Goal: Check status: Check status

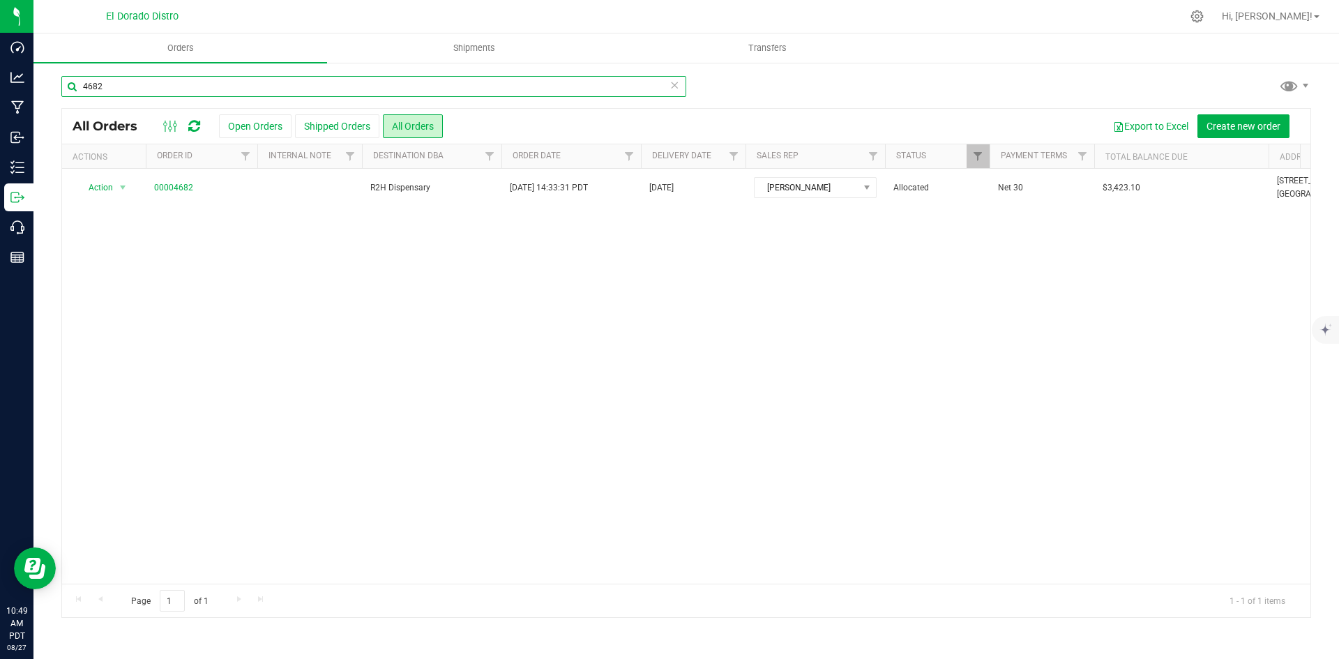
click at [192, 87] on input "4682" at bounding box center [373, 86] width 625 height 21
type input "4705"
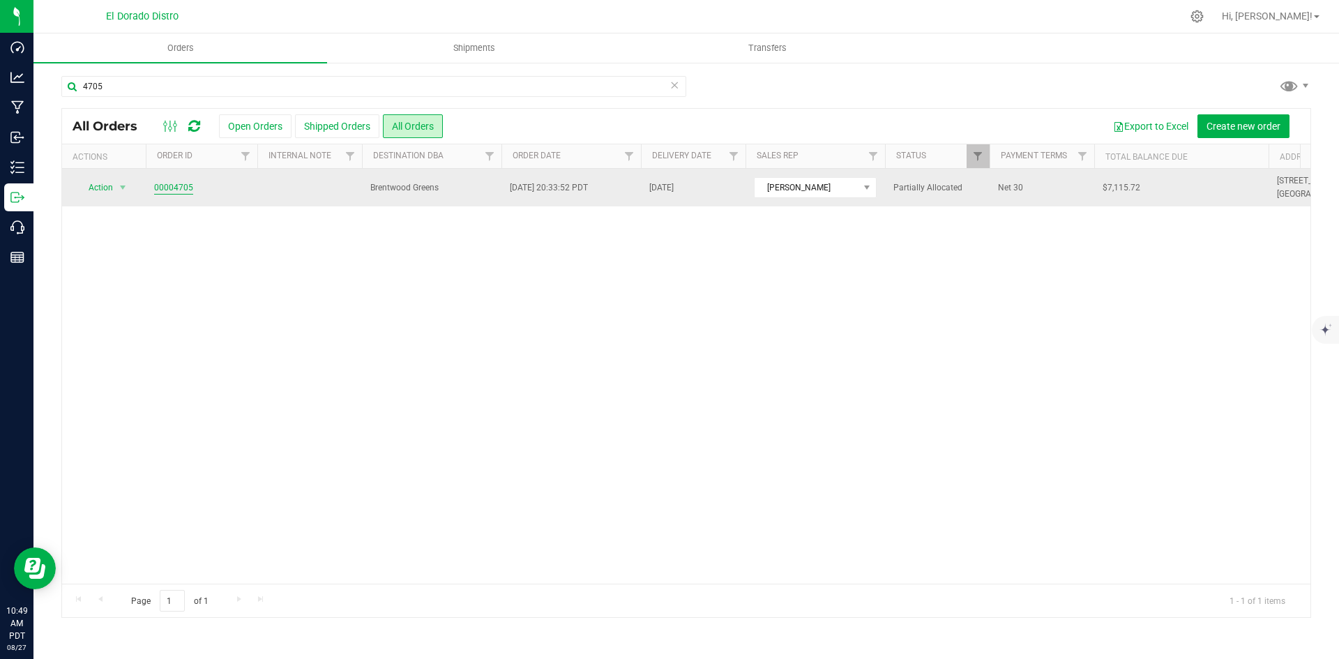
click at [165, 193] on link "00004705" at bounding box center [173, 187] width 39 height 13
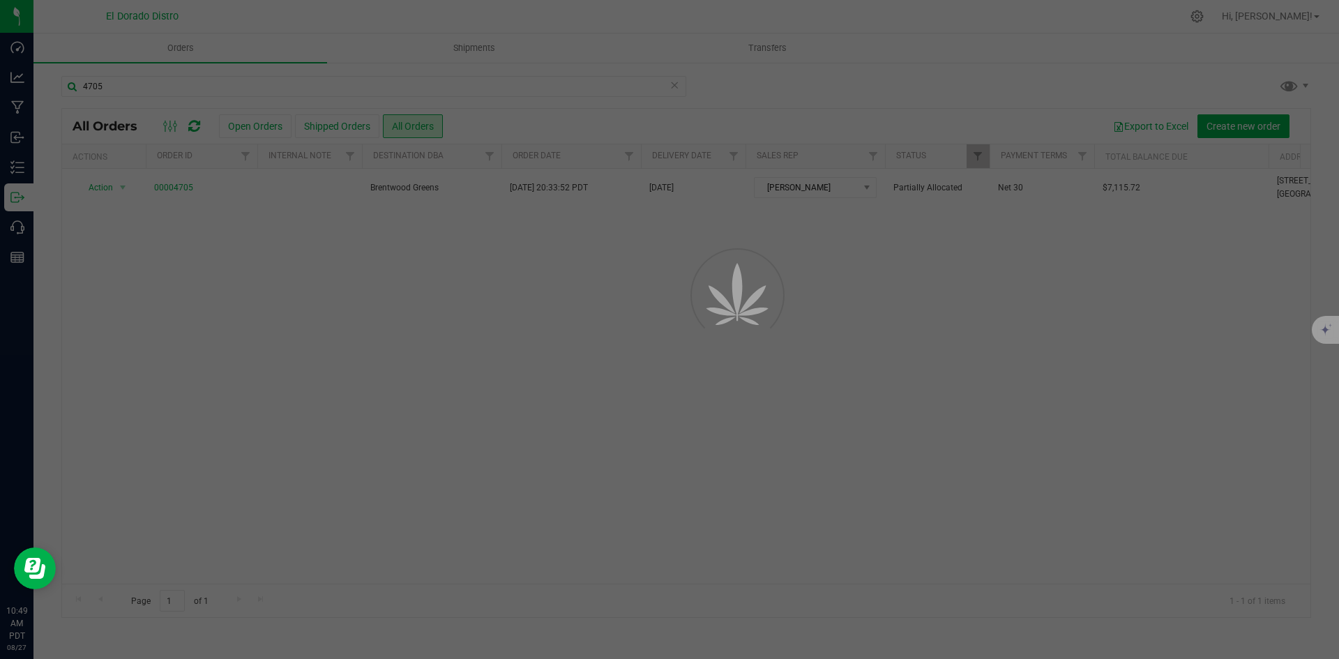
click at [173, 185] on div at bounding box center [669, 329] width 1339 height 659
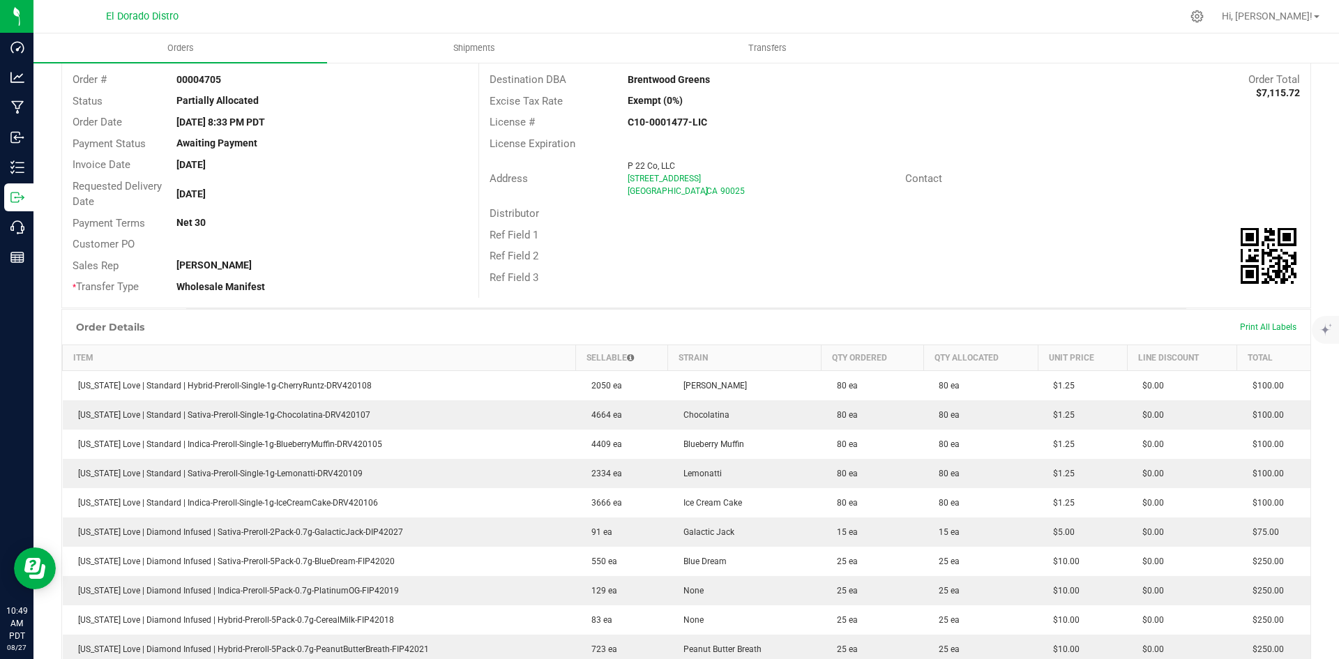
scroll to position [70, 0]
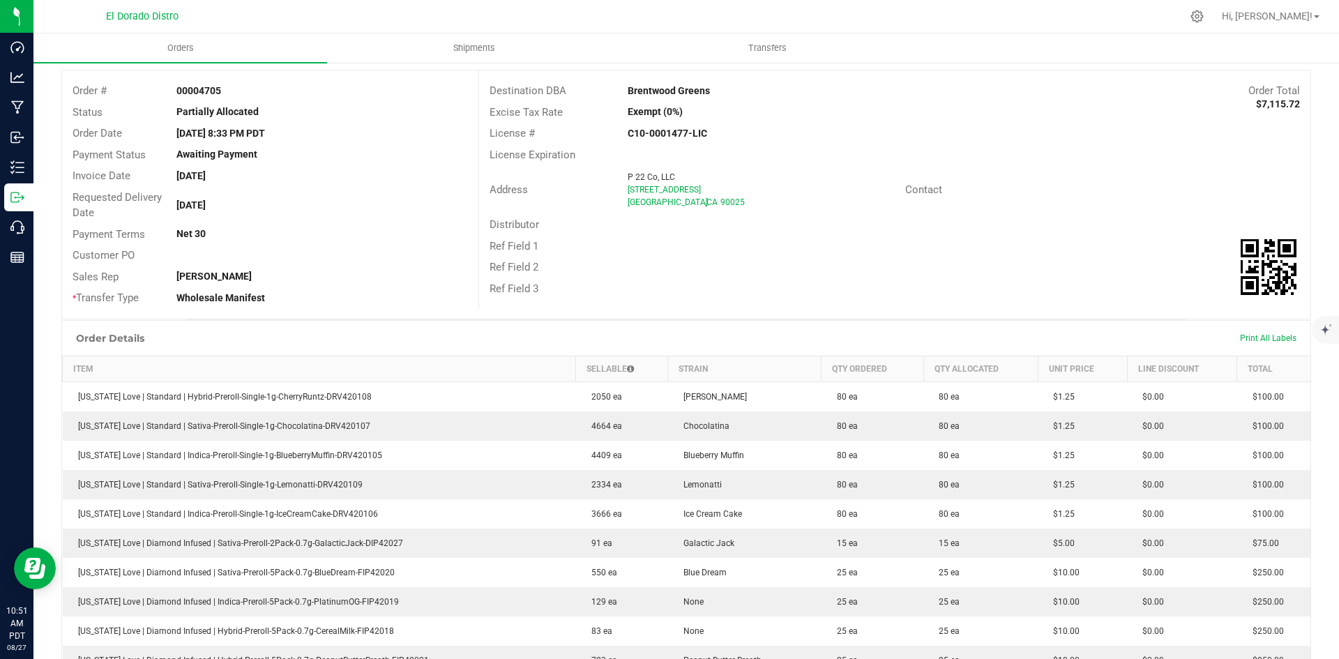
click at [906, 291] on div "Ref Field 3" at bounding box center [894, 289] width 831 height 22
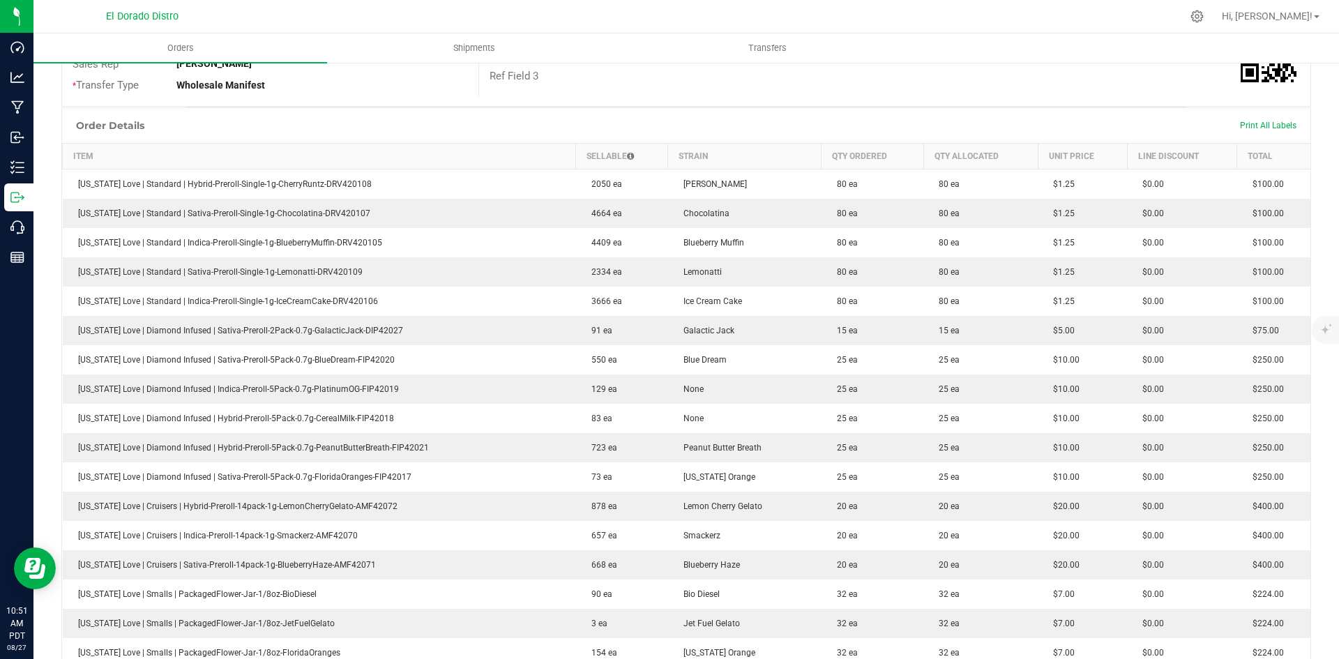
scroll to position [349, 0]
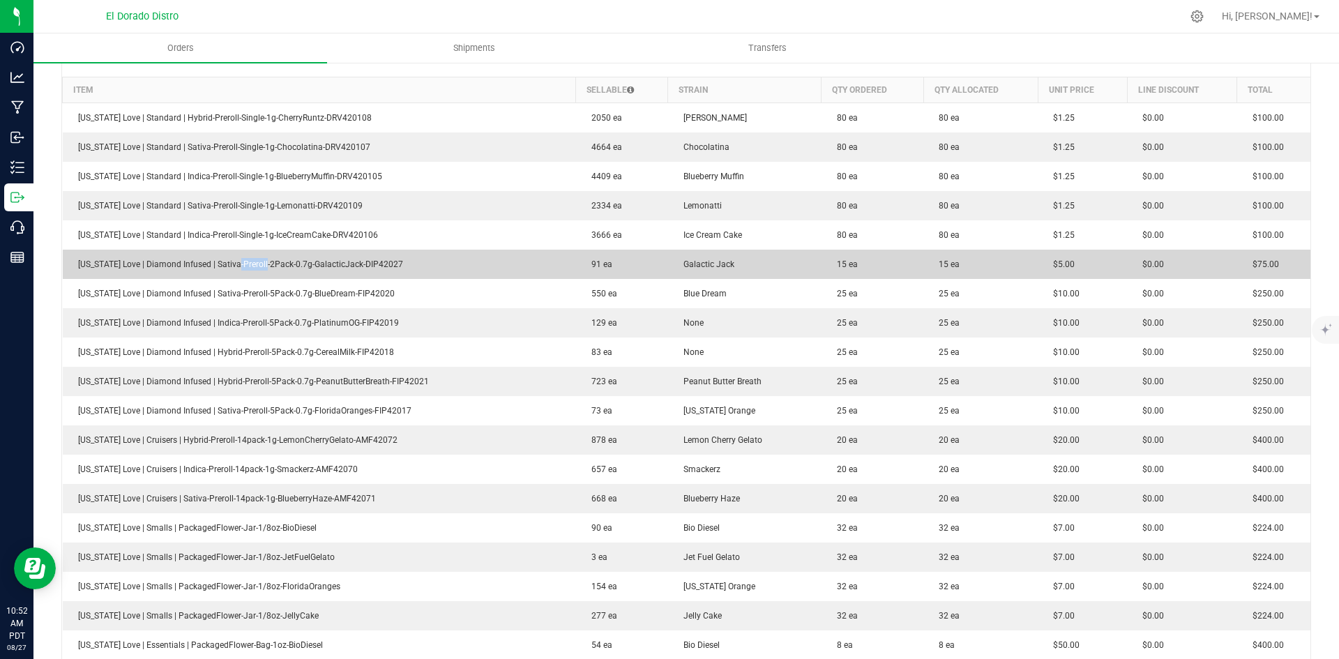
drag, startPoint x: 229, startPoint y: 259, endPoint x: 291, endPoint y: 270, distance: 62.2
click at [265, 264] on span "[US_STATE] Love | Diamond Infused | Sativa-Preroll-2Pack-0.7g-GalacticJack-DIP4…" at bounding box center [237, 264] width 332 height 10
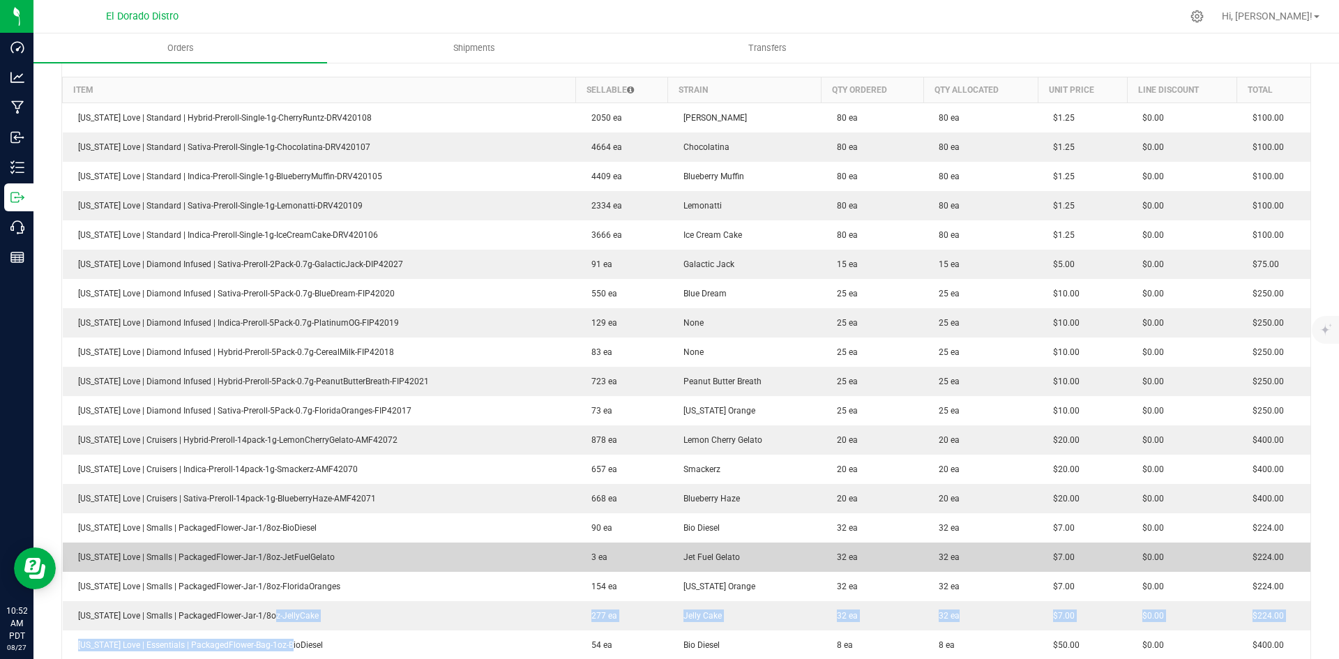
drag, startPoint x: 264, startPoint y: 625, endPoint x: 299, endPoint y: 558, distance: 76.4
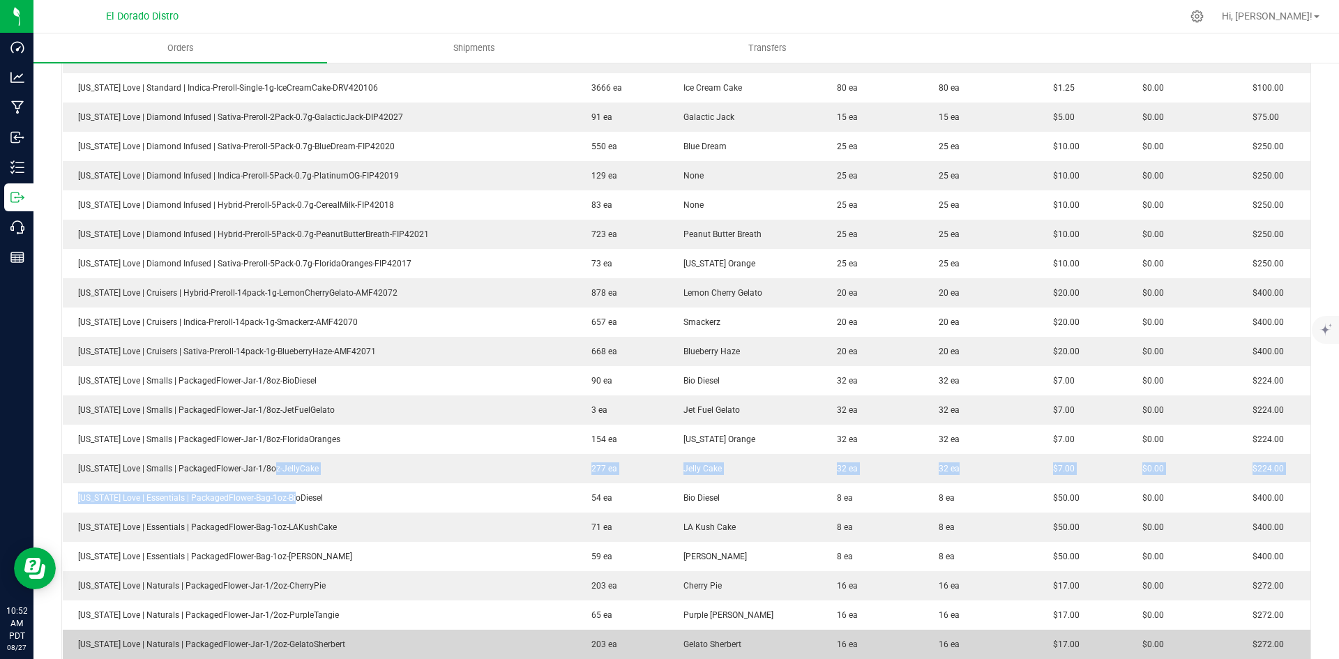
scroll to position [488, 0]
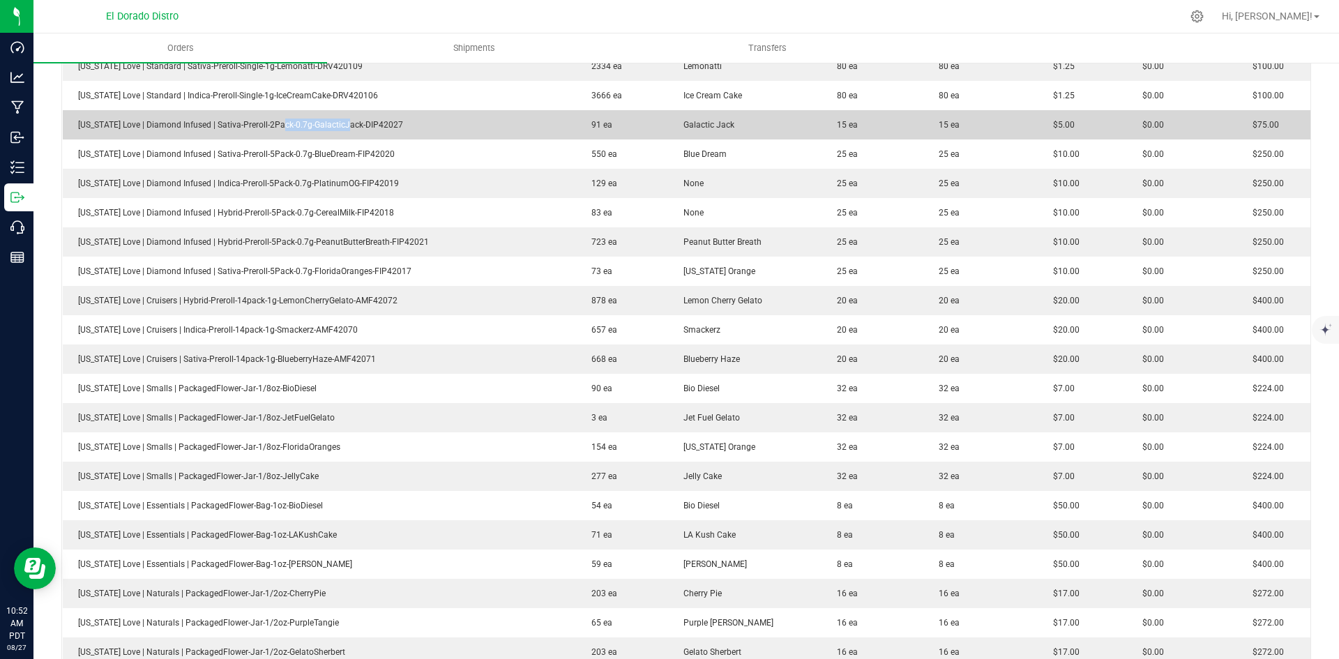
drag, startPoint x: 275, startPoint y: 124, endPoint x: 513, endPoint y: 115, distance: 238.6
click at [380, 123] on span "[US_STATE] Love | Diamond Infused | Sativa-Preroll-2Pack-0.7g-GalacticJack-DIP4…" at bounding box center [237, 125] width 332 height 10
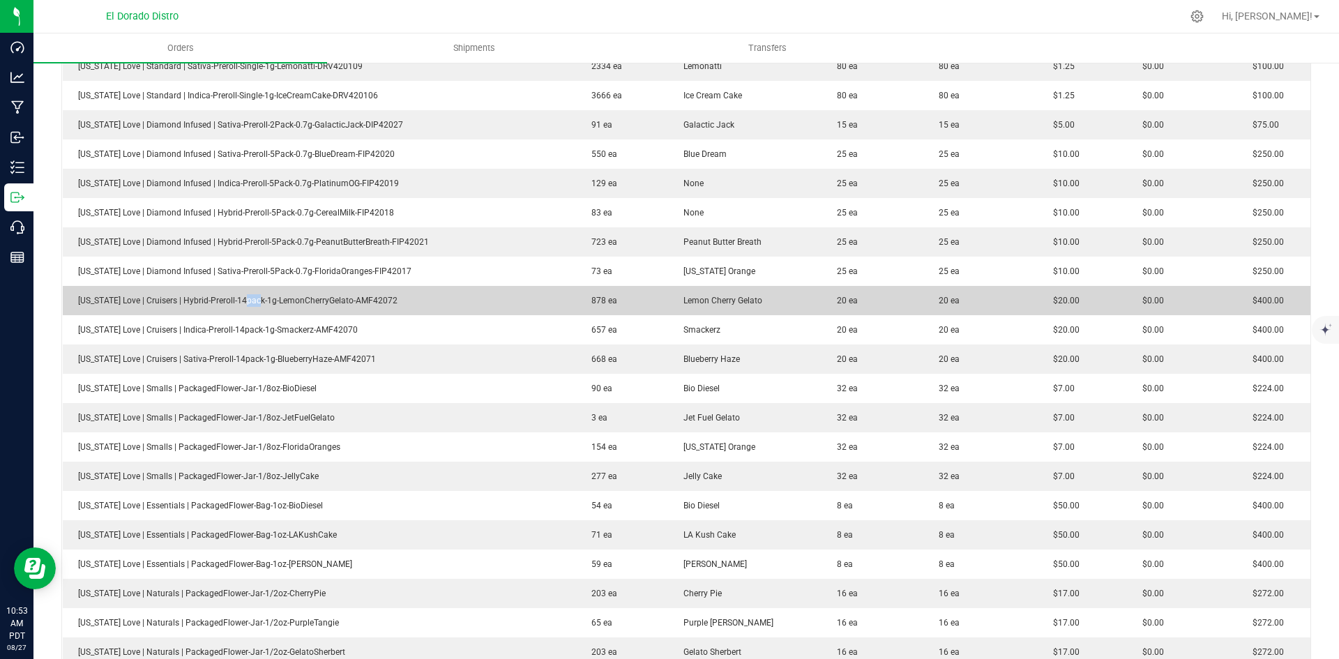
click at [279, 302] on span "[US_STATE] Love | Cruisers | Hybrid-Preroll-14pack-1g-LemonCherryGelato-AMF42072" at bounding box center [234, 301] width 326 height 10
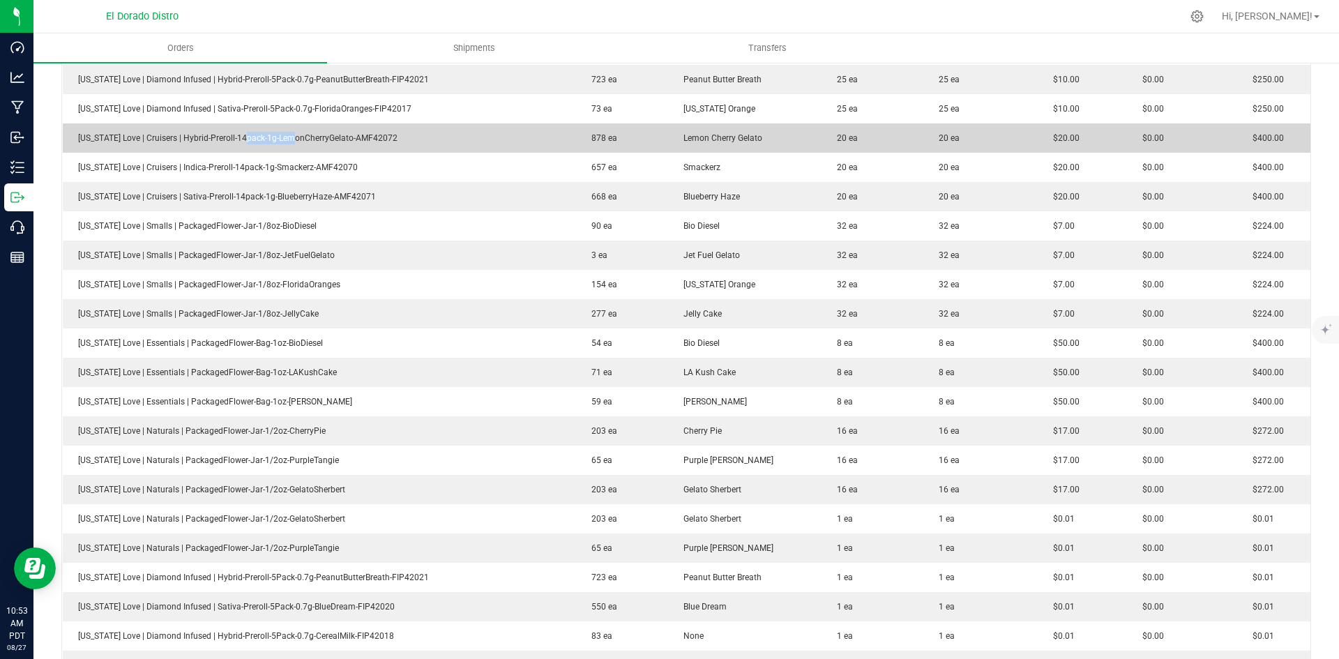
scroll to position [697, 0]
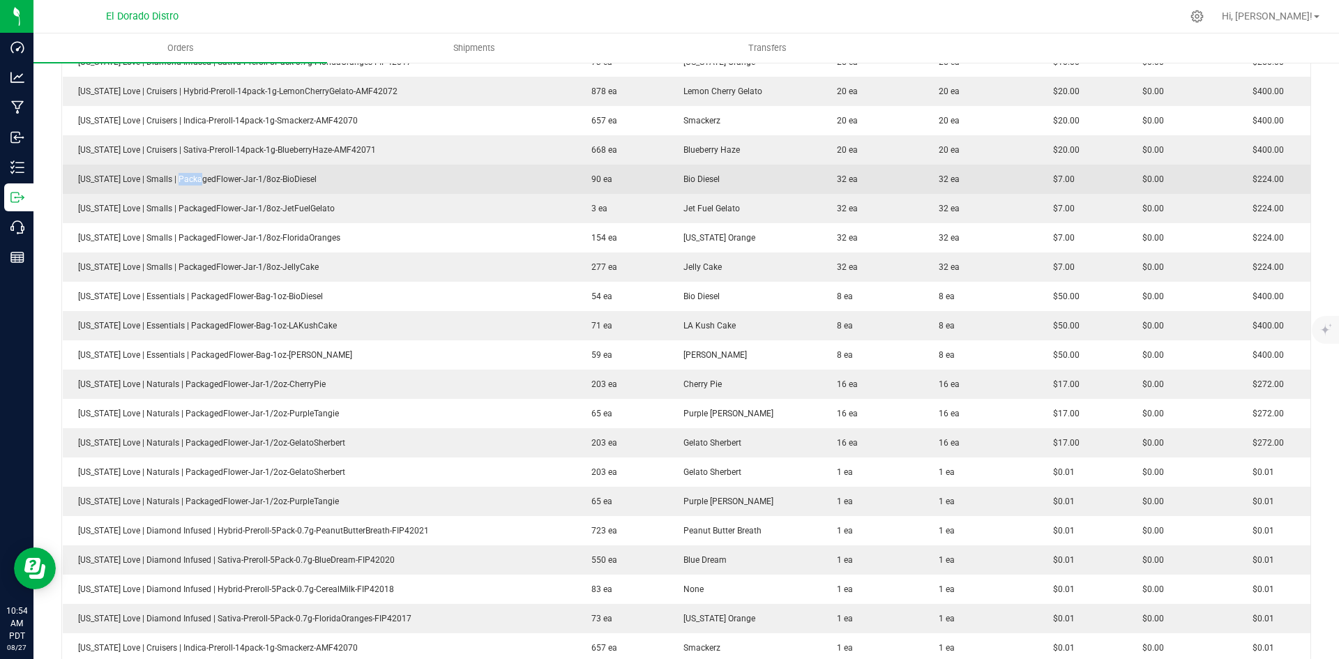
drag, startPoint x: 174, startPoint y: 176, endPoint x: 408, endPoint y: 188, distance: 233.9
click at [225, 176] on span "[US_STATE] Love | Smalls | PackagedFlower-Jar-1/8oz-BioDiesel" at bounding box center [193, 179] width 245 height 10
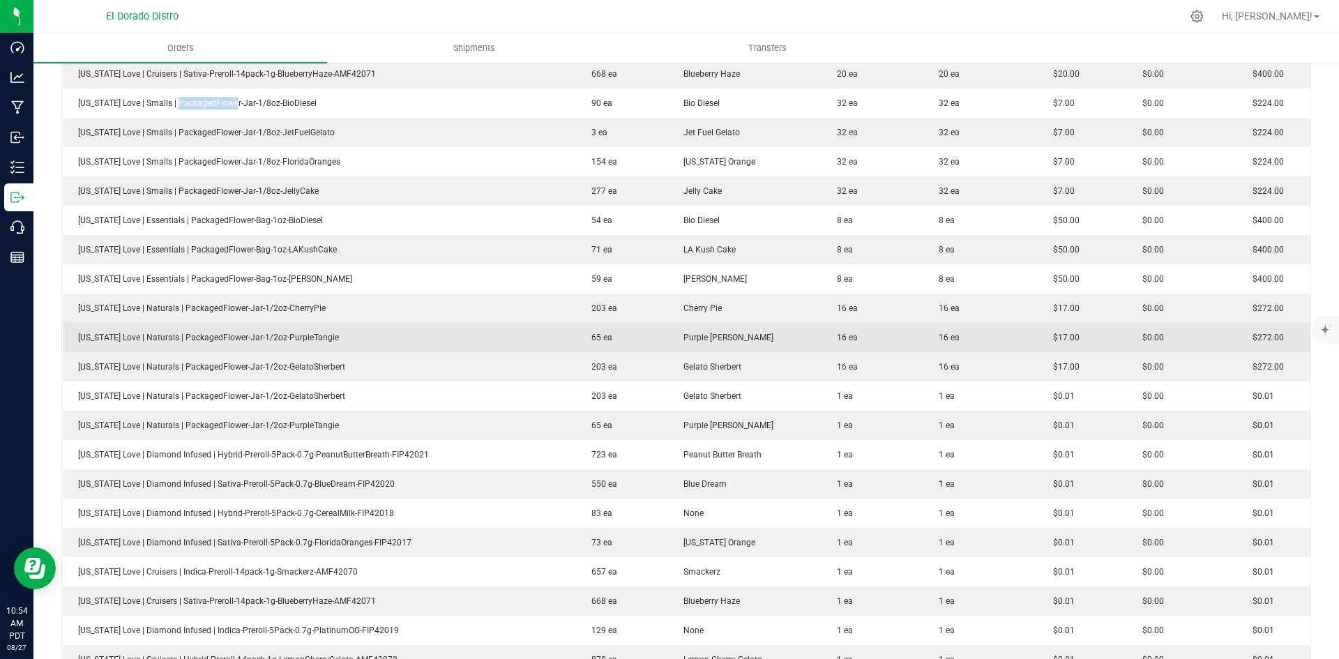
scroll to position [767, 0]
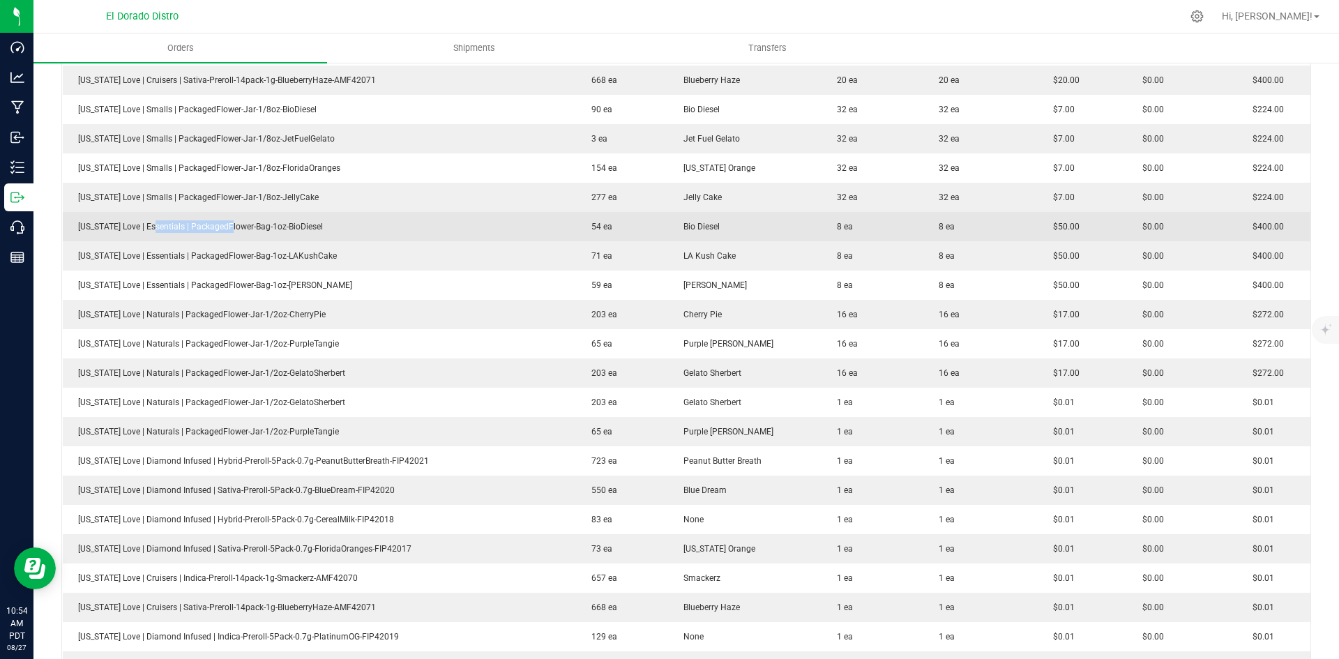
drag, startPoint x: 190, startPoint y: 231, endPoint x: 387, endPoint y: 231, distance: 197.3
click at [284, 230] on td "[US_STATE] Love | Essentials | PackagedFlower-Bag-1oz-BioDiesel" at bounding box center [319, 226] width 513 height 29
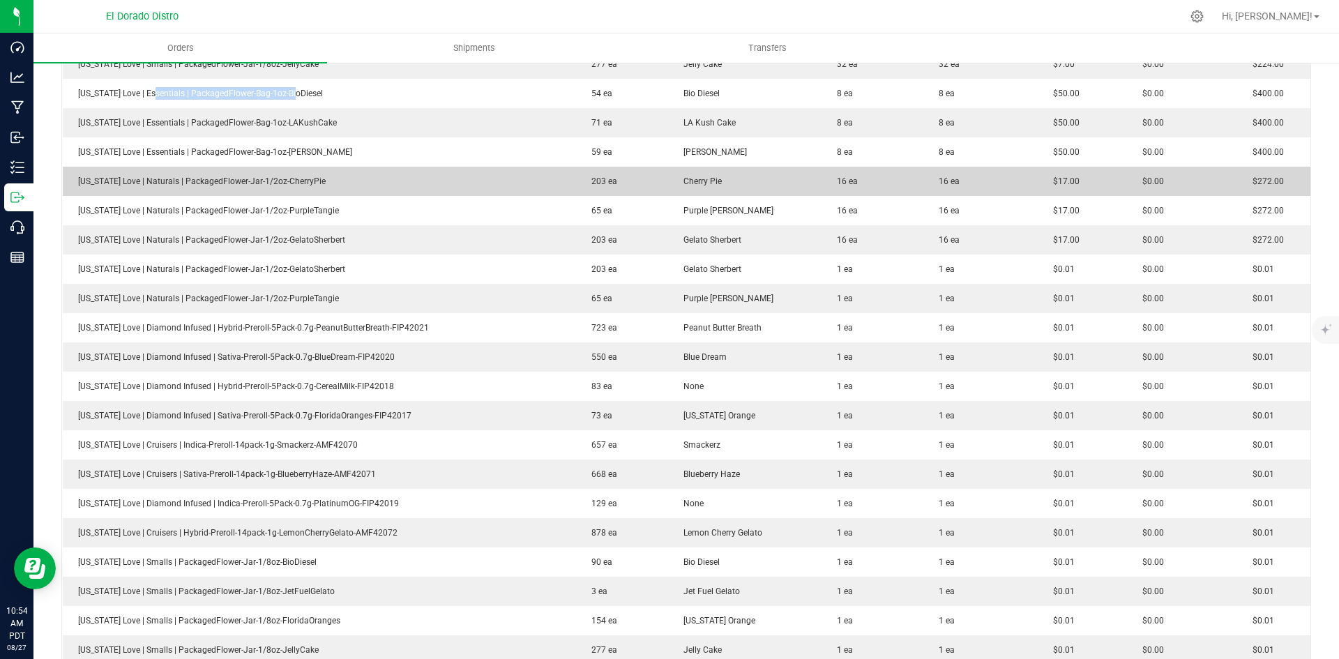
scroll to position [906, 0]
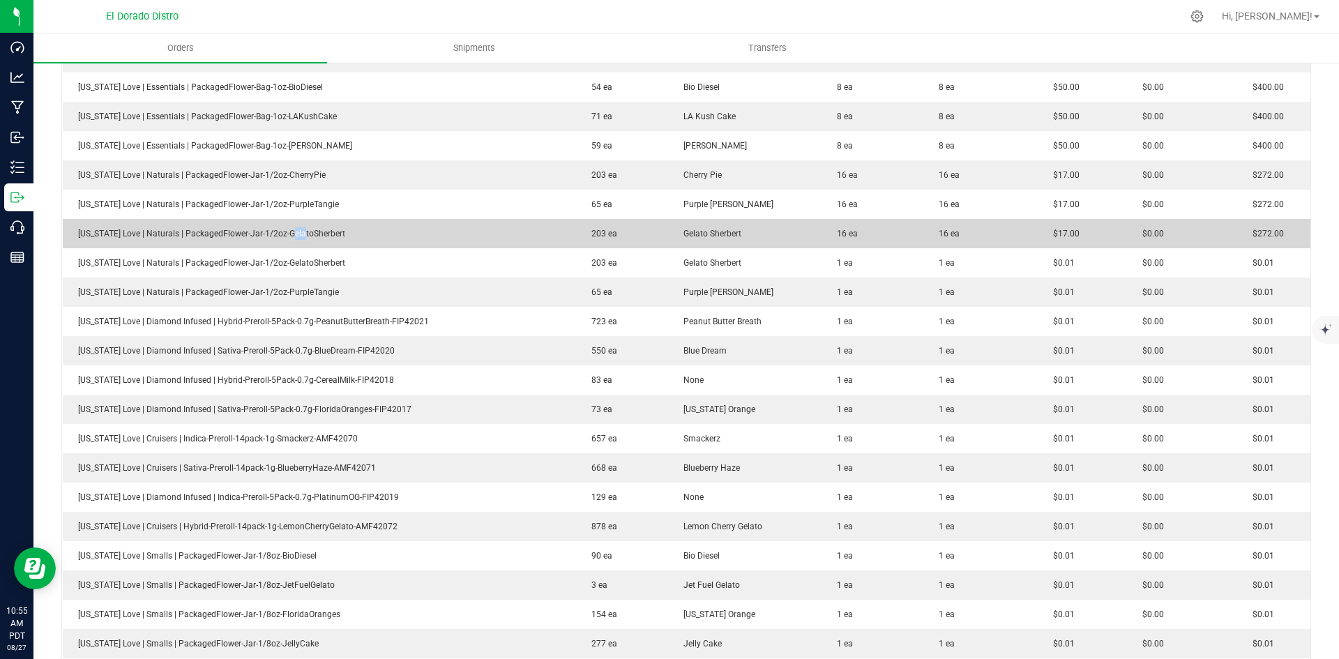
drag, startPoint x: 284, startPoint y: 236, endPoint x: 390, endPoint y: 229, distance: 105.5
click at [311, 231] on span "[US_STATE] Love | Naturals | PackagedFlower-Jar-1/2oz-GelatoSherbert" at bounding box center [208, 234] width 274 height 10
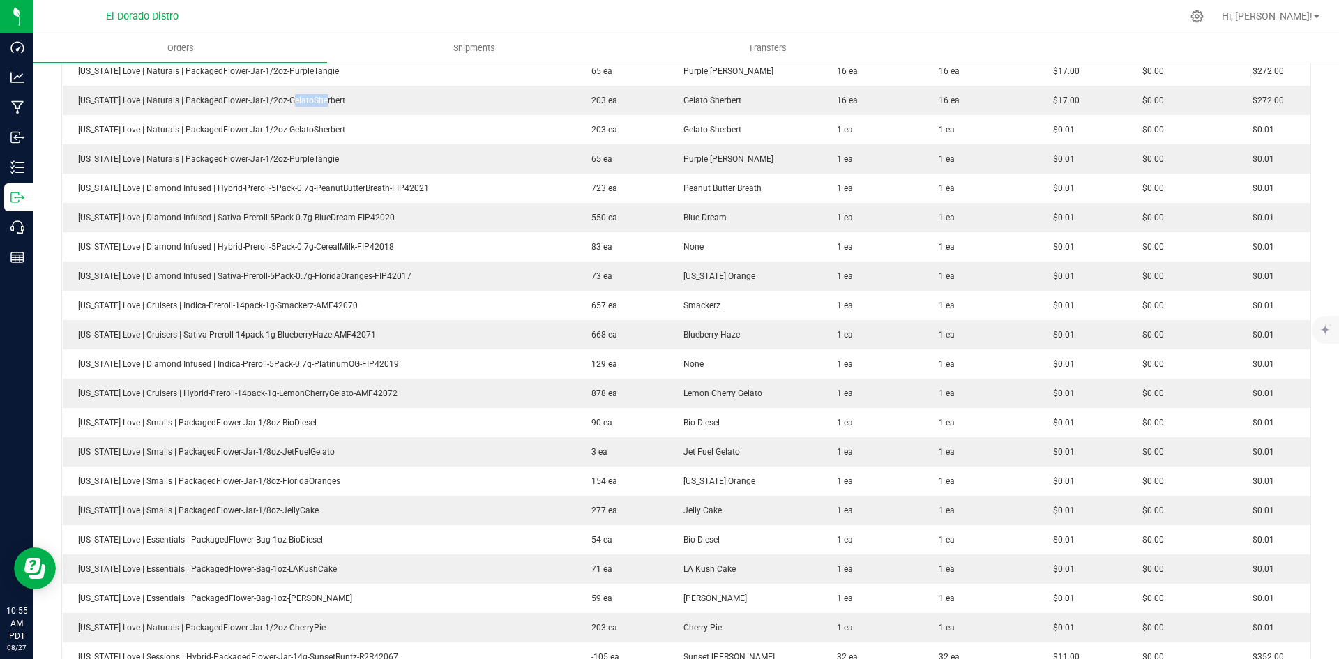
scroll to position [1046, 0]
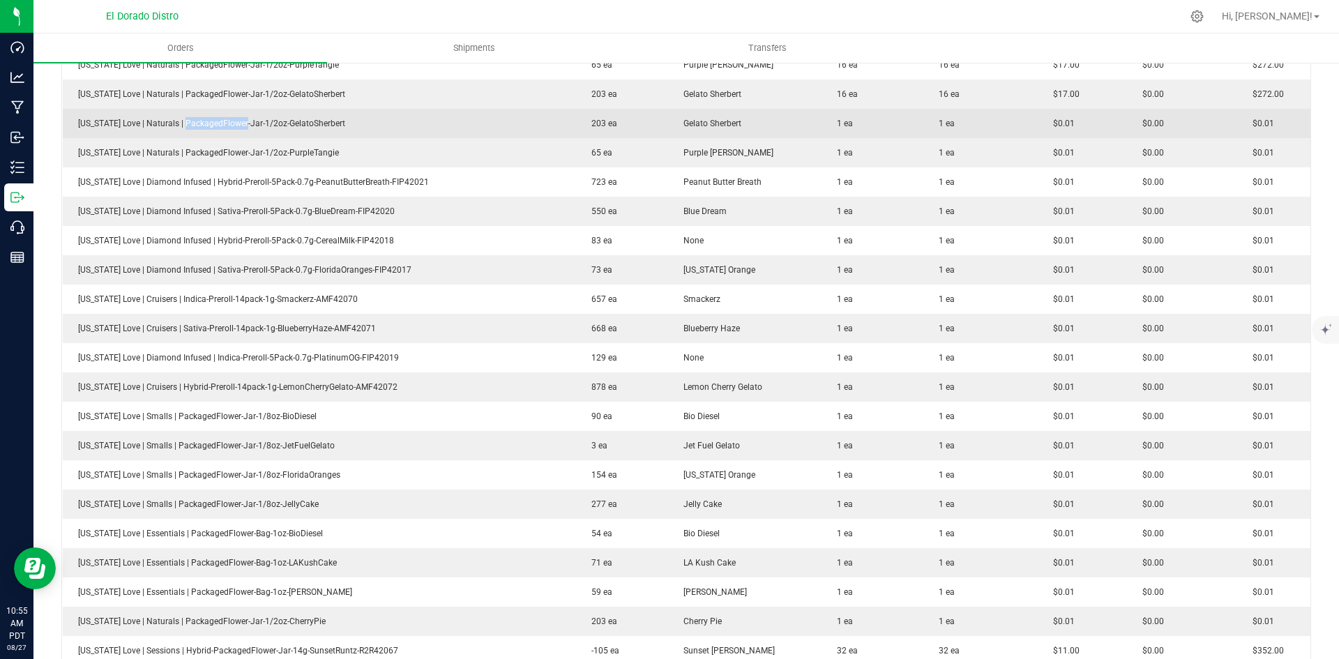
click at [254, 117] on td "[US_STATE] Love | Naturals | PackagedFlower-Jar-1/2oz-GelatoSherbert" at bounding box center [319, 123] width 513 height 29
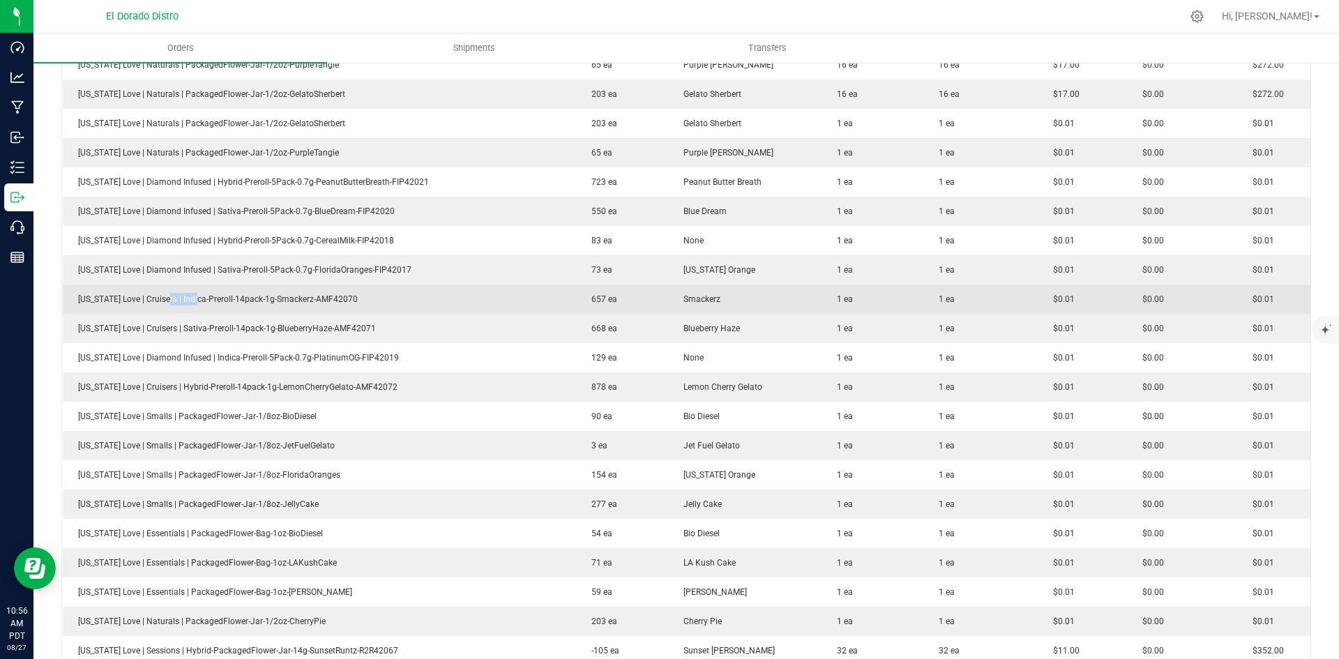
drag, startPoint x: 199, startPoint y: 299, endPoint x: 344, endPoint y: 307, distance: 144.5
click at [242, 299] on span "[US_STATE] Love | Cruisers | Indica-Preroll-14pack-1g-Smackerz-AMF42070" at bounding box center [214, 299] width 287 height 10
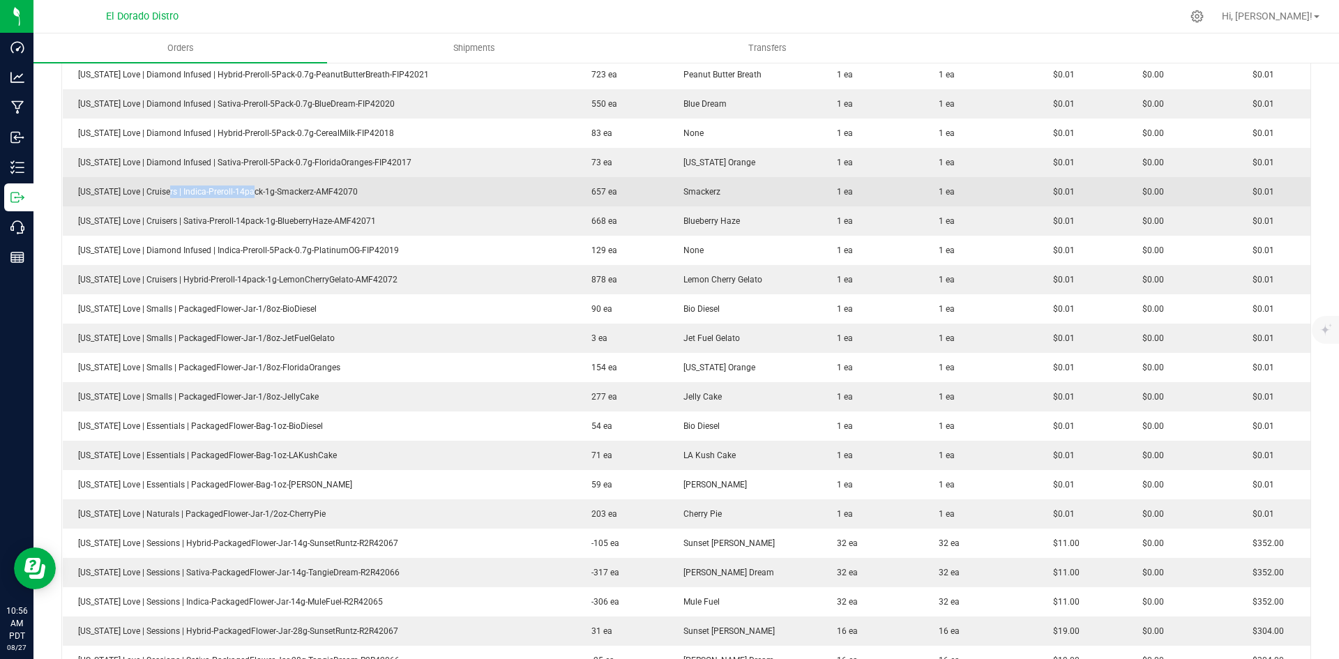
scroll to position [1185, 0]
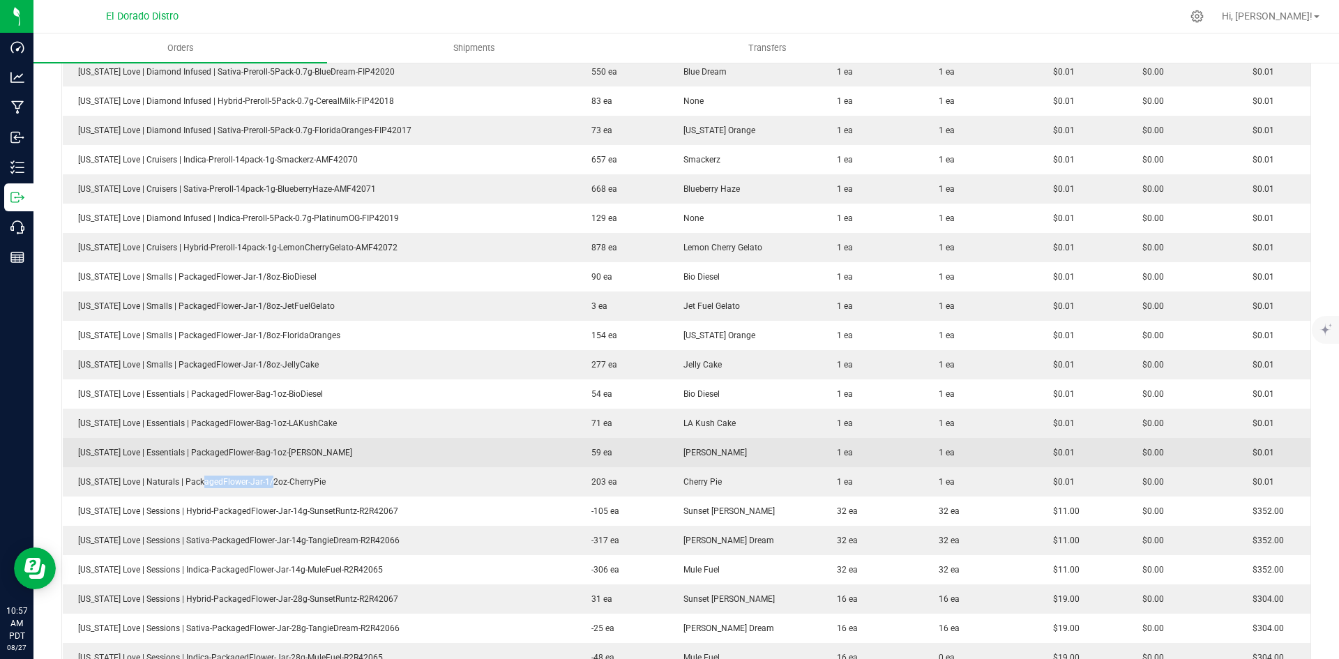
drag, startPoint x: 230, startPoint y: 476, endPoint x: 427, endPoint y: 454, distance: 197.9
click at [284, 475] on td "[US_STATE] Love | Naturals | PackagedFlower-Jar-1/2oz-CherryPie" at bounding box center [319, 481] width 513 height 29
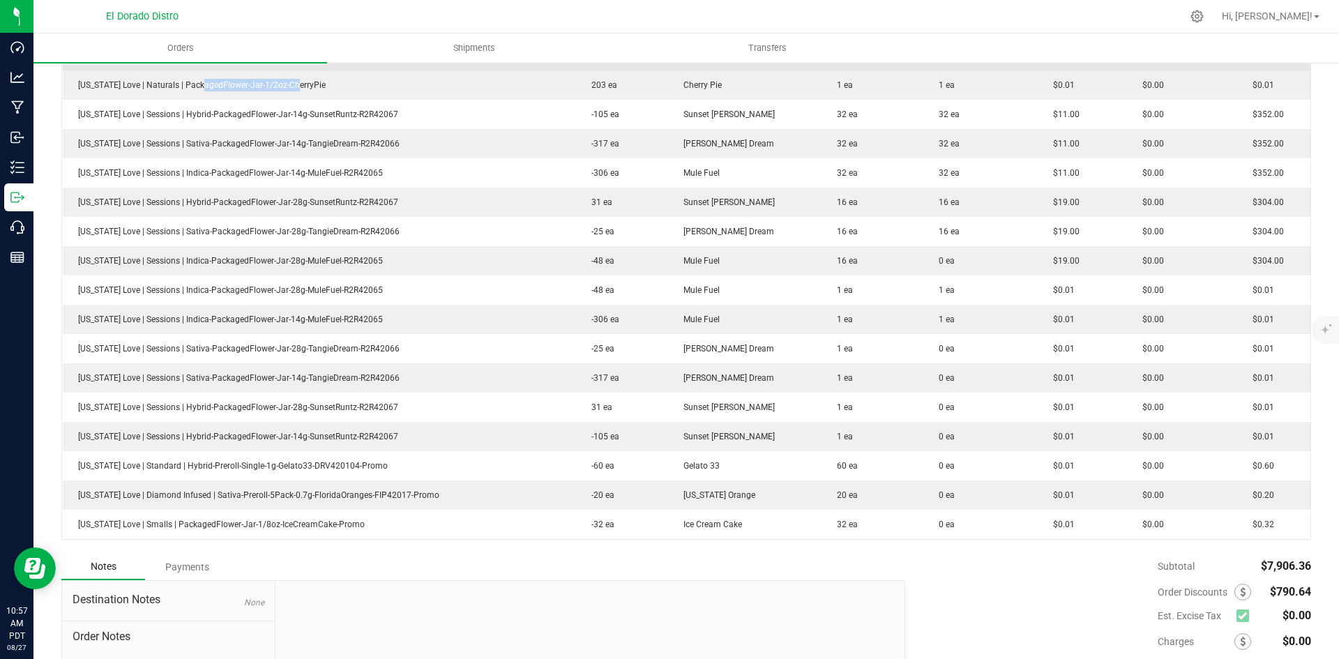
scroll to position [1604, 0]
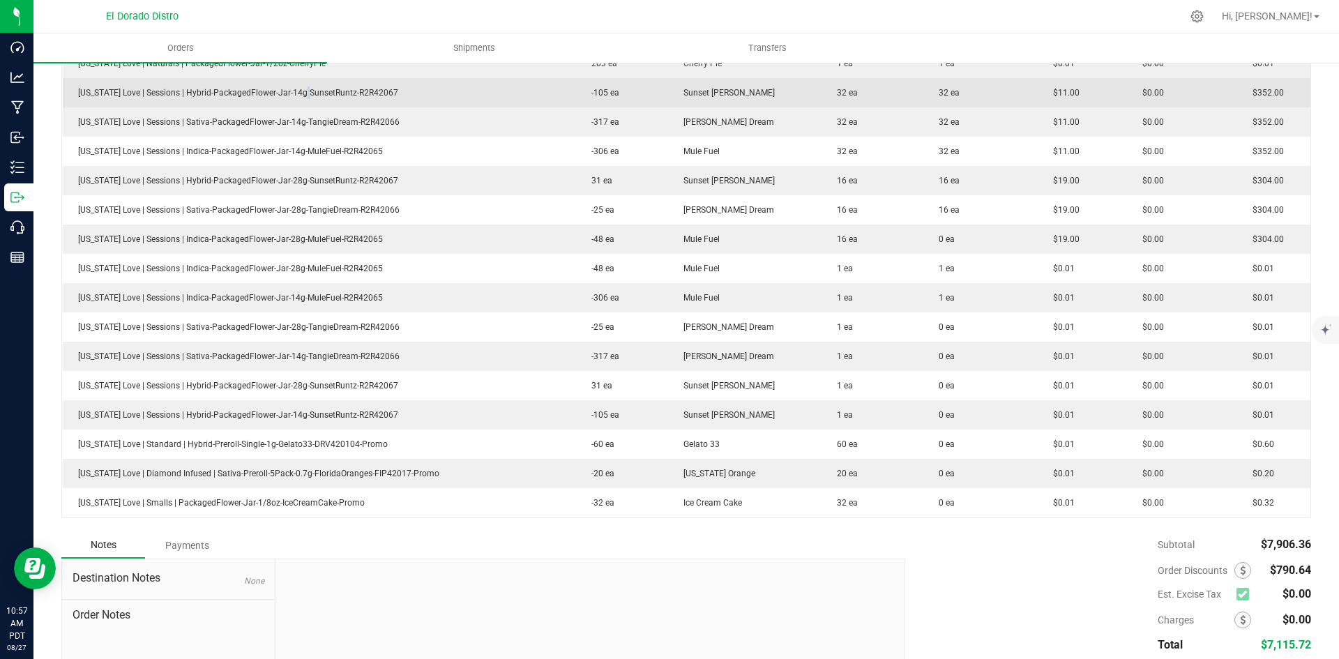
drag, startPoint x: 294, startPoint y: 92, endPoint x: 360, endPoint y: 88, distance: 67.1
click at [305, 92] on span "[US_STATE] Love | Sessions | Hybrid-PackagedFlower-Jar-14g-SunsetRuntz-R2R42067" at bounding box center [234, 93] width 327 height 10
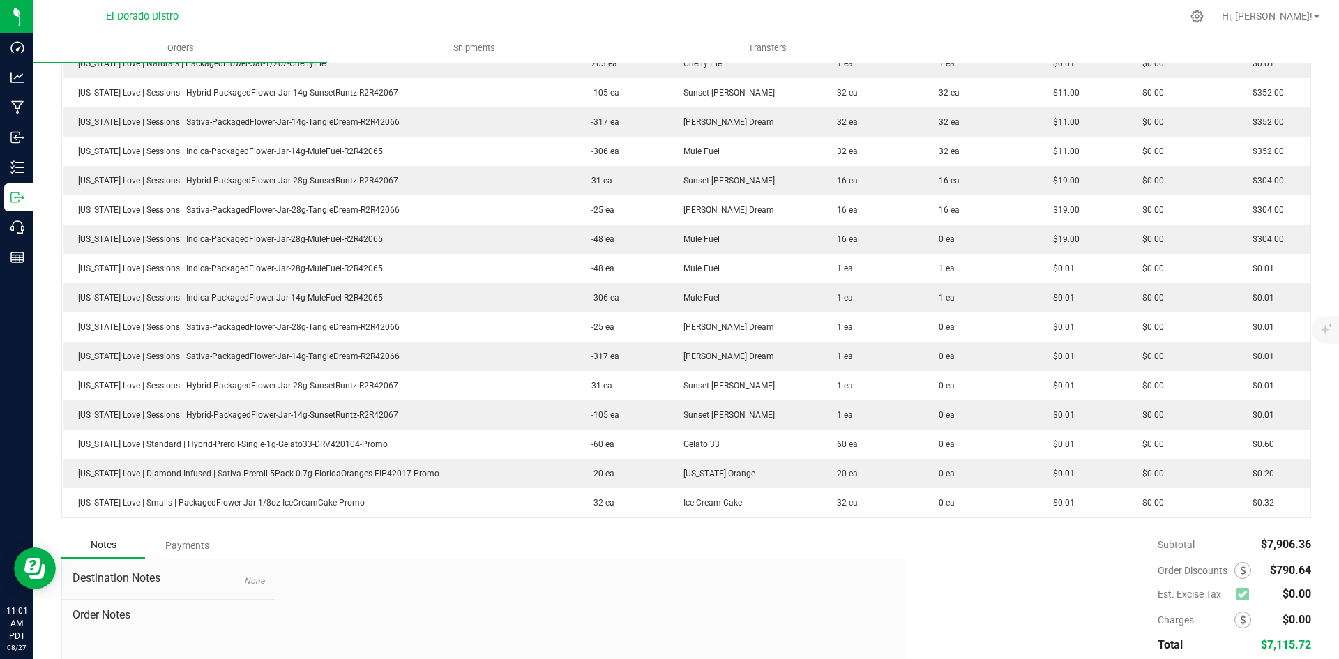
click at [1074, 538] on div "Subtotal $7,906.36 Est. Excise Tax $0.00" at bounding box center [1103, 620] width 416 height 176
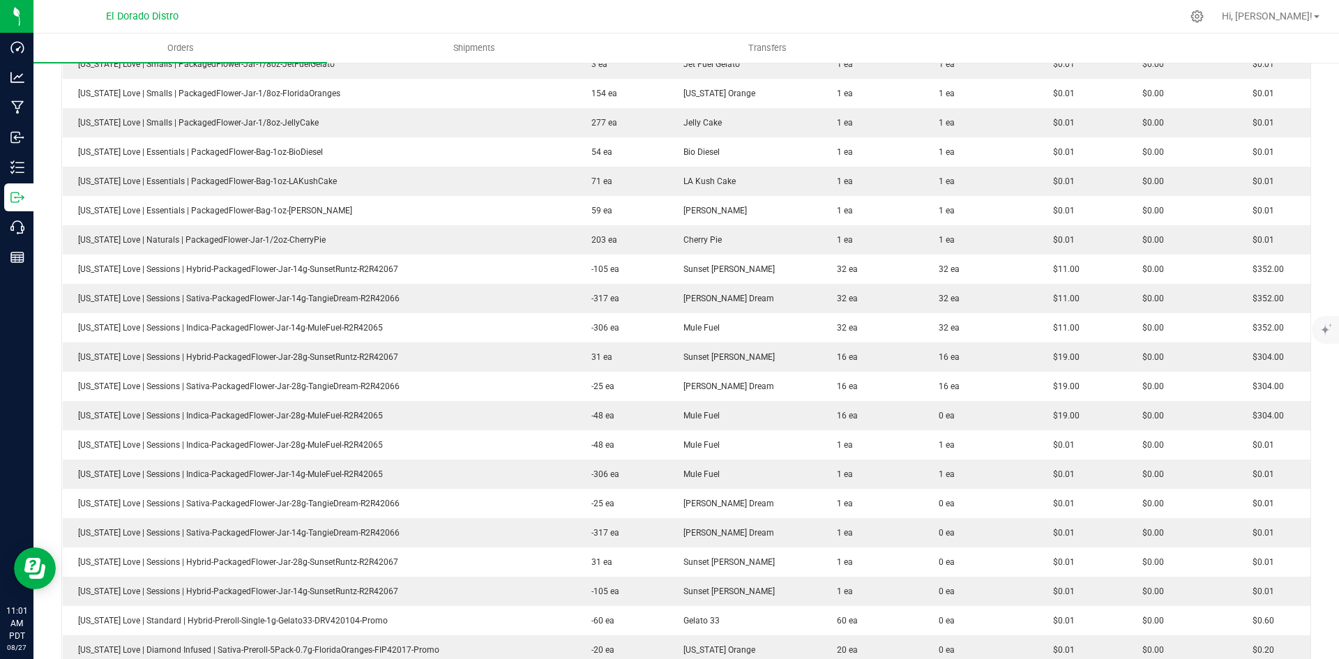
scroll to position [1426, 0]
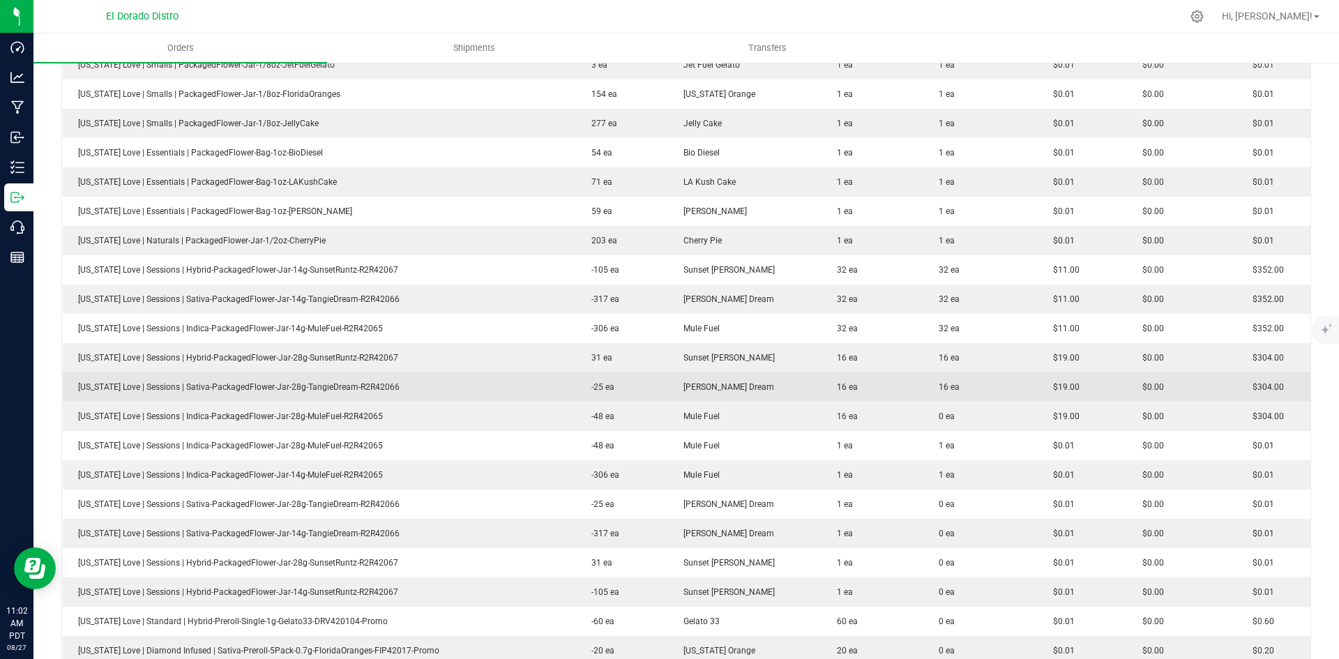
drag, startPoint x: 885, startPoint y: 316, endPoint x: 903, endPoint y: 398, distance: 84.1
click at [885, 316] on td "32 ea" at bounding box center [872, 328] width 102 height 29
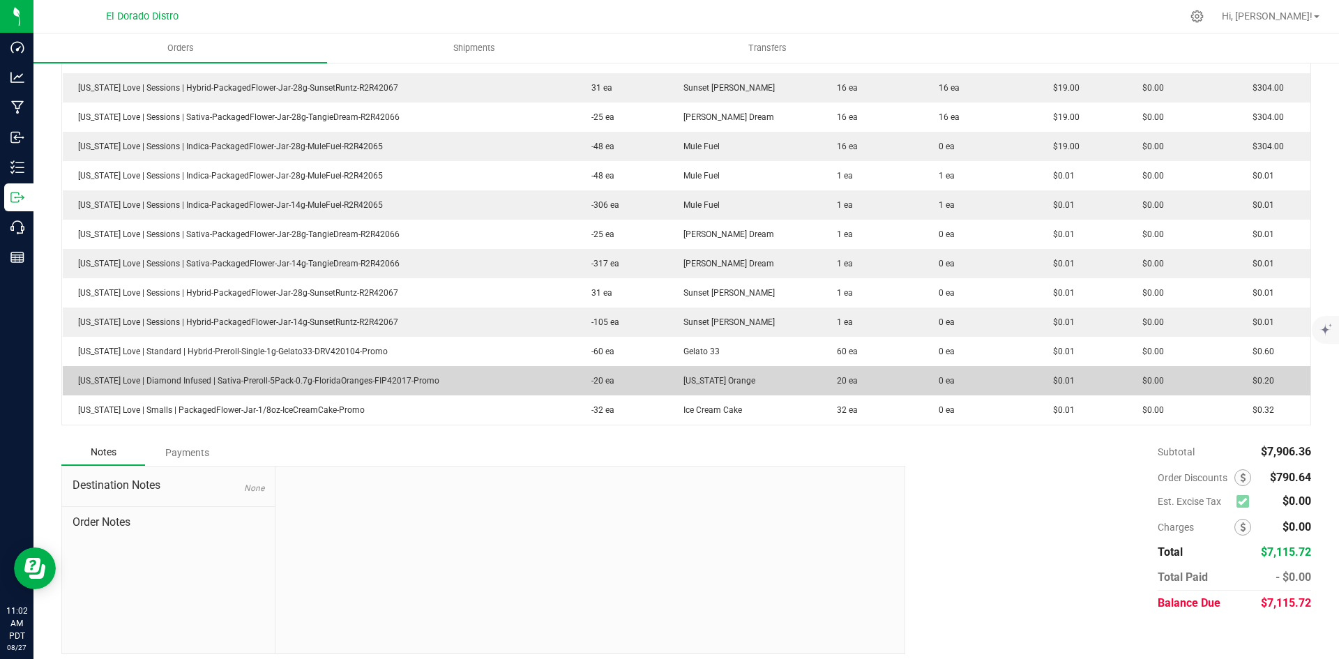
scroll to position [1705, 0]
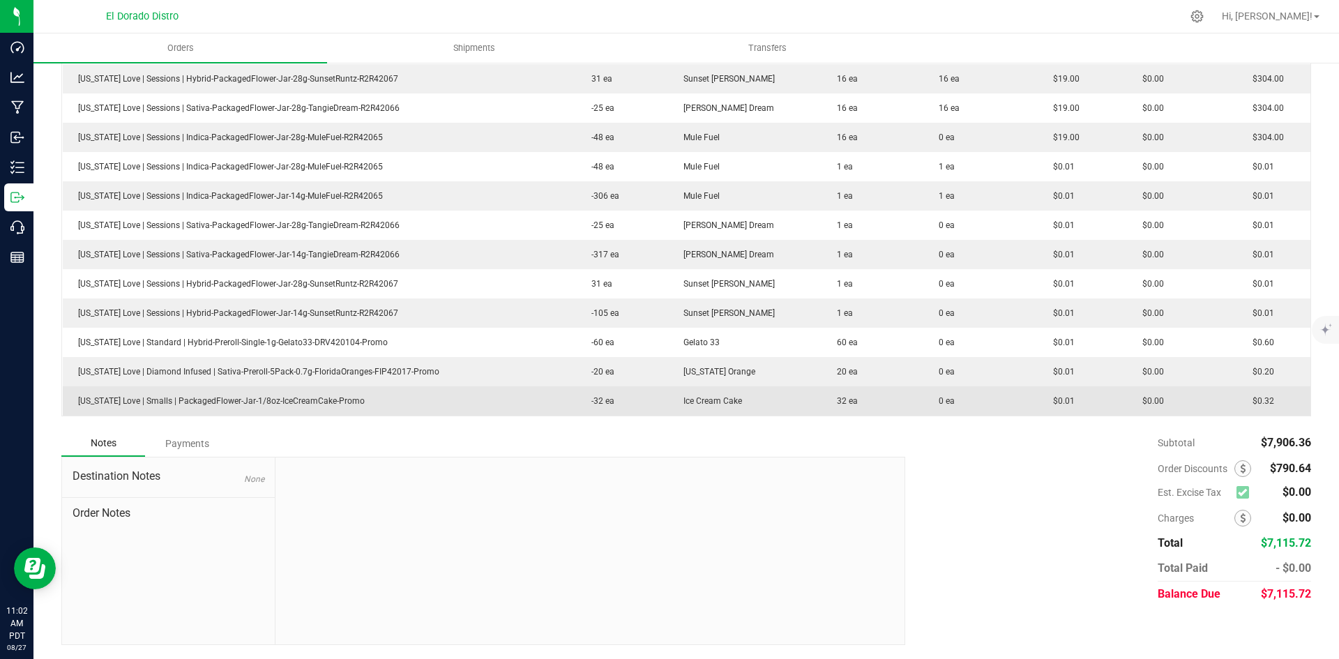
click at [783, 412] on td "Ice Cream Cake" at bounding box center [744, 400] width 153 height 29
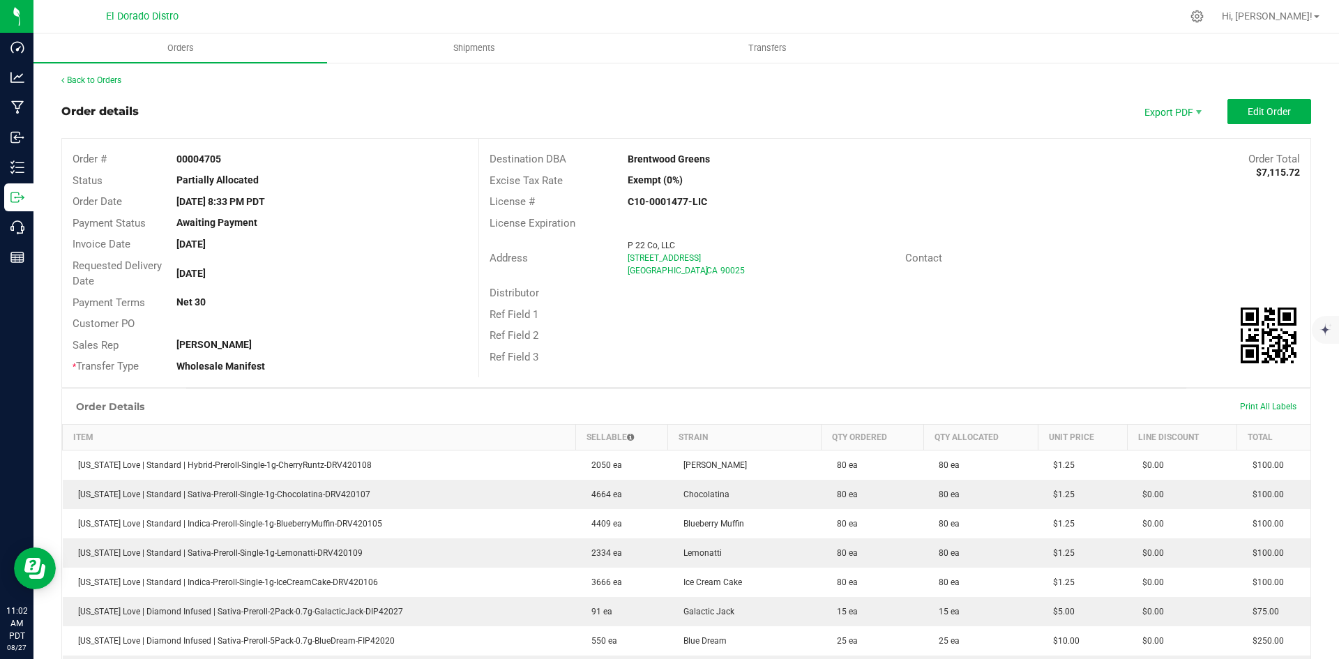
scroll to position [0, 0]
click at [110, 80] on link "Back to Orders" at bounding box center [91, 82] width 60 height 10
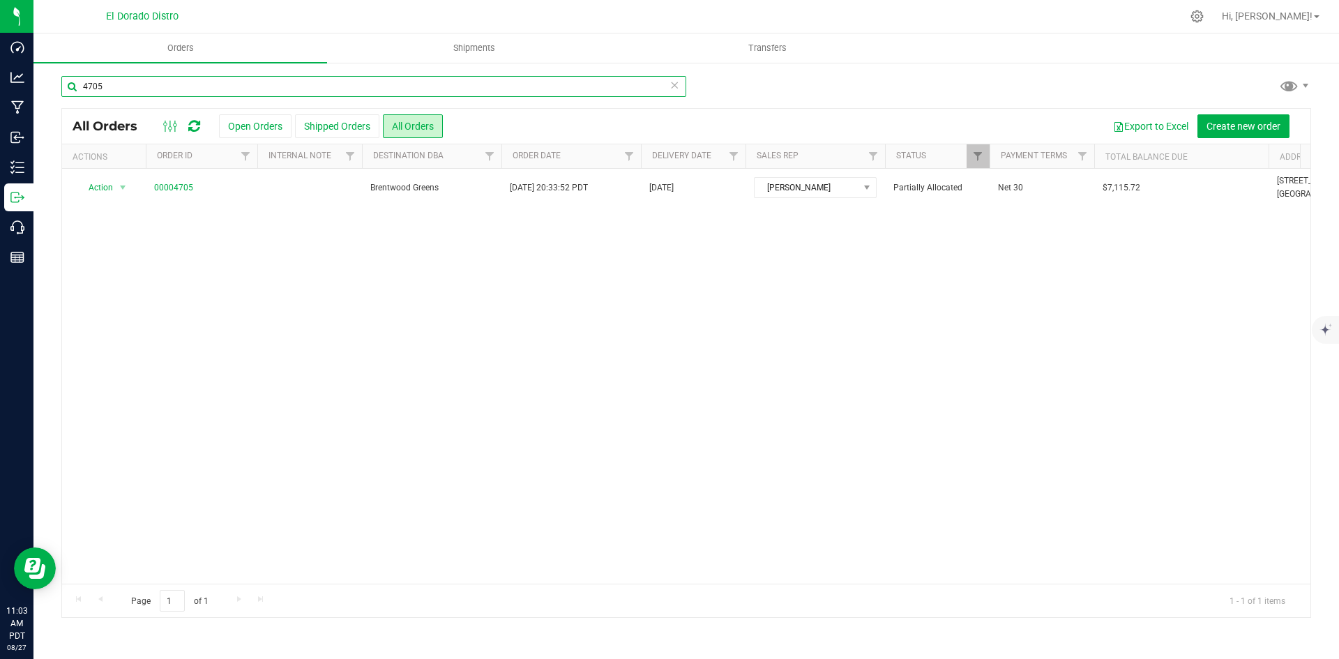
click at [278, 96] on input "4705" at bounding box center [373, 86] width 625 height 21
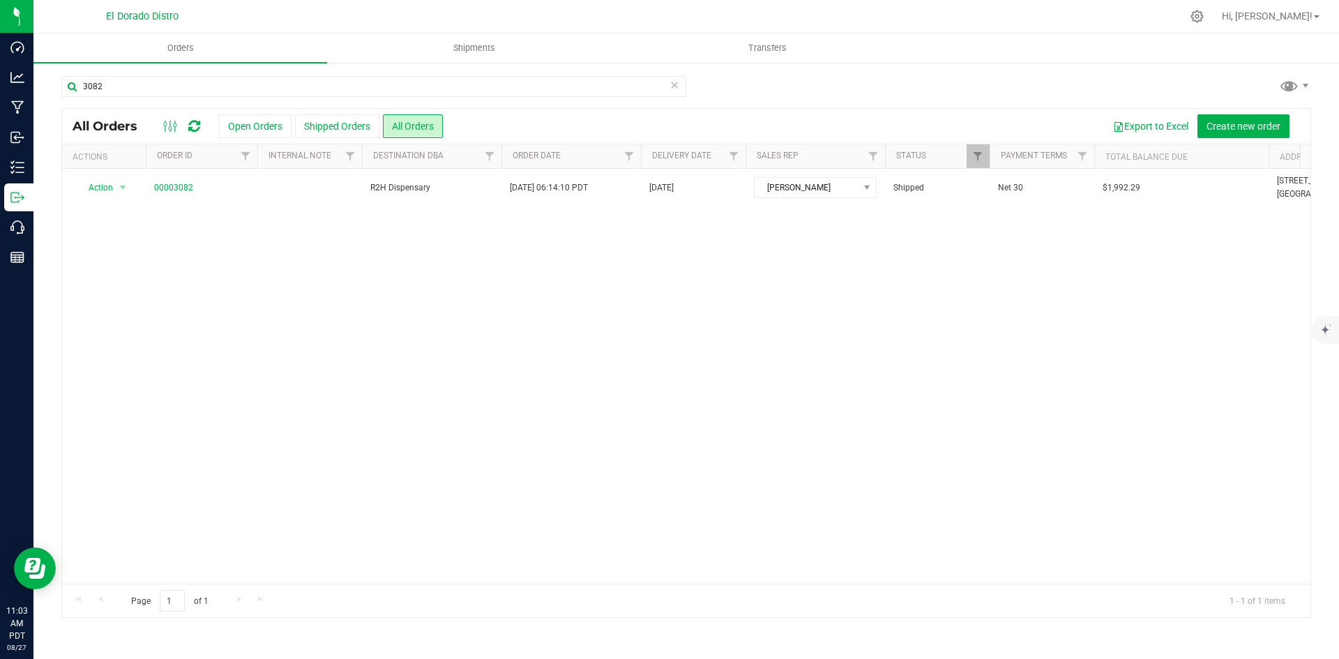
click at [188, 73] on div "3082 All Orders Open Orders Shipped Orders All Orders Export to Excel Create ne…" at bounding box center [685, 346] width 1305 height 570
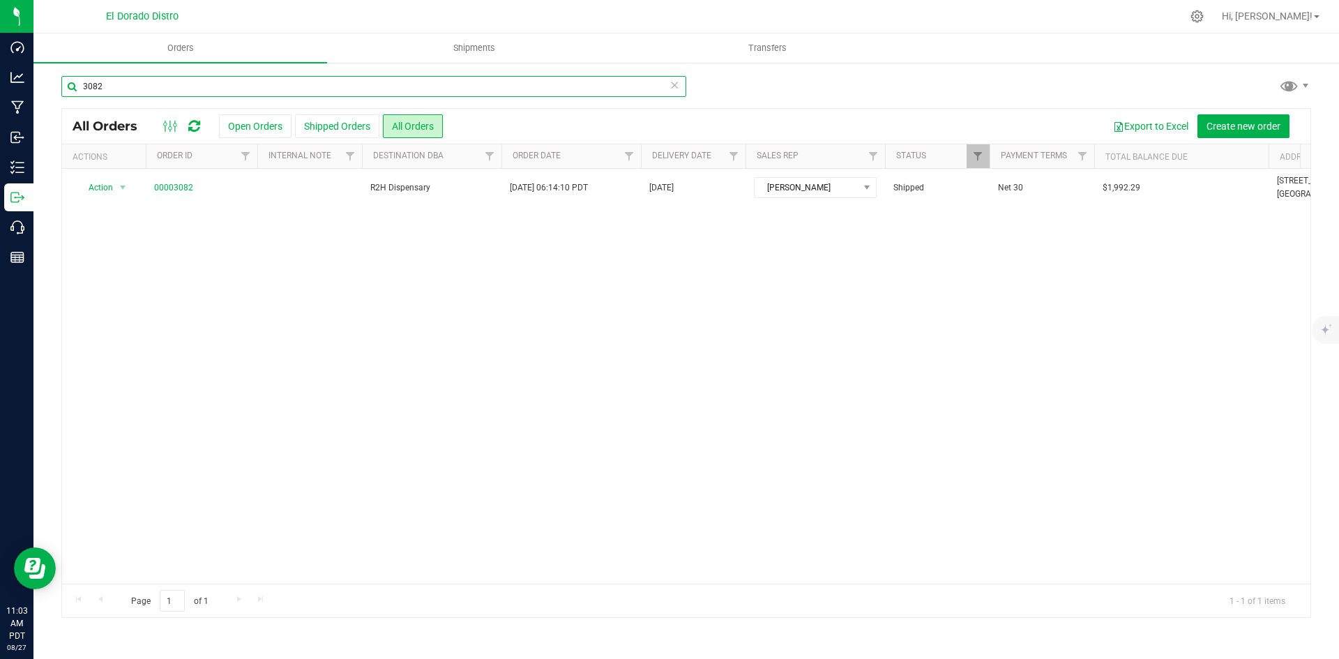
drag, startPoint x: 129, startPoint y: 79, endPoint x: 183, endPoint y: 87, distance: 54.9
click at [131, 80] on input "3082" at bounding box center [373, 86] width 625 height 21
click at [183, 87] on input "3082" at bounding box center [373, 86] width 625 height 21
type input "3439"
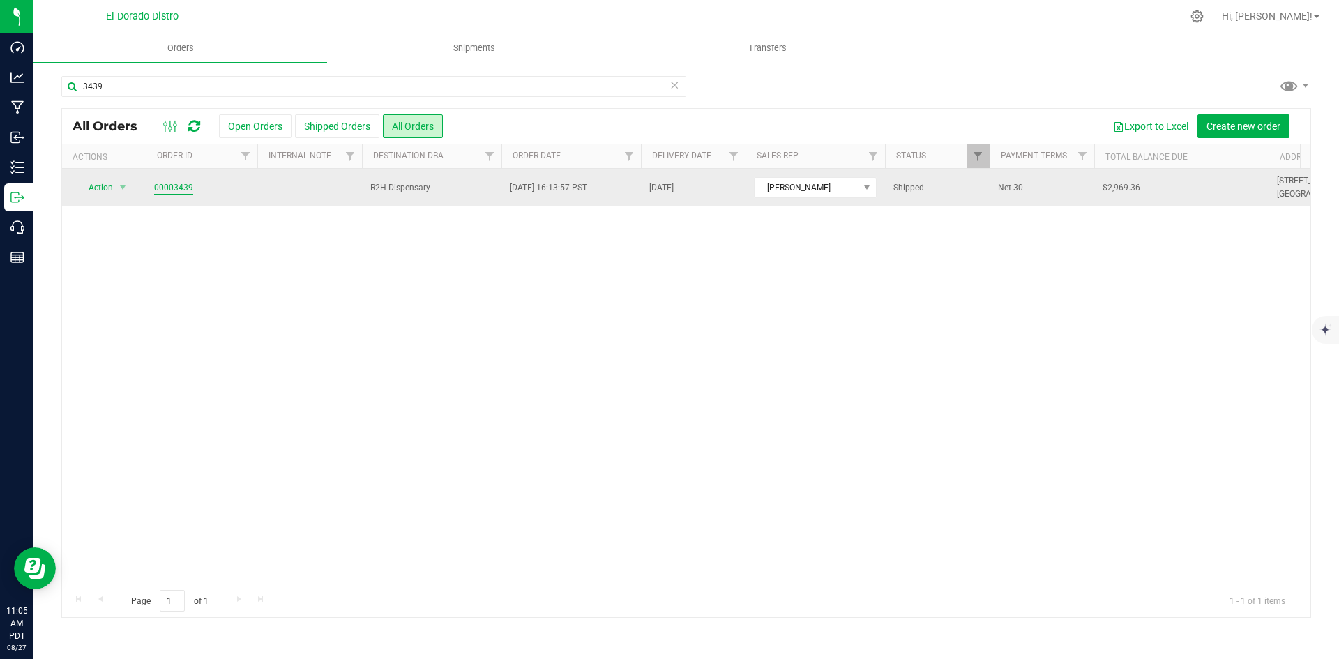
click at [171, 183] on link "00003439" at bounding box center [173, 187] width 39 height 13
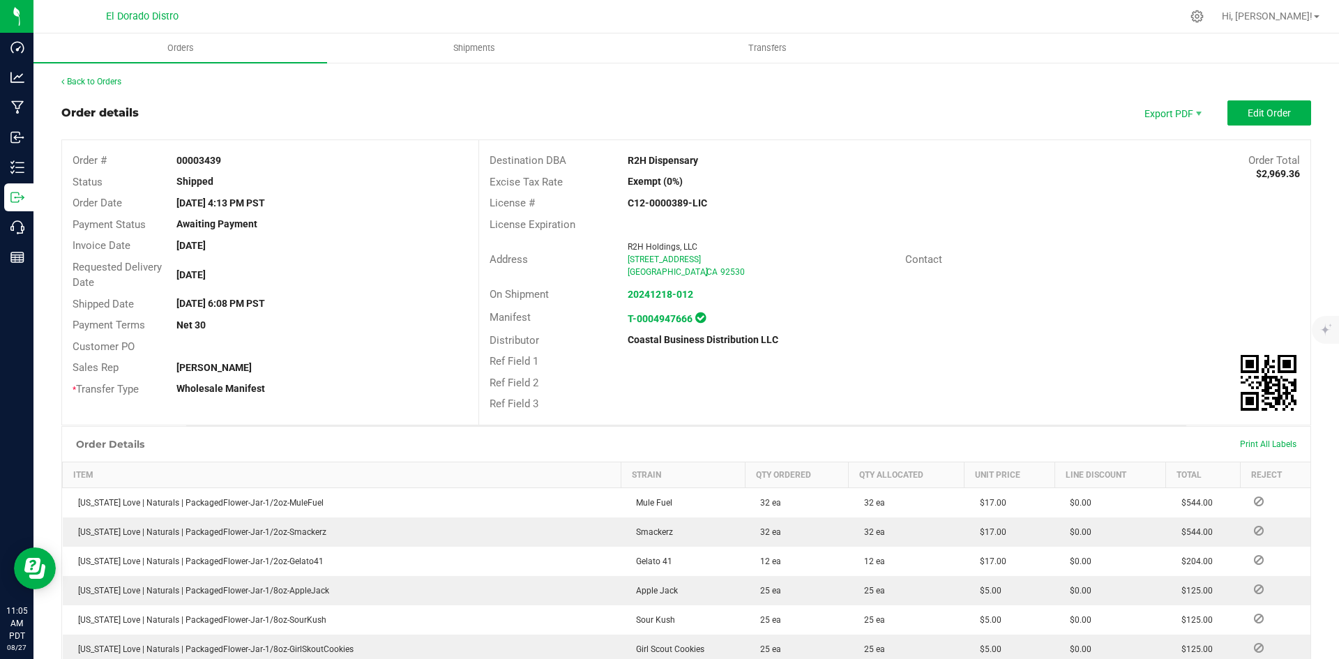
click at [1031, 282] on div "Address R2H Holdings, LLC [STREET_ADDRESS] Contact" at bounding box center [894, 259] width 831 height 49
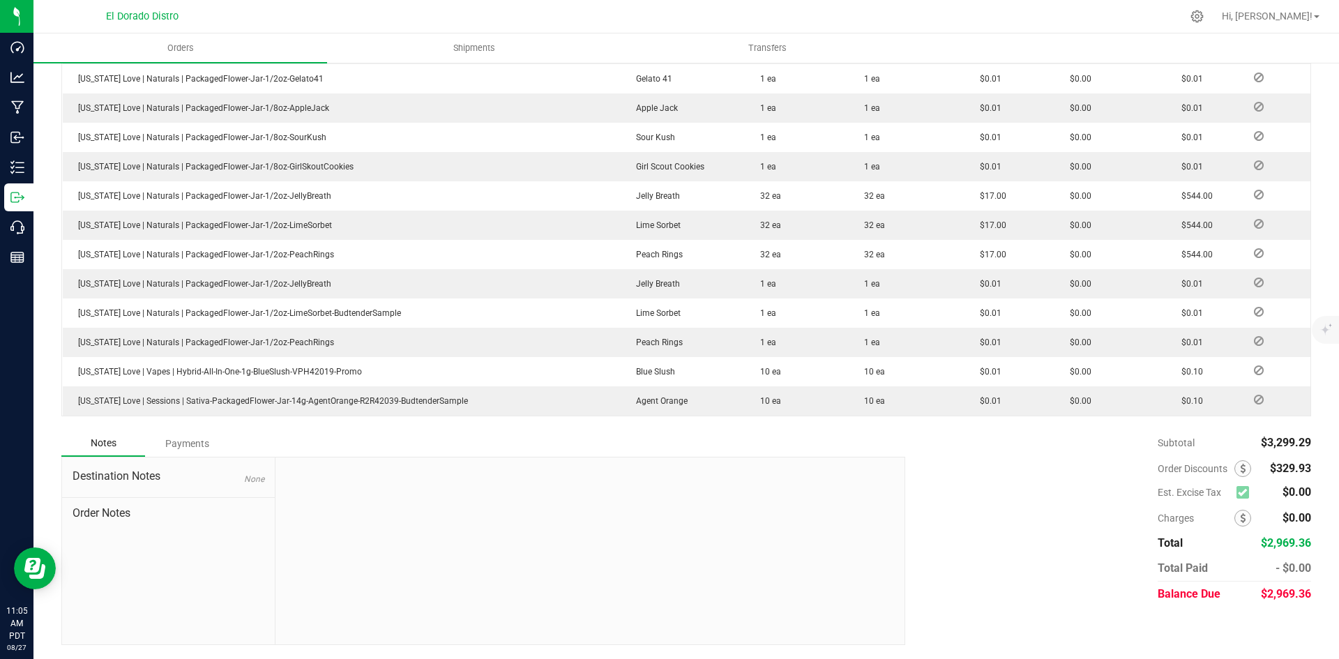
click at [167, 438] on div "Payments" at bounding box center [187, 443] width 84 height 25
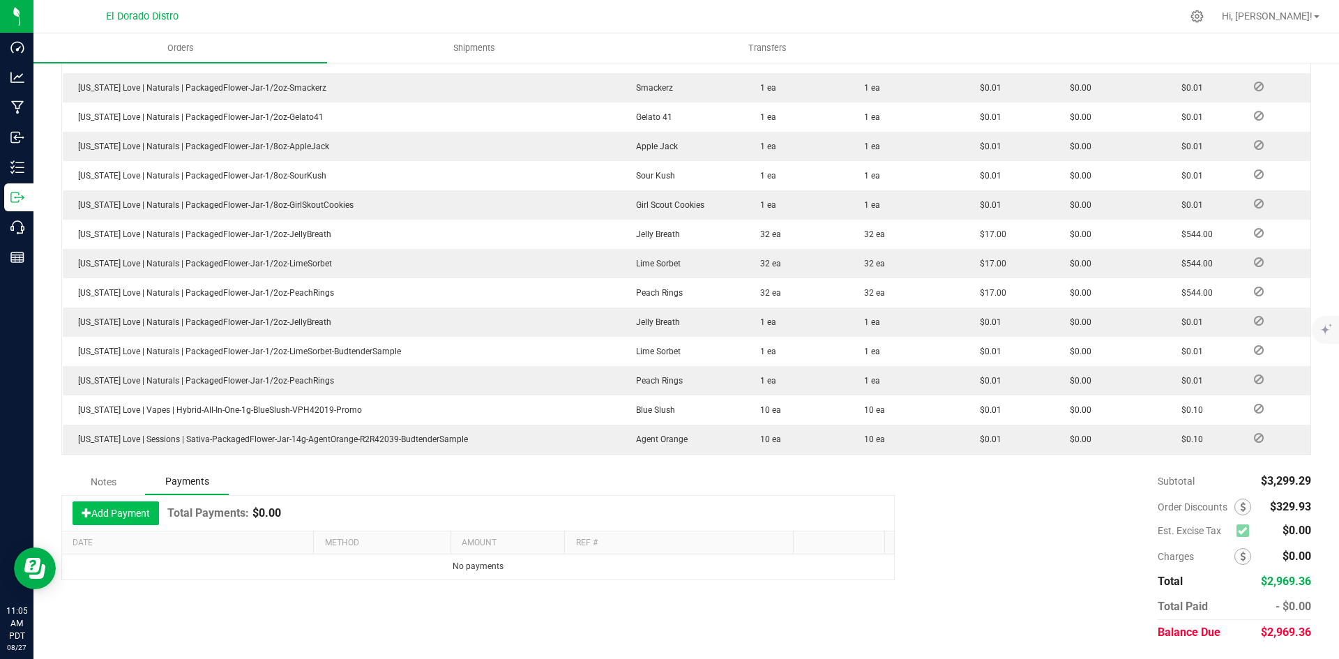
click at [130, 521] on button "Add Payment" at bounding box center [116, 513] width 86 height 24
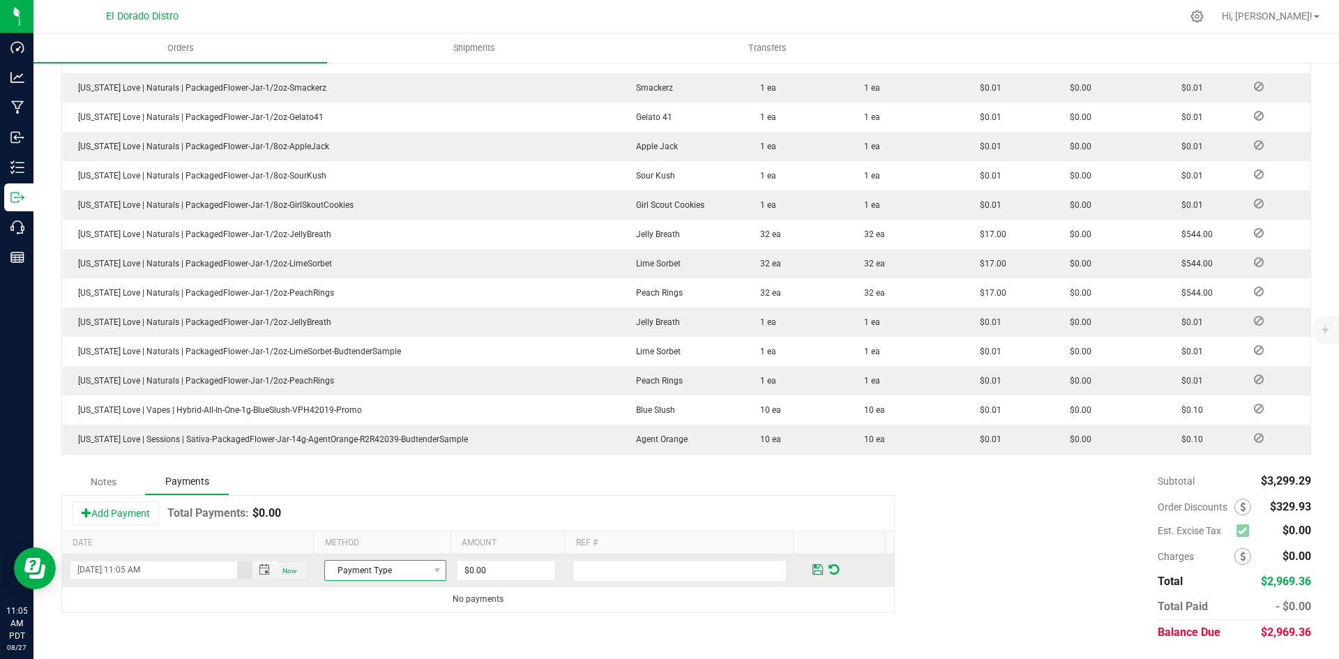
click at [369, 565] on span "Payment Type" at bounding box center [376, 571] width 103 height 20
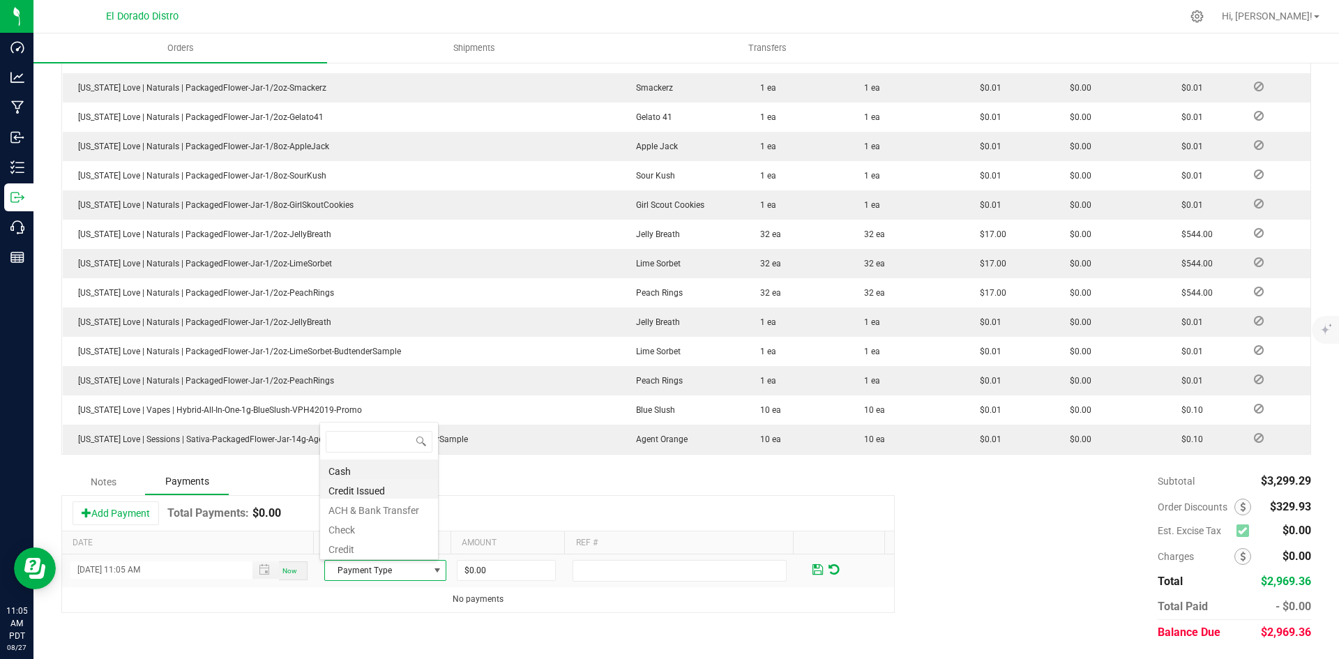
click at [370, 491] on li "Credit Issued" at bounding box center [379, 489] width 118 height 20
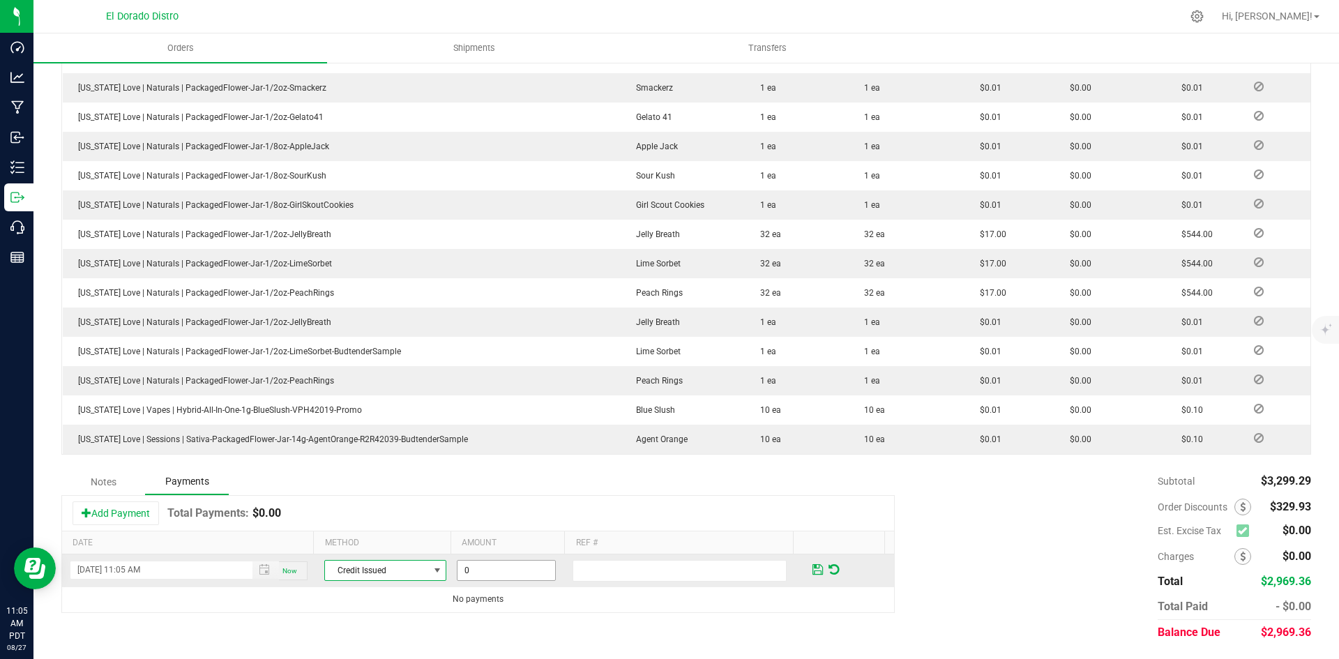
click at [527, 573] on input "0" at bounding box center [506, 571] width 98 height 20
type input "$1,569.00"
type input "CM's Applied"
click at [812, 573] on span at bounding box center [817, 569] width 10 height 13
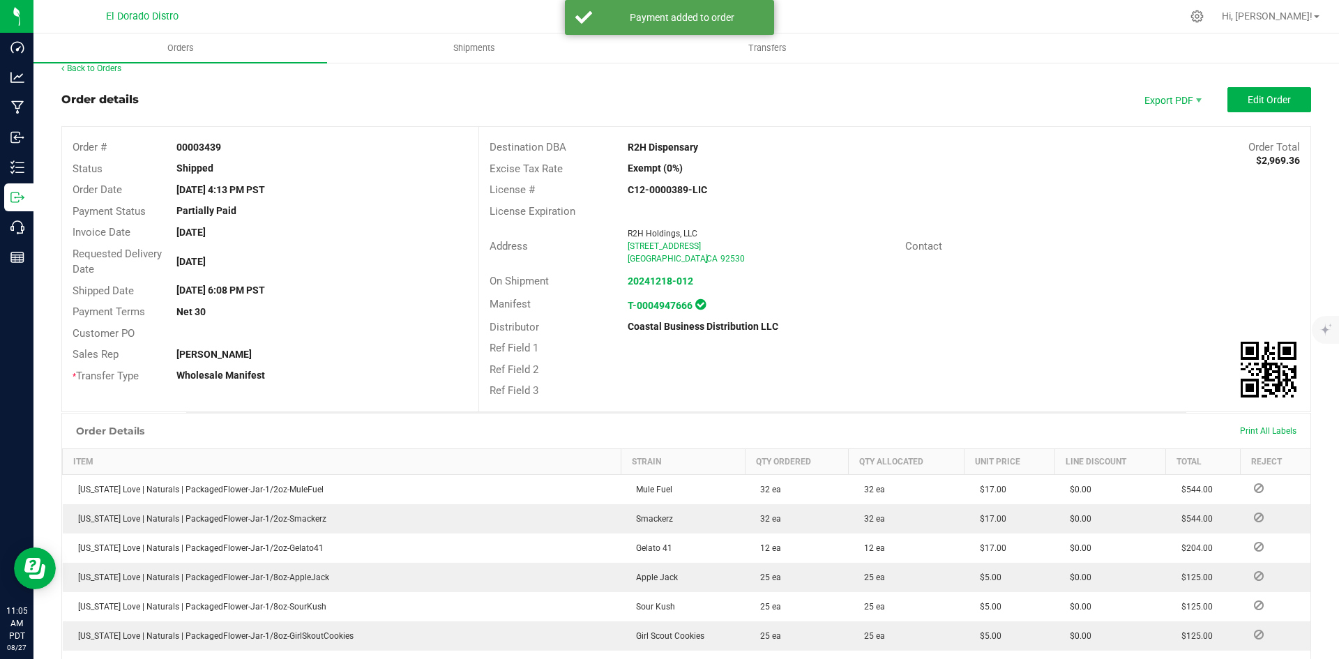
scroll to position [0, 0]
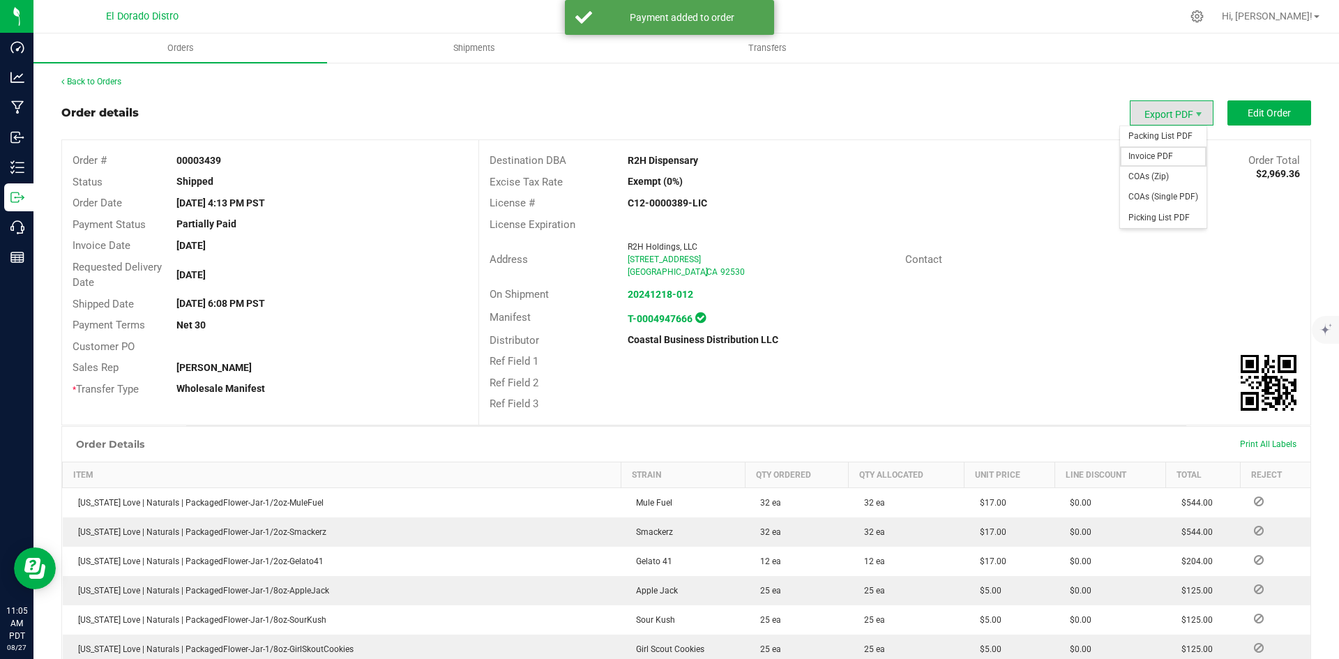
click at [1164, 146] on span "Invoice PDF" at bounding box center [1163, 156] width 86 height 20
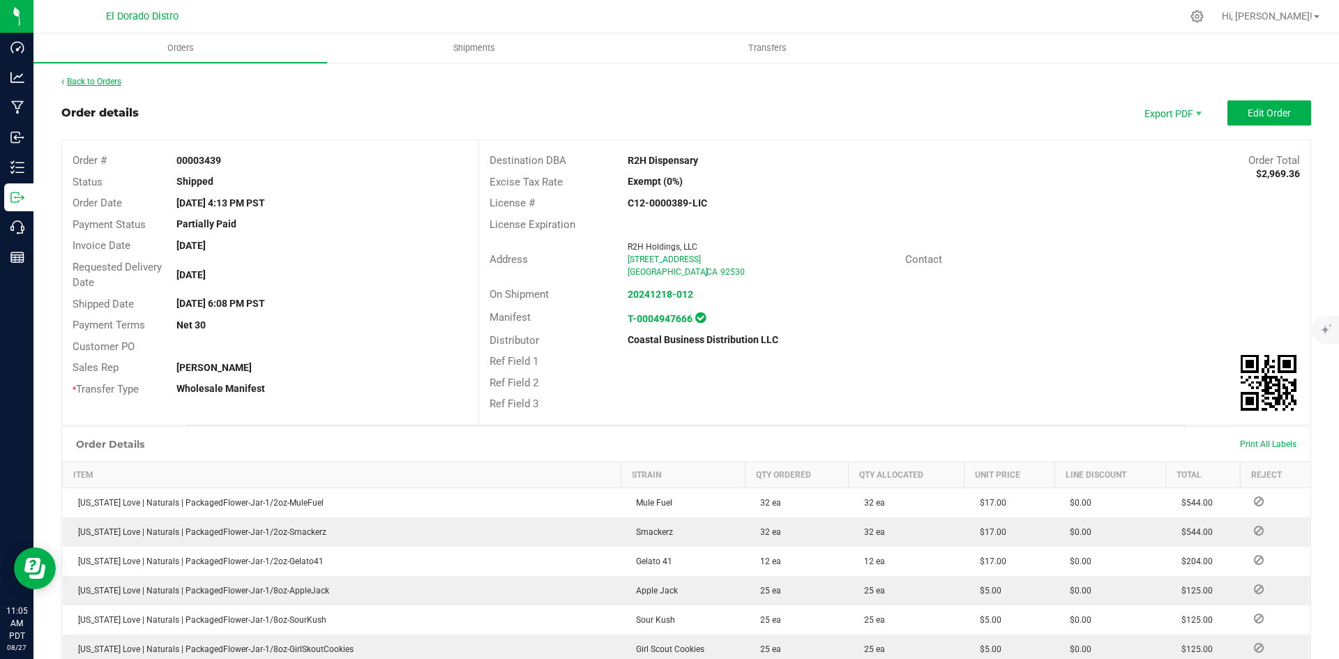
click at [100, 79] on link "Back to Orders" at bounding box center [91, 82] width 60 height 10
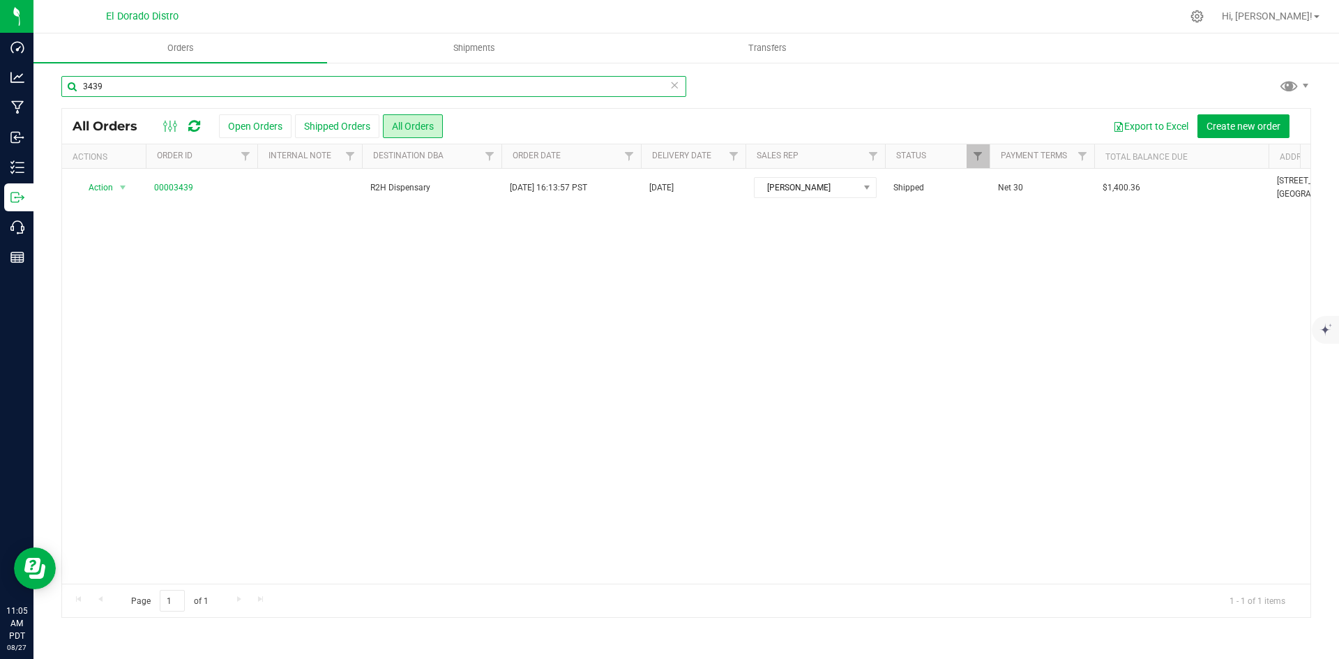
click at [264, 85] on input "3439" at bounding box center [373, 86] width 625 height 21
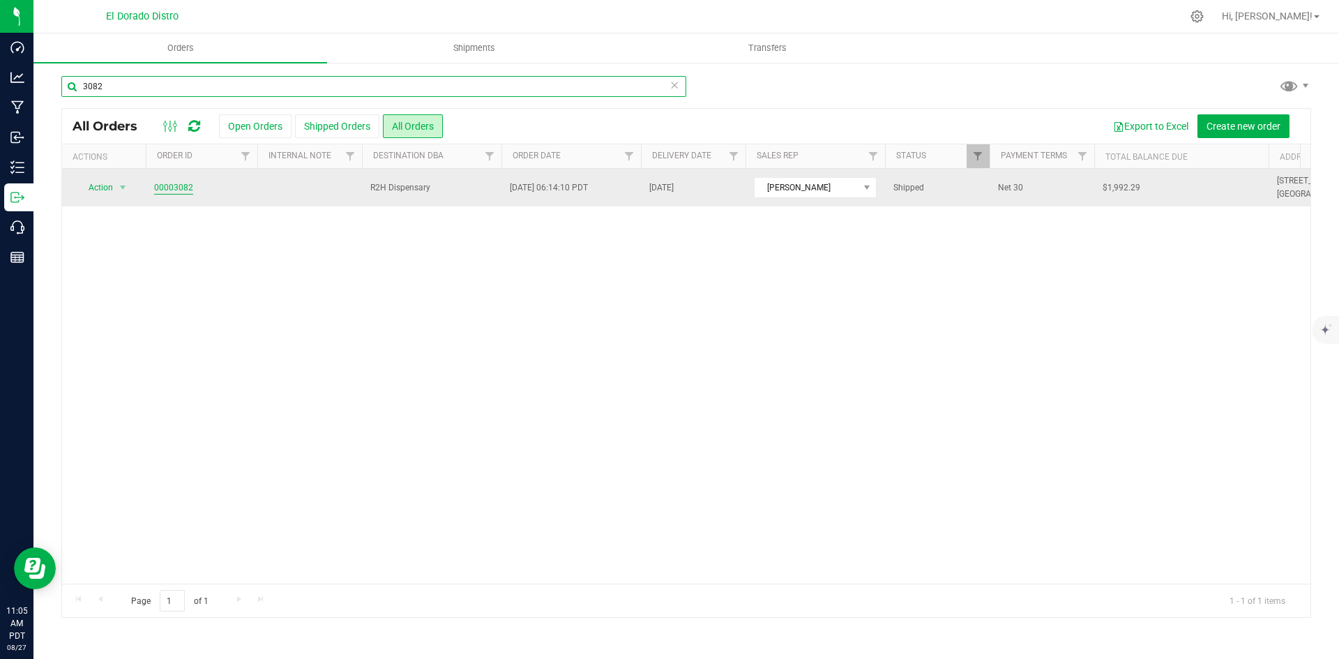
type input "3082"
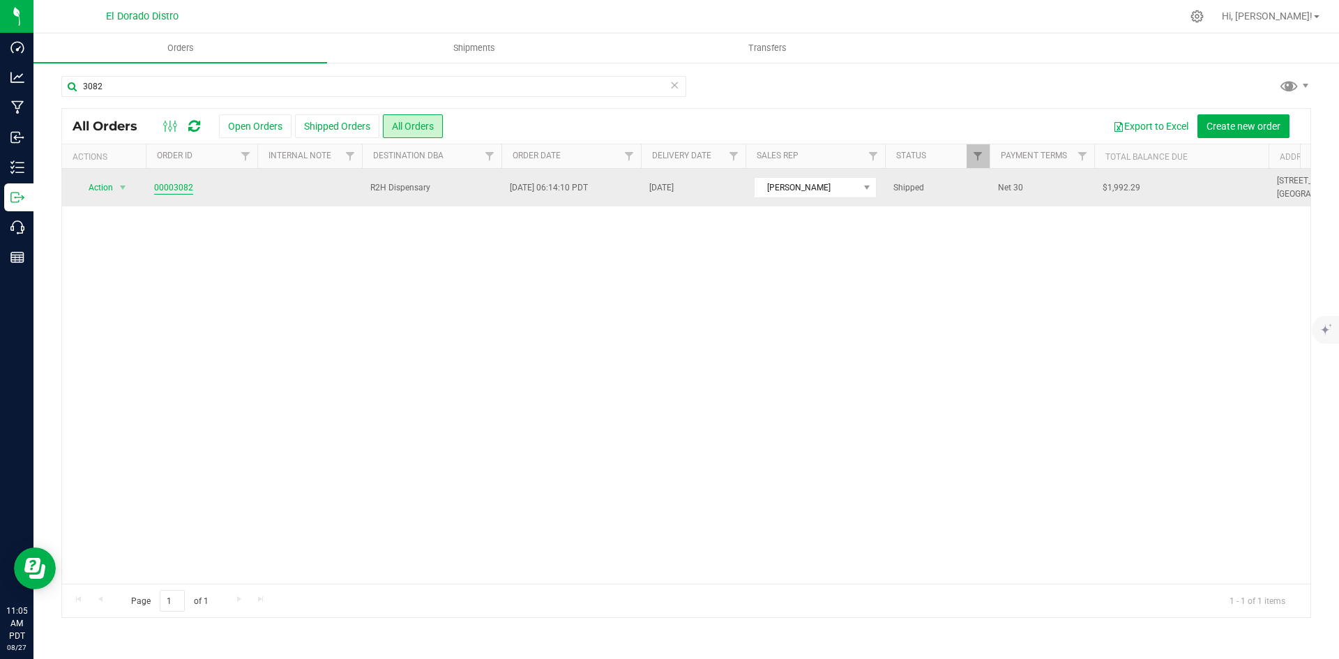
click at [180, 189] on link "00003082" at bounding box center [173, 187] width 39 height 13
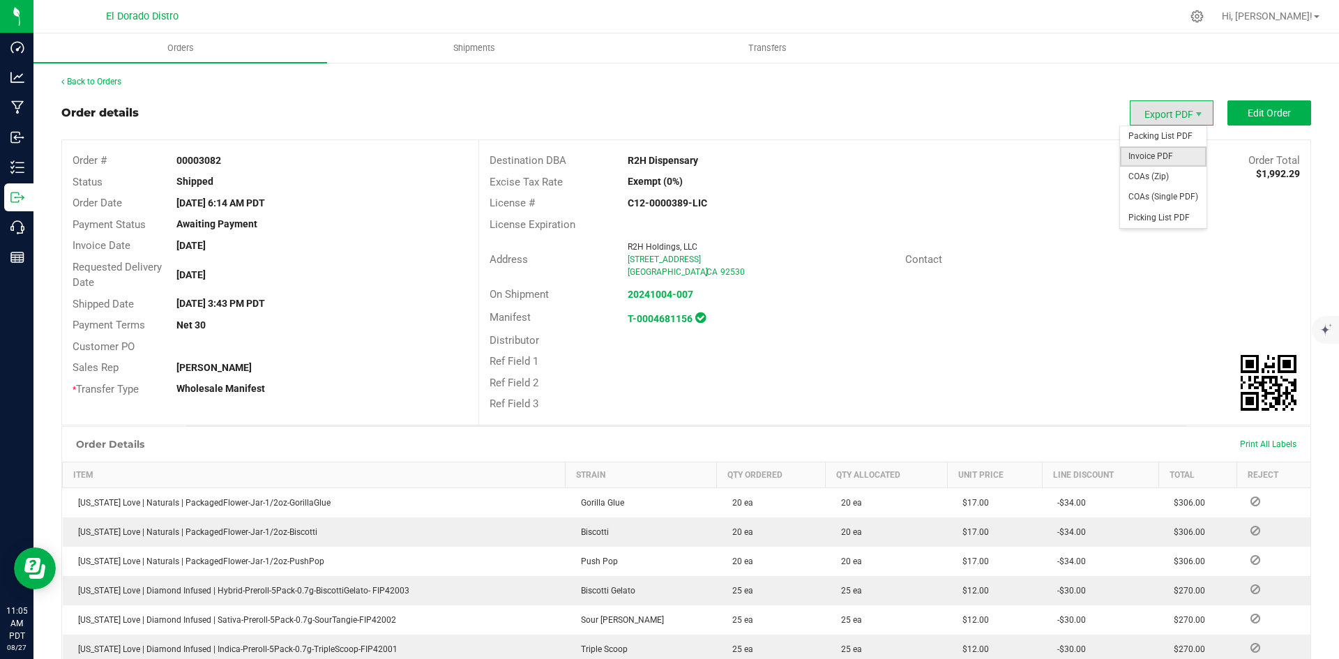
click at [1155, 153] on span "Invoice PDF" at bounding box center [1163, 156] width 86 height 20
click at [110, 78] on link "Back to Orders" at bounding box center [91, 82] width 60 height 10
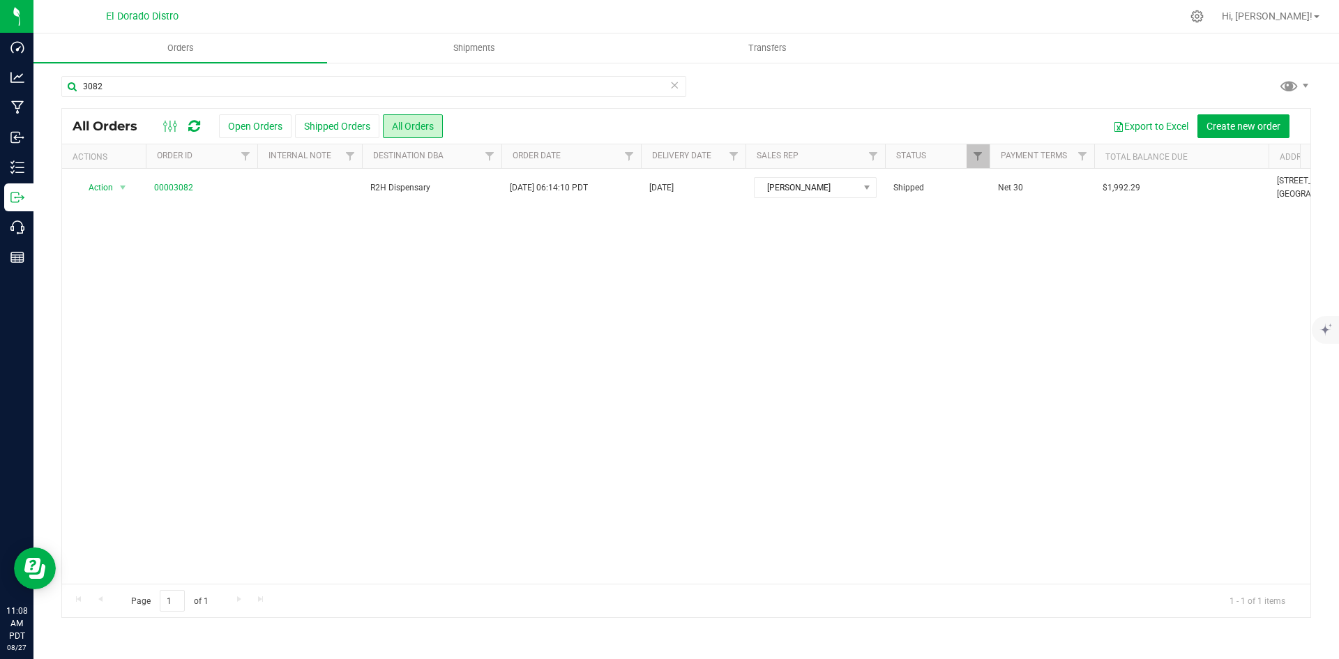
click at [1030, 73] on div "3082 All Orders Open Orders Shipped Orders All Orders Export to Excel Create ne…" at bounding box center [685, 346] width 1305 height 570
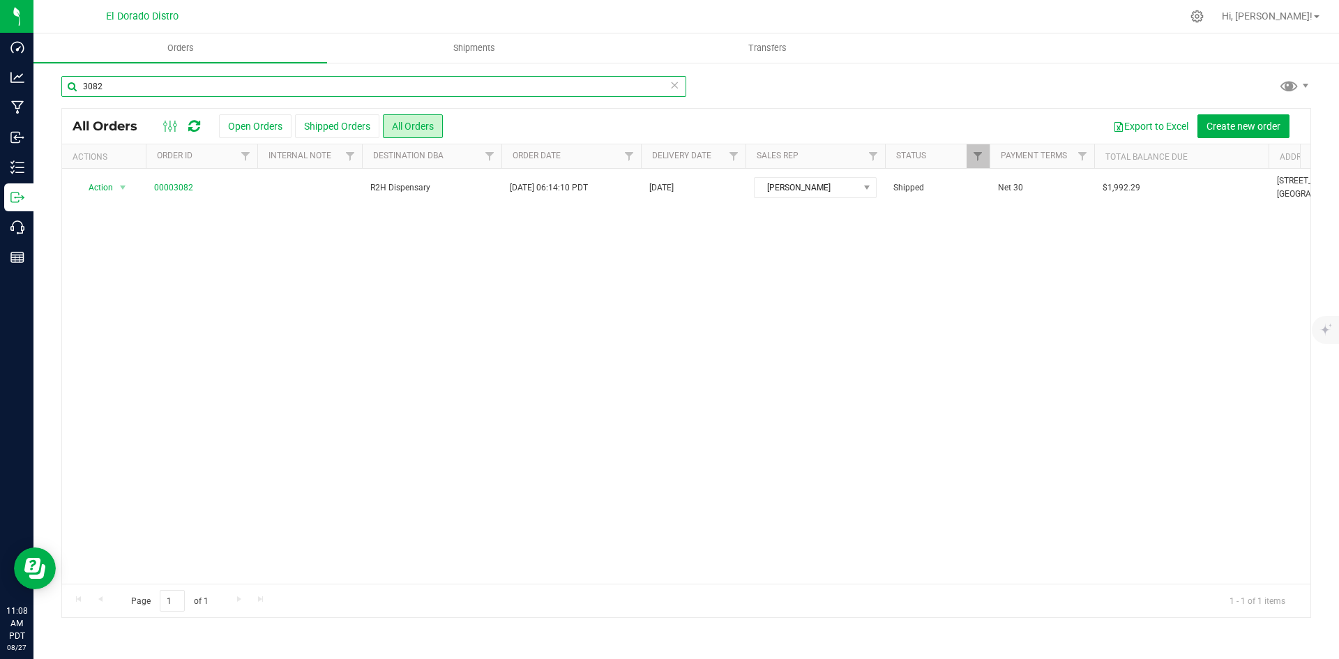
click at [236, 96] on input "3082" at bounding box center [373, 86] width 625 height 21
type input "3"
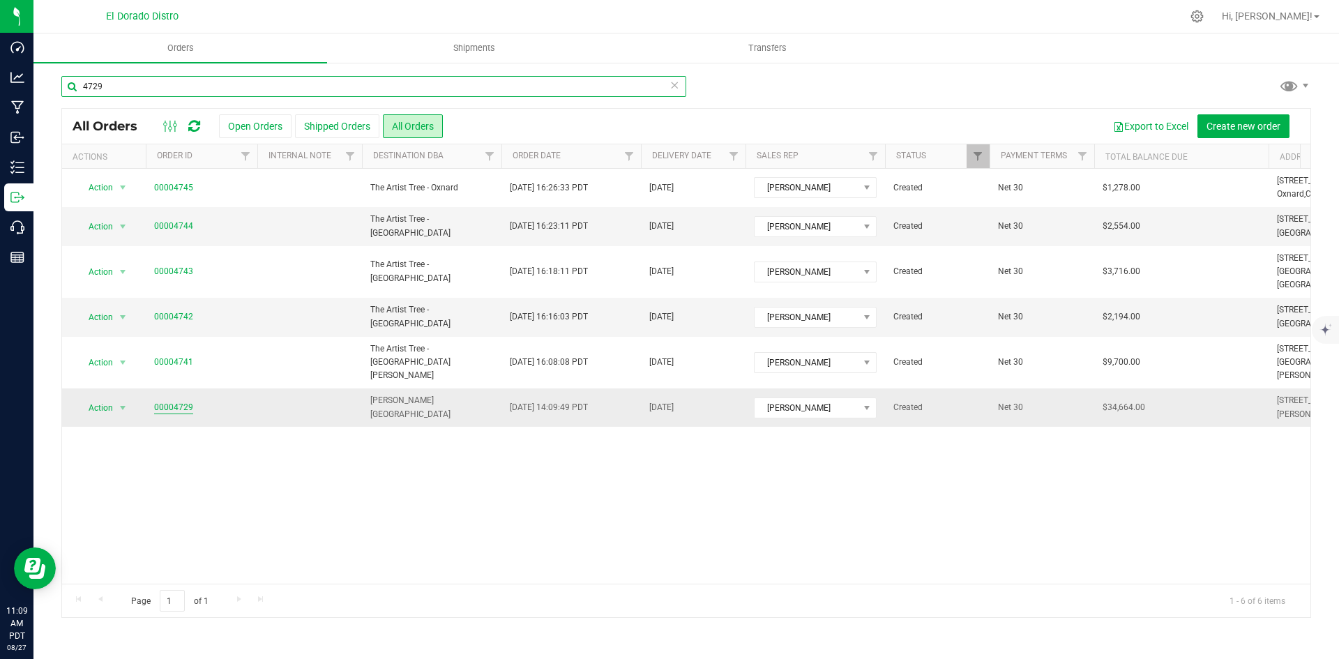
type input "4729"
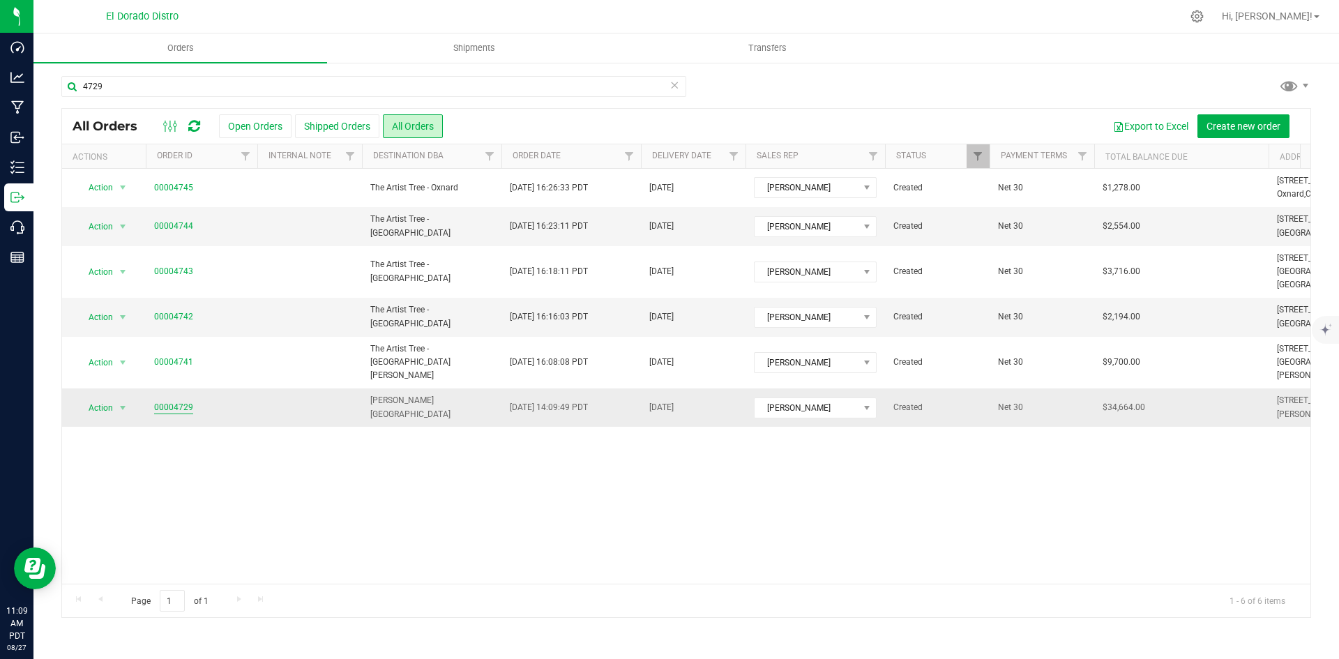
click at [181, 401] on link "00004729" at bounding box center [173, 407] width 39 height 13
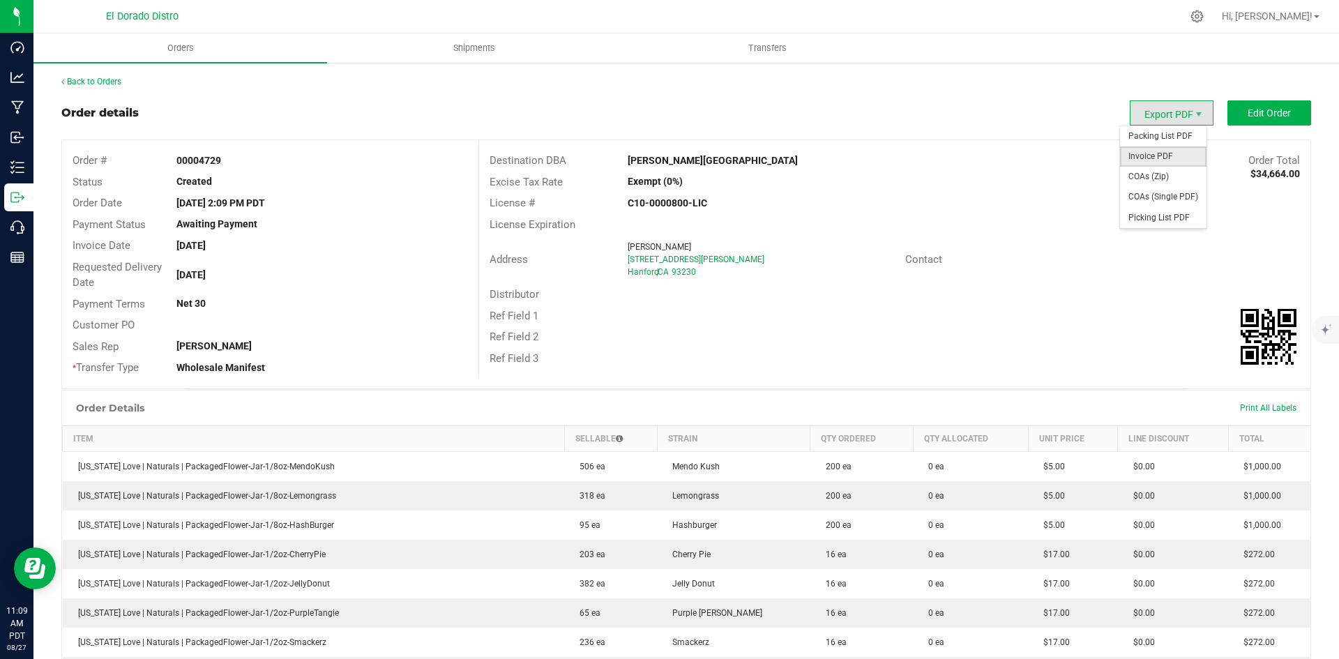
click at [1155, 154] on span "Invoice PDF" at bounding box center [1163, 156] width 86 height 20
click at [397, 329] on div "Customer PO" at bounding box center [270, 325] width 416 height 22
click at [81, 76] on div "Back to Orders" at bounding box center [685, 81] width 1249 height 13
click at [83, 78] on link "Back to Orders" at bounding box center [91, 82] width 60 height 10
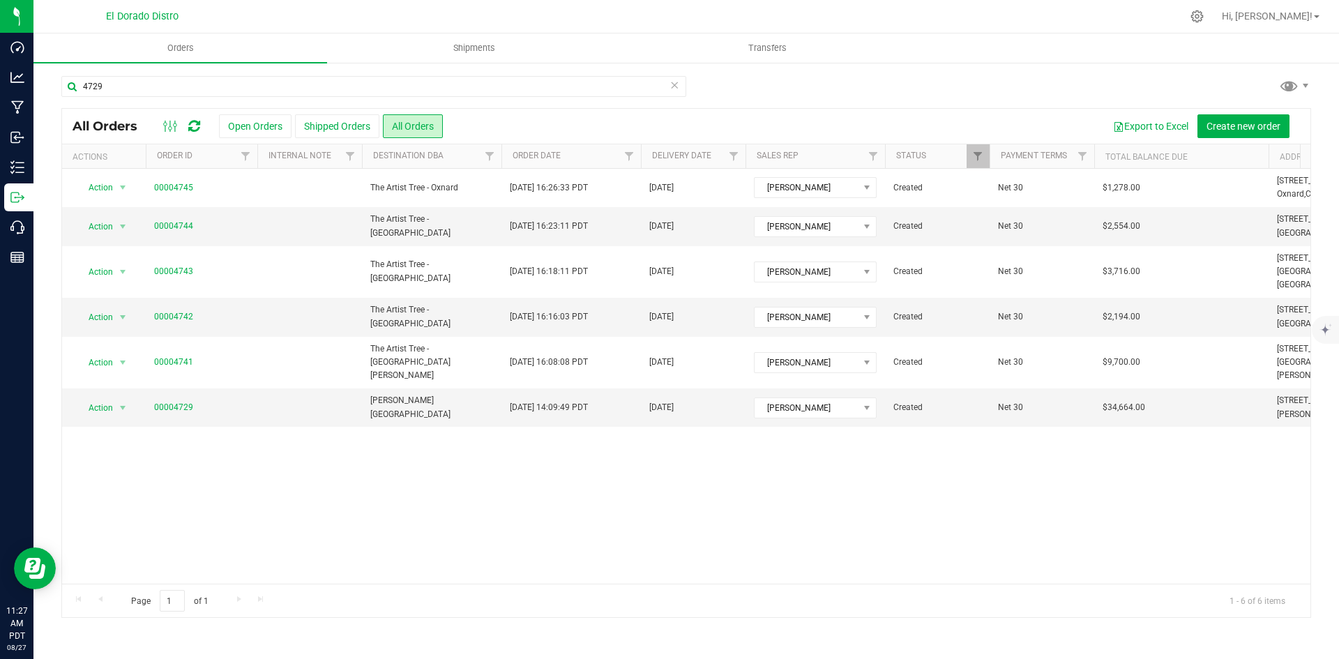
click at [1050, 80] on div "4729" at bounding box center [685, 92] width 1249 height 32
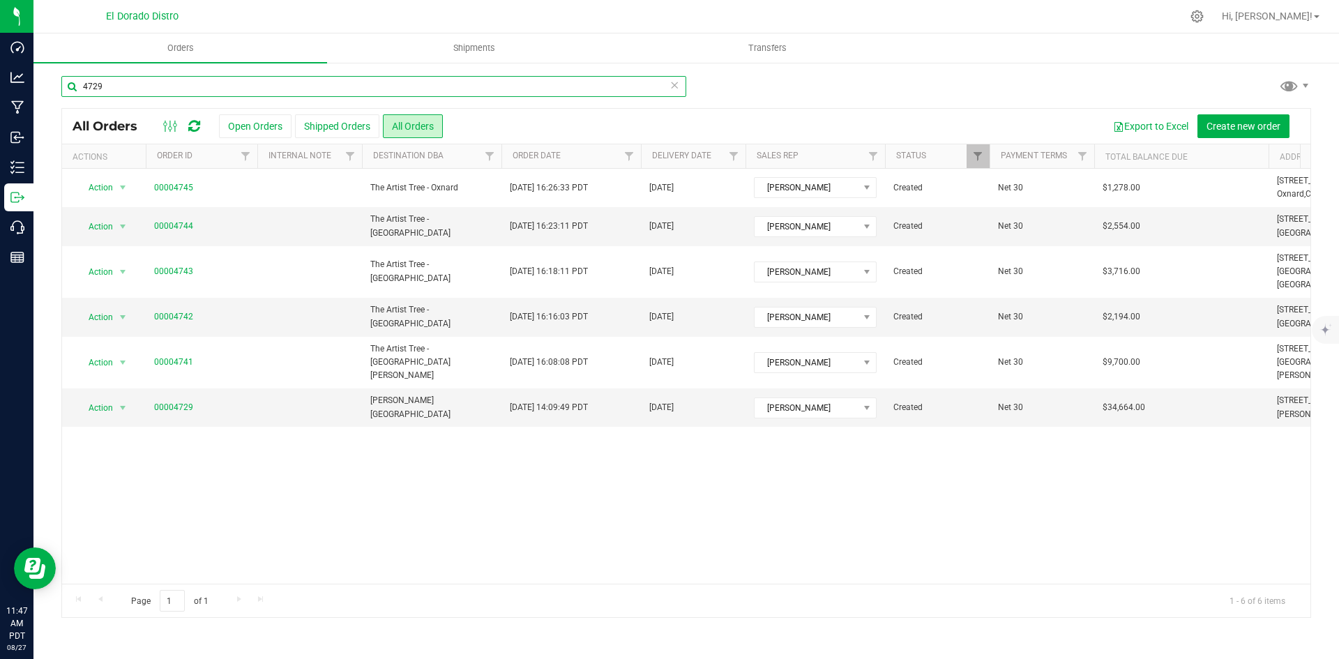
click at [331, 84] on input "4729" at bounding box center [373, 86] width 625 height 21
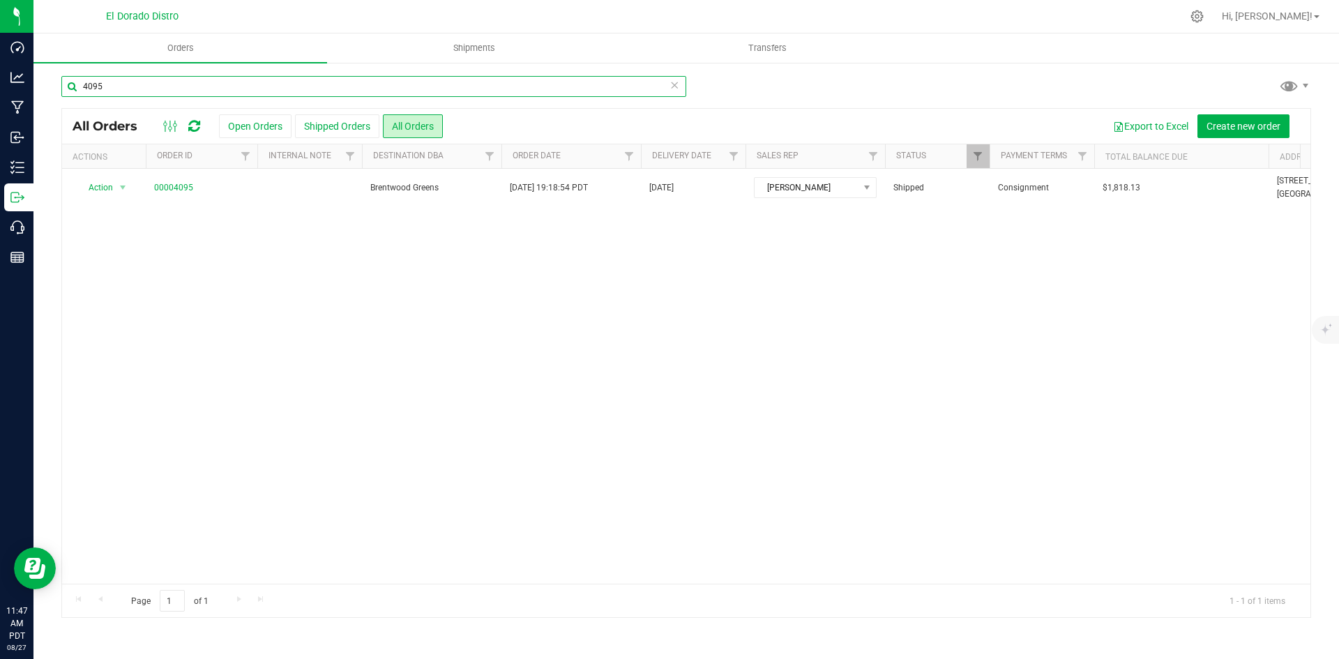
click at [160, 83] on input "4095" at bounding box center [373, 86] width 625 height 21
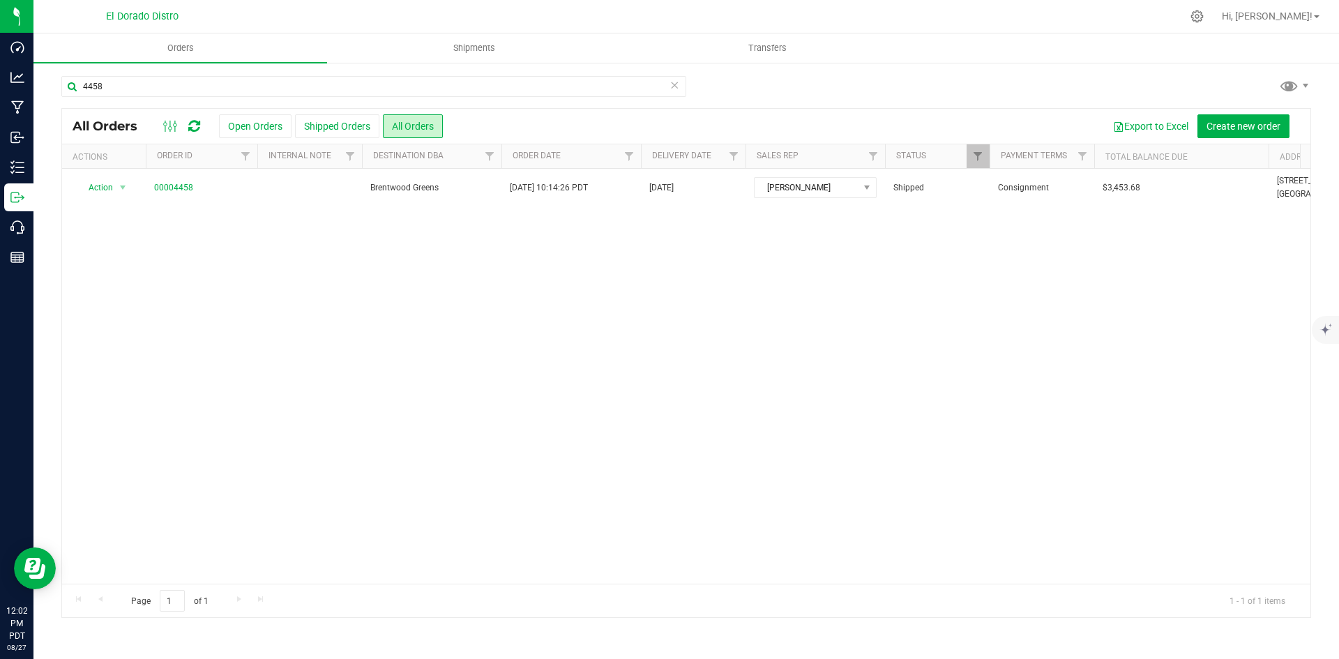
click at [1075, 73] on div "4458 All Orders Open Orders Shipped Orders All Orders Export to Excel Create ne…" at bounding box center [685, 346] width 1305 height 570
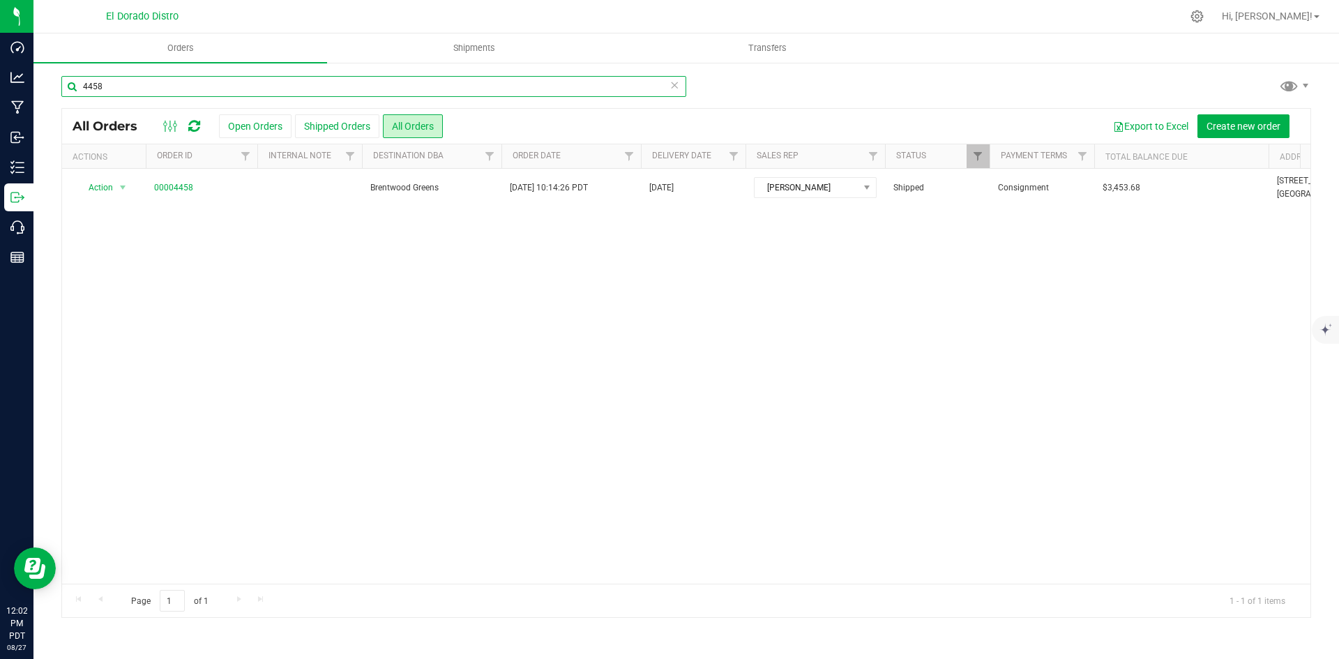
click at [174, 93] on input "4458" at bounding box center [373, 86] width 625 height 21
type input "4733"
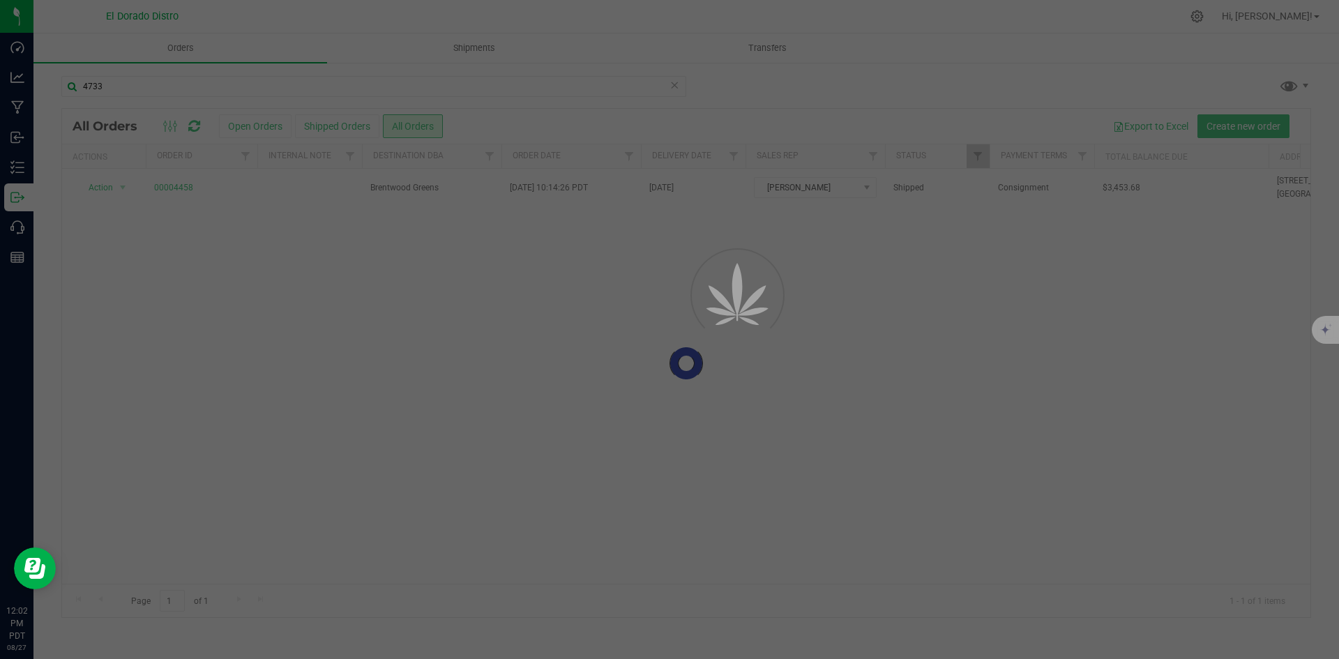
click at [1117, 90] on div "4733" at bounding box center [685, 92] width 1249 height 32
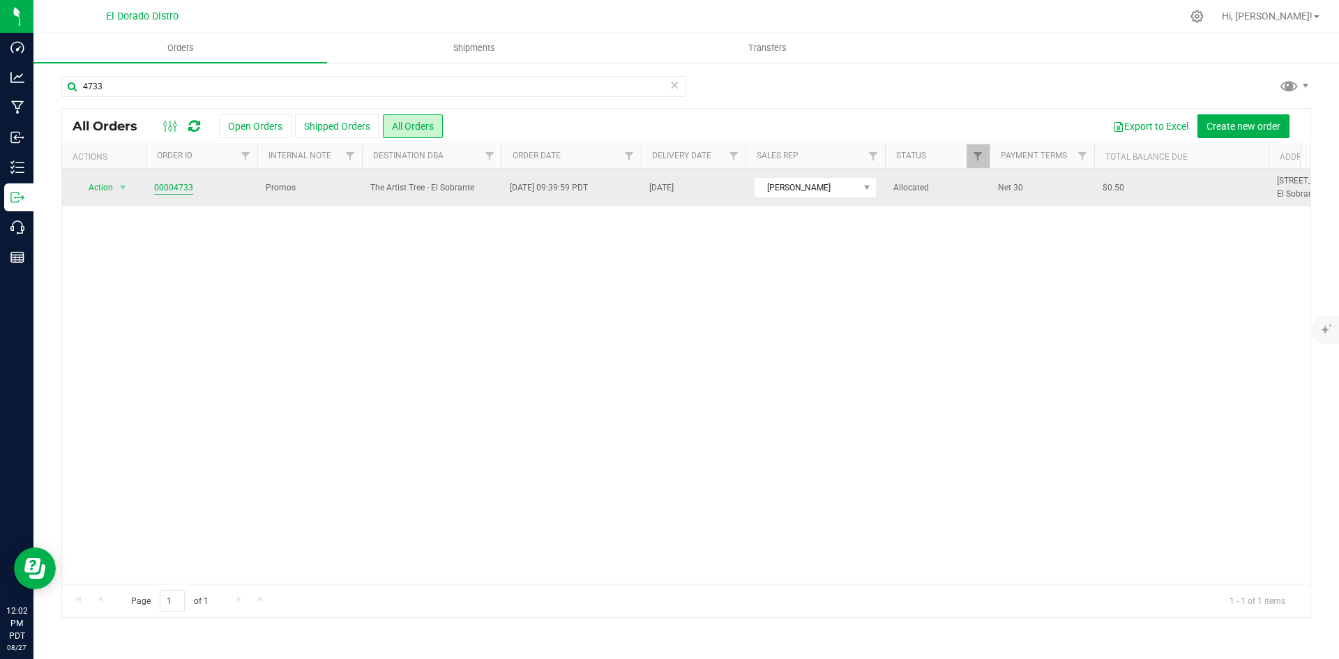
click at [172, 183] on link "00004733" at bounding box center [173, 187] width 39 height 13
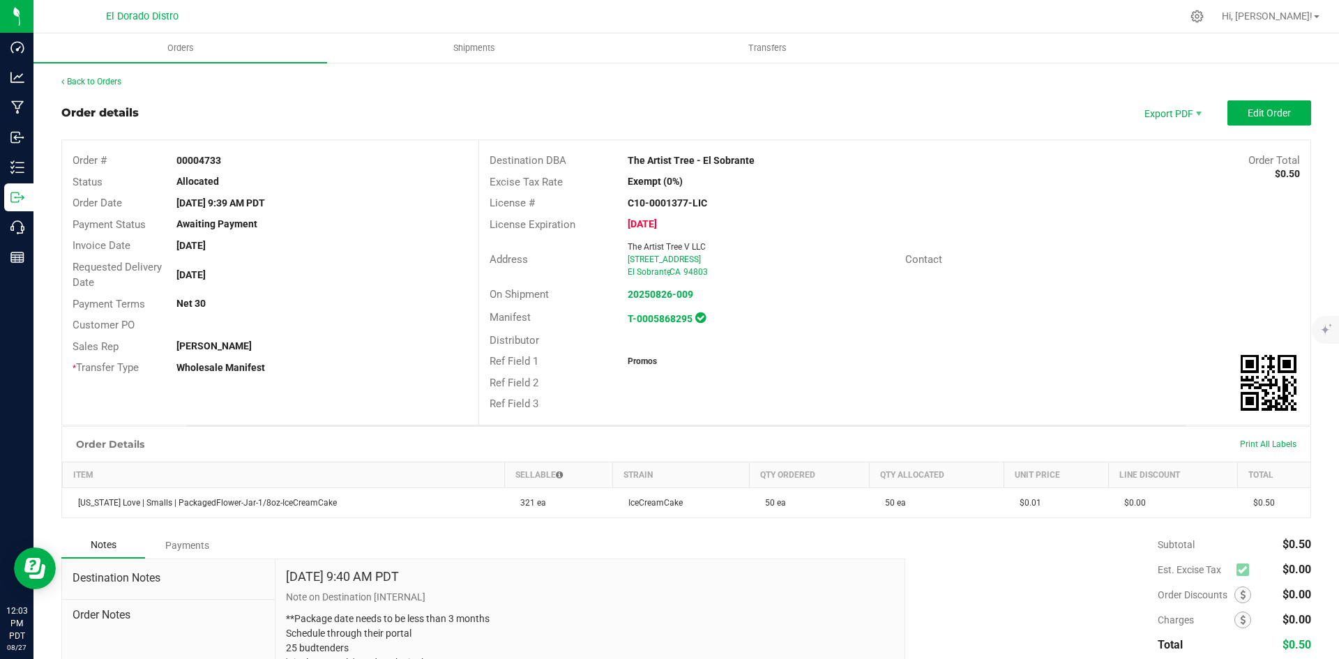
click at [708, 282] on div "Address The Artist Tree V LLC [STREET_ADDRESS] Contact" at bounding box center [894, 259] width 831 height 49
click at [93, 77] on link "Back to Orders" at bounding box center [91, 82] width 60 height 10
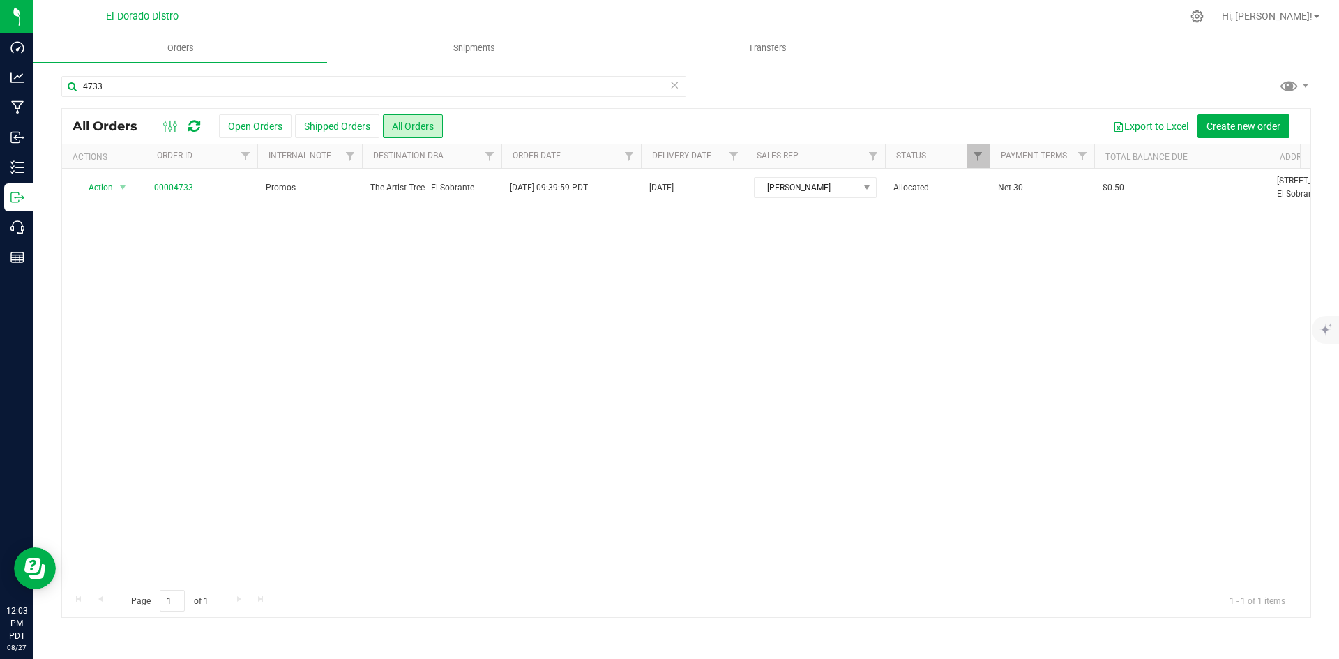
click at [1083, 87] on div "4733" at bounding box center [685, 92] width 1249 height 32
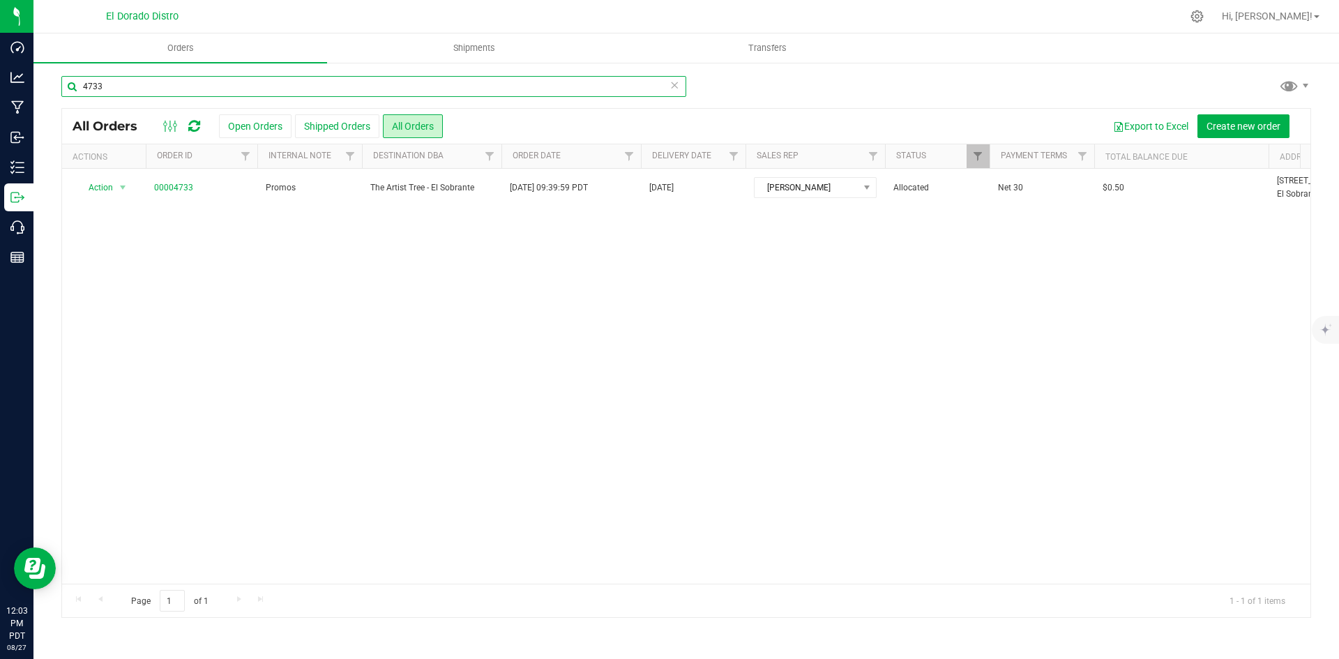
click at [298, 91] on input "4733" at bounding box center [373, 86] width 625 height 21
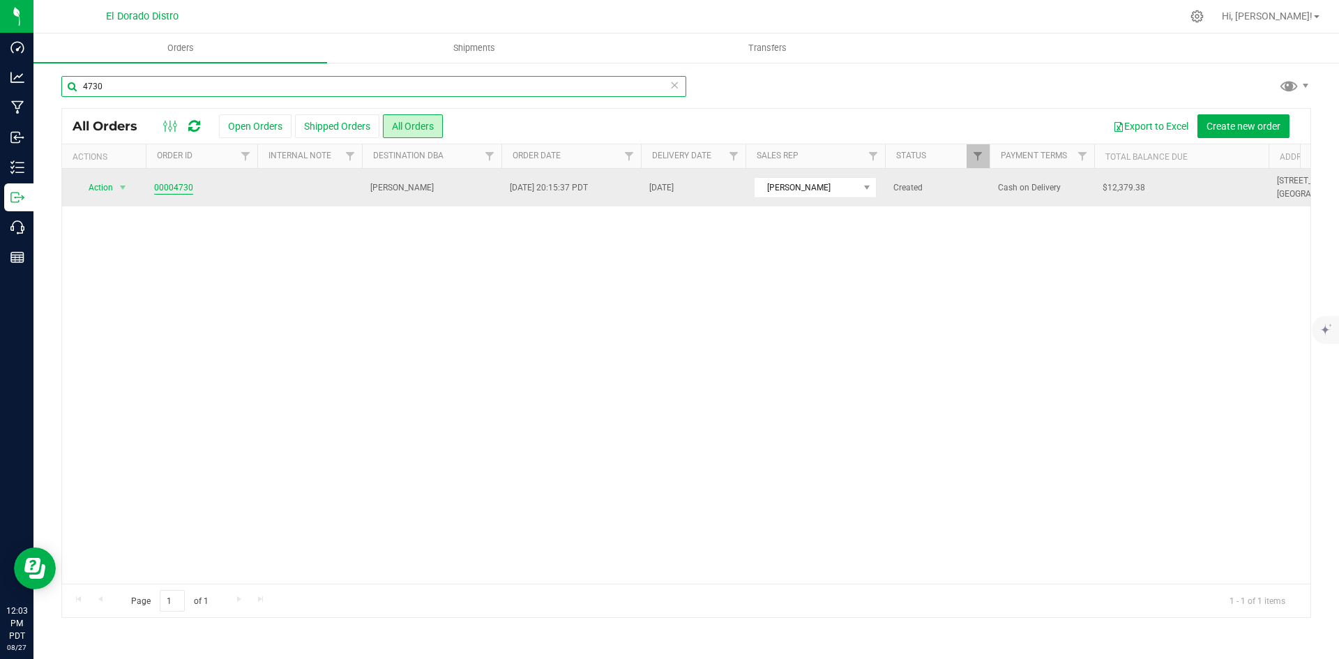
type input "4730"
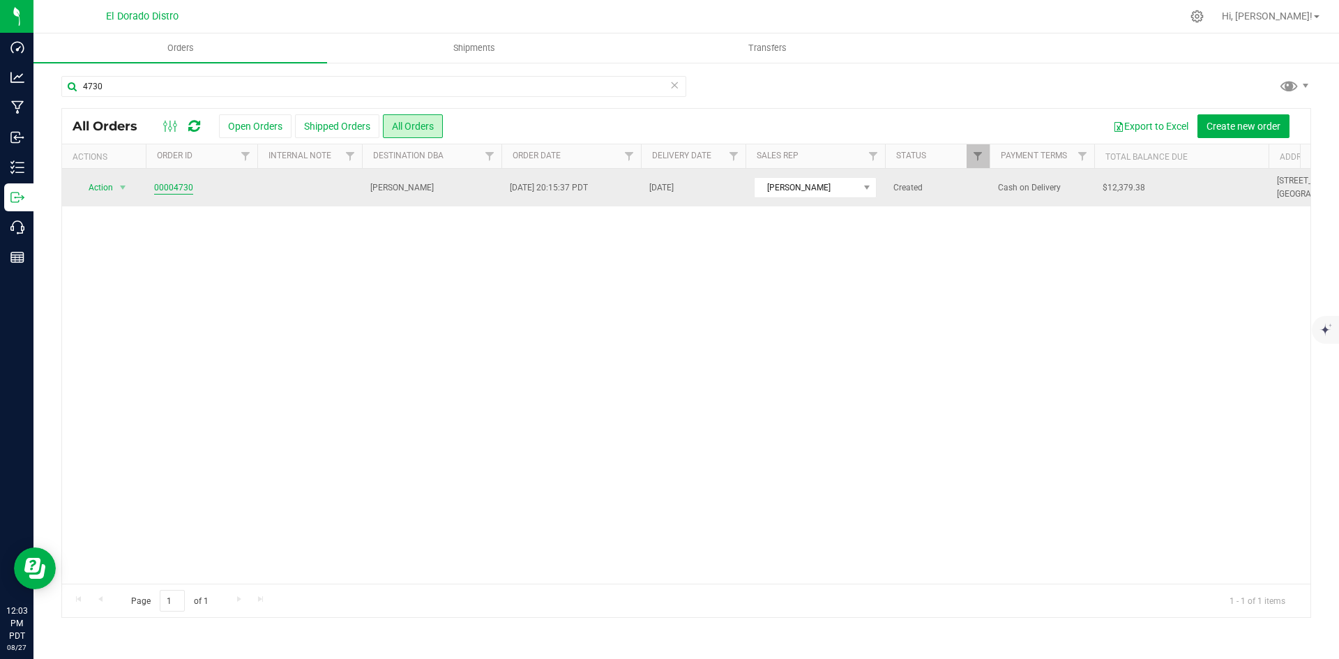
click at [160, 186] on link "00004730" at bounding box center [173, 187] width 39 height 13
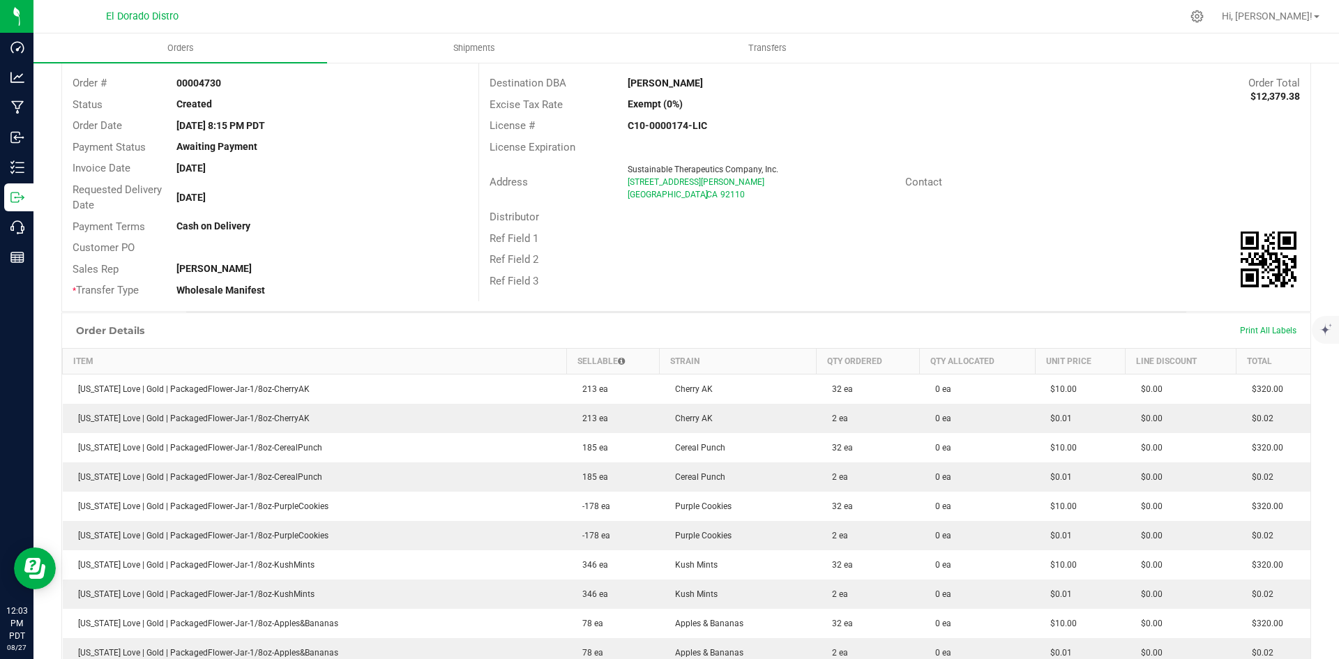
scroll to position [70, 0]
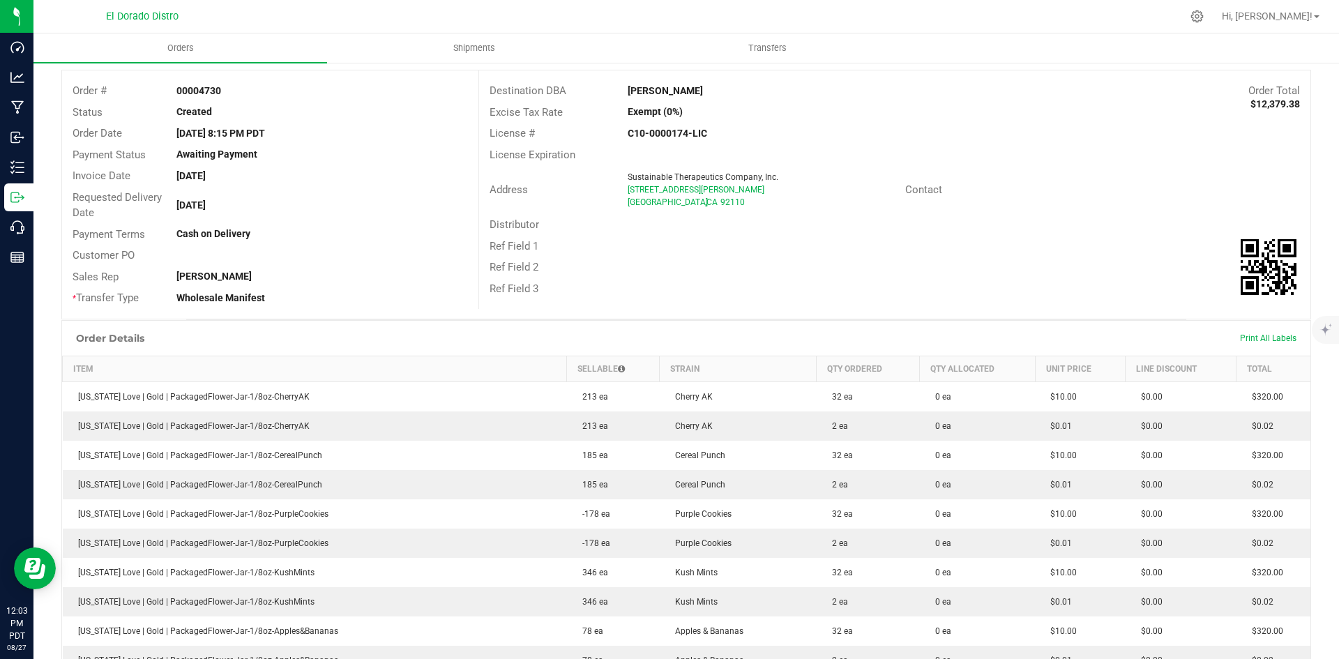
click at [897, 218] on div "Distributor" at bounding box center [894, 225] width 831 height 22
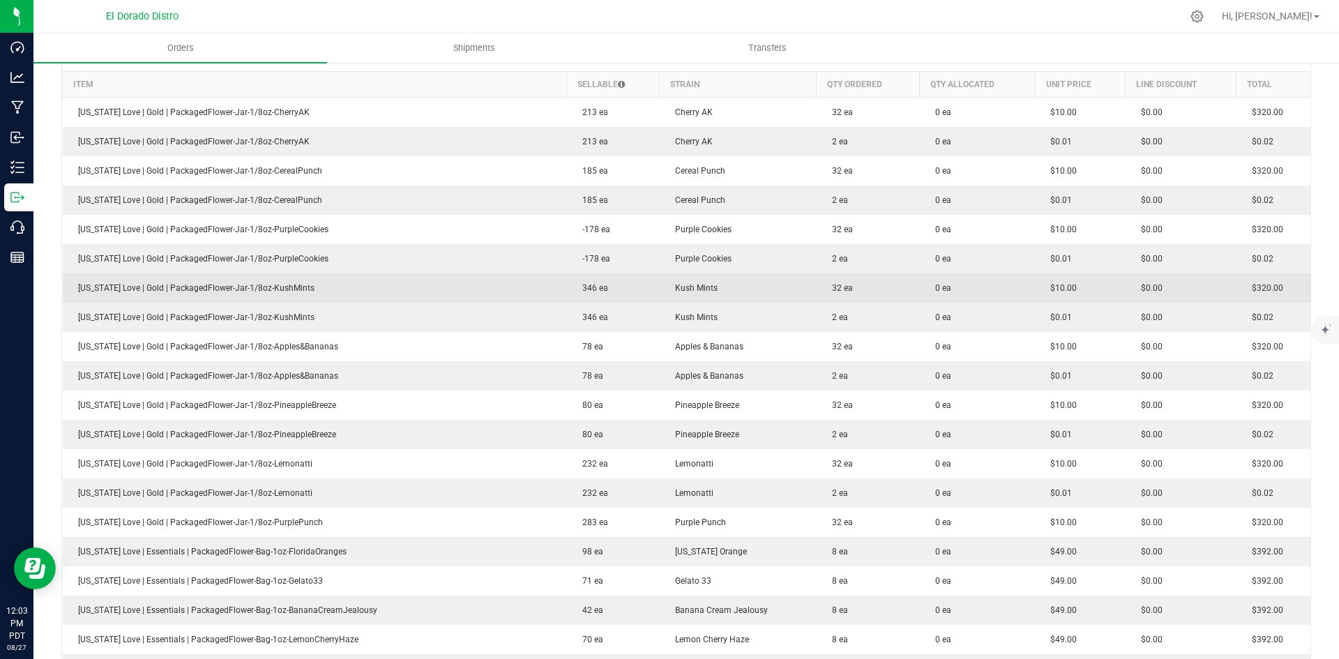
scroll to position [349, 0]
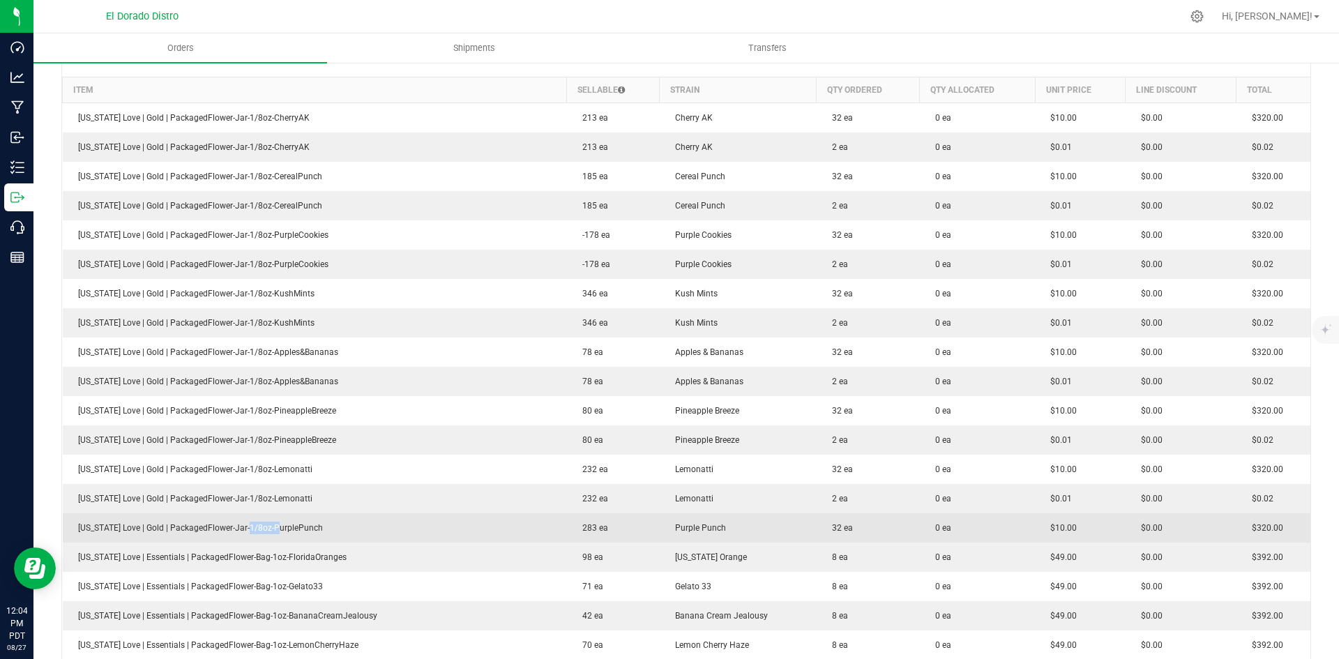
drag, startPoint x: 239, startPoint y: 516, endPoint x: 532, endPoint y: 540, distance: 293.8
click at [310, 520] on td "[US_STATE] Love | Gold | PackagedFlower-Jar-1/8oz-PurplePunch" at bounding box center [315, 527] width 504 height 29
drag, startPoint x: 300, startPoint y: 562, endPoint x: 528, endPoint y: 514, distance: 233.0
click at [345, 560] on td "[US_STATE] Love | Essentials | PackagedFlower-Bag-1oz-FloridaOranges" at bounding box center [315, 556] width 504 height 29
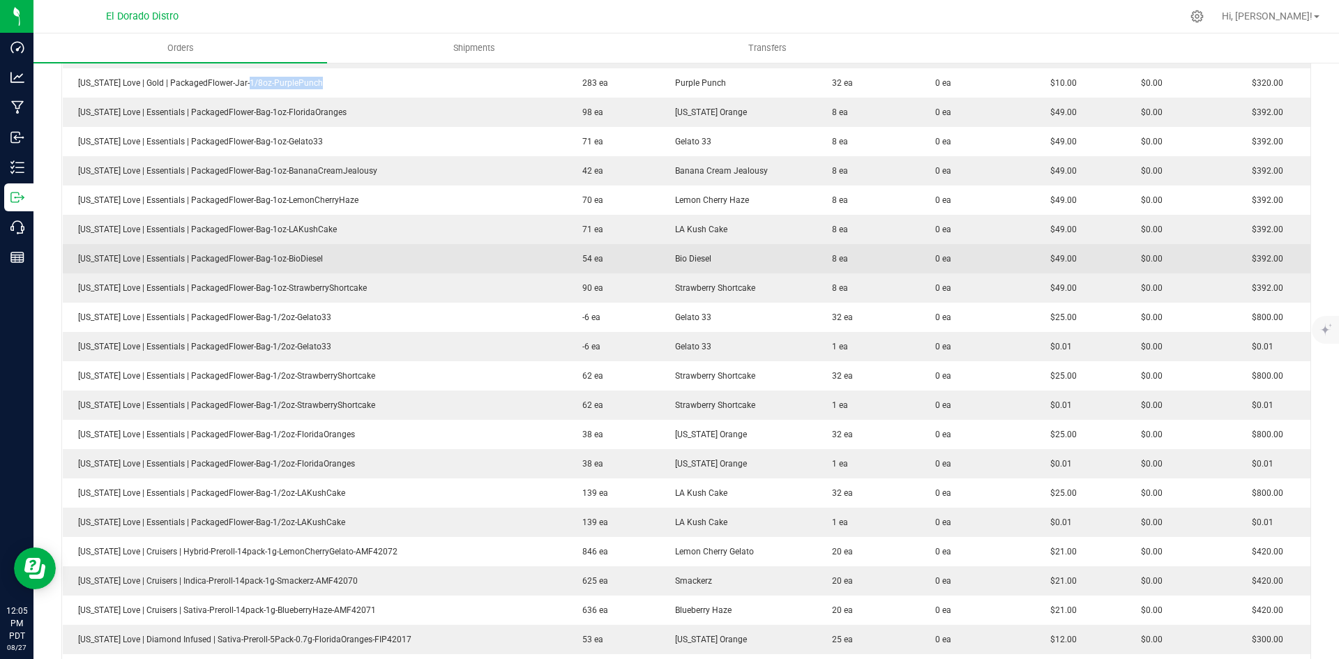
scroll to position [837, 0]
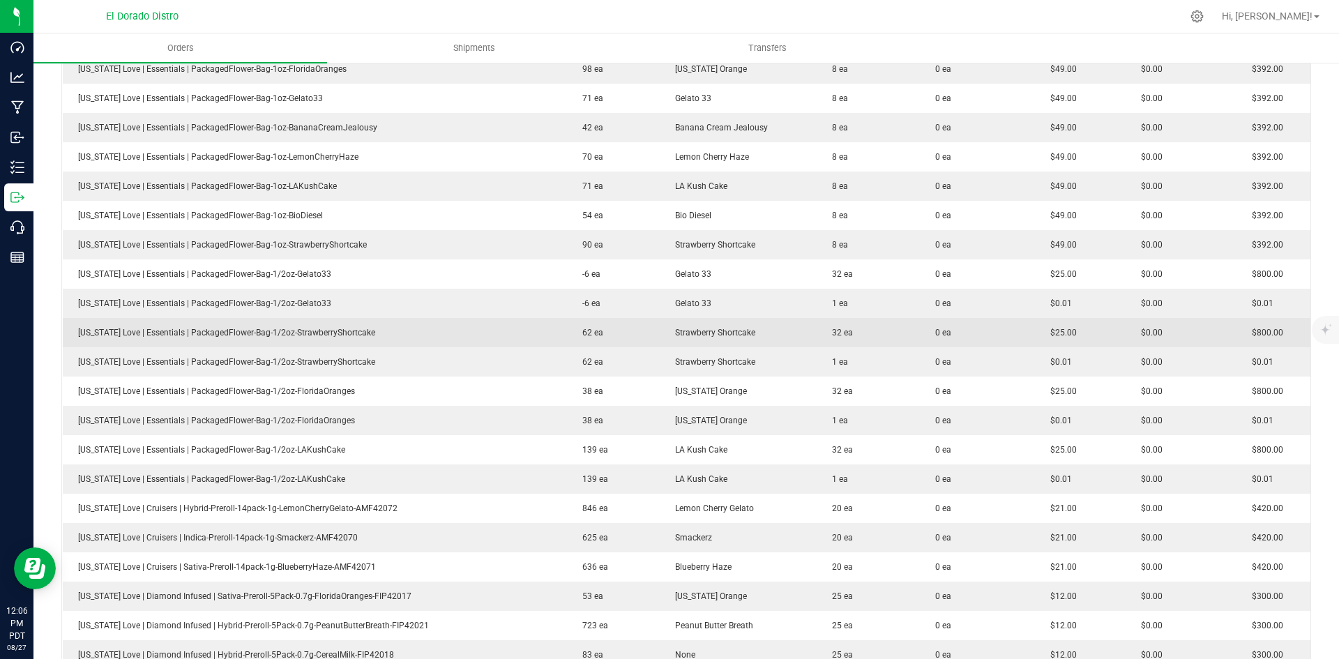
click at [364, 329] on td "[US_STATE] Love | Essentials | PackagedFlower-Bag-1/2oz-StrawberryShortcake" at bounding box center [315, 332] width 504 height 29
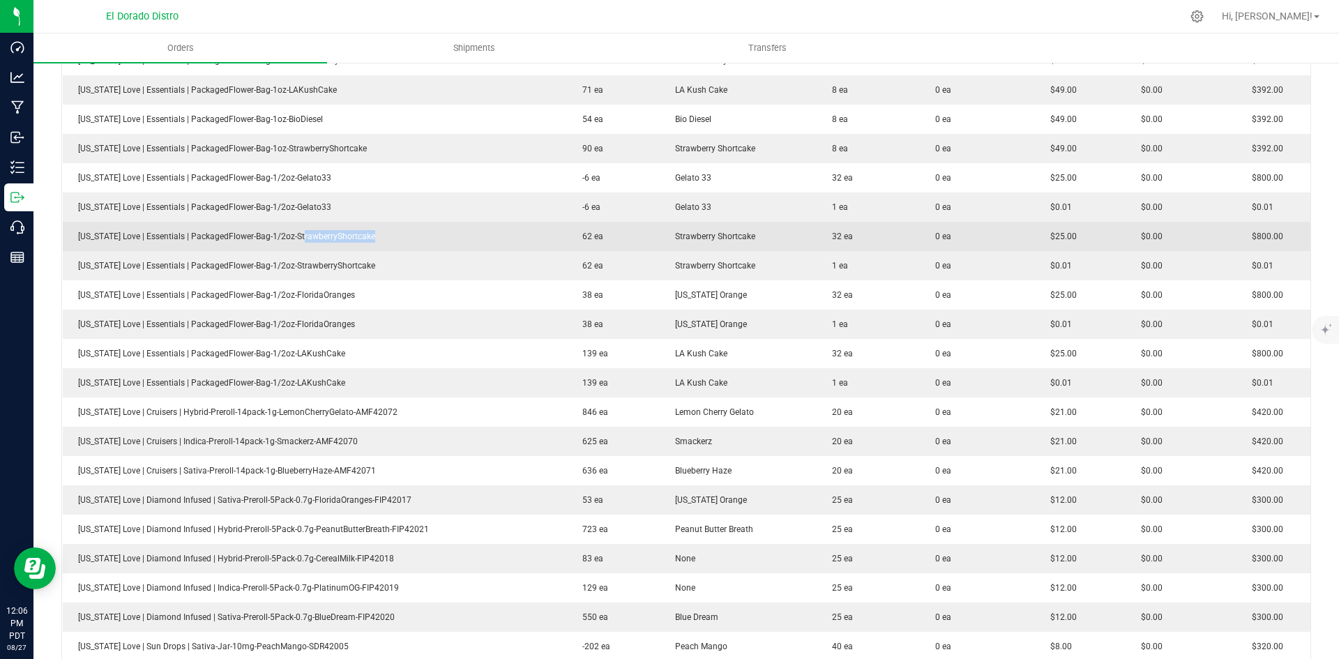
scroll to position [976, 0]
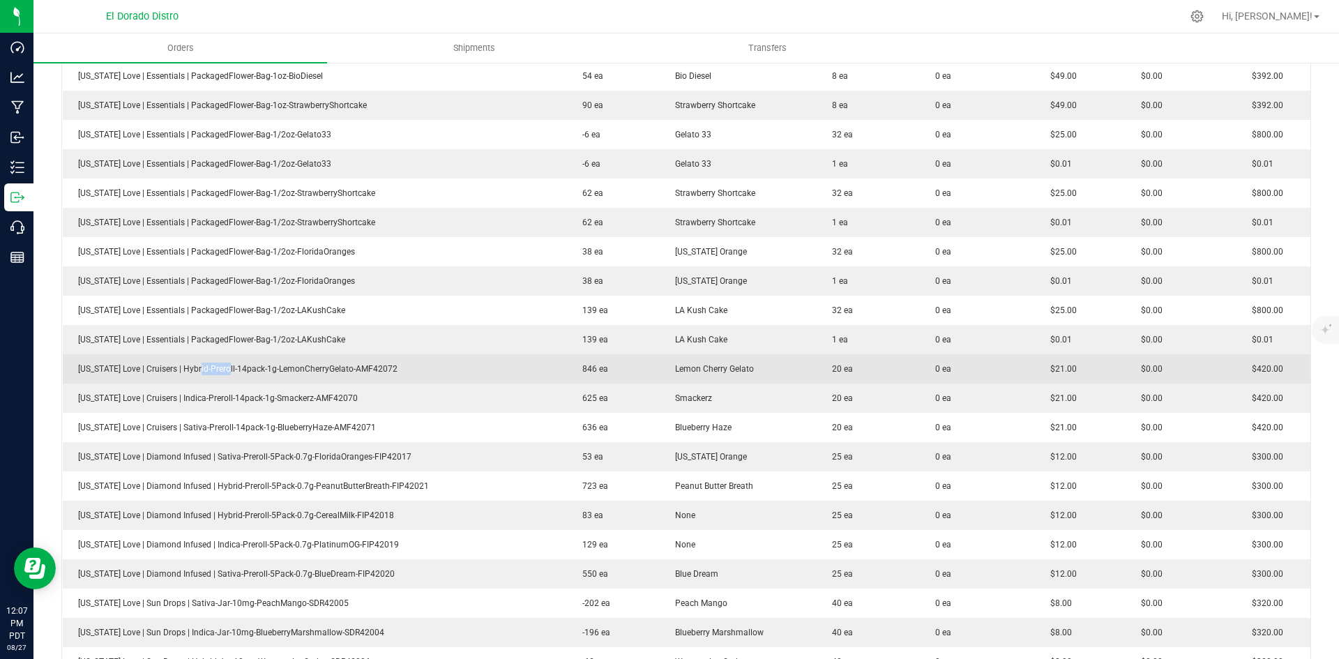
drag, startPoint x: 220, startPoint y: 367, endPoint x: 352, endPoint y: 367, distance: 131.8
click at [266, 367] on span "[US_STATE] Love | Cruisers | Hybrid-Preroll-14pack-1g-LemonCherryGelato-AMF42072" at bounding box center [234, 369] width 326 height 10
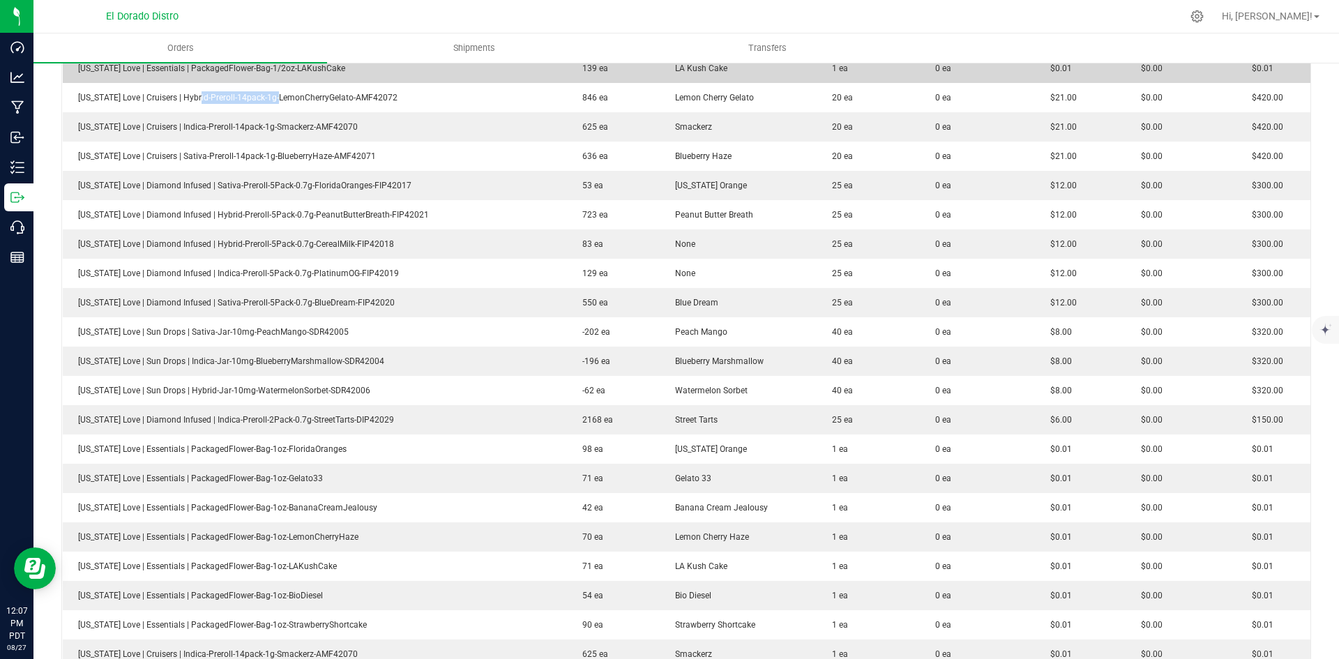
scroll to position [1255, 0]
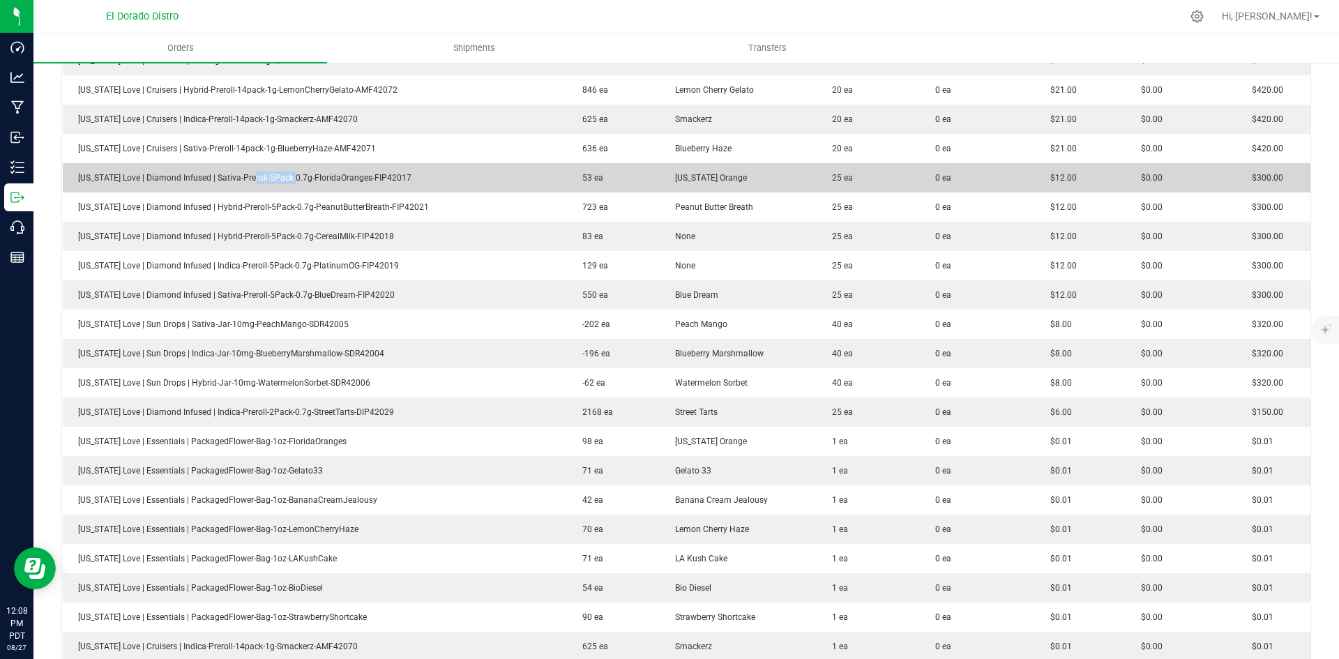
drag, startPoint x: 267, startPoint y: 174, endPoint x: 392, endPoint y: 176, distance: 124.8
click at [298, 172] on td "[US_STATE] Love | Diamond Infused | Sativa-Preroll-5Pack-0.7g-FloridaOranges-FI…" at bounding box center [315, 177] width 504 height 29
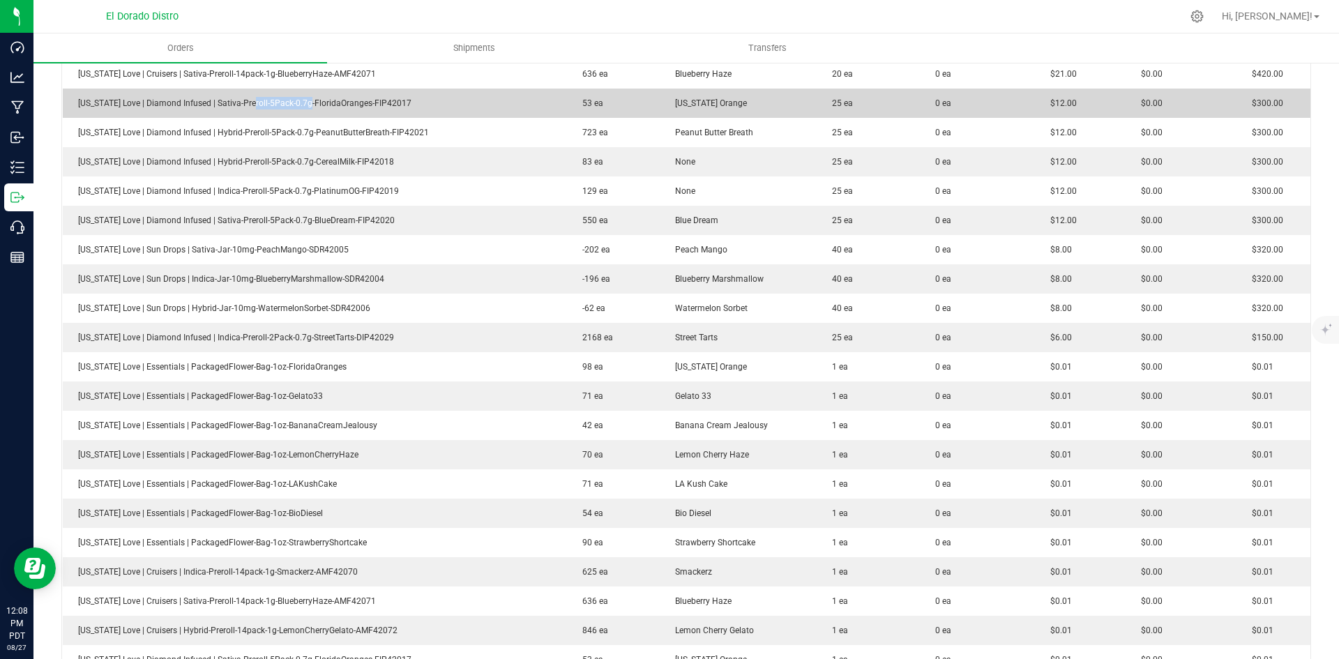
scroll to position [1325, 0]
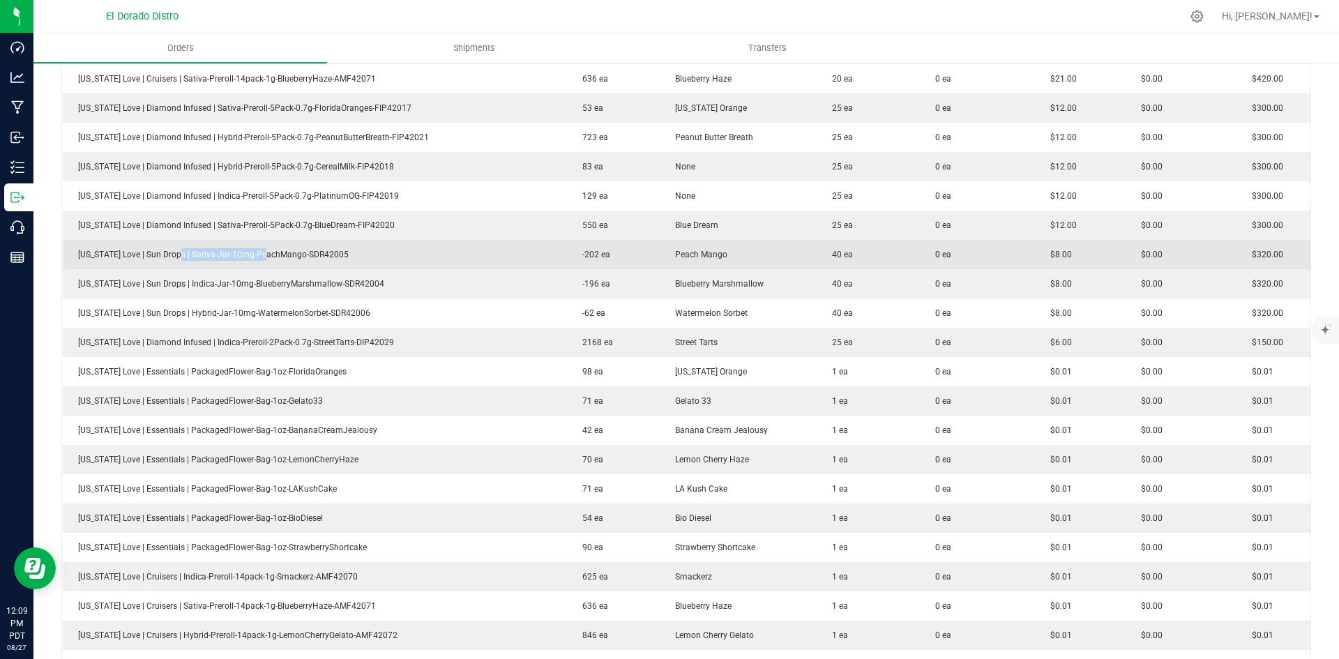
drag, startPoint x: 167, startPoint y: 245, endPoint x: 381, endPoint y: 251, distance: 213.4
click at [290, 254] on td "[US_STATE] Love | Sun Drops | Sativa-Jar-10mg-PeachMango-SDR42005" at bounding box center [315, 254] width 504 height 29
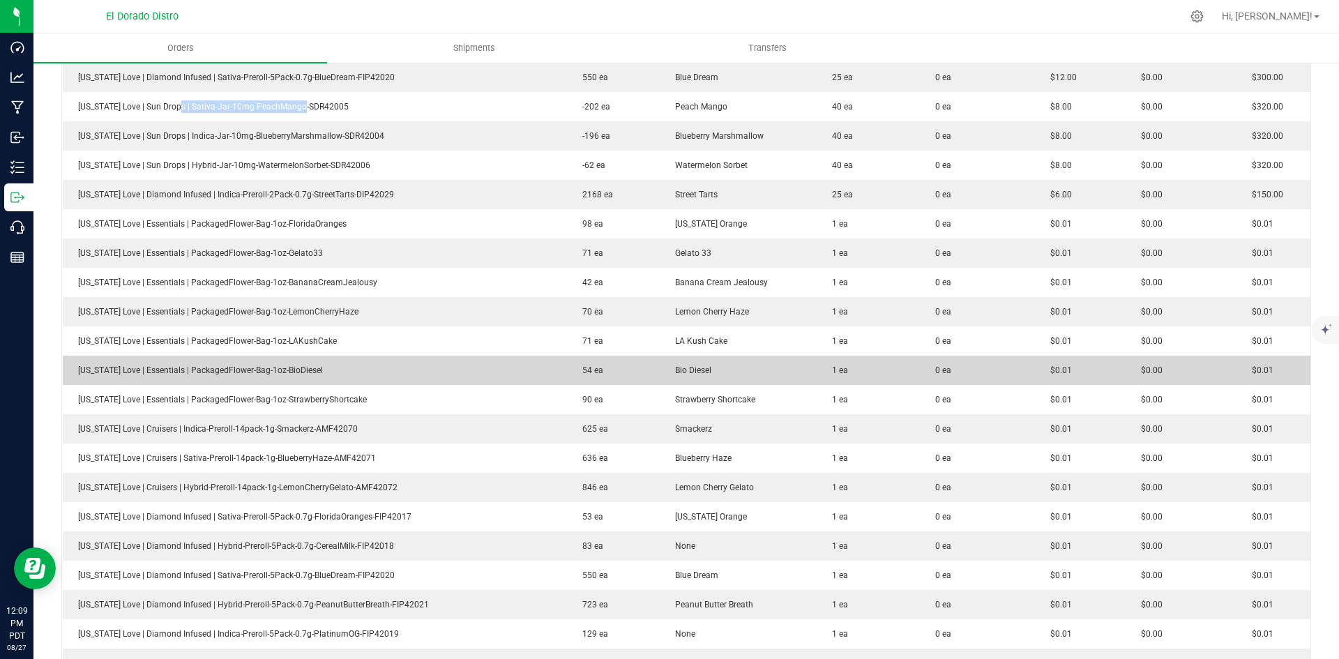
scroll to position [1464, 0]
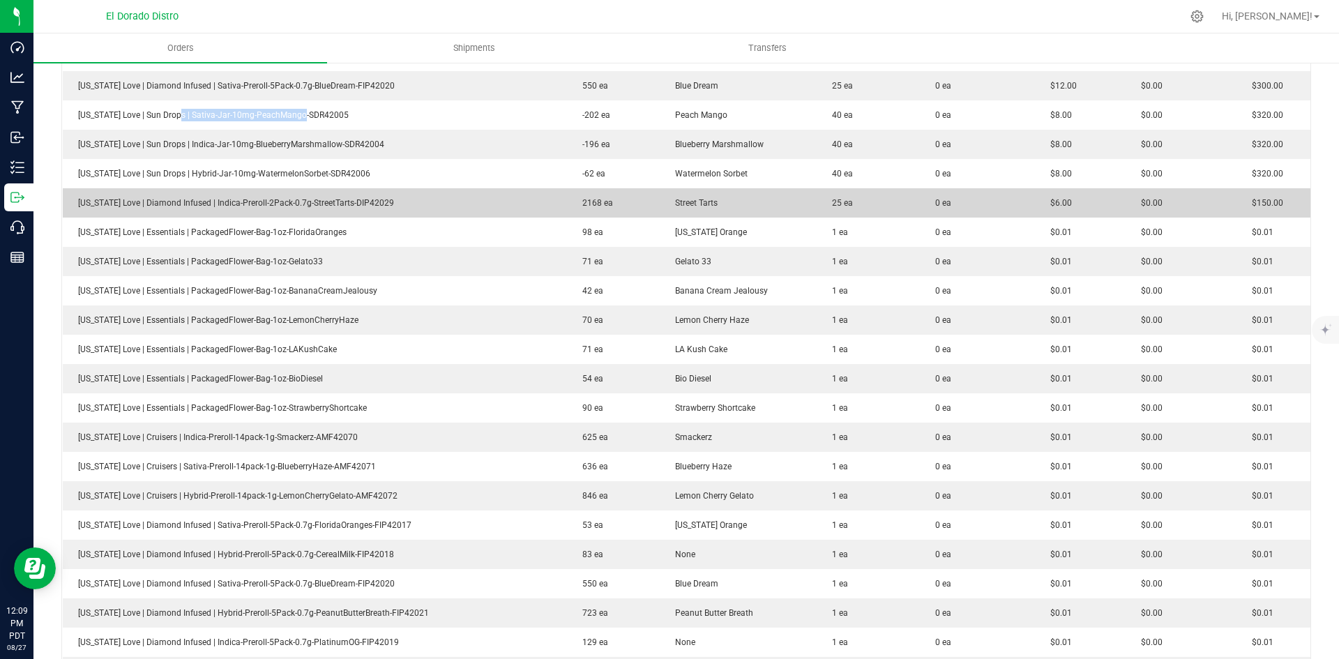
drag, startPoint x: 262, startPoint y: 199, endPoint x: 370, endPoint y: 198, distance: 107.4
click at [293, 197] on td "[US_STATE] Love | Diamond Infused | Indica-Preroll-2Pack-0.7g-StreetTarts-DIP42…" at bounding box center [315, 202] width 504 height 29
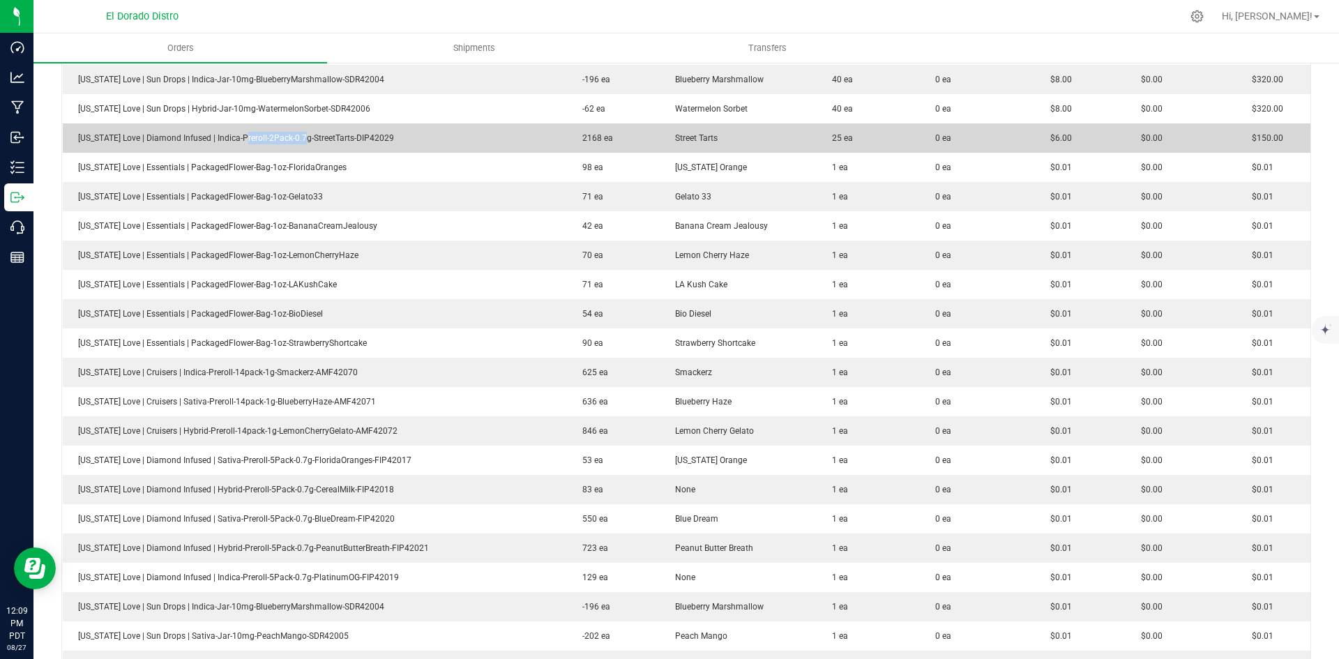
scroll to position [1534, 0]
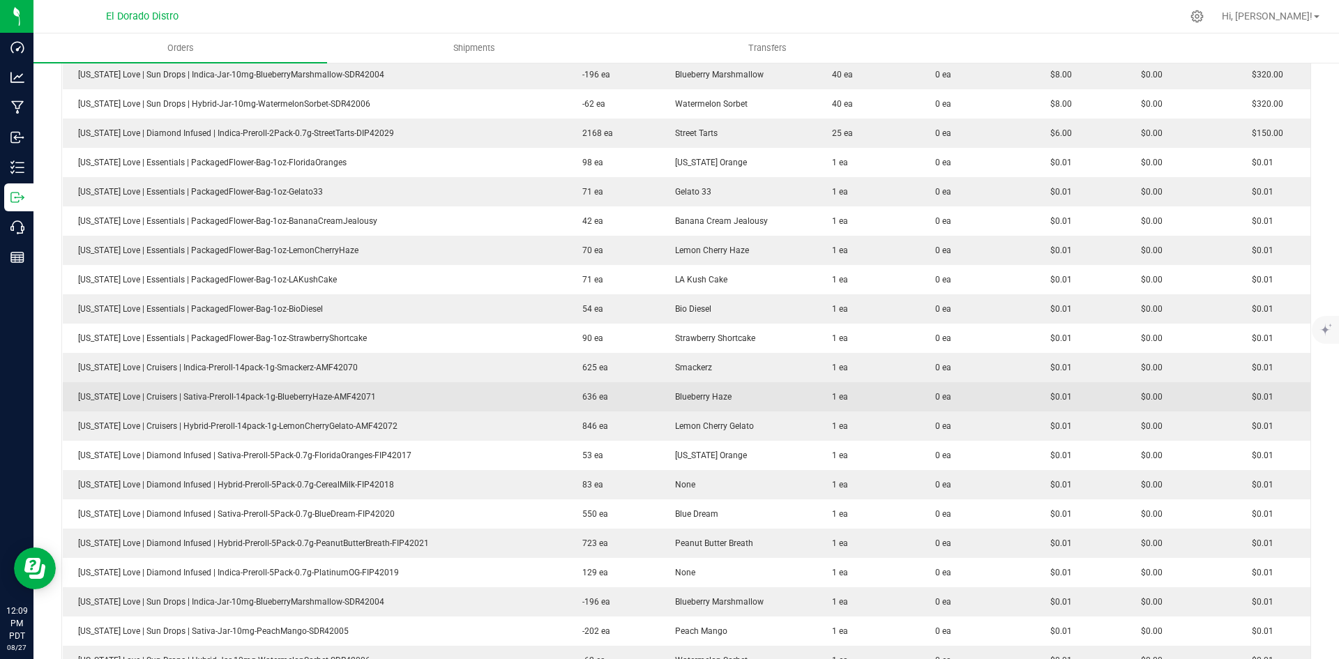
click at [945, 402] on td "0 ea" at bounding box center [978, 396] width 116 height 29
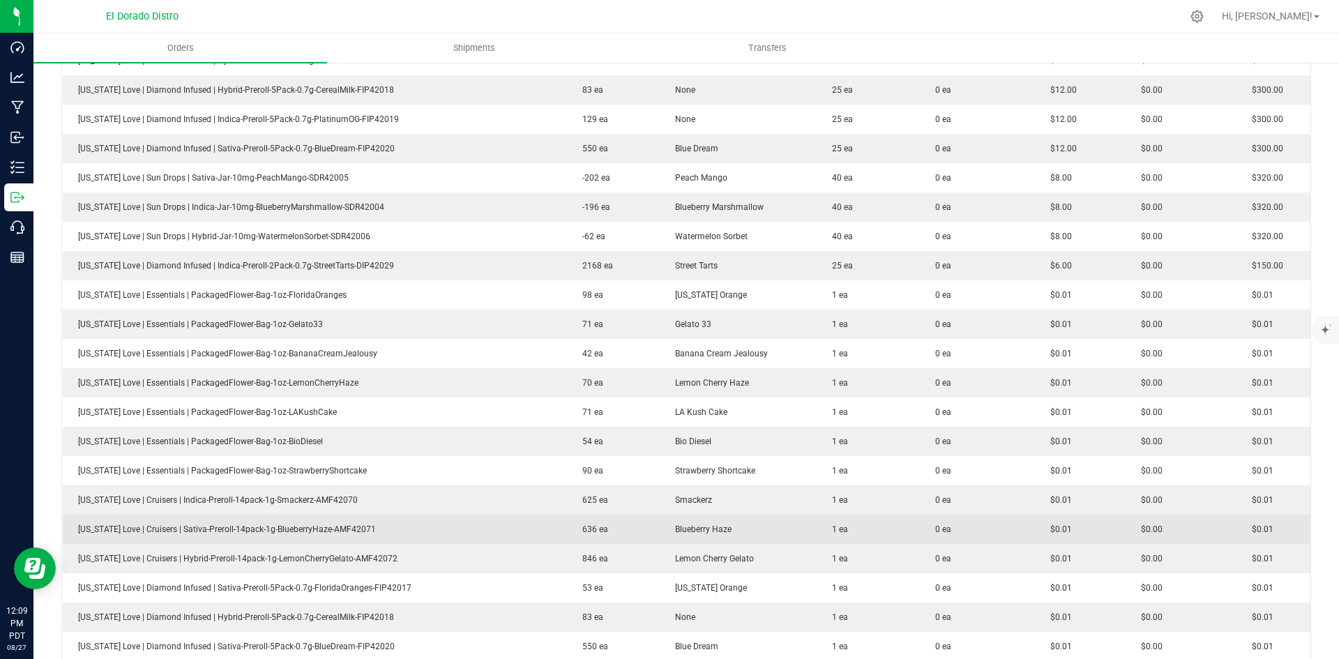
scroll to position [1364, 0]
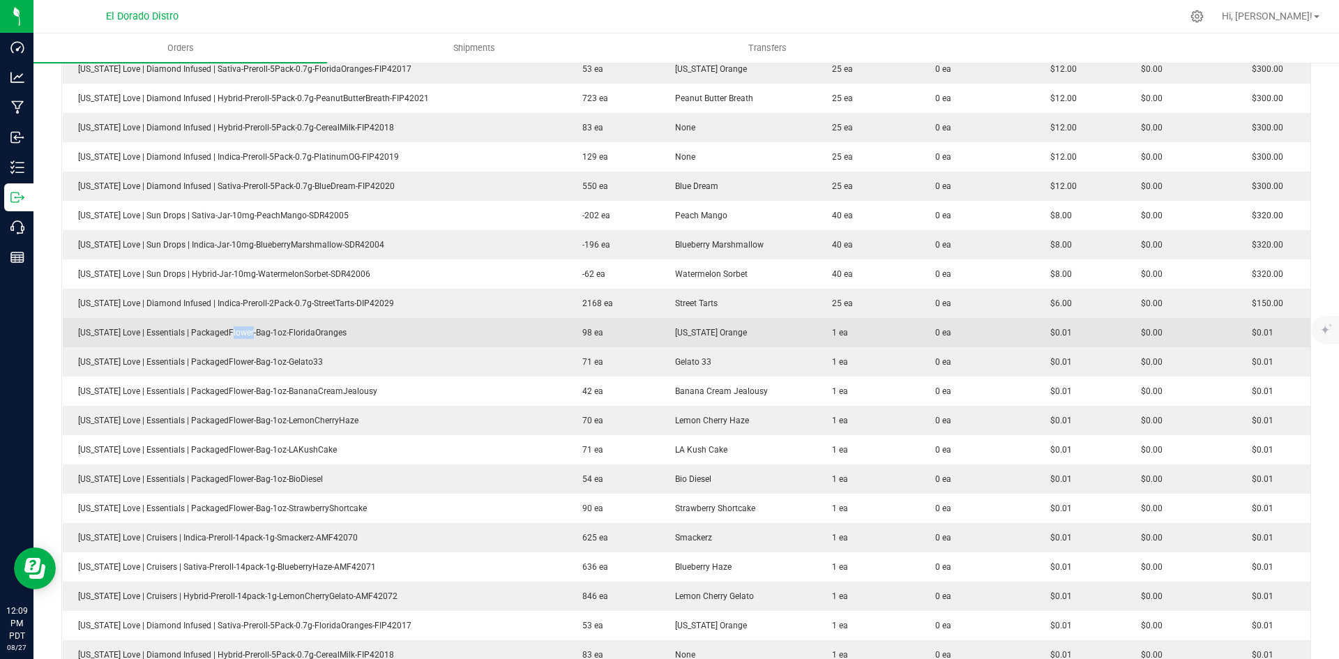
drag, startPoint x: 219, startPoint y: 319, endPoint x: 373, endPoint y: 327, distance: 154.3
click at [248, 321] on td "[US_STATE] Love | Essentials | PackagedFlower-Bag-1oz-FloridaOranges" at bounding box center [315, 332] width 504 height 29
click at [319, 332] on span "[US_STATE] Love | Essentials | PackagedFlower-Bag-1oz-FloridaOranges" at bounding box center [208, 333] width 275 height 10
drag, startPoint x: 226, startPoint y: 326, endPoint x: 381, endPoint y: 323, distance: 154.8
click at [326, 324] on td "[US_STATE] Love | Essentials | PackagedFlower-Bag-1oz-FloridaOranges" at bounding box center [315, 332] width 504 height 29
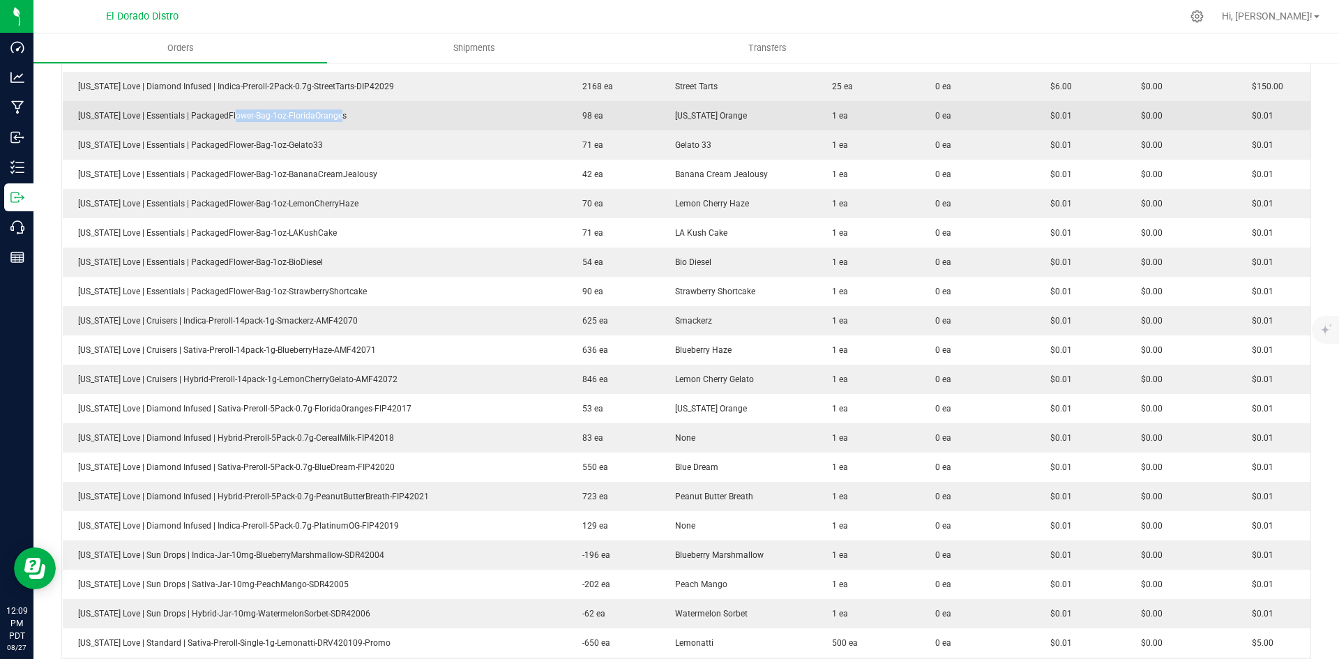
scroll to position [1573, 0]
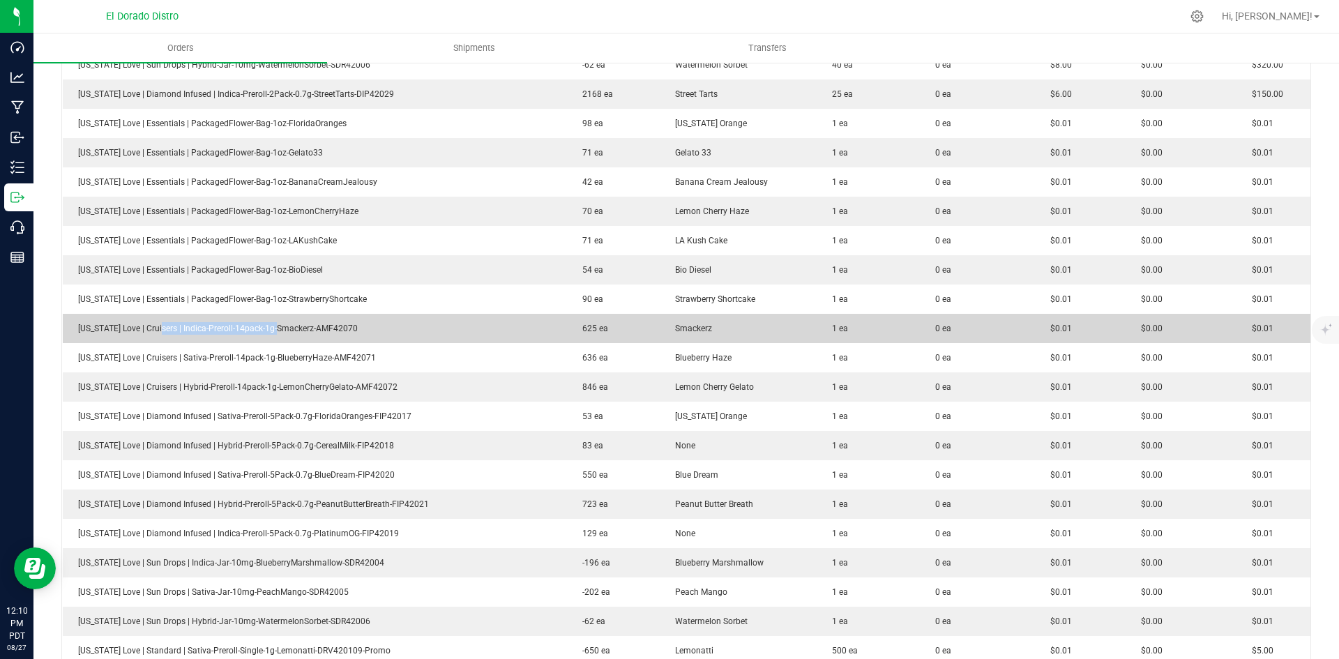
click at [282, 323] on td "[US_STATE] Love | Cruisers | Indica-Preroll-14pack-1g-Smackerz-AMF42070" at bounding box center [315, 328] width 504 height 29
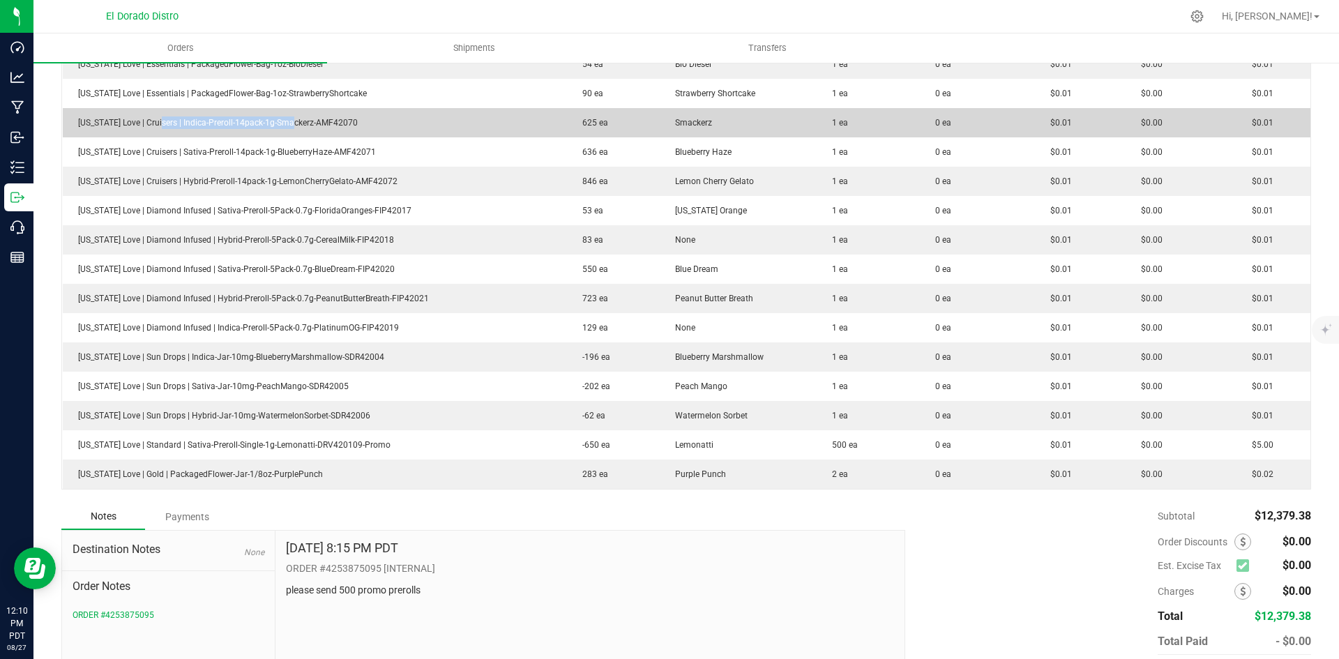
scroll to position [1782, 0]
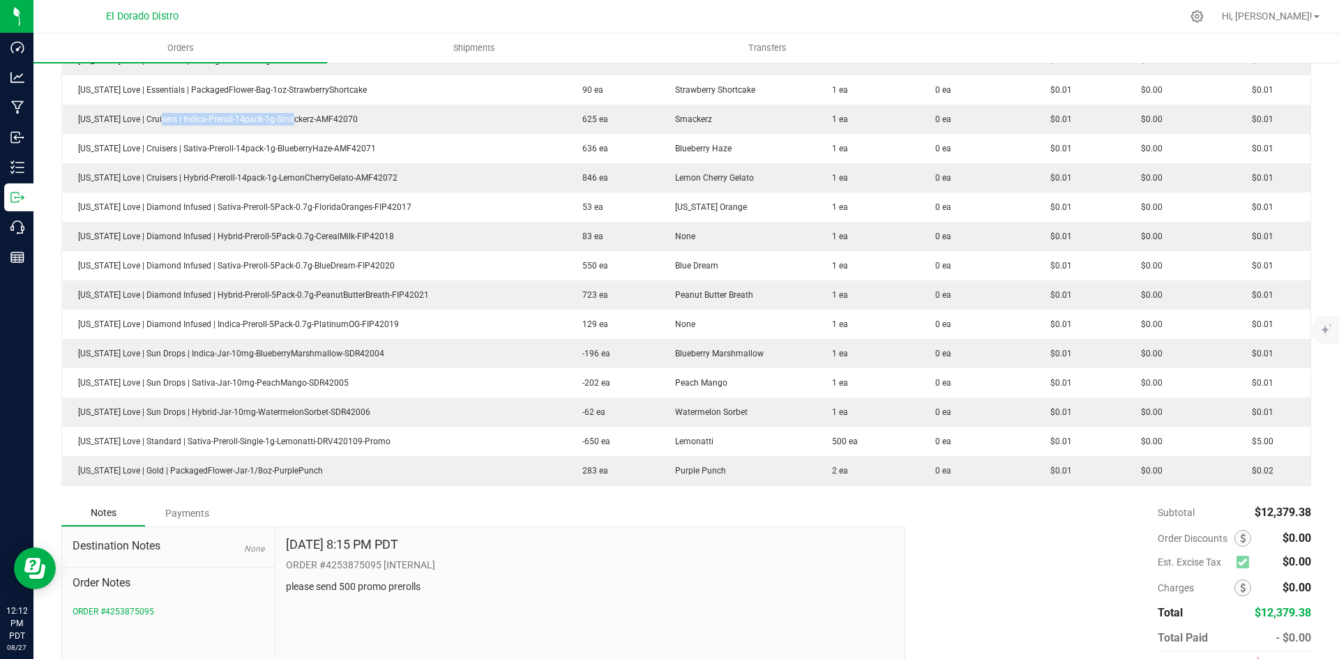
click at [1003, 565] on div "Subtotal $12,379.38 Est. Excise Tax $0.00" at bounding box center [1103, 588] width 416 height 176
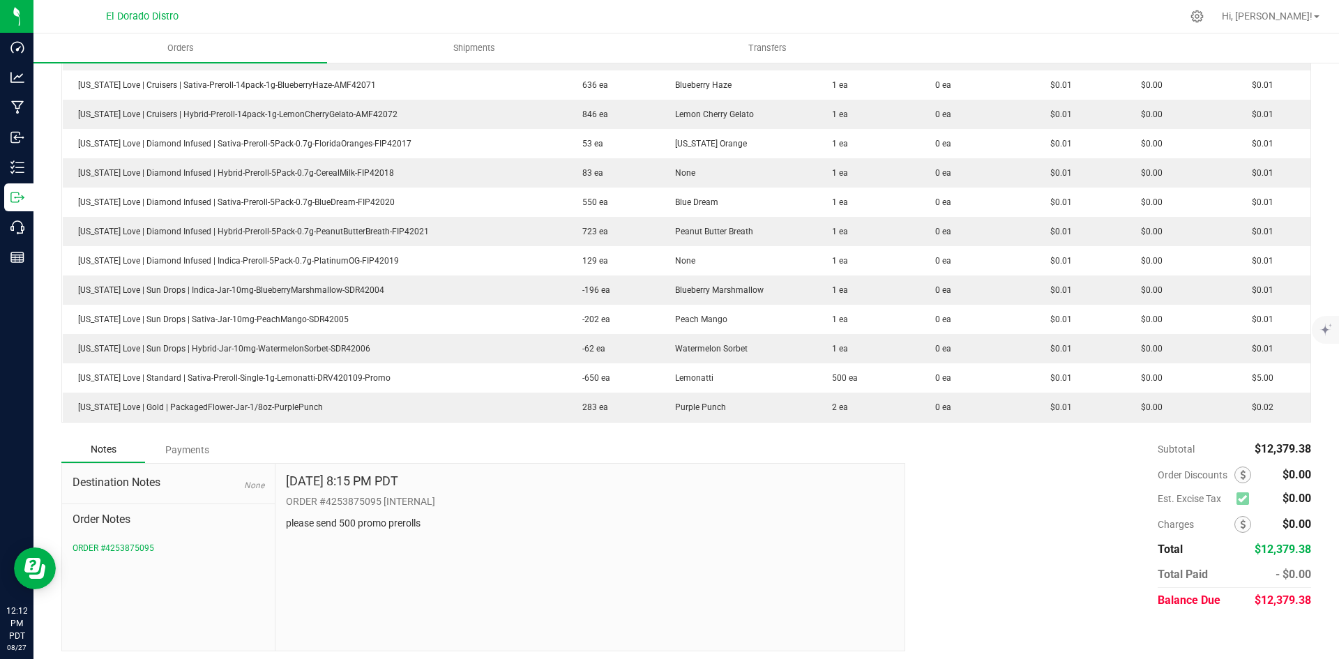
scroll to position [1852, 0]
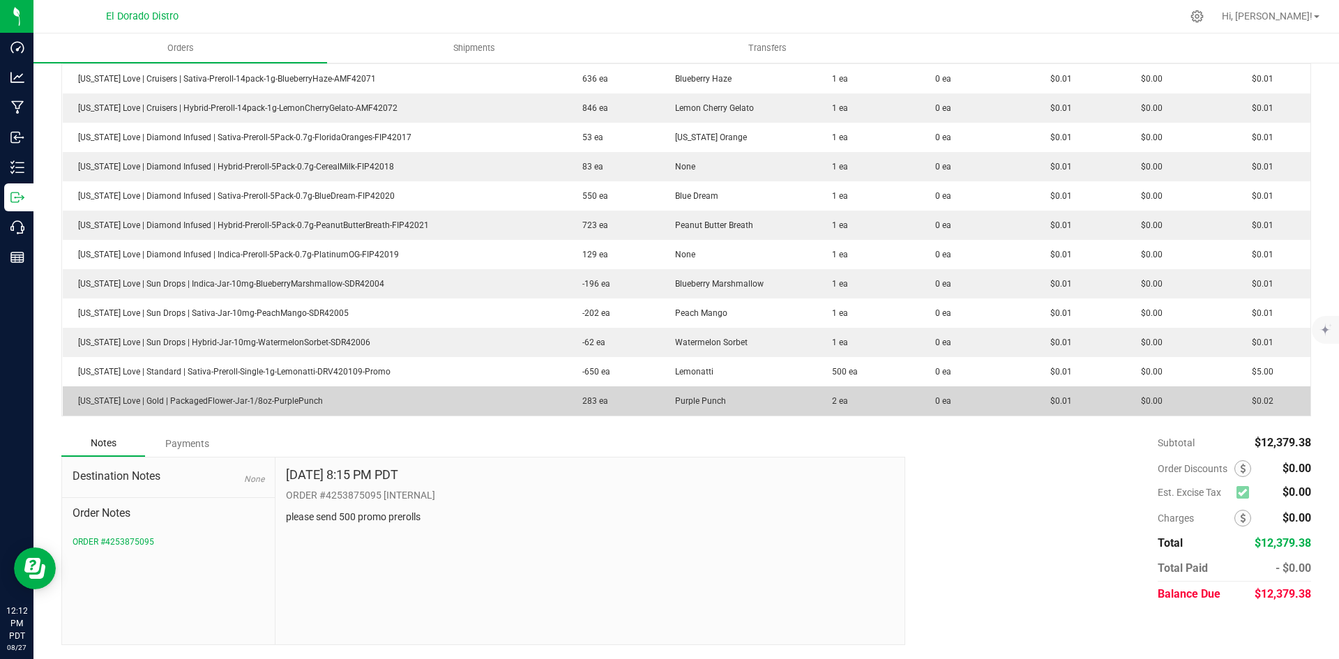
click at [1011, 411] on td "0 ea" at bounding box center [978, 400] width 116 height 29
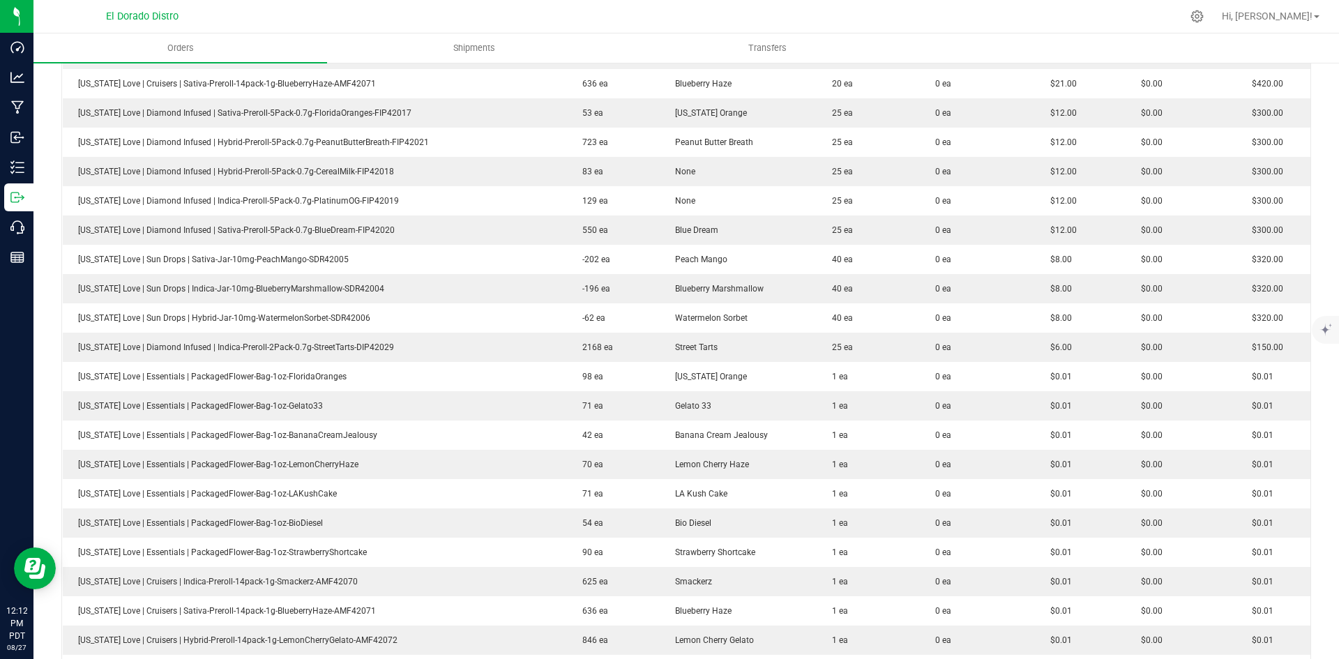
scroll to position [1294, 0]
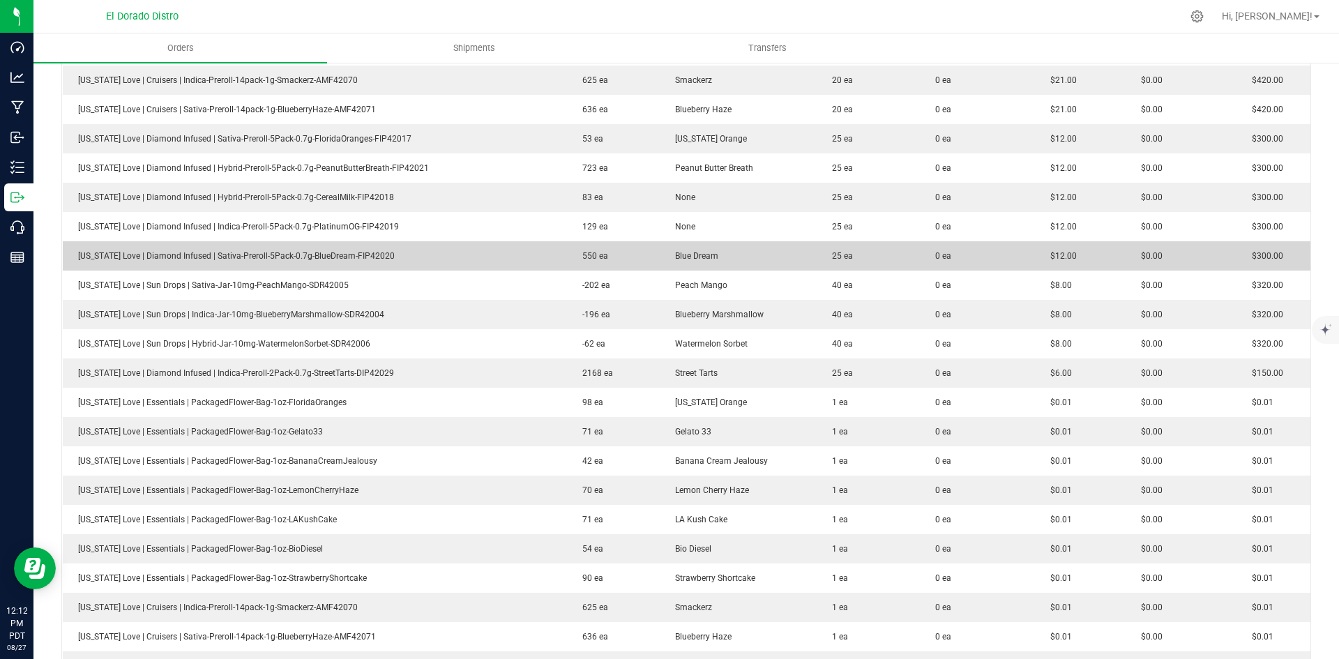
click at [879, 249] on td "25 ea" at bounding box center [867, 255] width 103 height 29
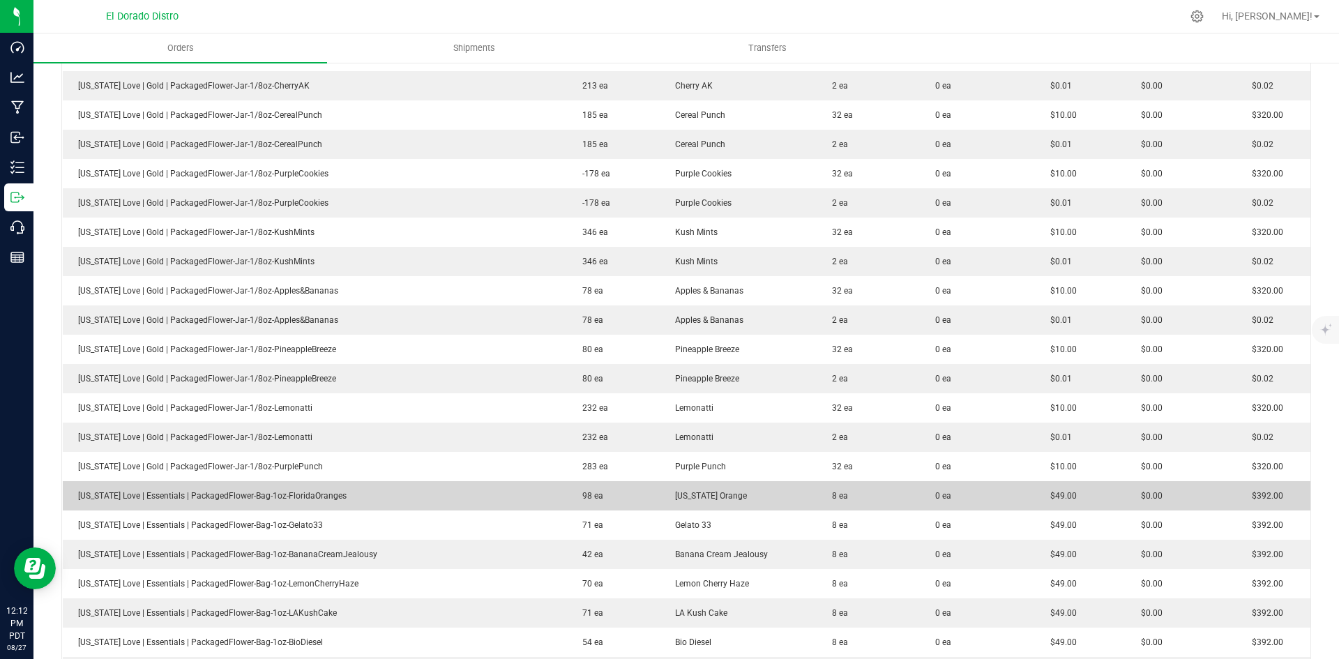
scroll to position [457, 0]
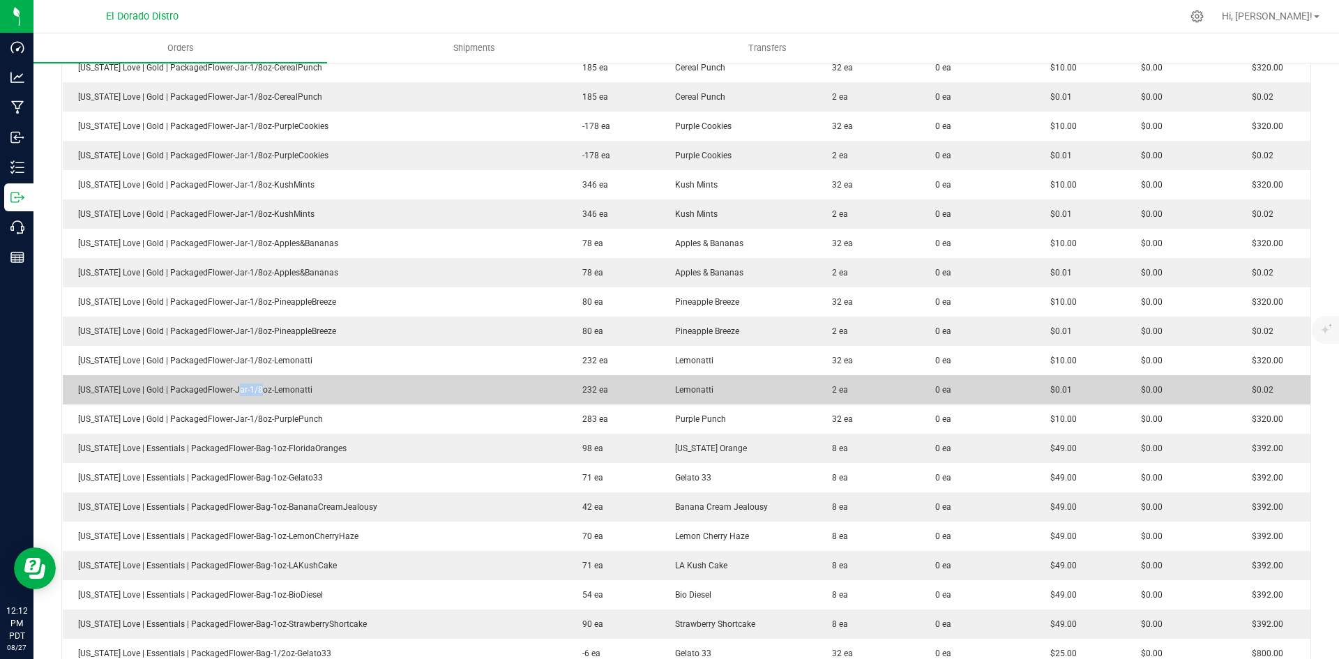
drag, startPoint x: 258, startPoint y: 402, endPoint x: 450, endPoint y: 364, distance: 196.2
click at [266, 402] on td "[US_STATE] Love | Gold | PackagedFlower-Jar-1/8oz-Lemonatti" at bounding box center [315, 389] width 504 height 29
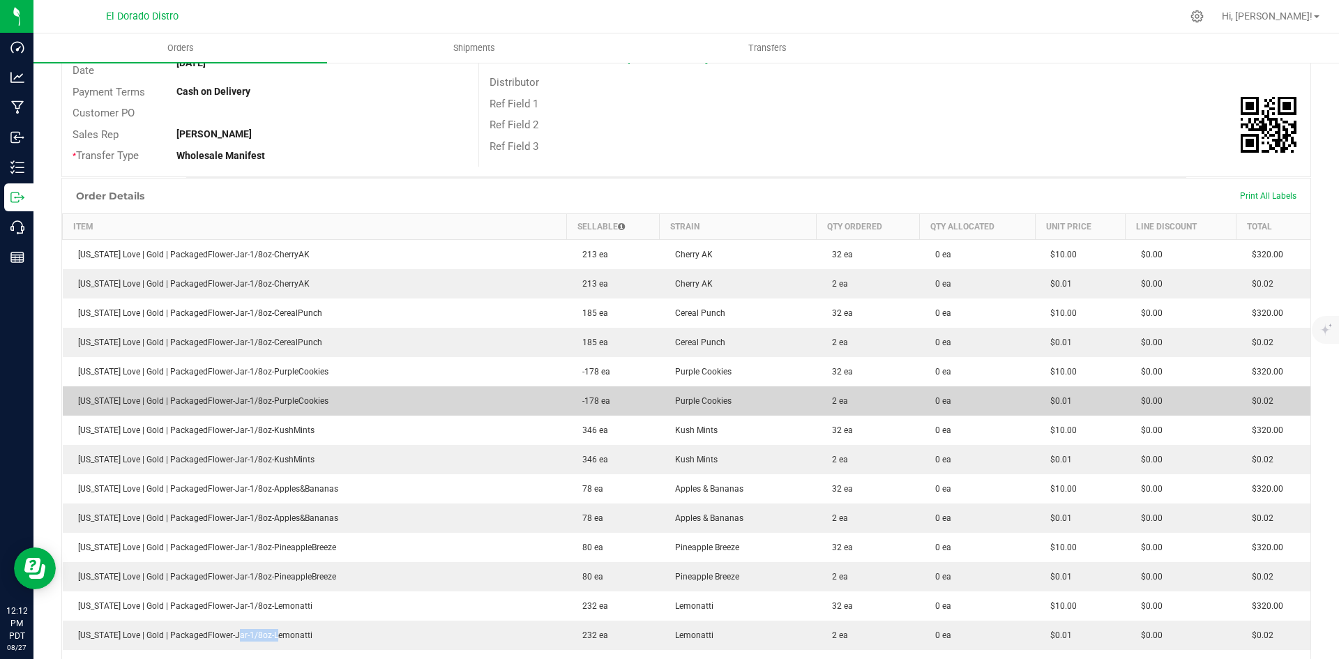
scroll to position [248, 0]
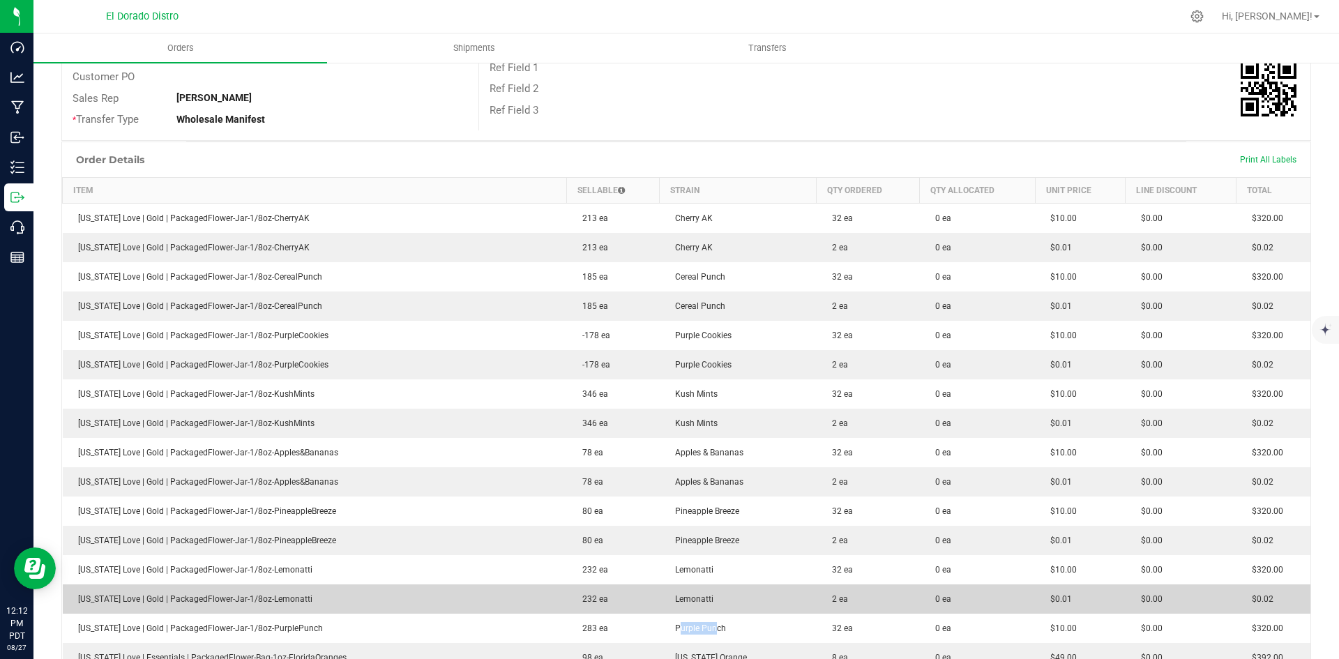
drag, startPoint x: 691, startPoint y: 627, endPoint x: 793, endPoint y: 609, distance: 104.1
click at [720, 623] on td "Purple Punch" at bounding box center [738, 628] width 157 height 29
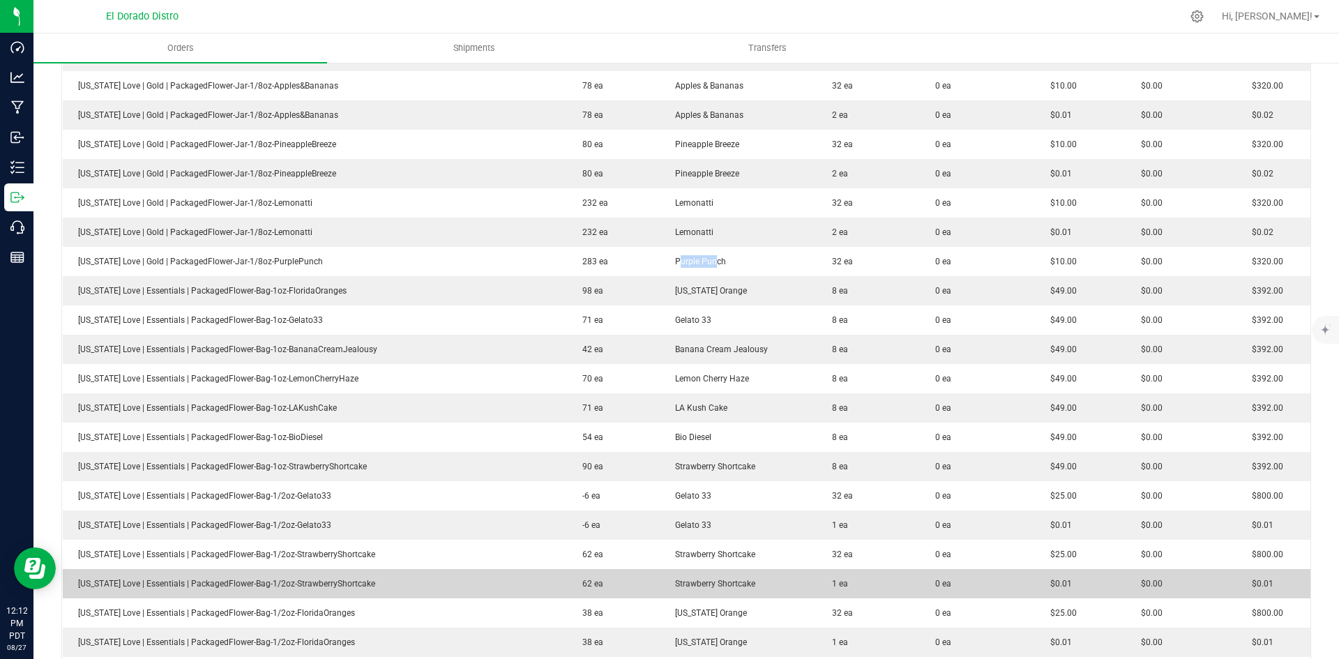
scroll to position [667, 0]
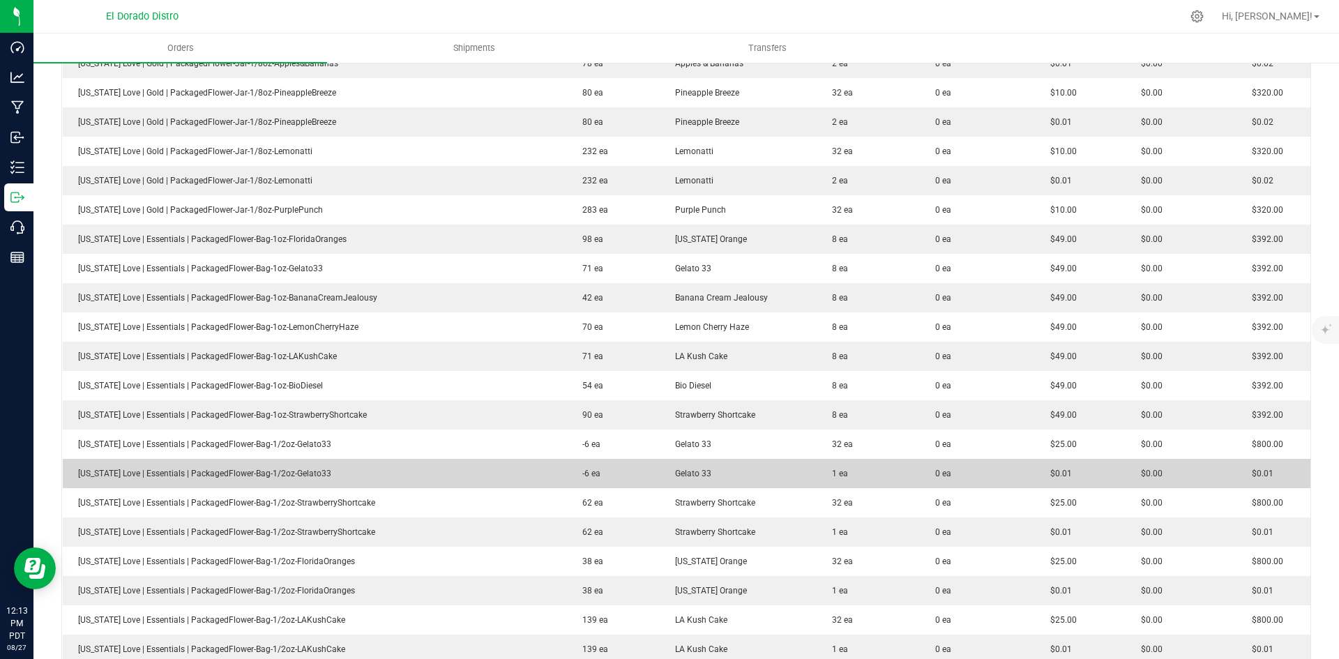
drag, startPoint x: 1064, startPoint y: 326, endPoint x: 1027, endPoint y: 459, distance: 138.2
click at [1064, 326] on span "$49.00" at bounding box center [1059, 327] width 33 height 10
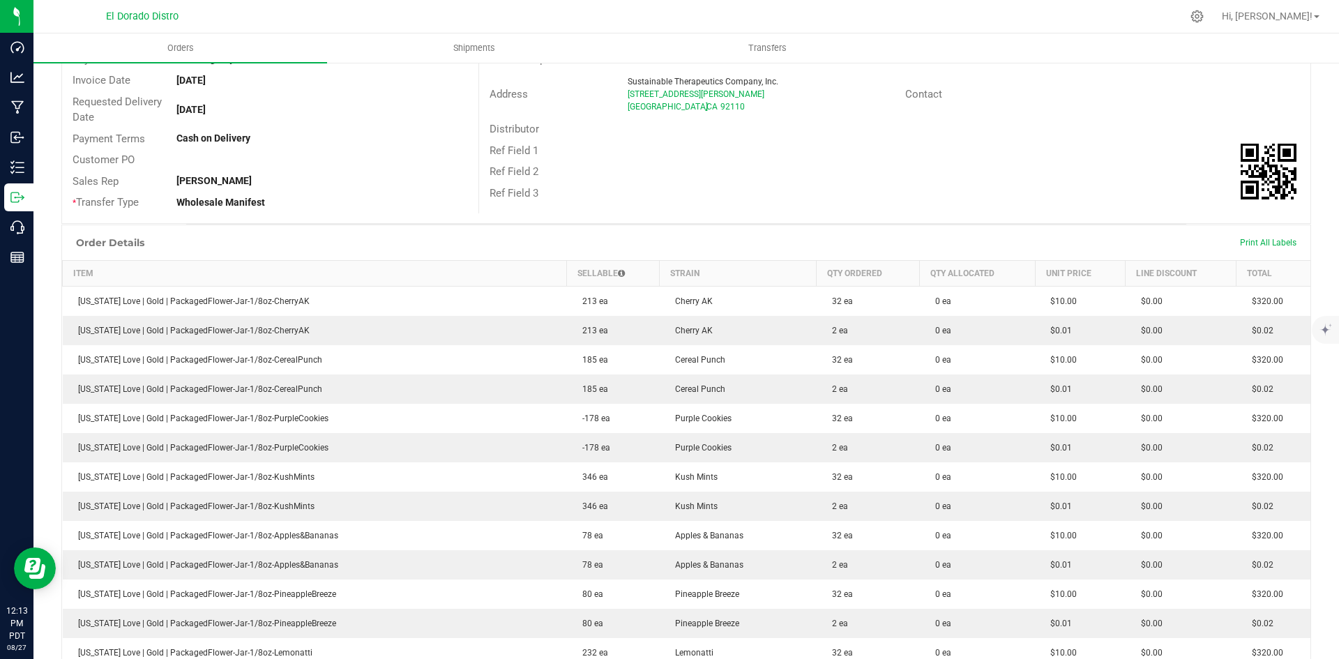
scroll to position [109, 0]
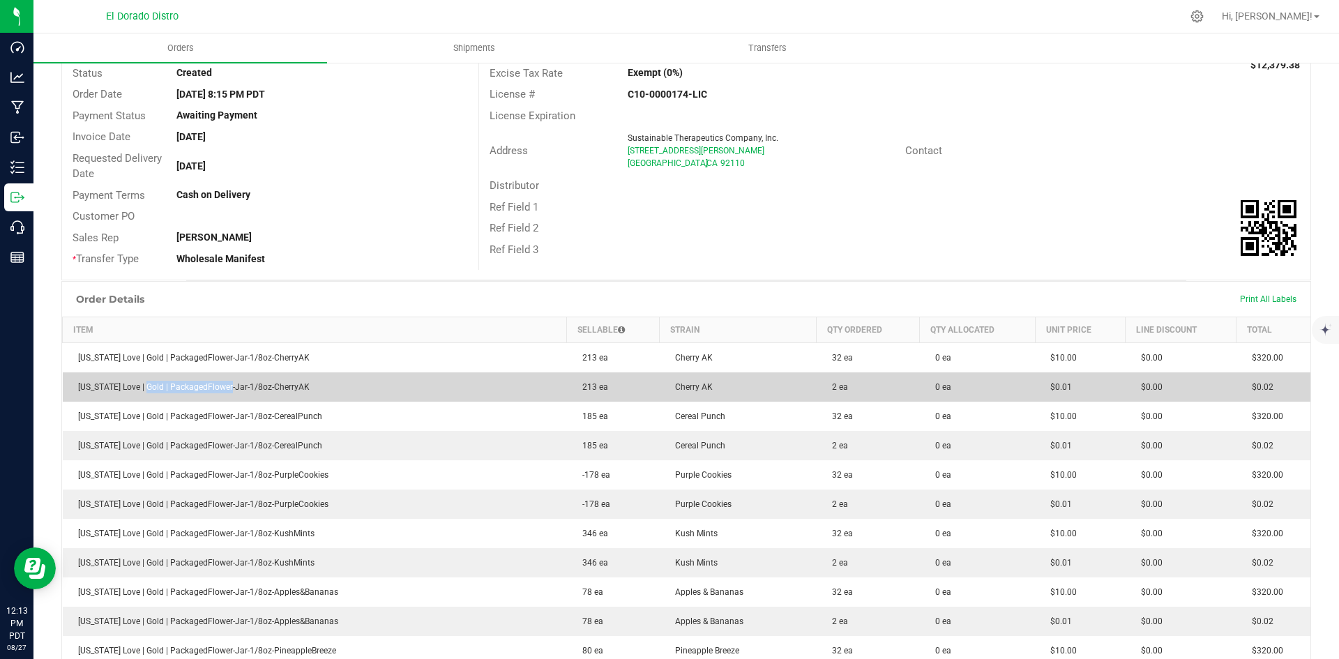
click at [310, 393] on td "[US_STATE] Love | Gold | PackagedFlower-Jar-1/8oz-CherryAK" at bounding box center [315, 386] width 504 height 29
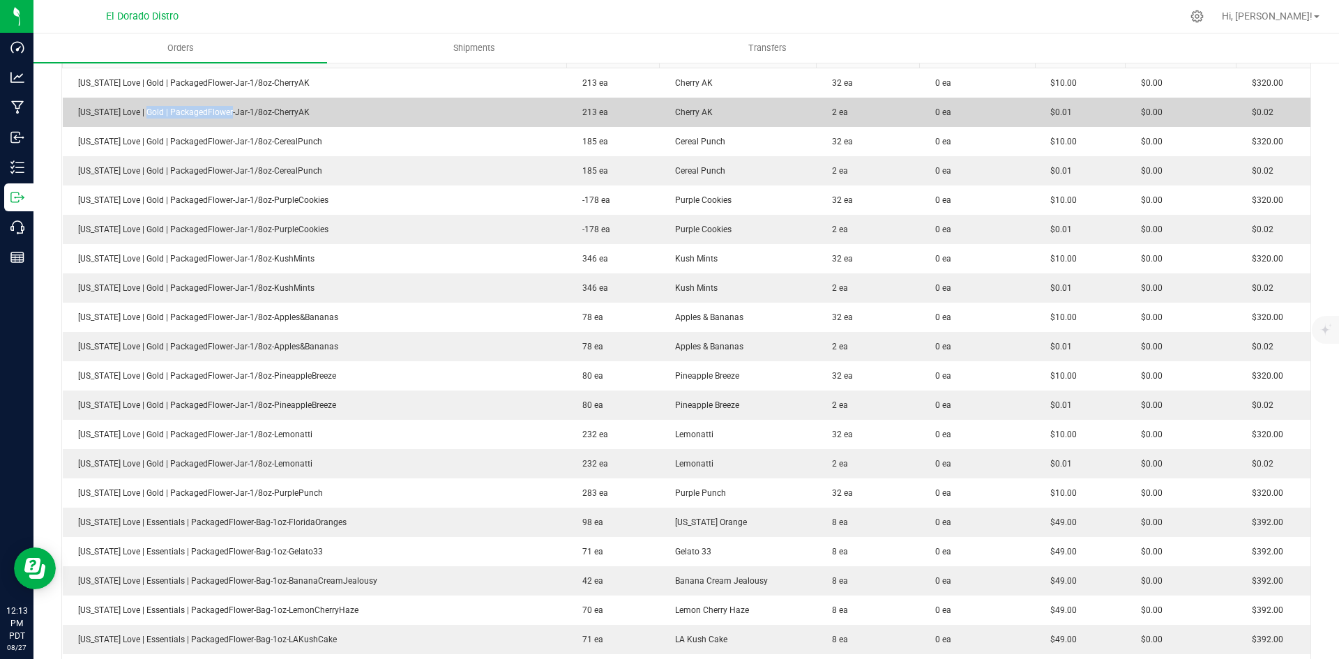
scroll to position [388, 0]
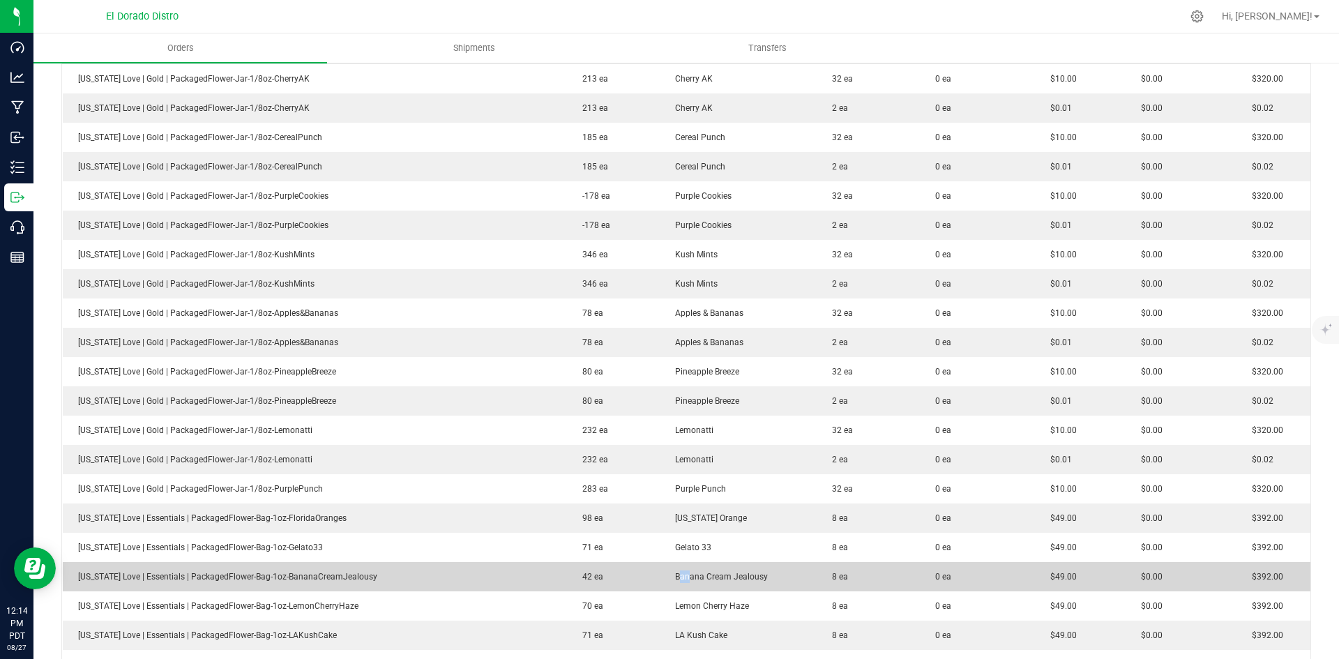
drag, startPoint x: 666, startPoint y: 581, endPoint x: 853, endPoint y: 576, distance: 186.9
click at [709, 580] on td "Banana Cream Jealousy" at bounding box center [738, 576] width 157 height 29
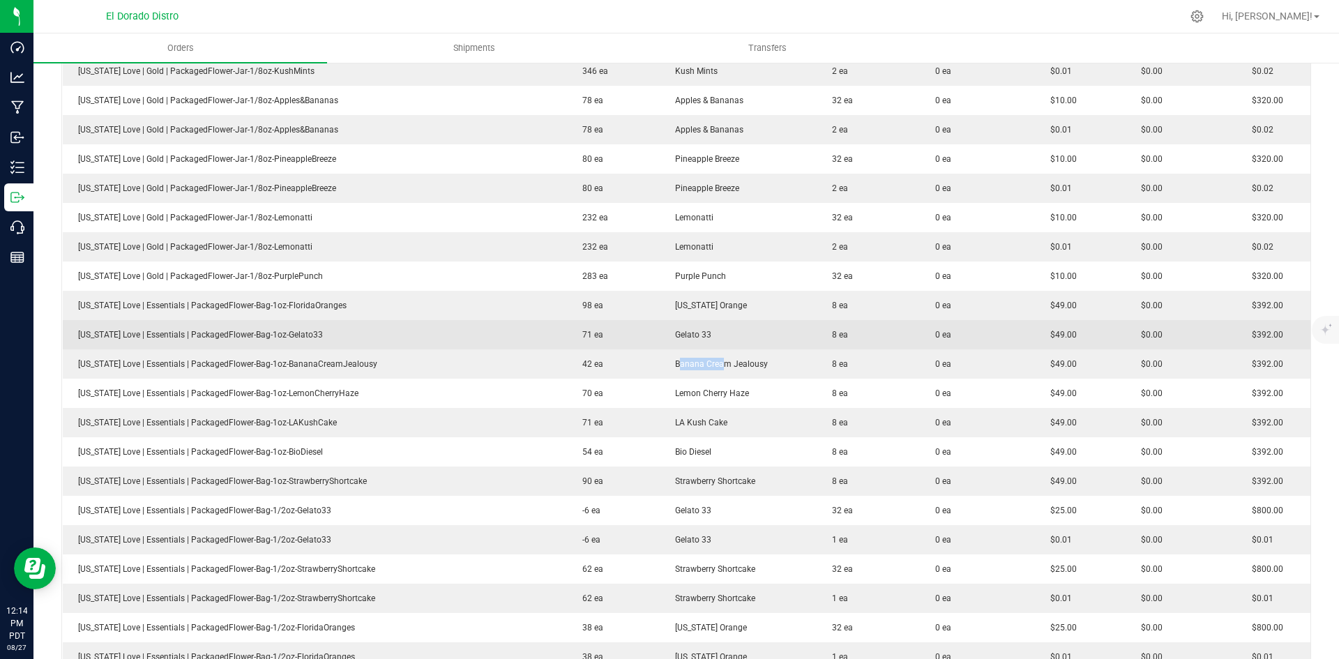
scroll to position [667, 0]
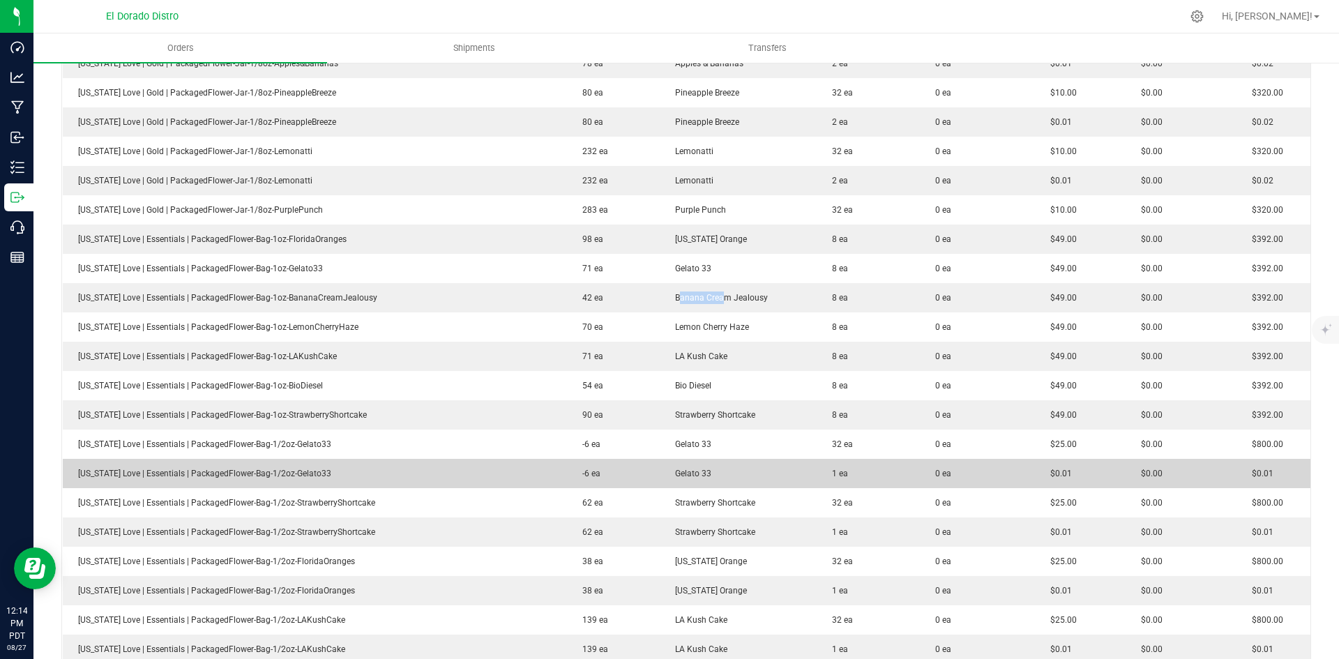
drag, startPoint x: 307, startPoint y: 476, endPoint x: 624, endPoint y: 466, distance: 316.7
click at [471, 471] on td "[US_STATE] Love | Essentials | PackagedFlower-Bag-1/2oz-Gelato33" at bounding box center [315, 473] width 504 height 29
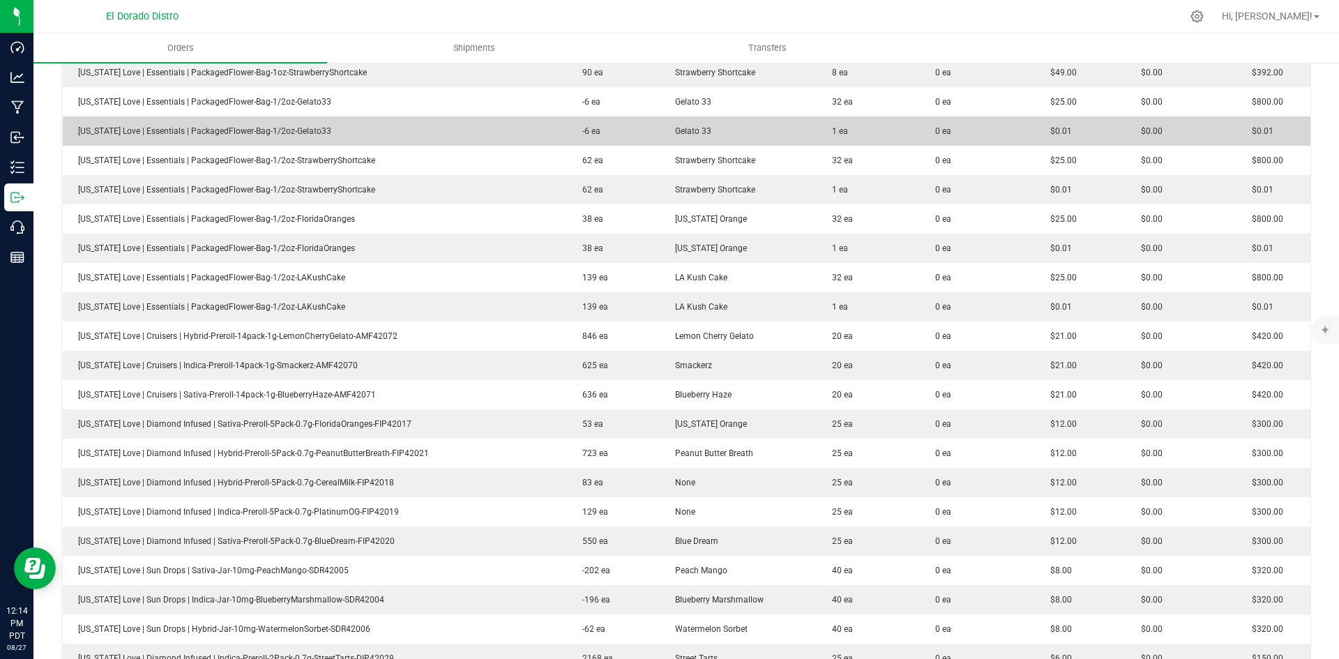
scroll to position [1015, 0]
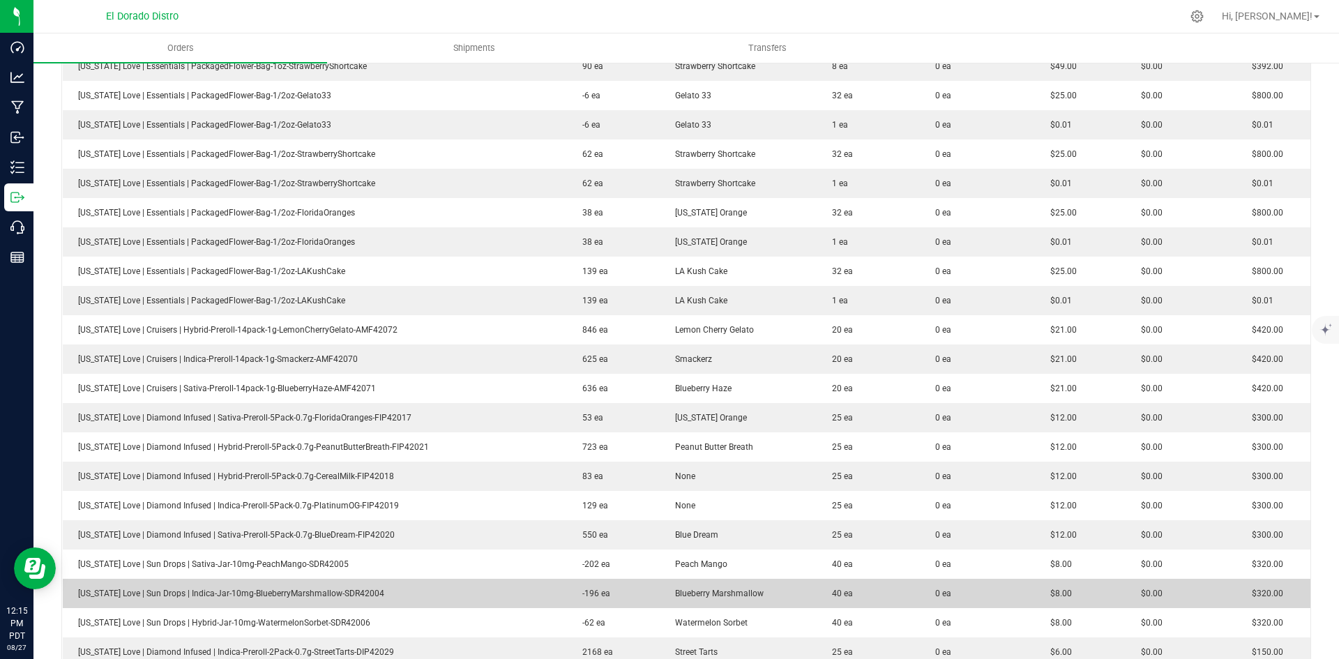
drag, startPoint x: 763, startPoint y: 600, endPoint x: 807, endPoint y: 592, distance: 44.7
click at [768, 600] on td "Blueberry Marshmallow" at bounding box center [738, 593] width 157 height 29
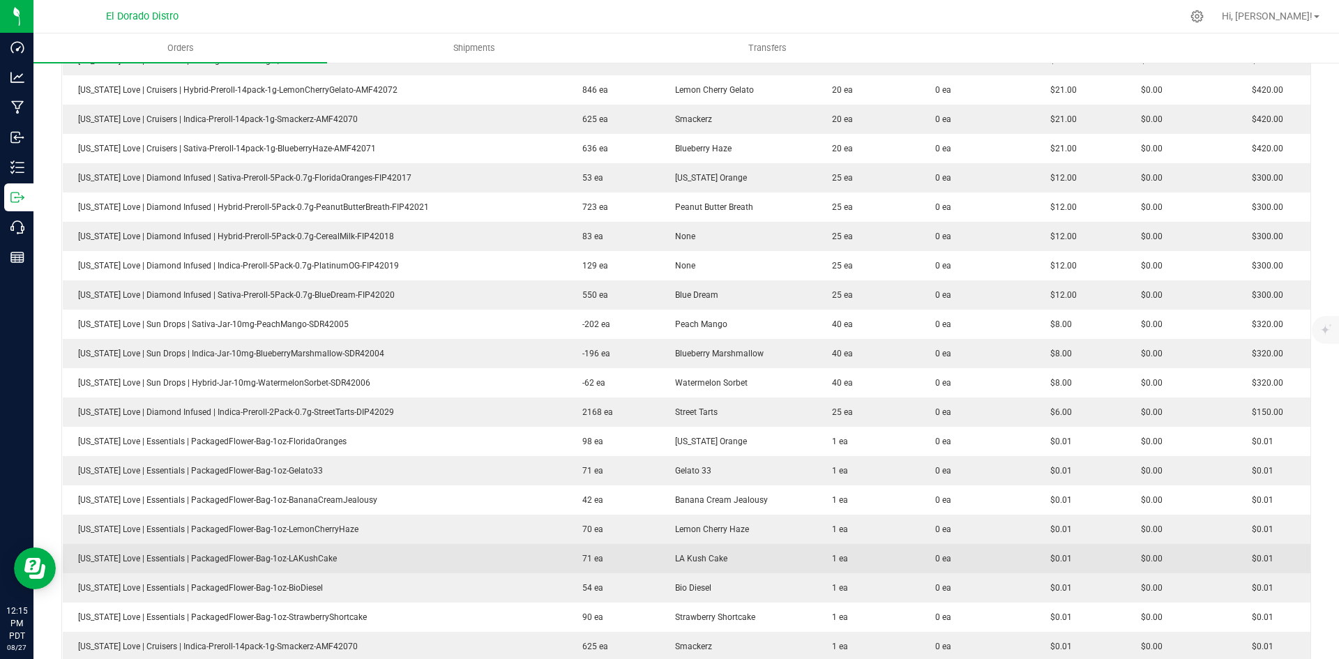
scroll to position [1364, 0]
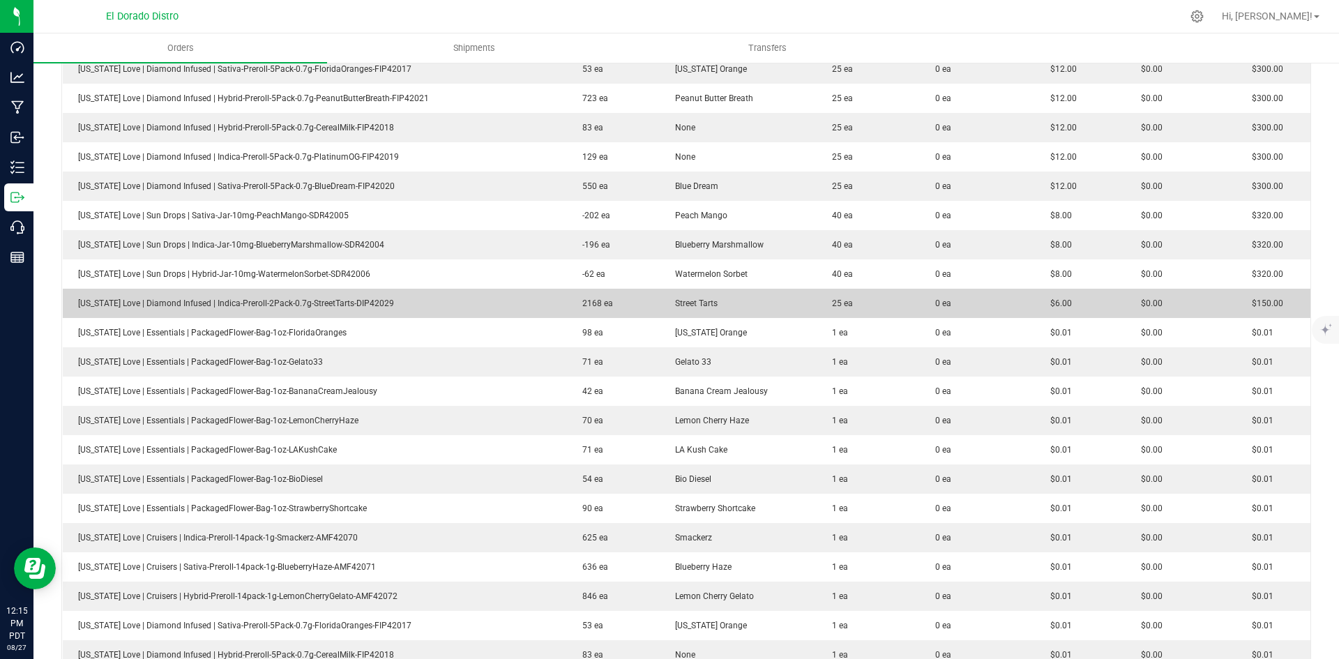
click at [940, 300] on td "0 ea" at bounding box center [978, 303] width 116 height 29
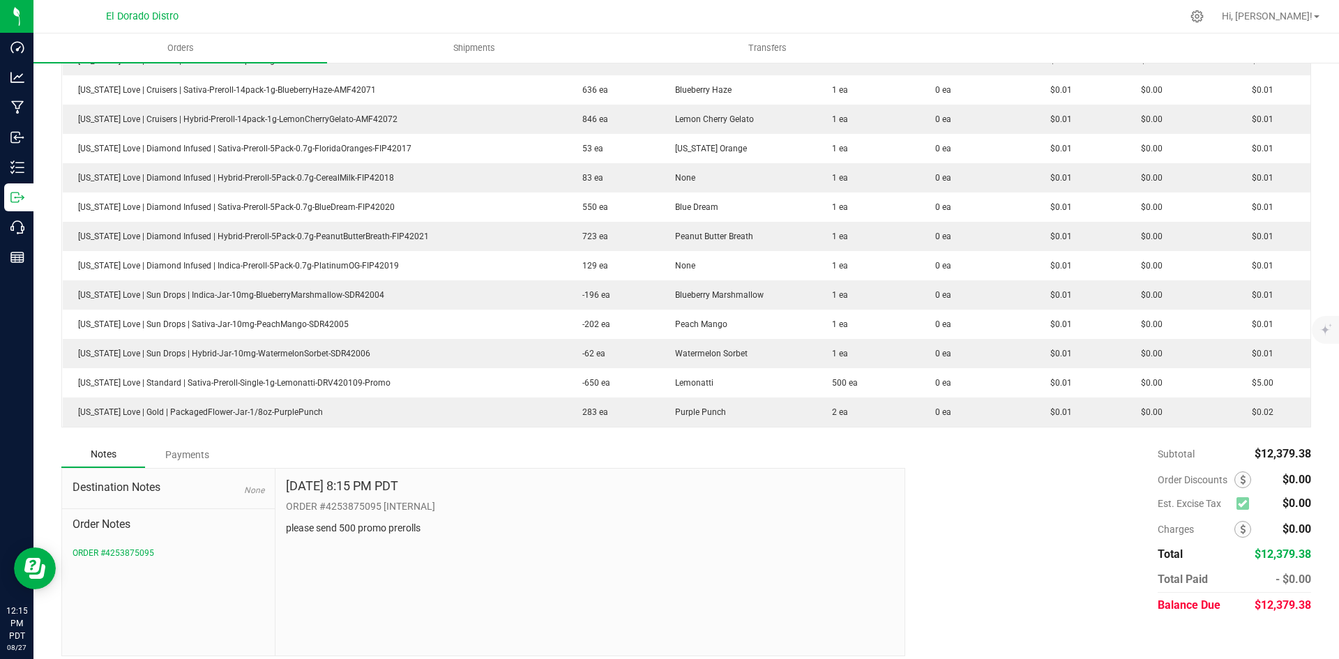
scroll to position [1852, 0]
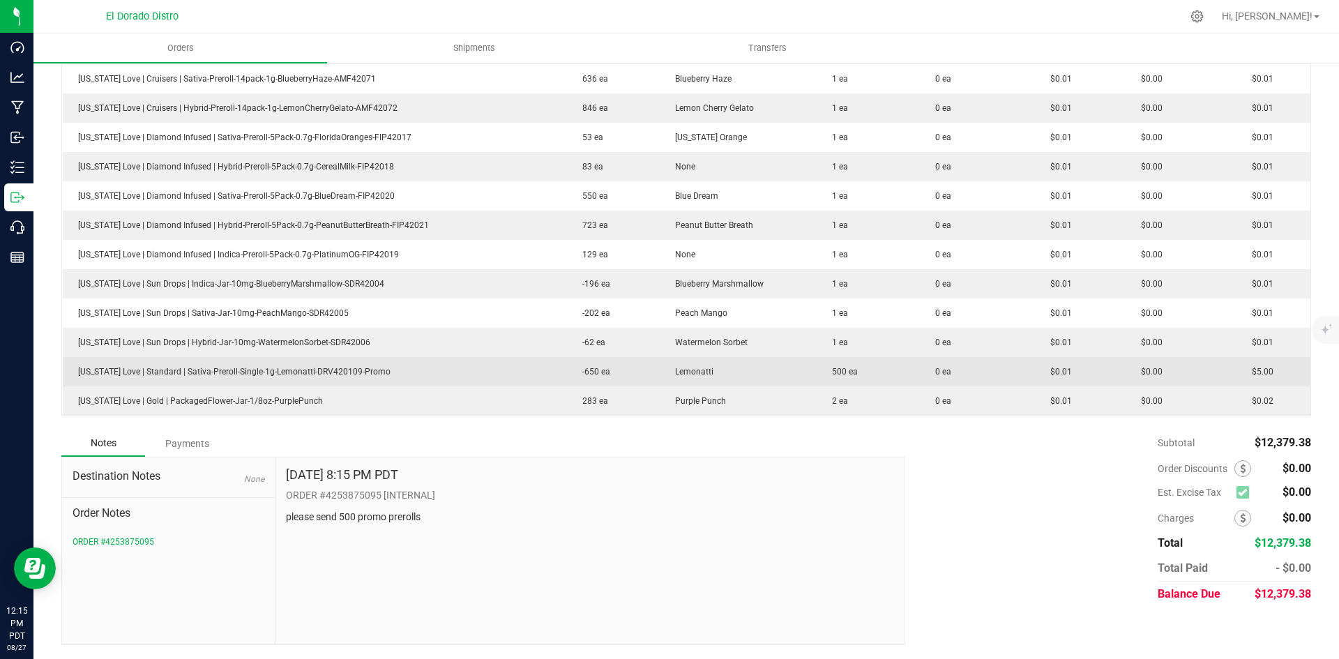
click at [754, 383] on td "Lemonatti" at bounding box center [738, 371] width 157 height 29
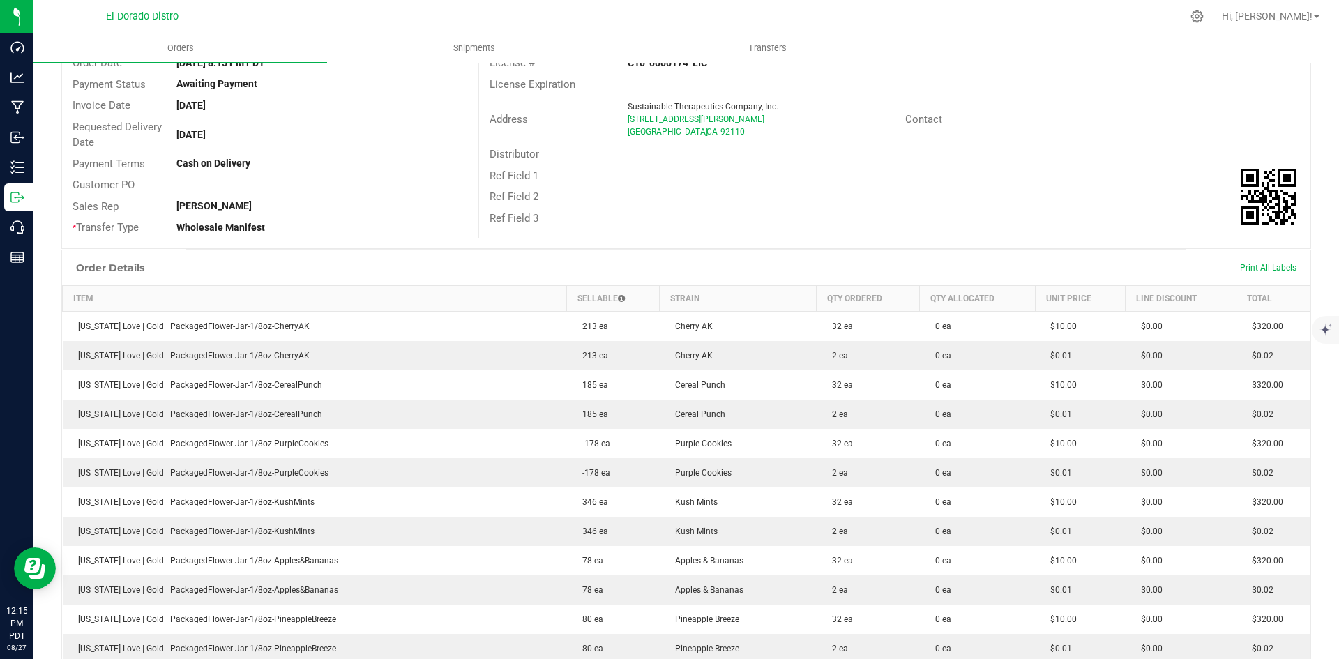
scroll to position [0, 0]
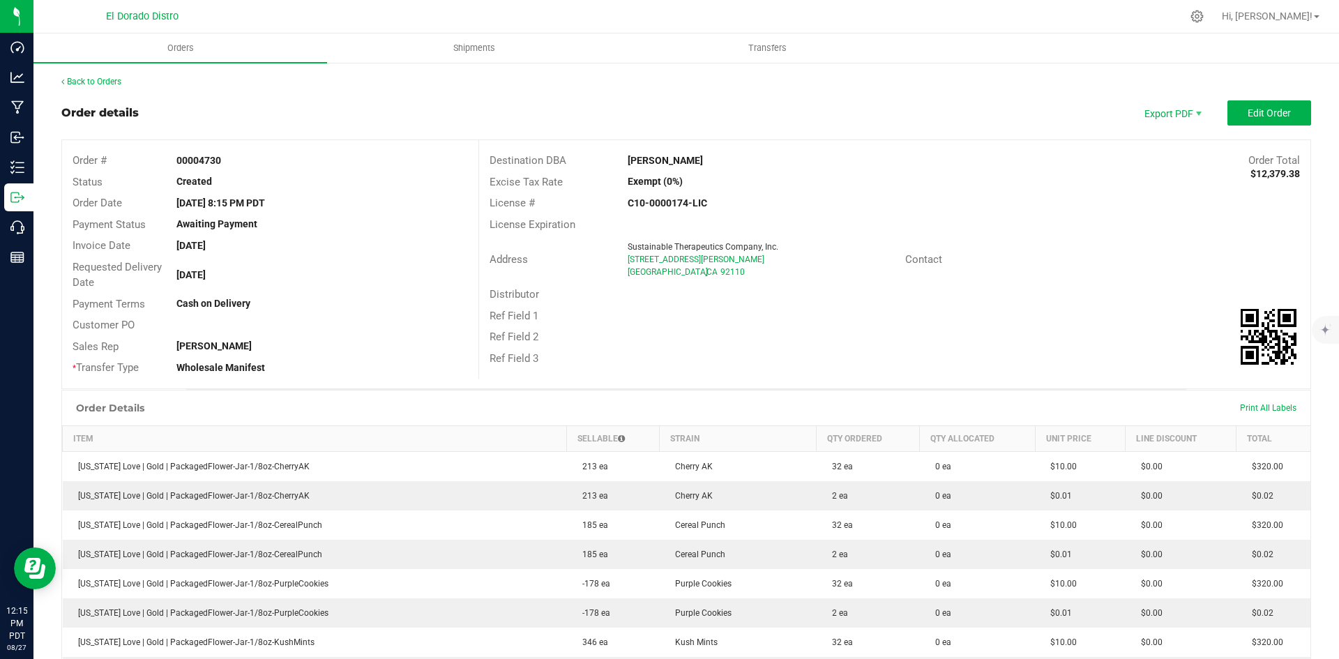
click at [98, 82] on link "Back to Orders" at bounding box center [91, 82] width 60 height 10
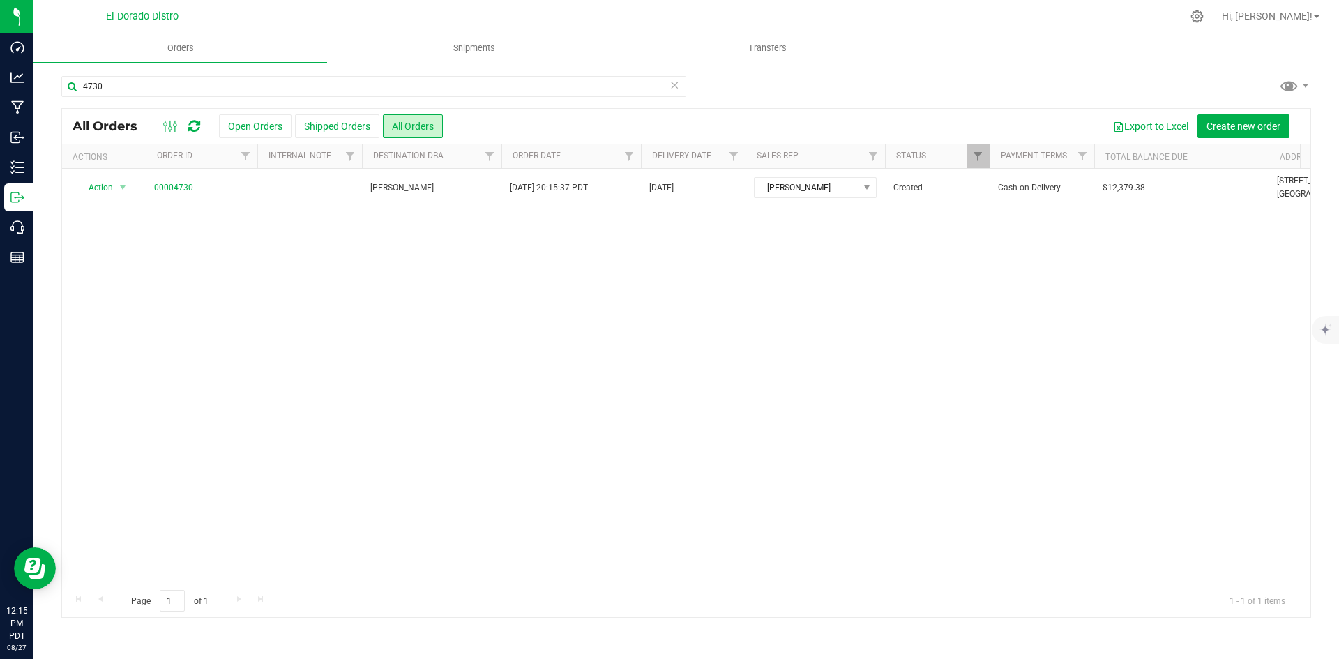
click at [1076, 104] on div "4730" at bounding box center [685, 92] width 1249 height 32
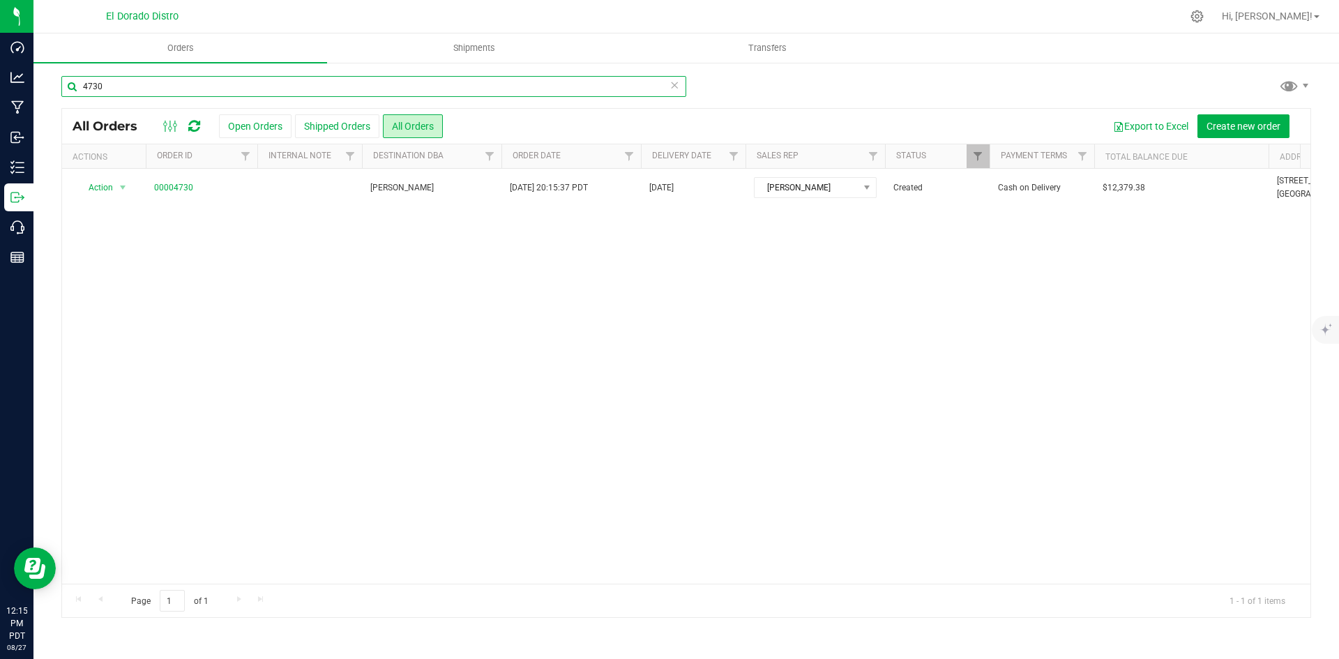
click at [209, 81] on input "4730" at bounding box center [373, 86] width 625 height 21
type input "4731"
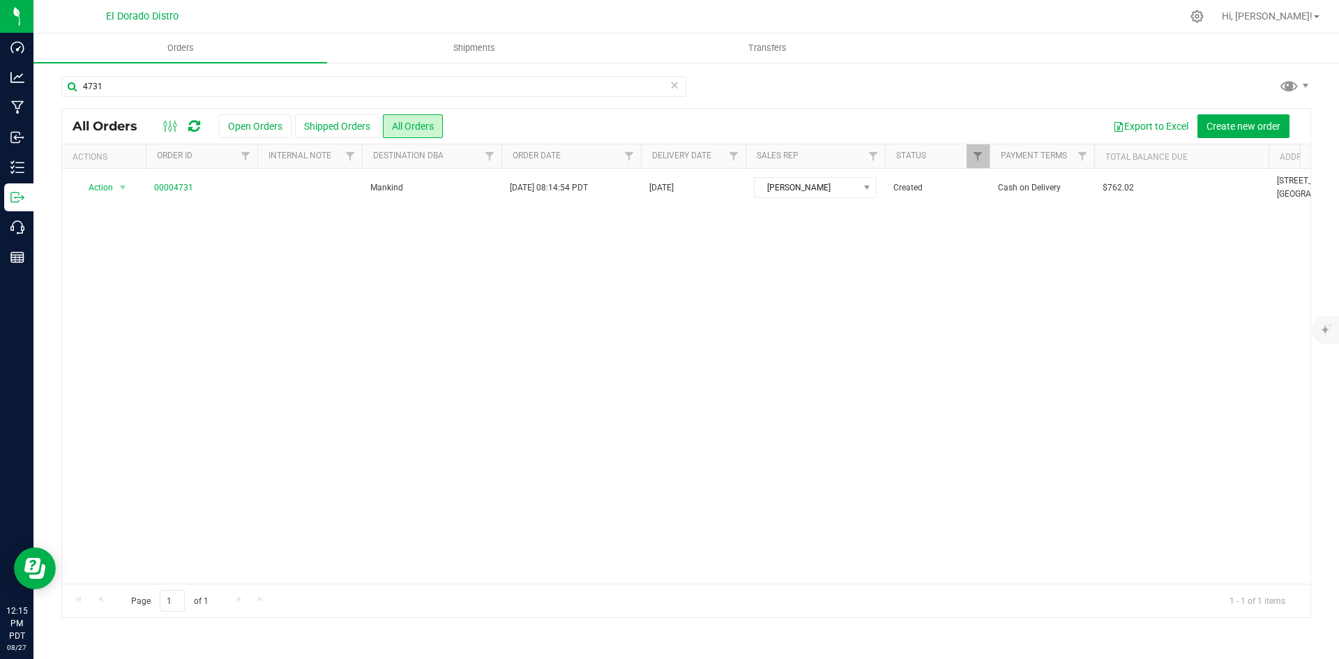
click at [1106, 69] on div "4731 All Orders Open Orders Shipped Orders All Orders Export to Excel Create ne…" at bounding box center [685, 346] width 1305 height 570
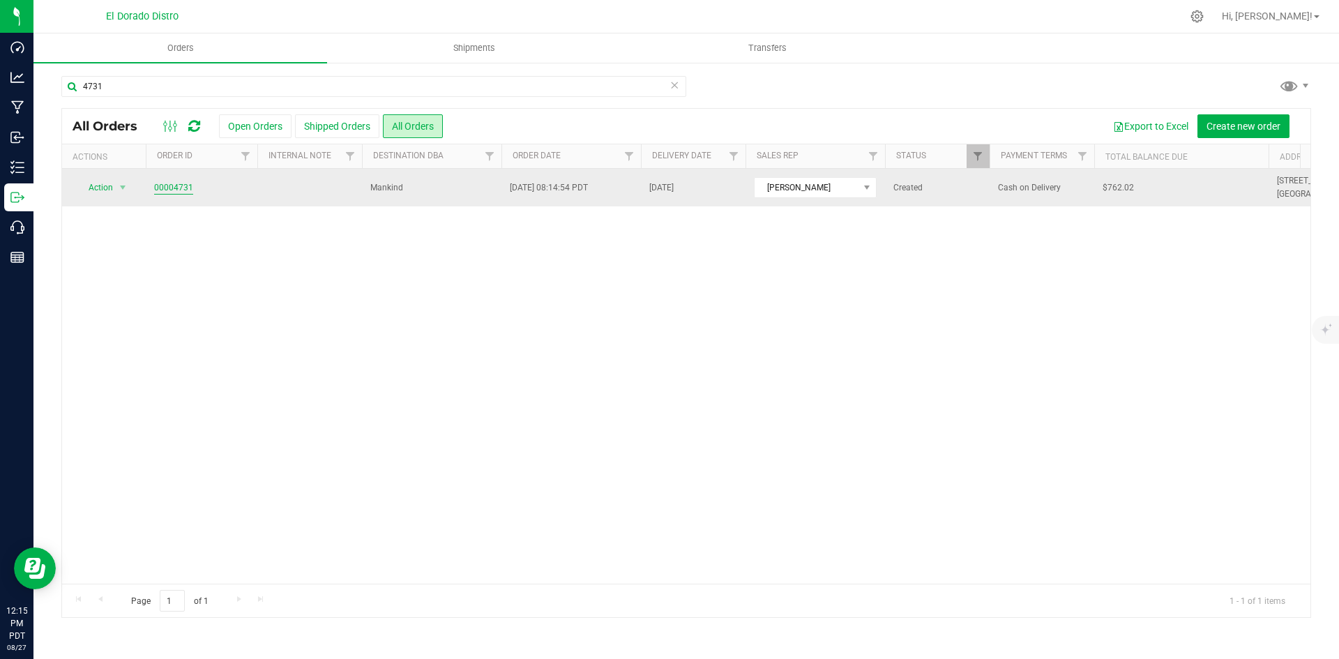
click at [181, 190] on link "00004731" at bounding box center [173, 187] width 39 height 13
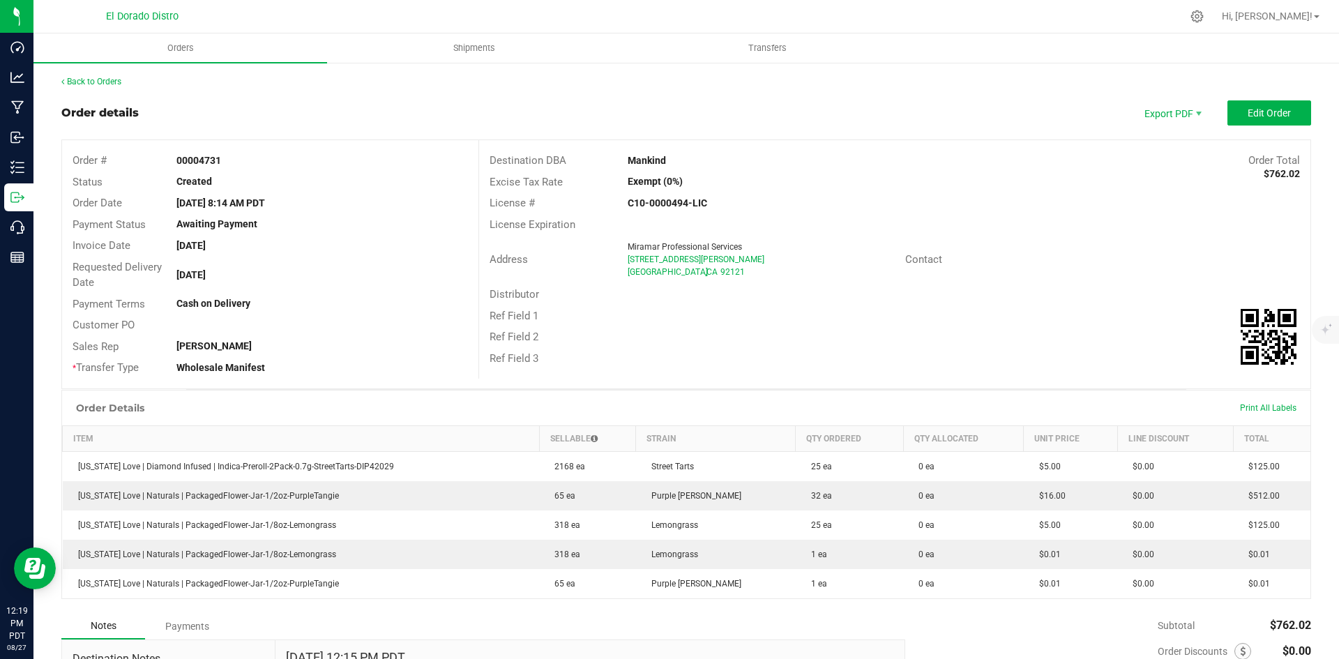
click at [818, 219] on div "License Expiration" at bounding box center [894, 225] width 831 height 22
click at [95, 79] on link "Back to Orders" at bounding box center [91, 82] width 60 height 10
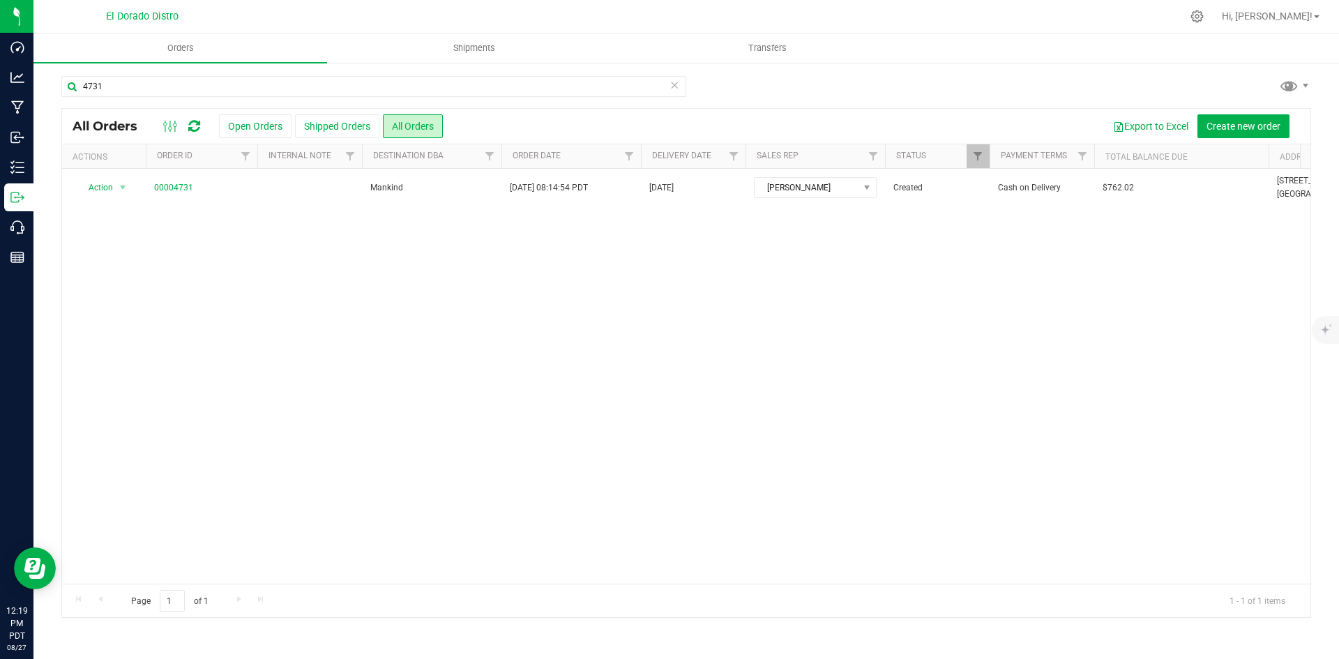
click at [1095, 61] on ul "Orders Shipments Transfers" at bounding box center [702, 48] width 1339 height 30
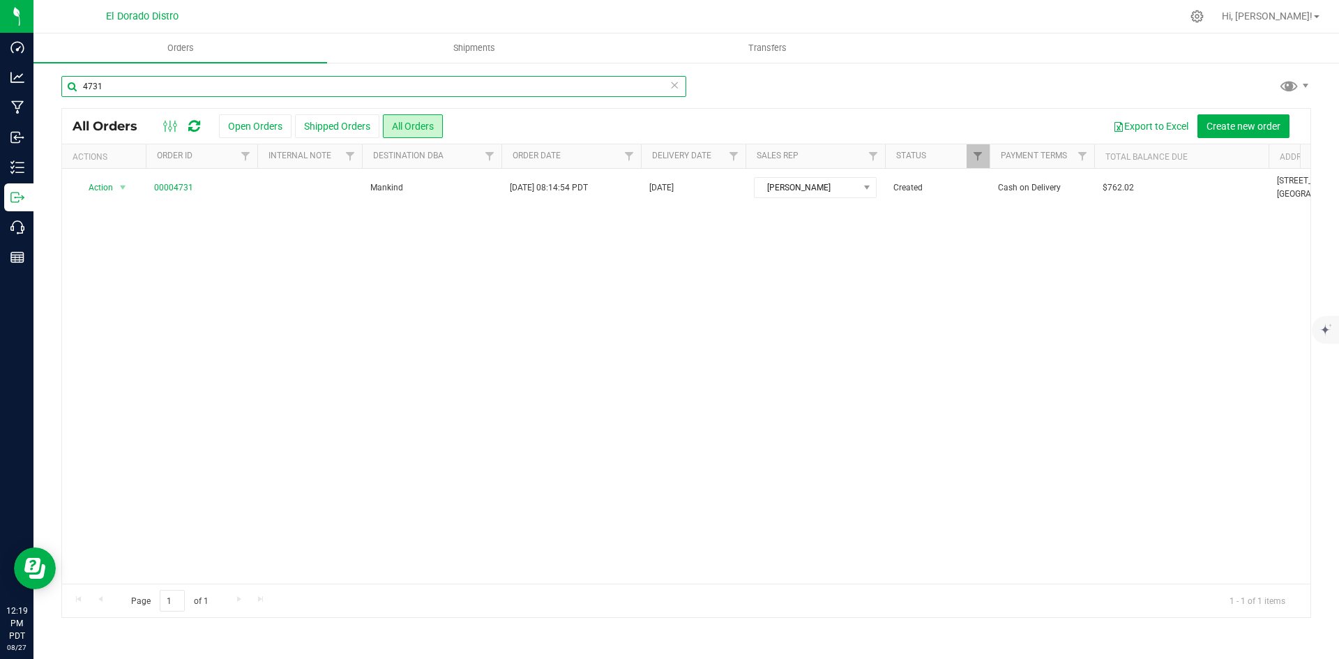
click at [164, 82] on input "4731" at bounding box center [373, 86] width 625 height 21
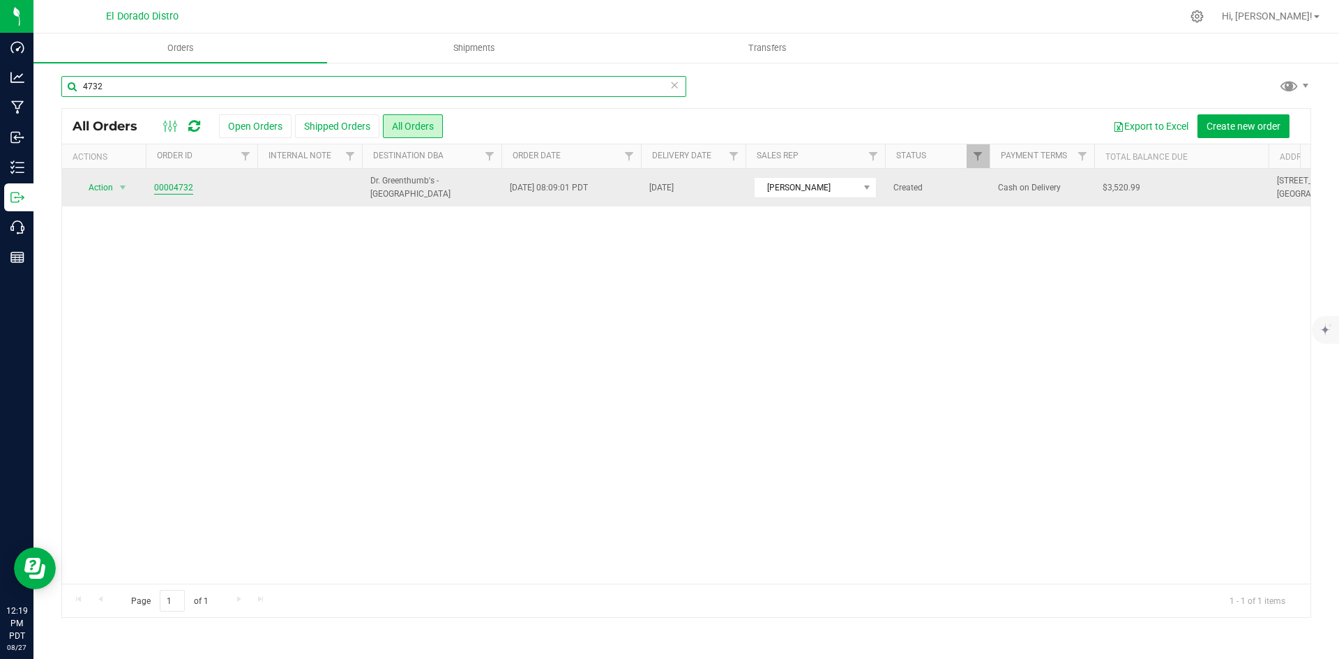
type input "4732"
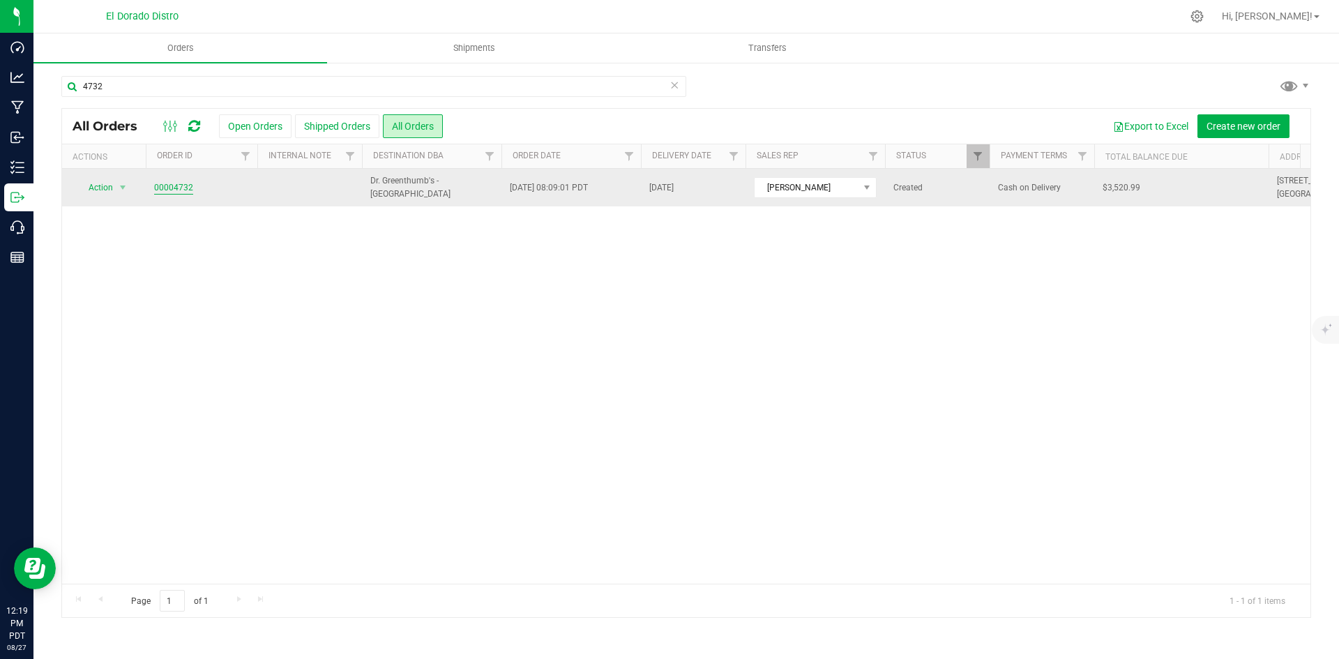
click at [167, 190] on link "00004732" at bounding box center [173, 187] width 39 height 13
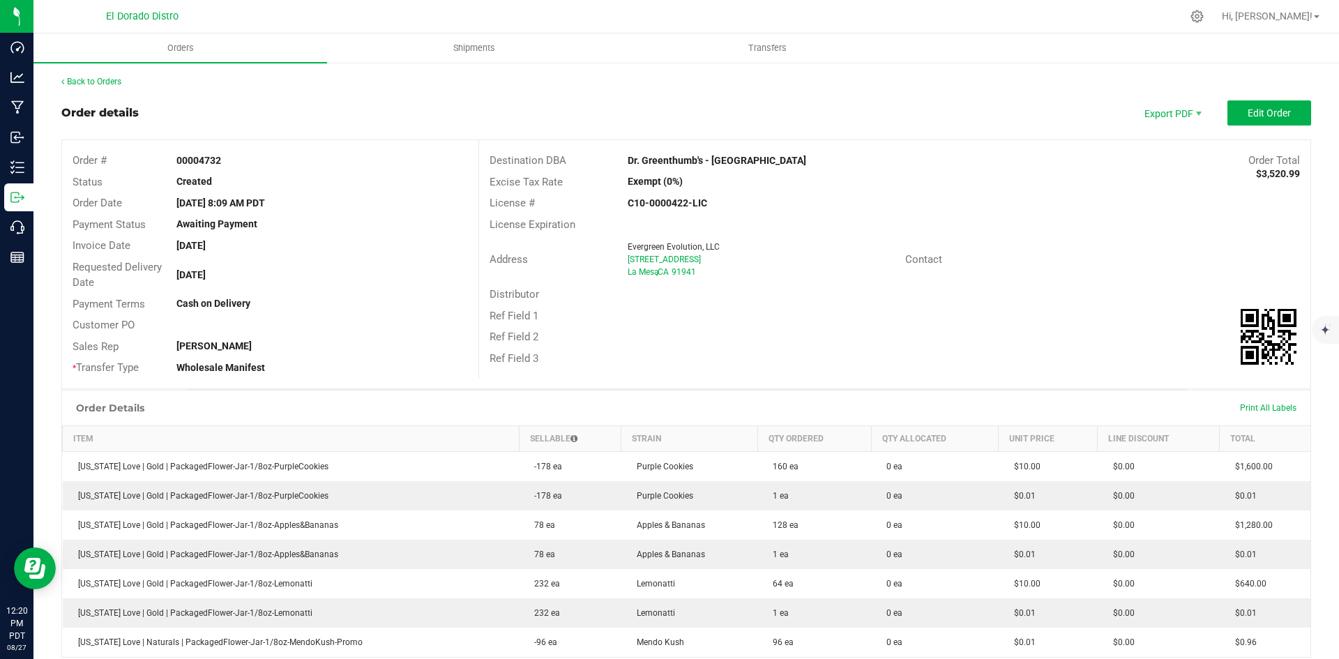
drag, startPoint x: 1046, startPoint y: 293, endPoint x: 936, endPoint y: 253, distance: 116.5
click at [1030, 291] on div "Distributor" at bounding box center [894, 295] width 831 height 22
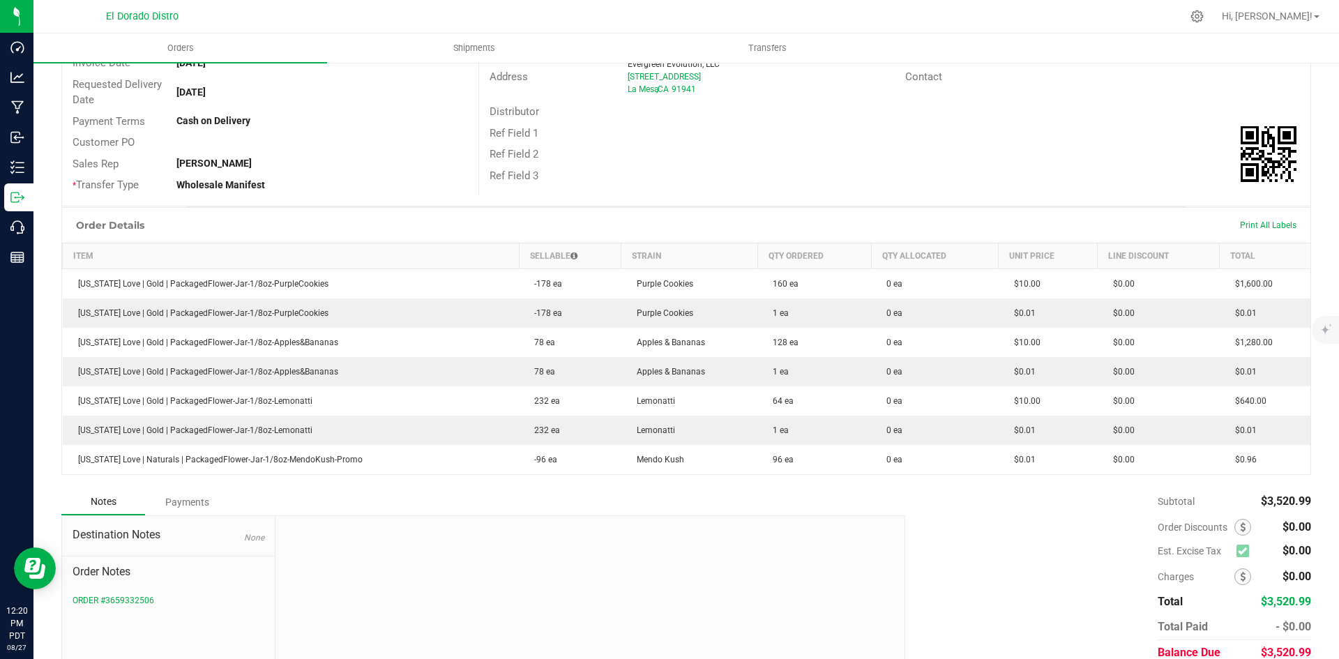
scroll to position [241, 0]
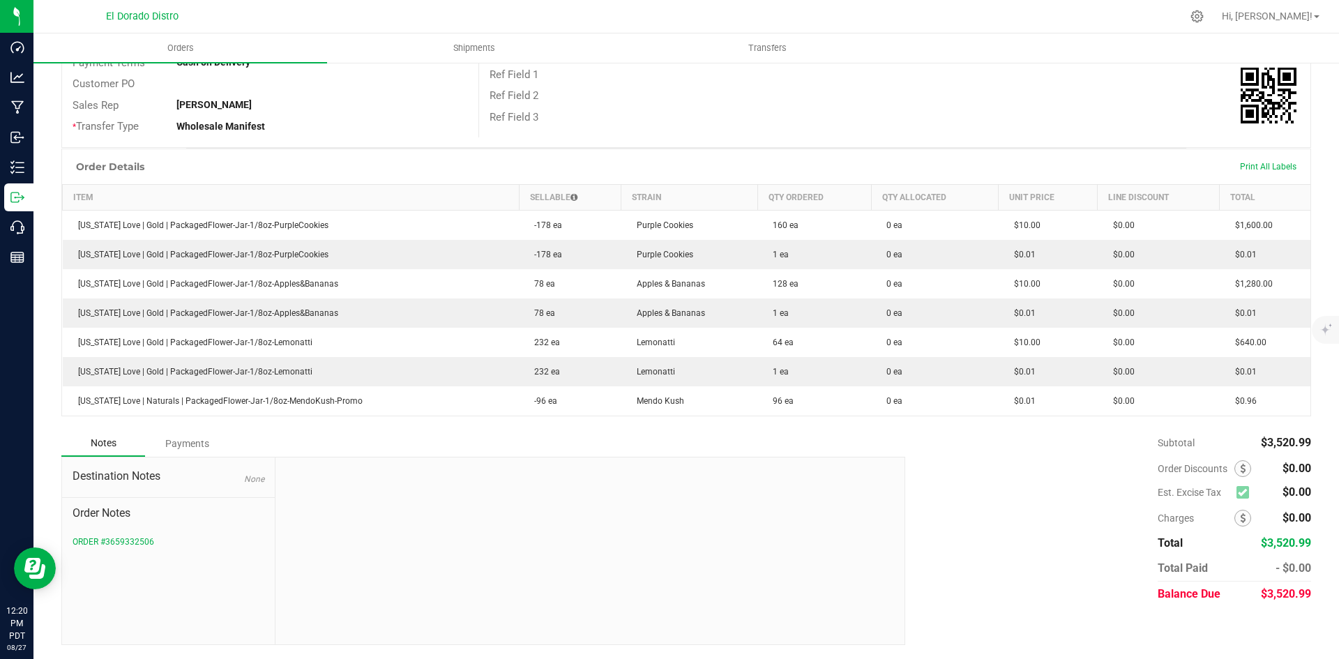
click at [803, 105] on div "Ref Field 2" at bounding box center [894, 96] width 831 height 22
click at [1033, 488] on div "Subtotal $3,520.99 Est. Excise Tax $0.00" at bounding box center [1103, 518] width 416 height 176
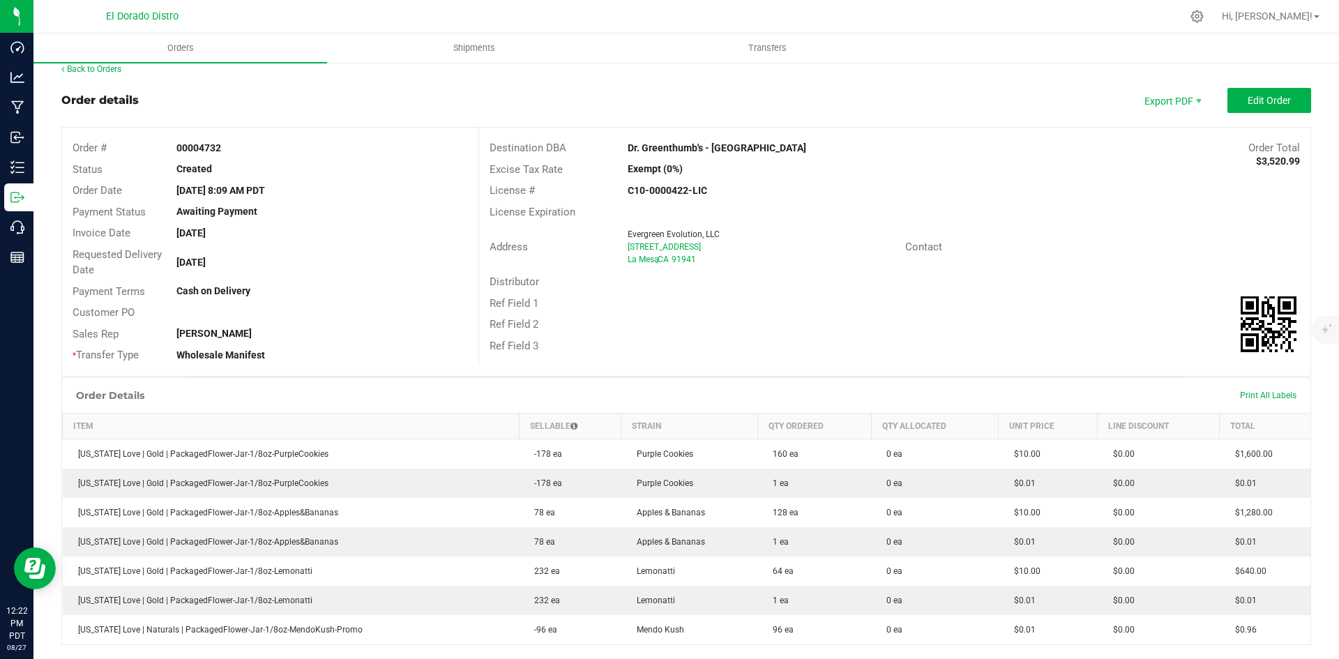
scroll to position [0, 0]
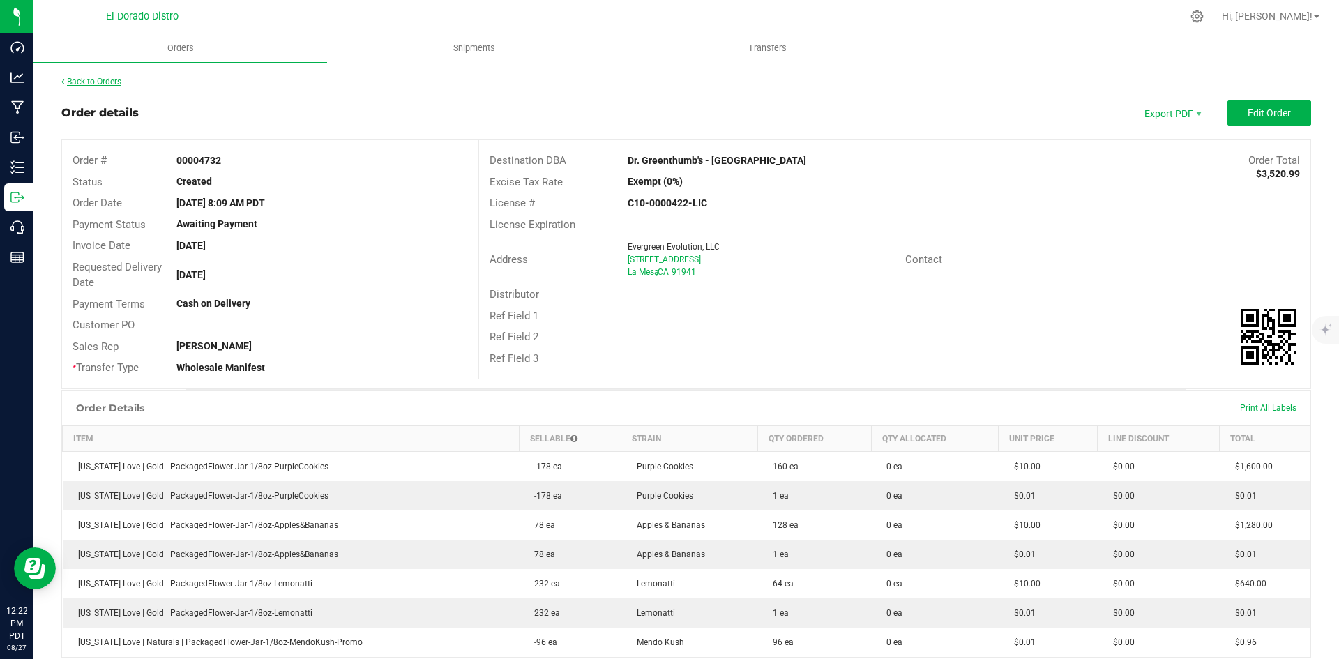
click at [91, 85] on link "Back to Orders" at bounding box center [91, 82] width 60 height 10
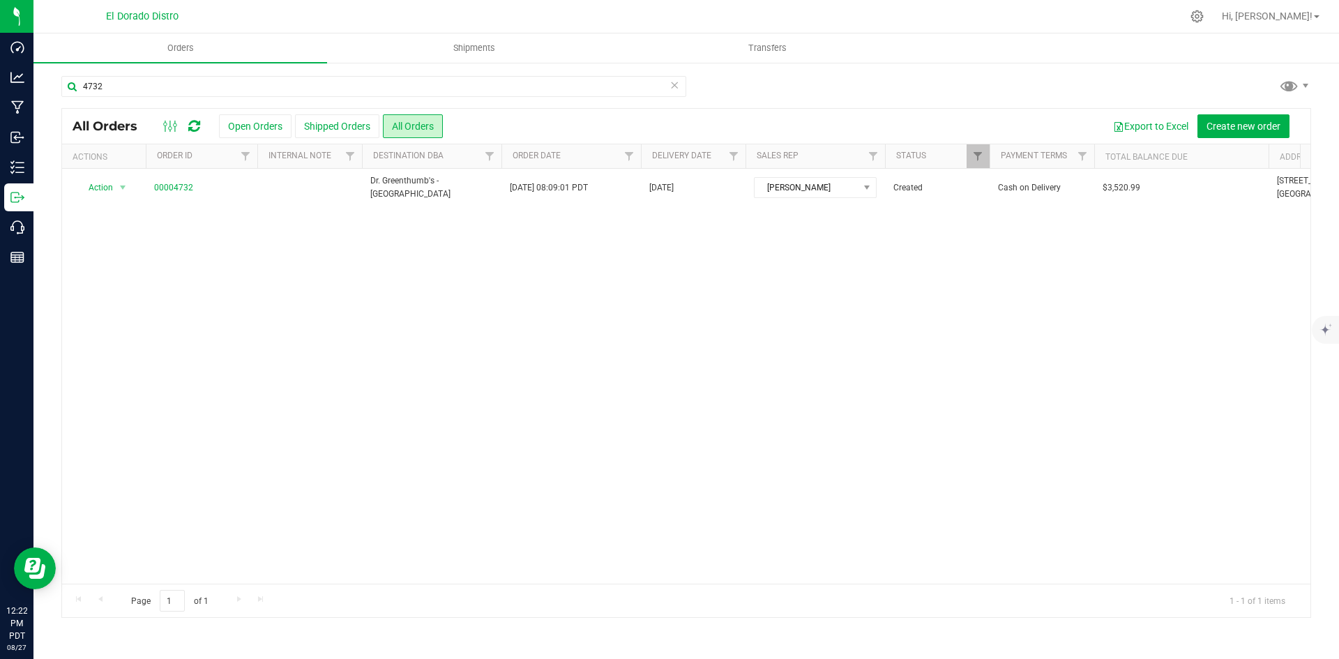
click at [1043, 80] on div "4732" at bounding box center [685, 92] width 1249 height 32
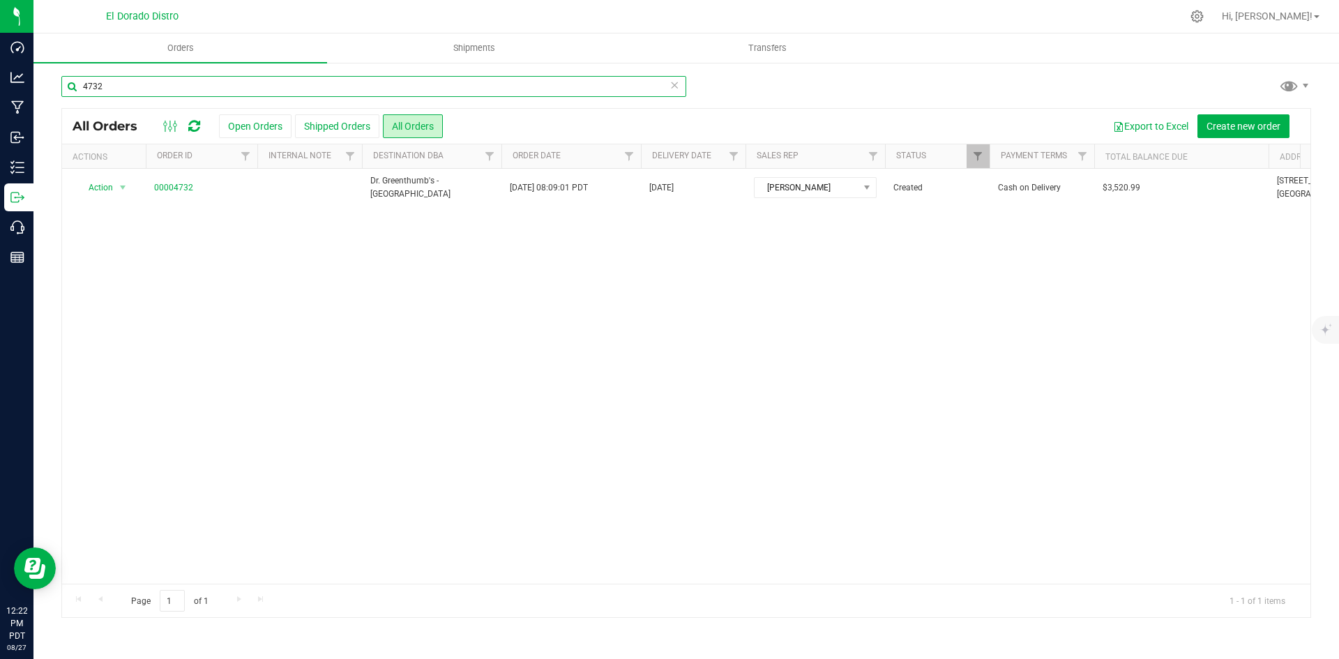
click at [219, 90] on input "4732" at bounding box center [373, 86] width 625 height 21
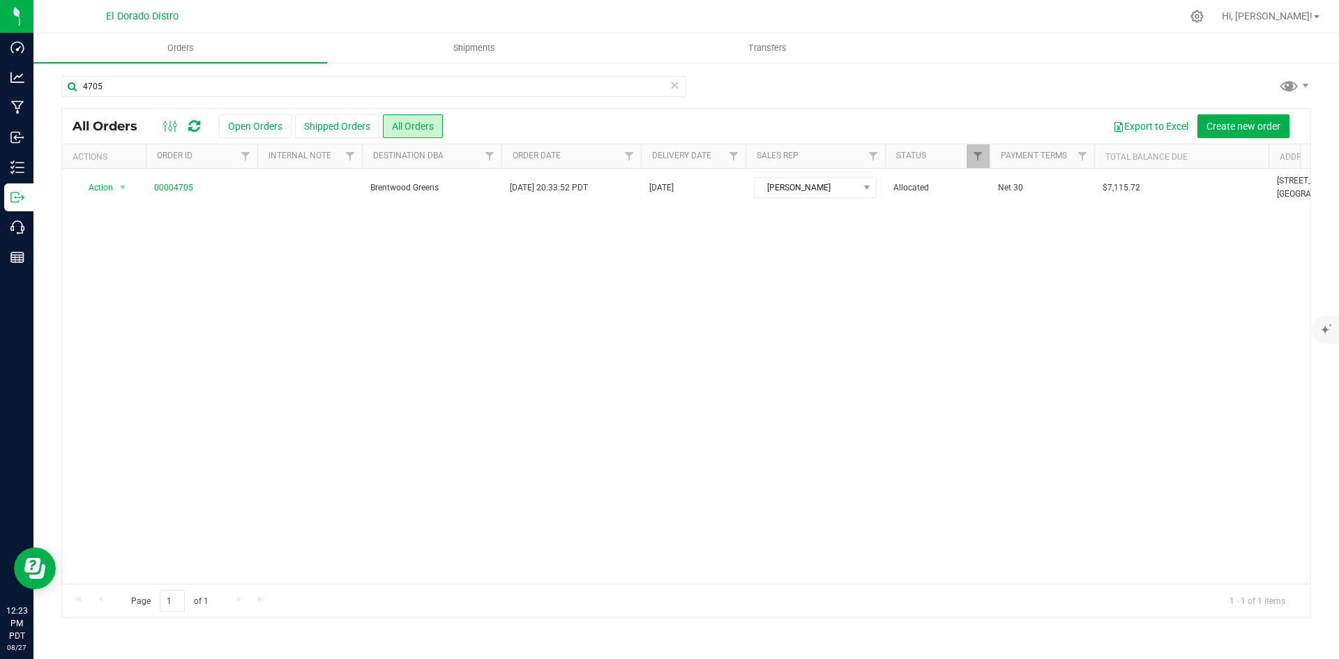
drag, startPoint x: 1060, startPoint y: 84, endPoint x: 1068, endPoint y: 87, distance: 8.2
click at [1060, 84] on div "4705" at bounding box center [685, 92] width 1249 height 32
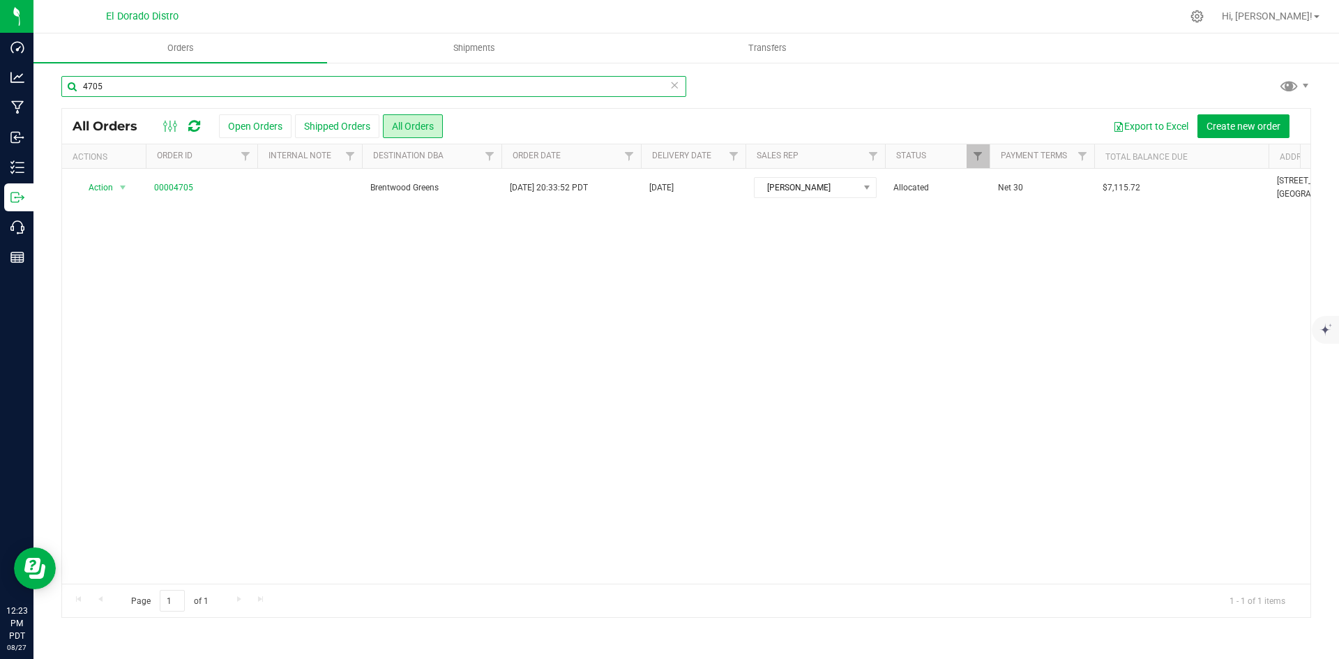
click at [186, 96] on input "4705" at bounding box center [373, 86] width 625 height 21
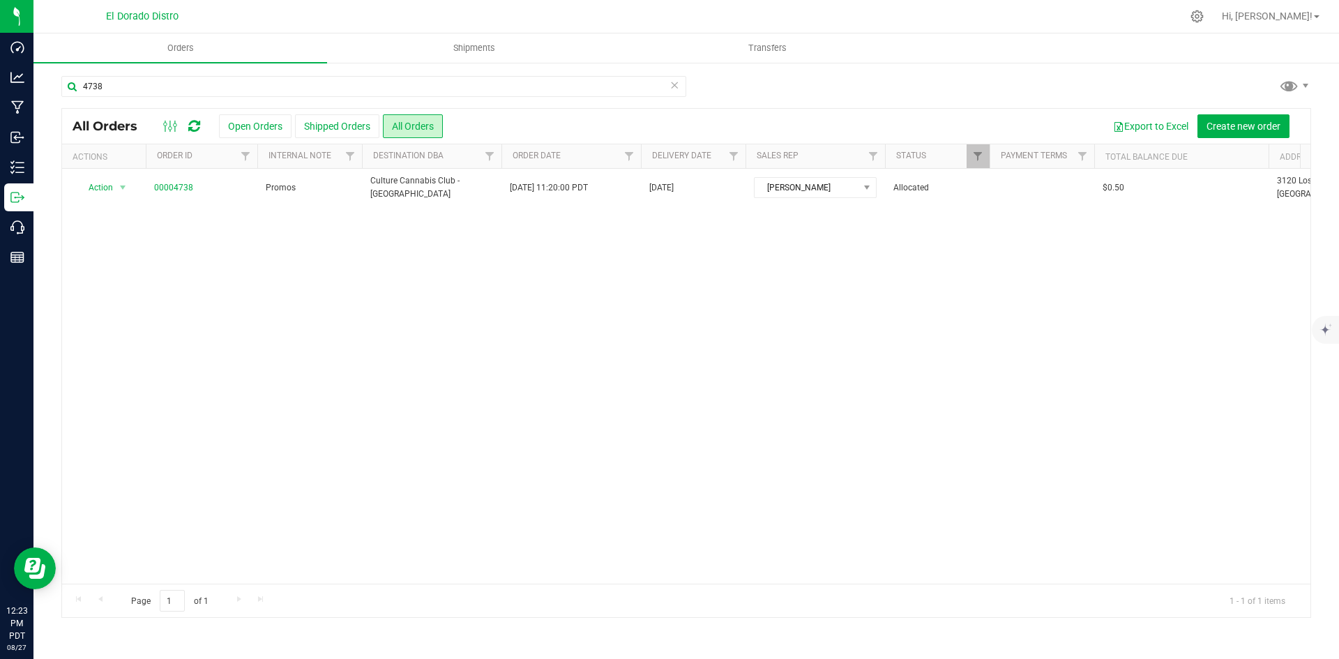
click at [1071, 66] on div "4738 All Orders Open Orders Shipped Orders All Orders Export to Excel Create ne…" at bounding box center [685, 346] width 1305 height 570
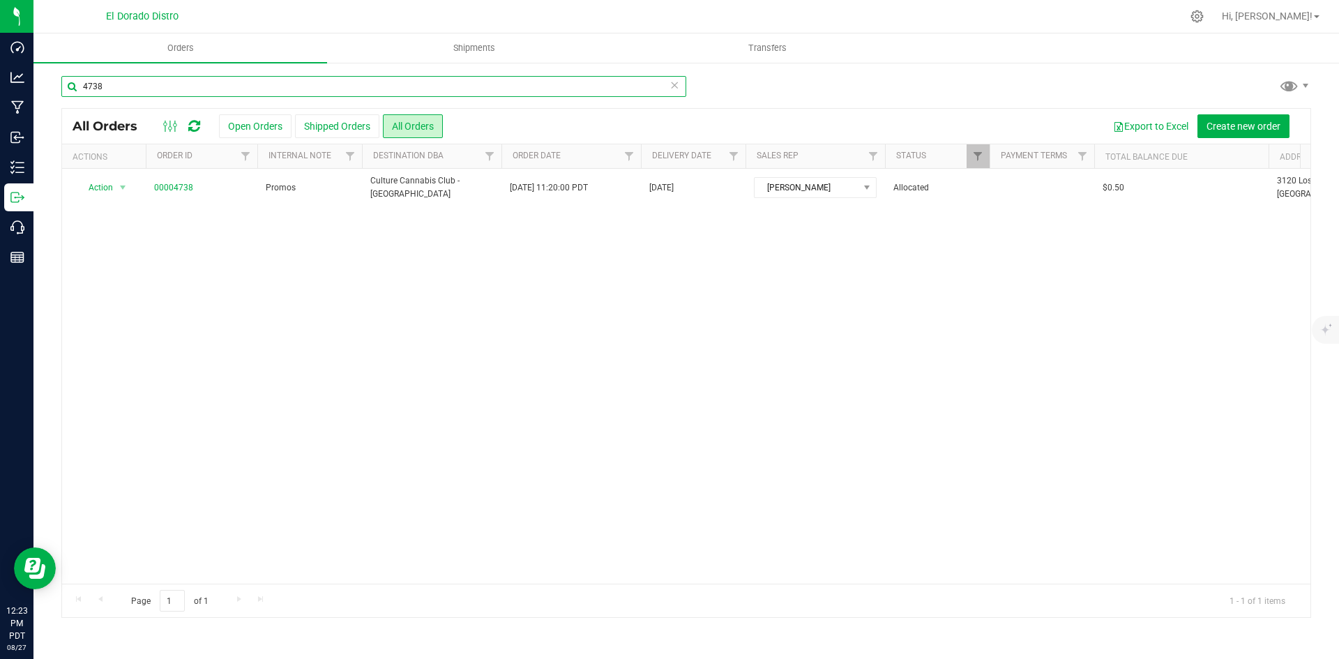
click at [294, 85] on input "4738" at bounding box center [373, 86] width 625 height 21
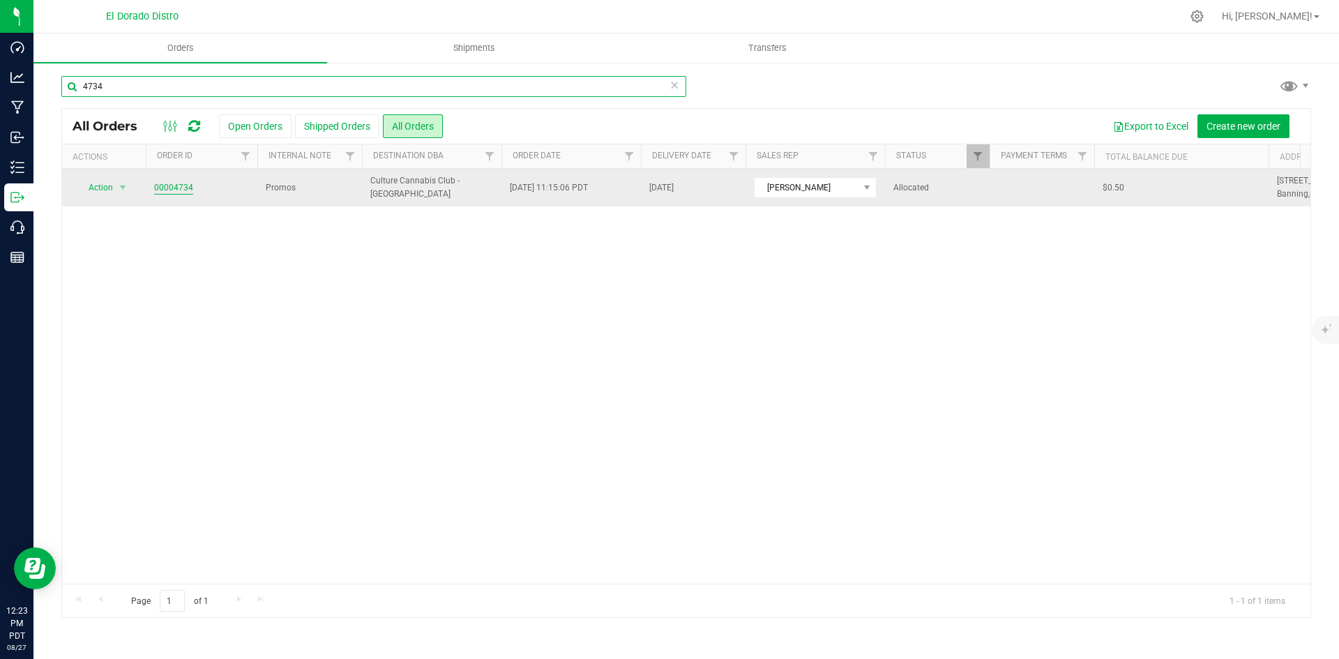
type input "4734"
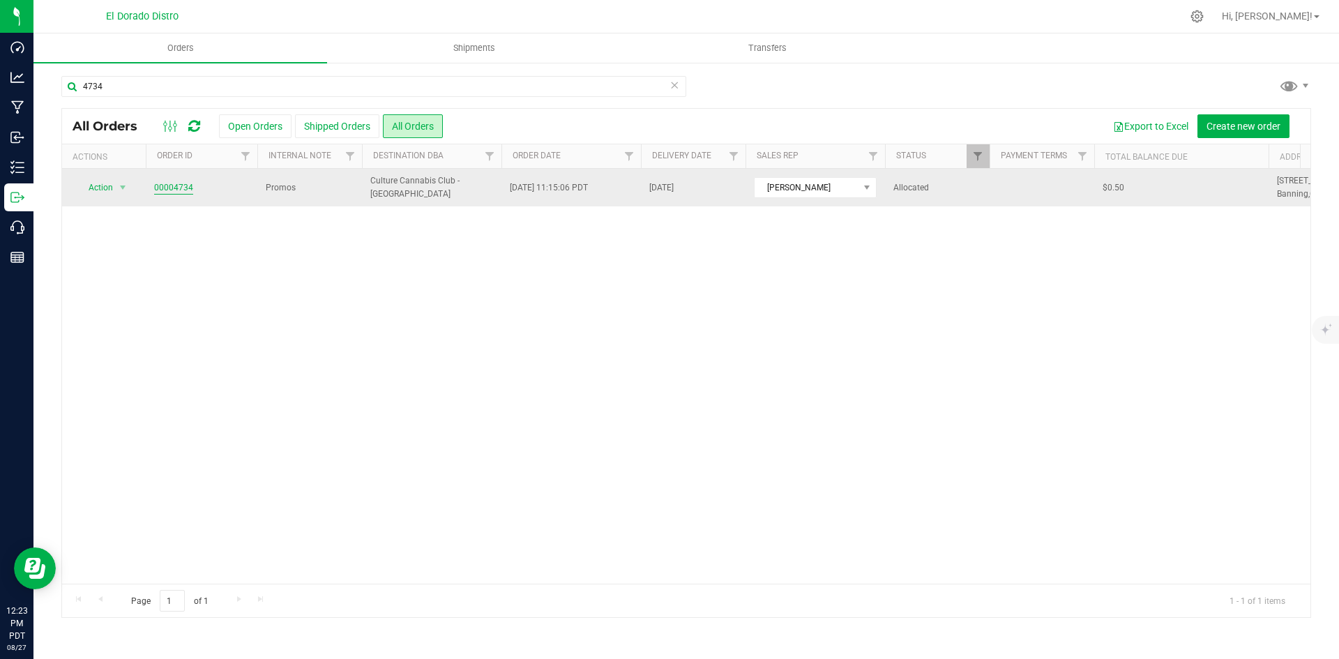
click at [179, 190] on link "00004734" at bounding box center [173, 187] width 39 height 13
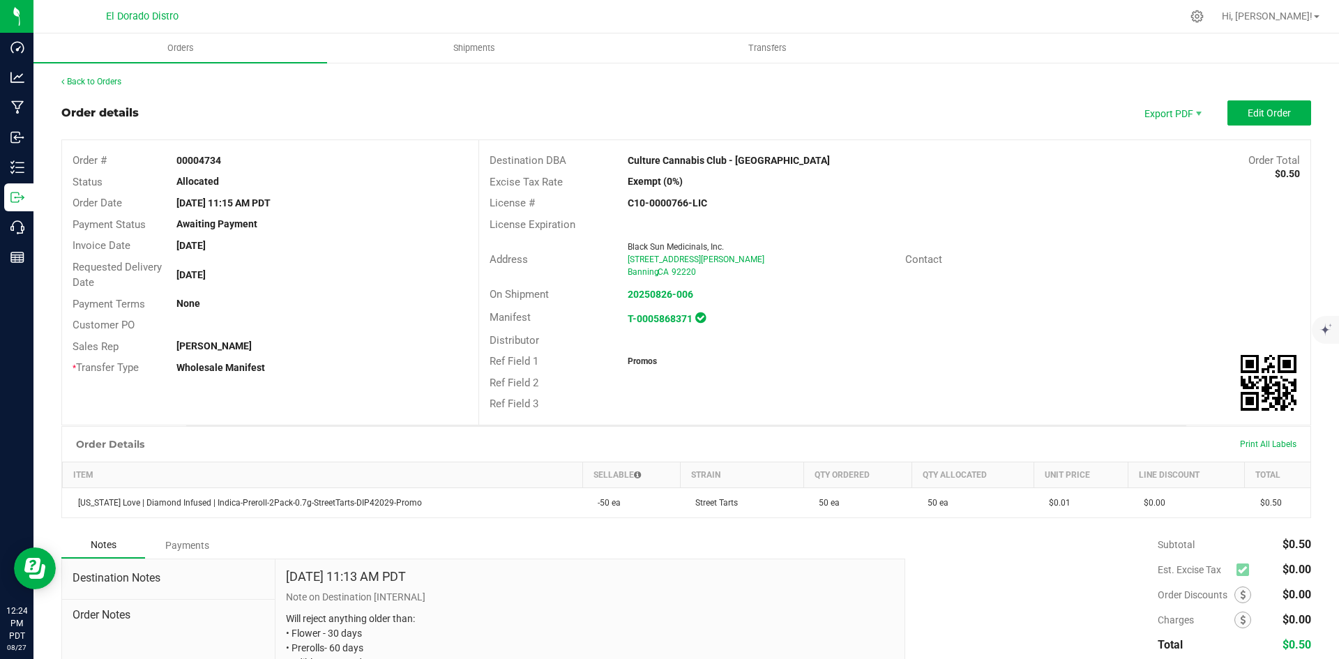
click at [675, 228] on div "License Expiration" at bounding box center [894, 225] width 831 height 22
click at [111, 78] on link "Back to Orders" at bounding box center [91, 82] width 60 height 10
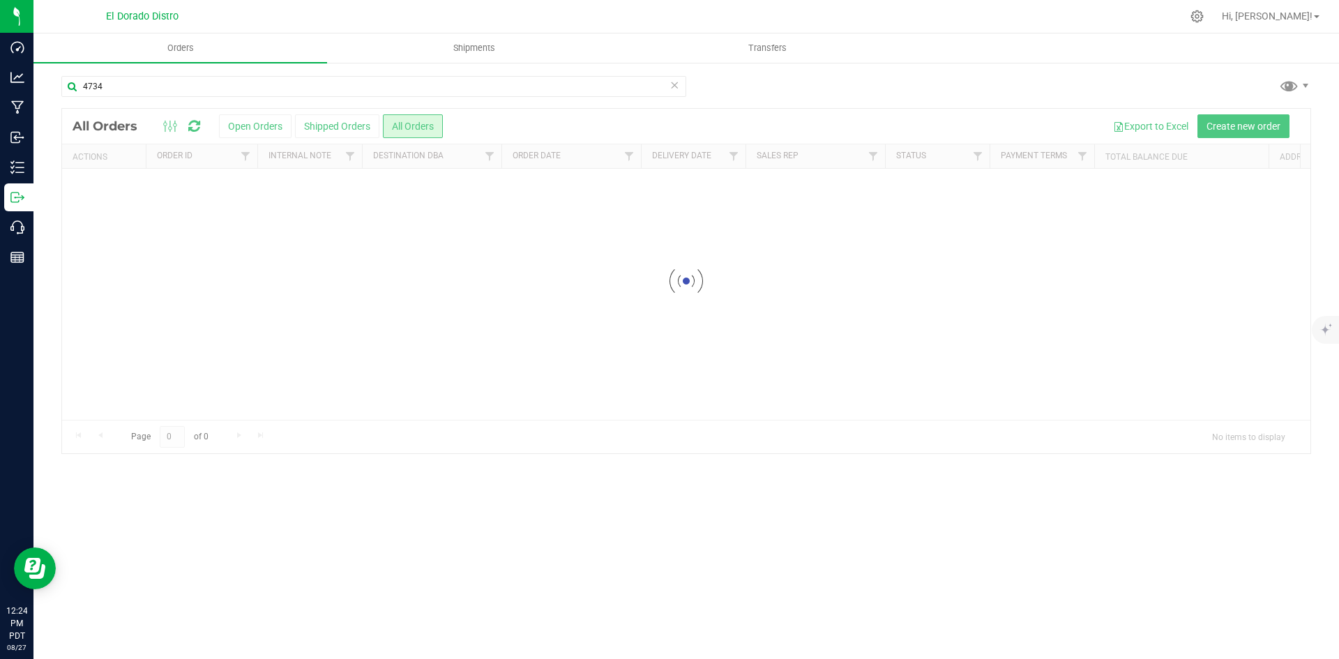
click at [1074, 98] on div "4734" at bounding box center [685, 92] width 1249 height 32
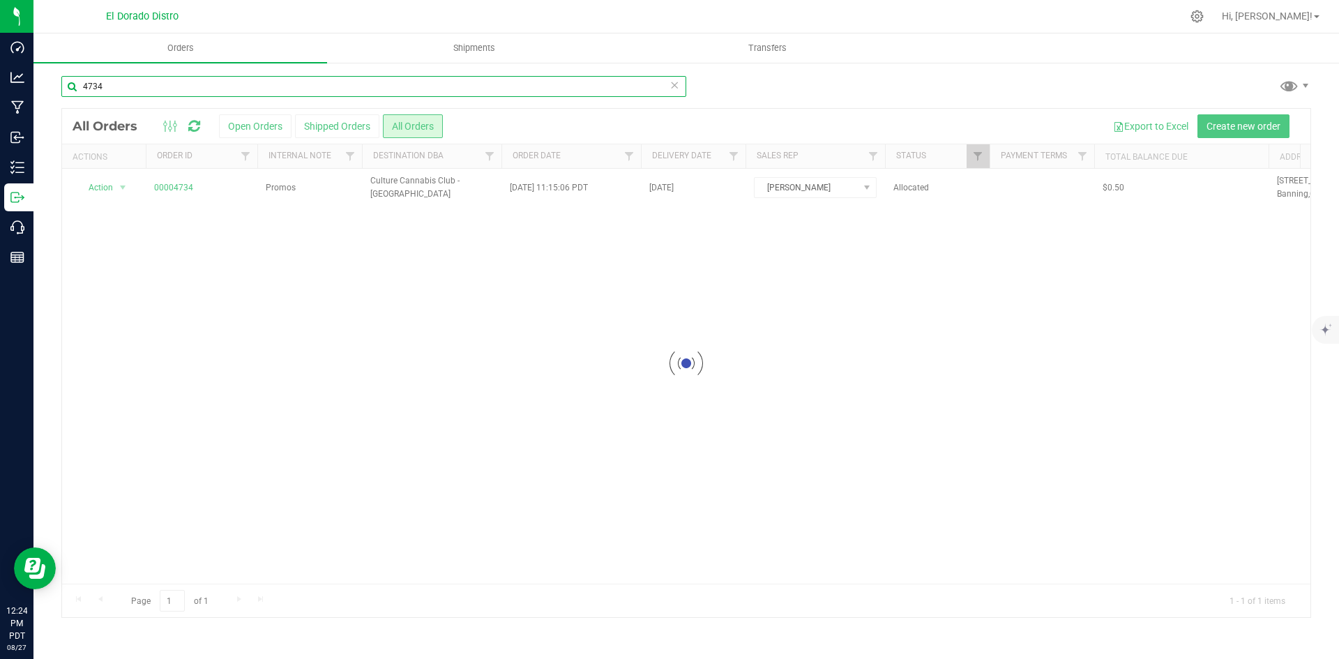
click at [227, 85] on input "4734" at bounding box center [373, 86] width 625 height 21
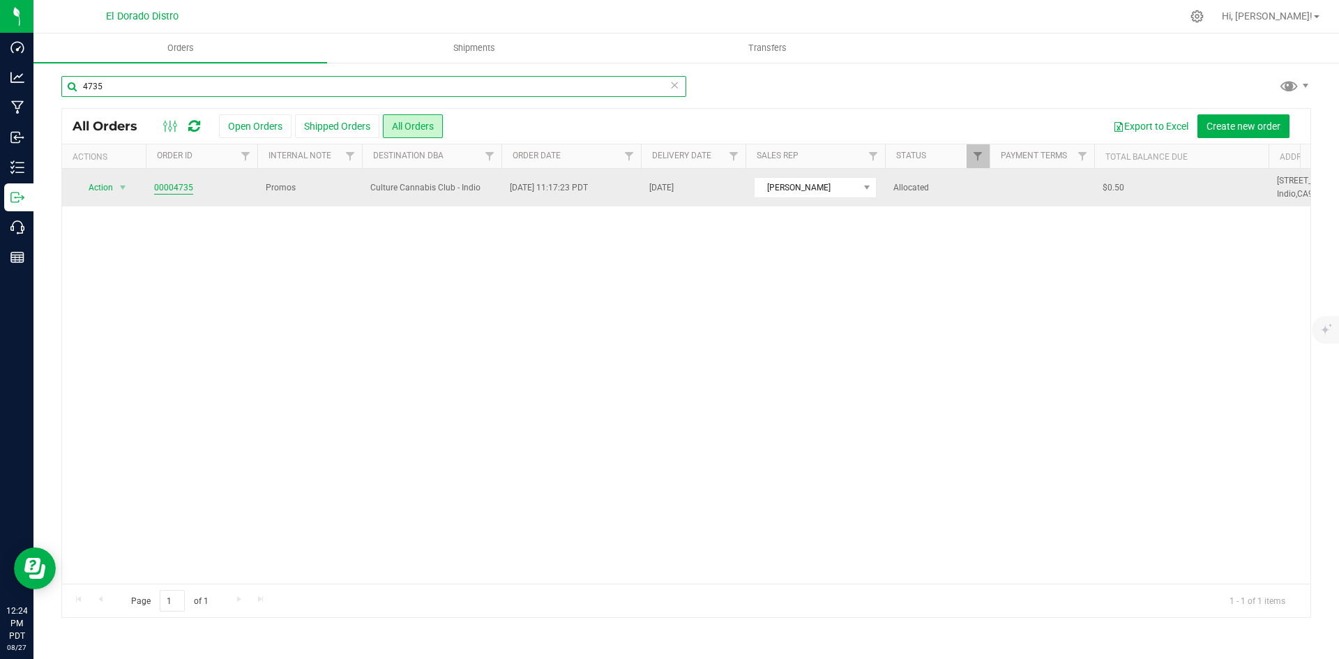
type input "4735"
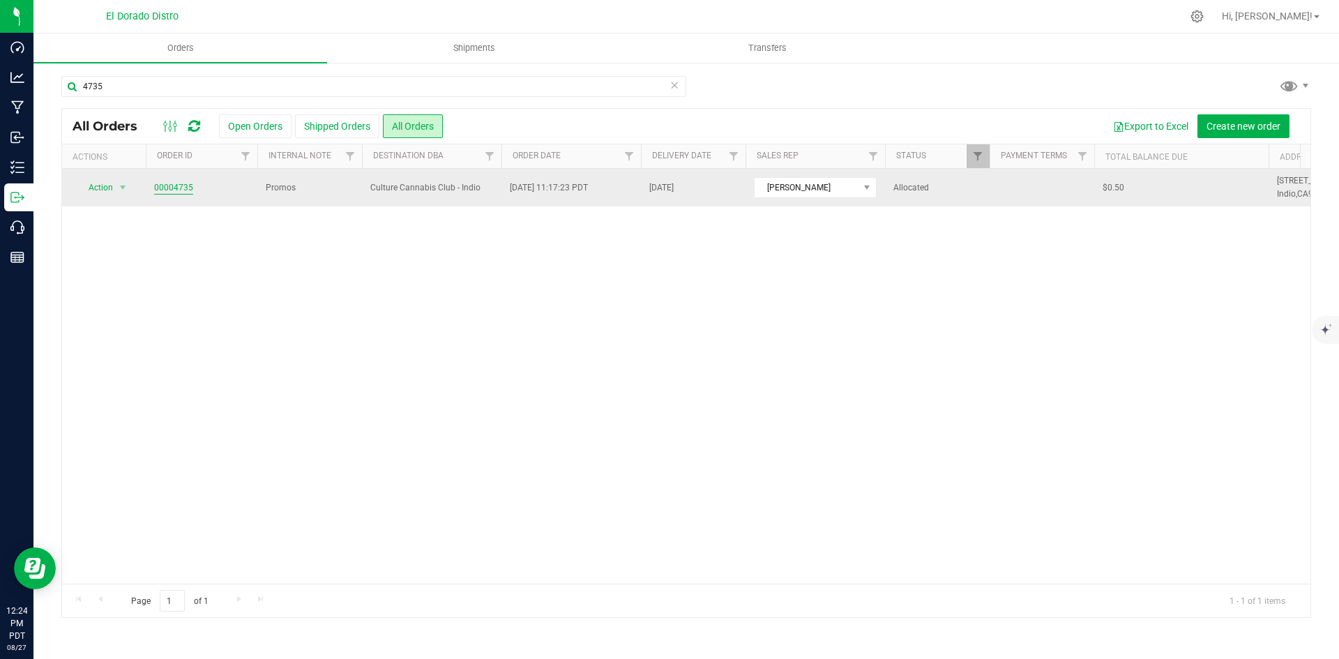
click at [169, 188] on link "00004735" at bounding box center [173, 187] width 39 height 13
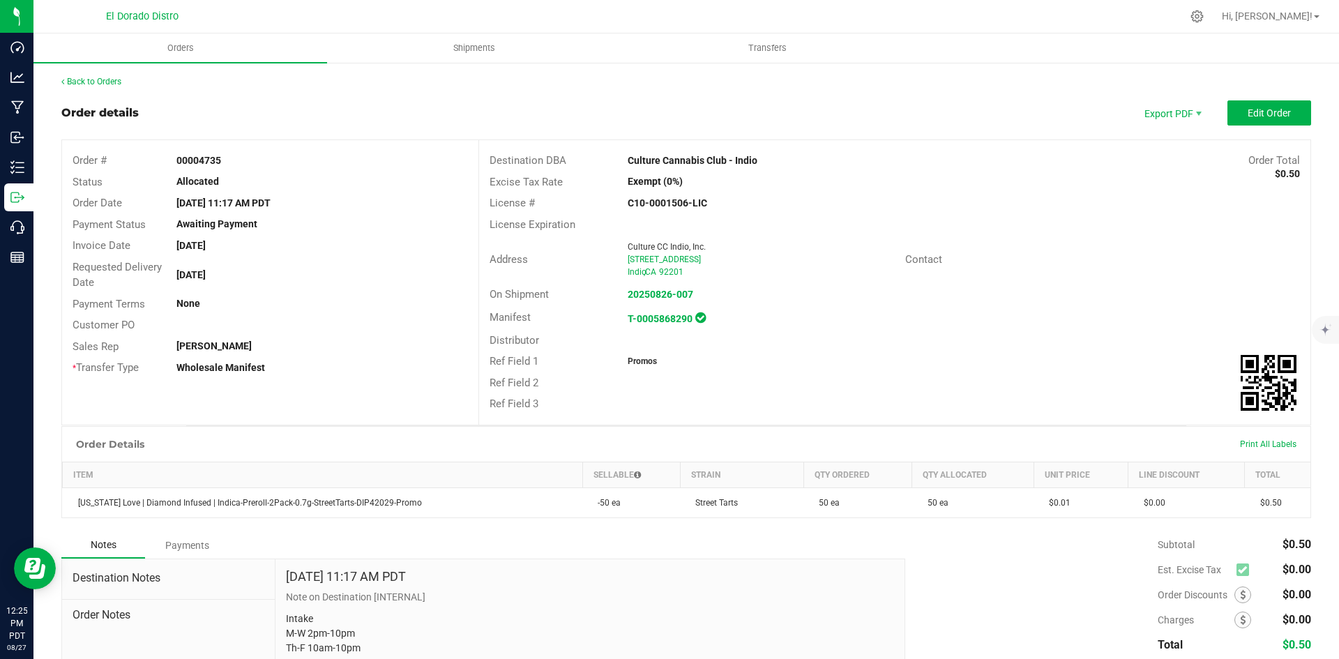
click at [109, 75] on div "Back to Orders Order details Export PDF Edit Order Order # 00004735 Status Allo…" at bounding box center [685, 410] width 1305 height 699
click at [107, 79] on link "Back to Orders" at bounding box center [91, 82] width 60 height 10
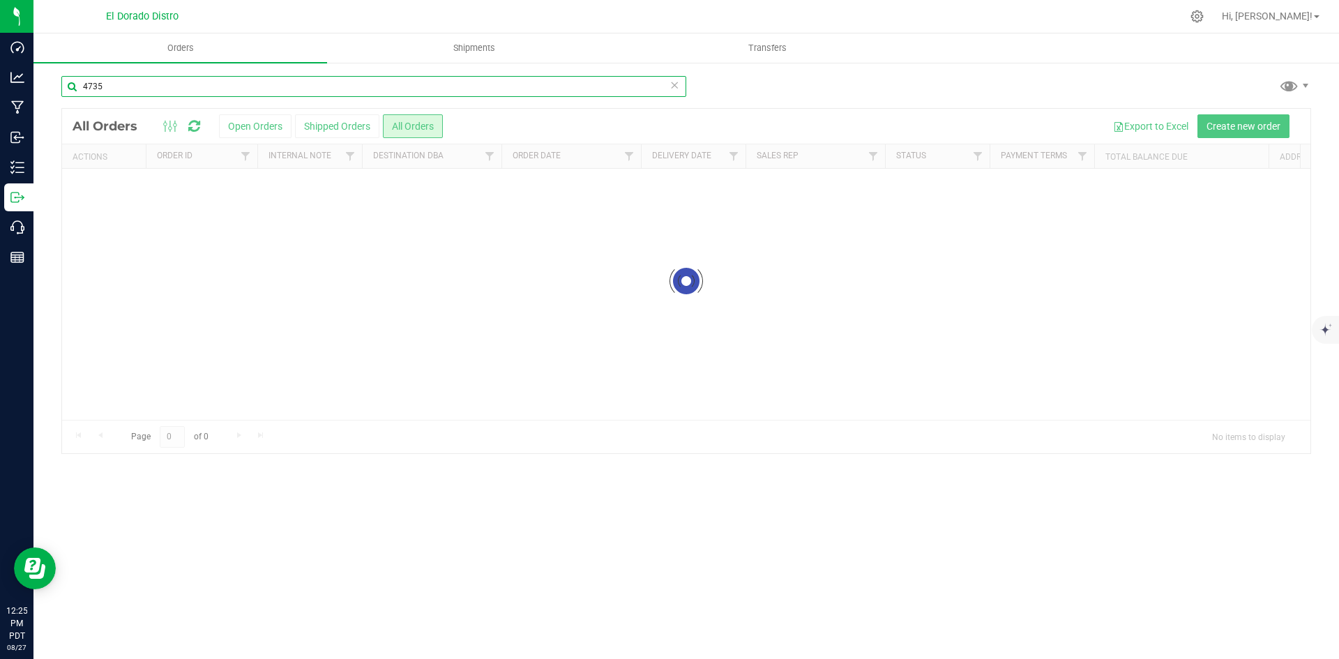
click at [134, 89] on input "4735" at bounding box center [373, 86] width 625 height 21
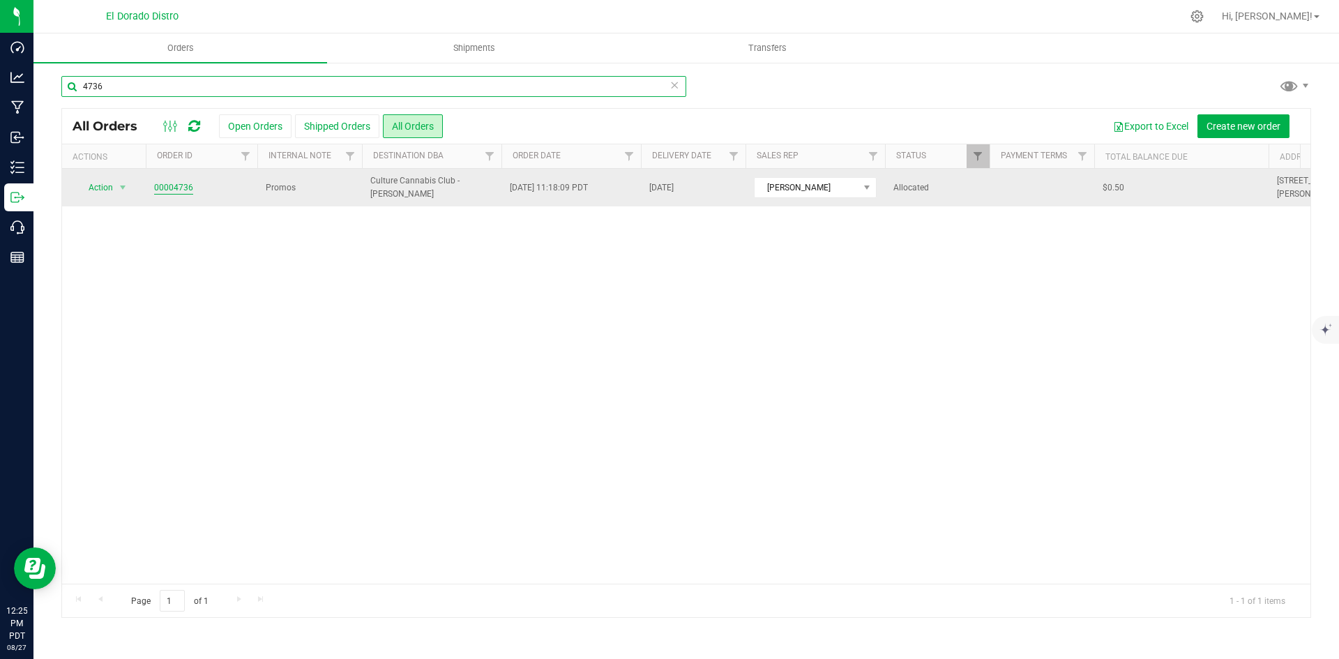
type input "4736"
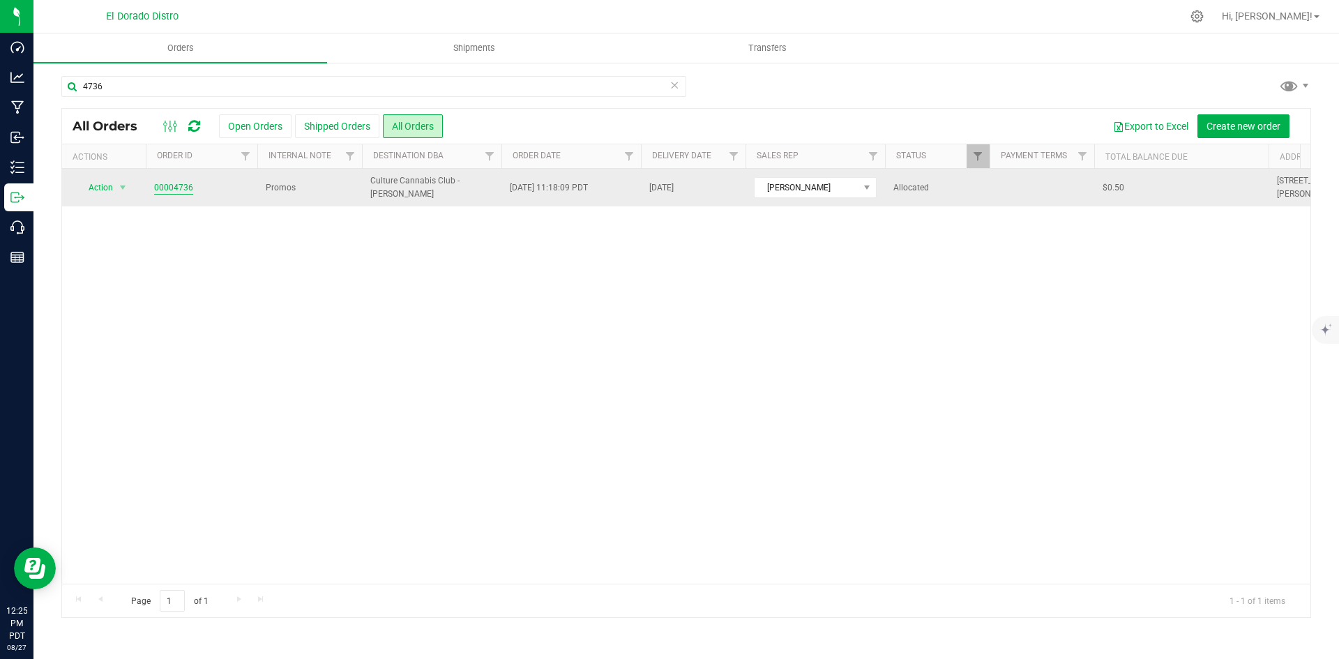
click at [181, 186] on link "00004736" at bounding box center [173, 187] width 39 height 13
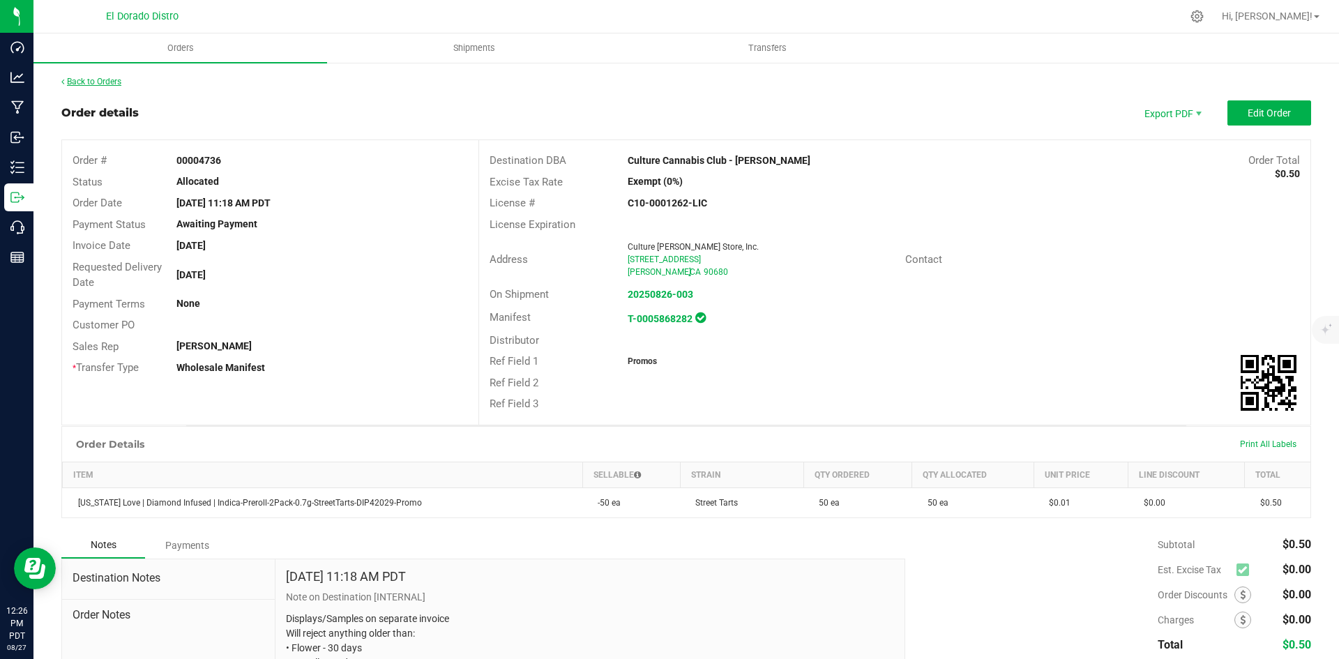
click at [114, 82] on link "Back to Orders" at bounding box center [91, 82] width 60 height 10
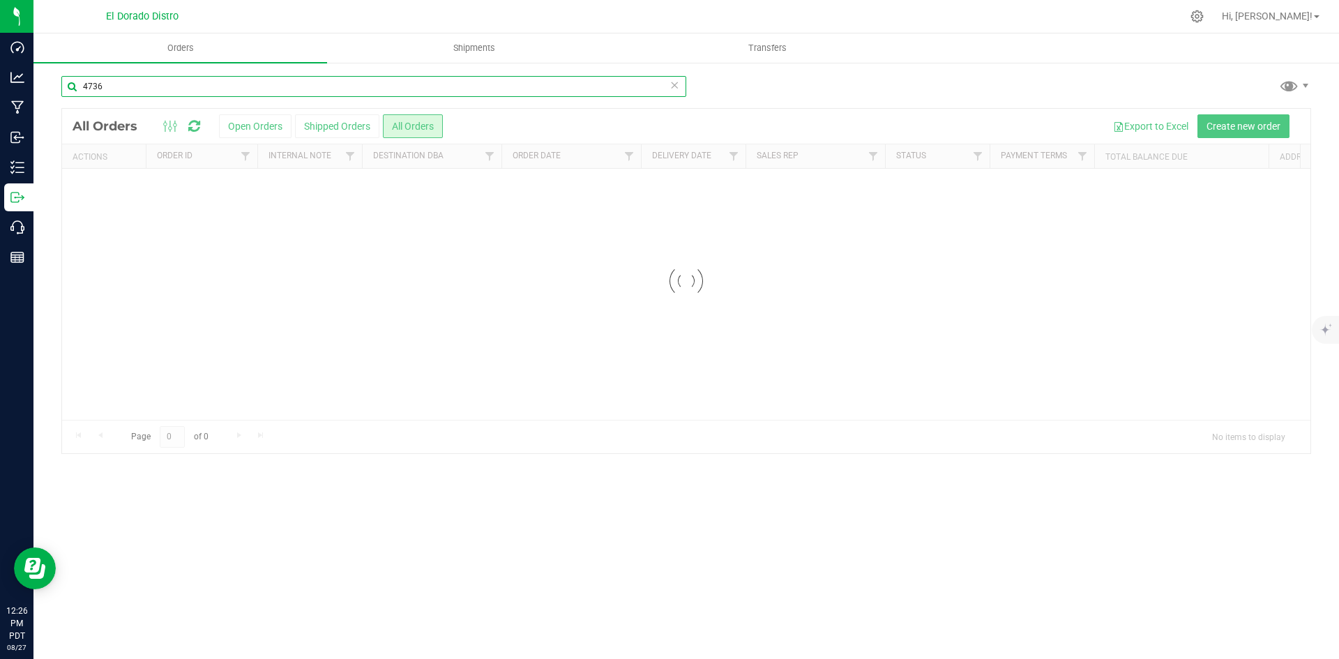
click at [160, 85] on input "4736" at bounding box center [373, 86] width 625 height 21
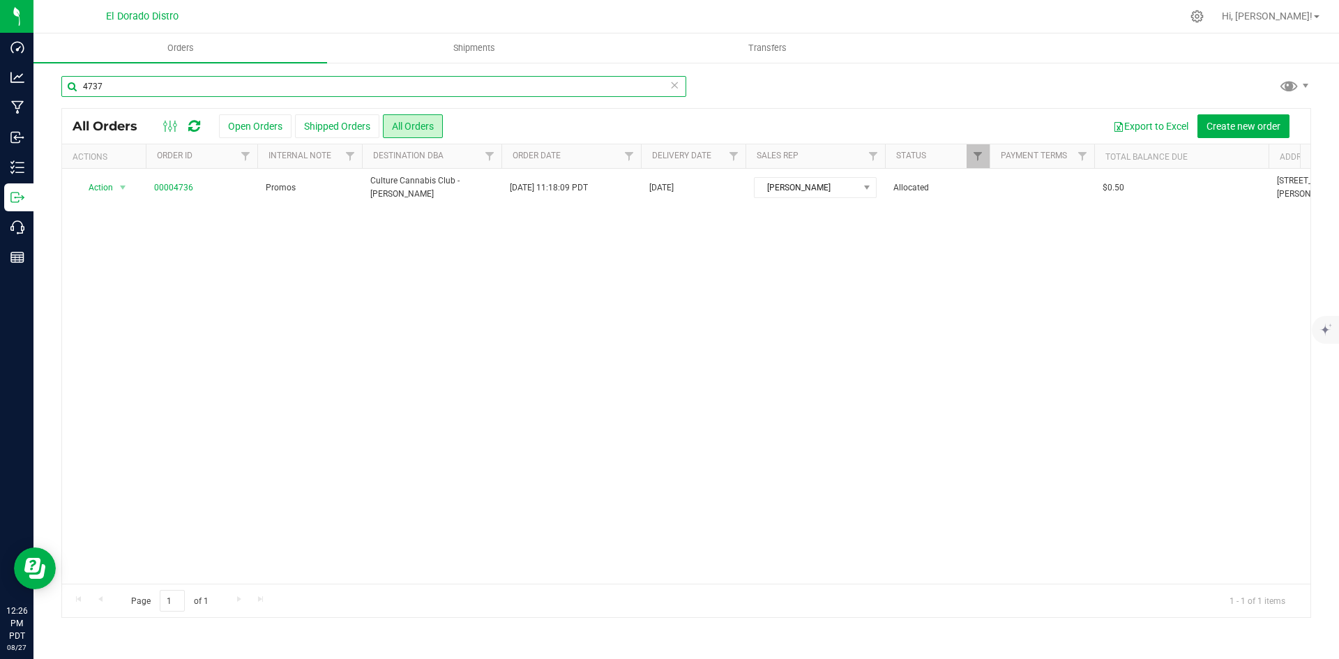
type input "4737"
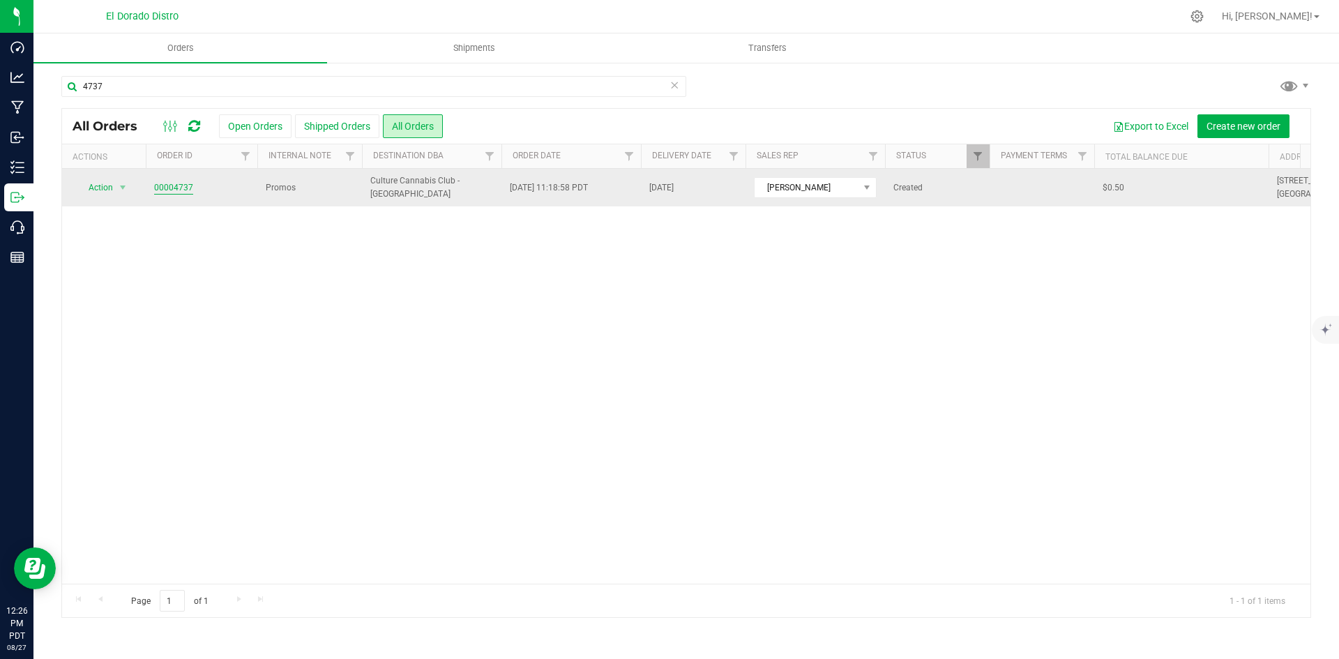
drag, startPoint x: 174, startPoint y: 190, endPoint x: 194, endPoint y: 192, distance: 19.7
click at [175, 190] on link "00004737" at bounding box center [173, 187] width 39 height 13
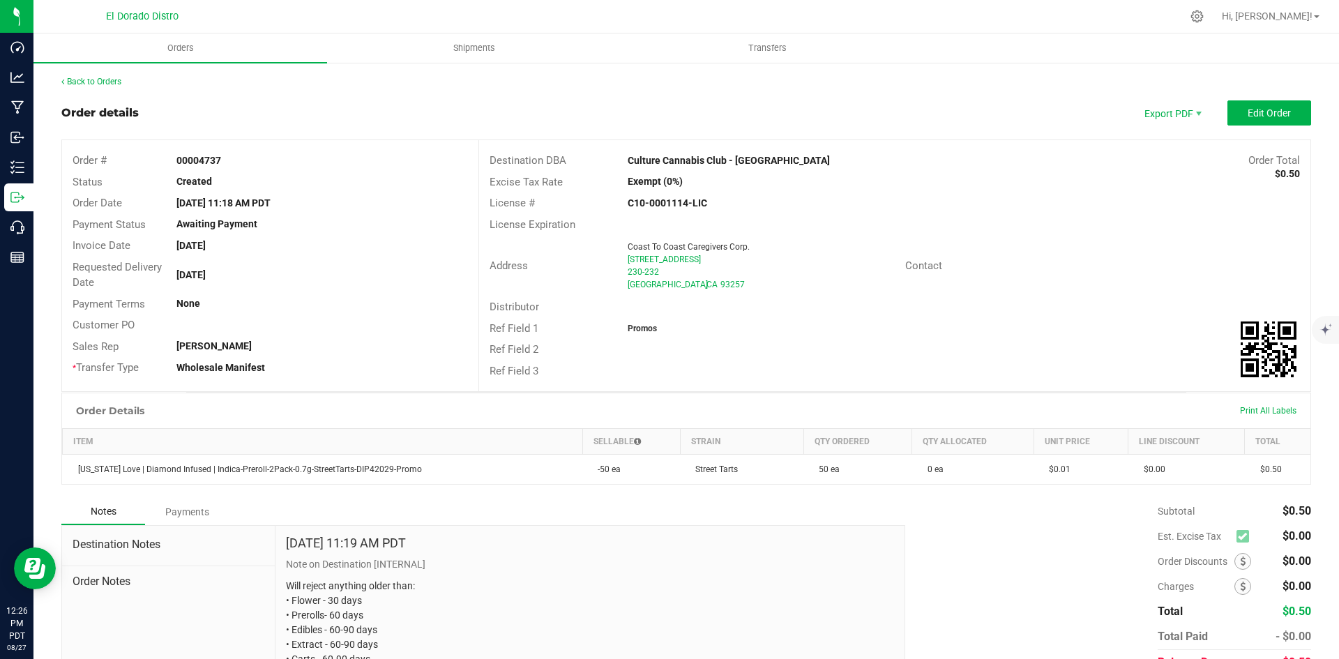
click at [107, 74] on div "Back to Orders Order details Export PDF Edit Order Order # 00004737 Status Crea…" at bounding box center [685, 394] width 1305 height 666
click at [107, 81] on link "Back to Orders" at bounding box center [91, 82] width 60 height 10
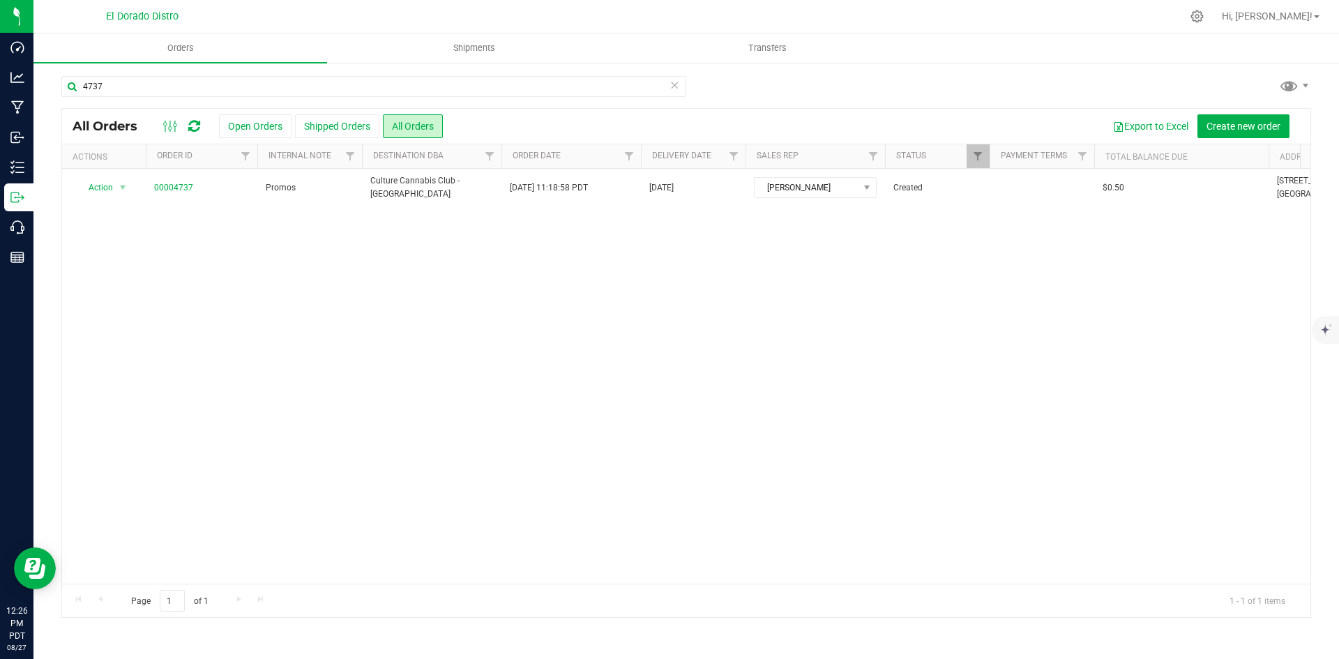
drag, startPoint x: 1045, startPoint y: 74, endPoint x: 381, endPoint y: 119, distance: 665.3
click at [1044, 74] on div "4737 All Orders Open Orders Shipped Orders All Orders Export to Excel Create ne…" at bounding box center [685, 346] width 1305 height 570
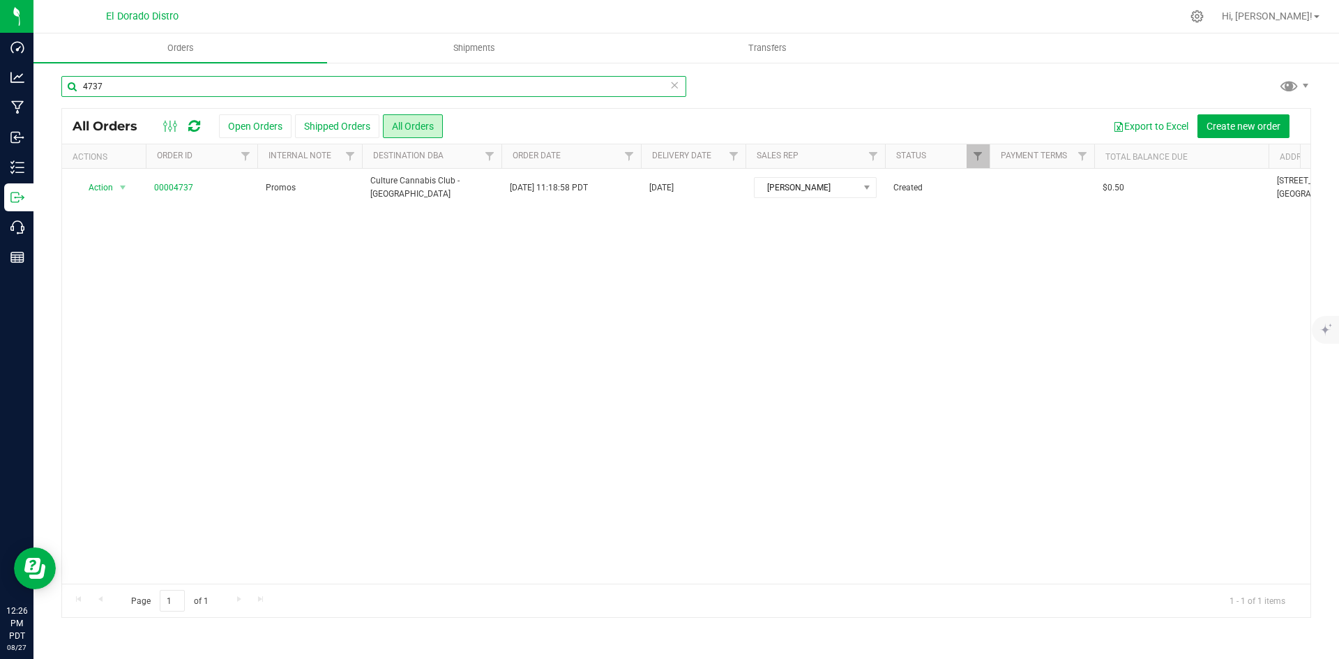
click at [102, 91] on input "4737" at bounding box center [373, 86] width 625 height 21
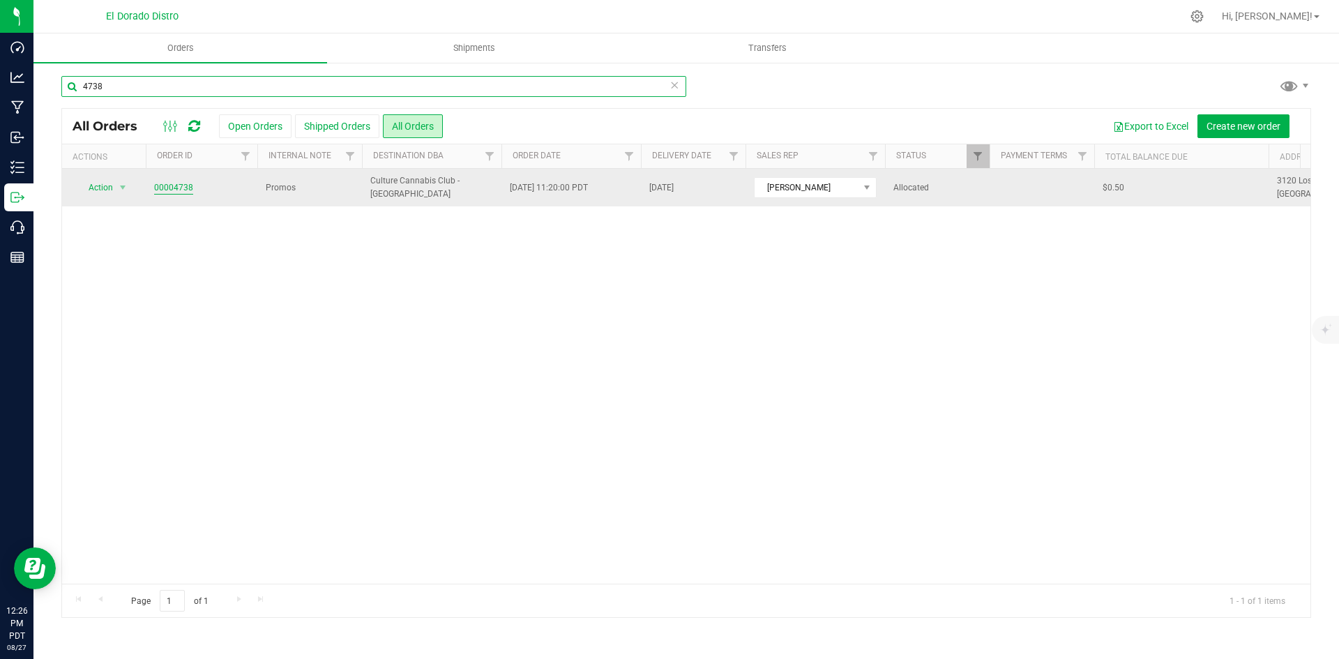
type input "4738"
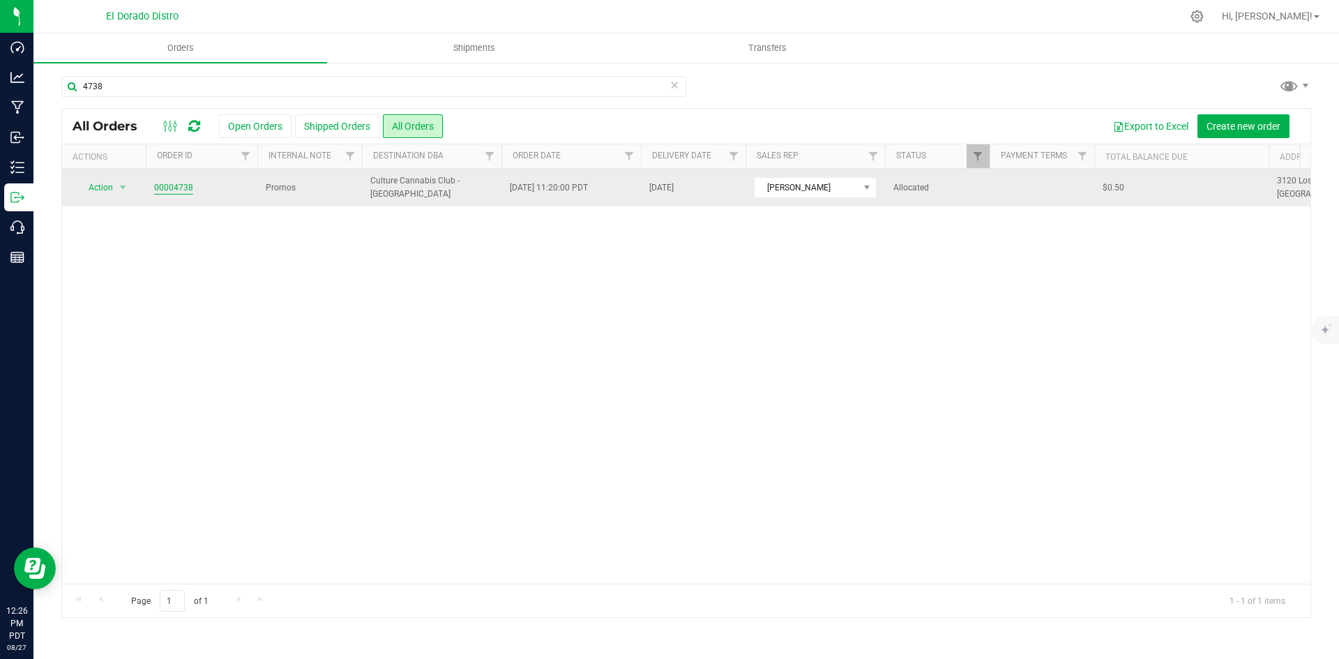
click at [172, 185] on link "00004738" at bounding box center [173, 187] width 39 height 13
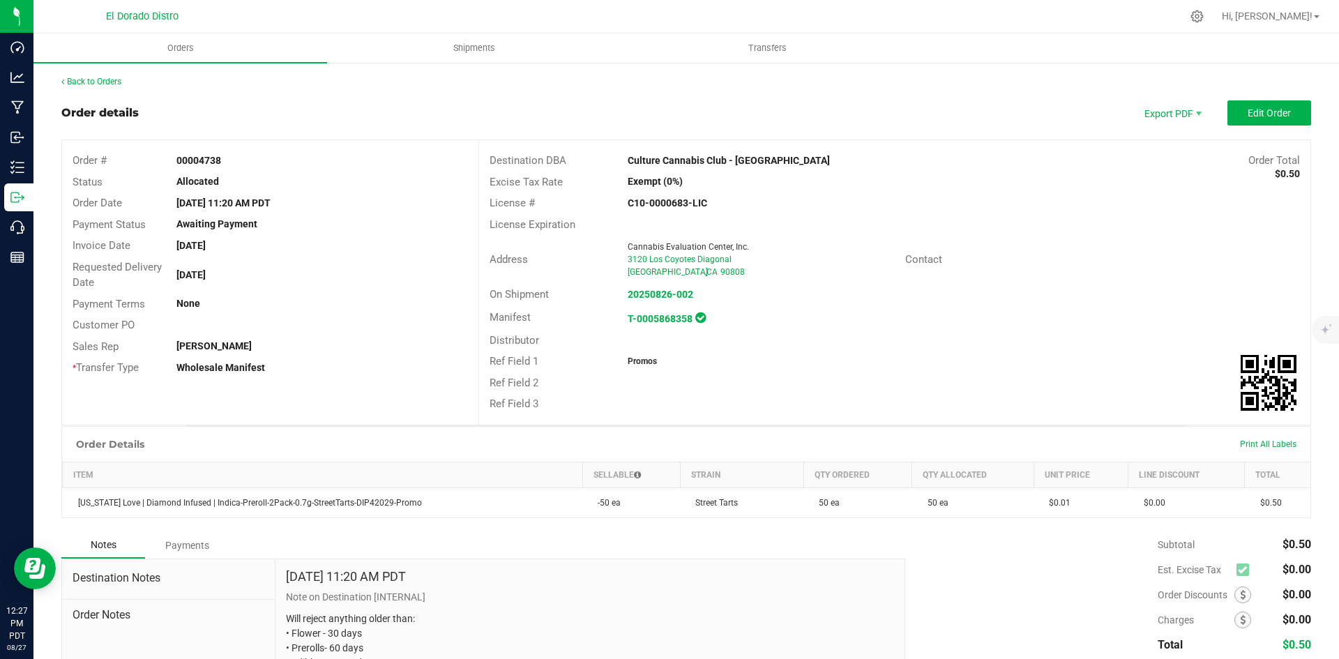
click at [1006, 208] on div "License # C10-0000683-LIC" at bounding box center [894, 203] width 831 height 22
click at [77, 81] on link "Back to Orders" at bounding box center [91, 82] width 60 height 10
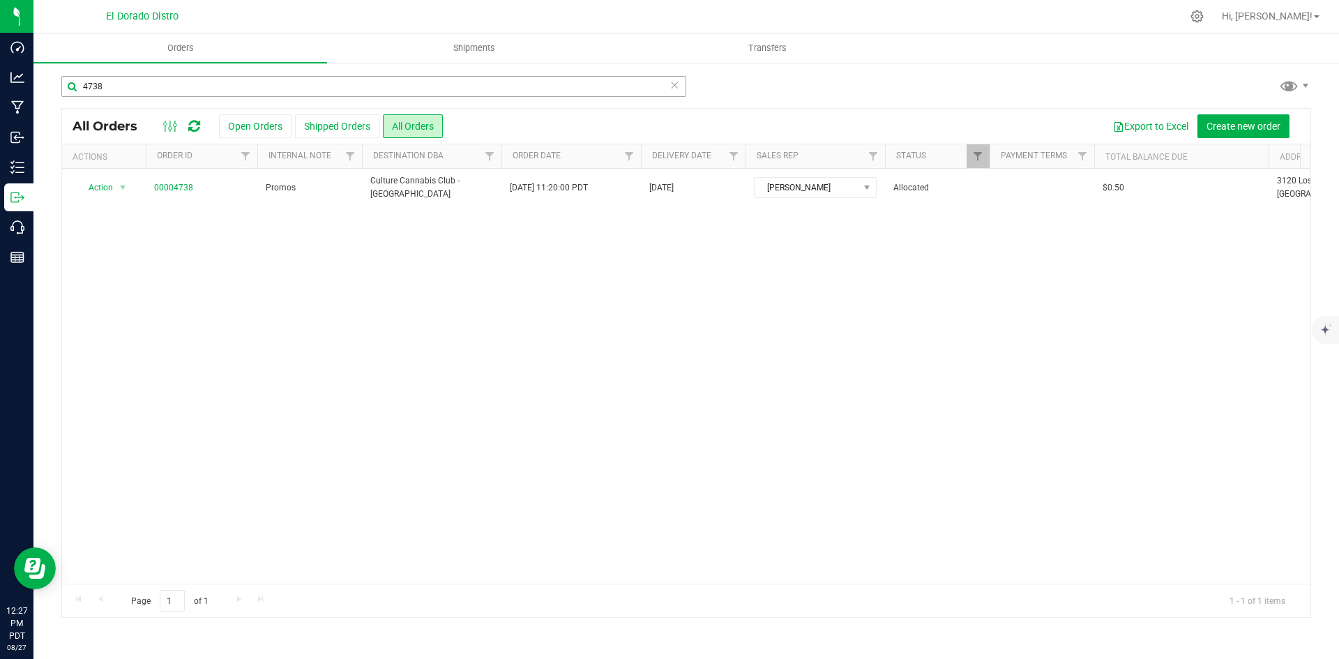
drag, startPoint x: 1032, startPoint y: 87, endPoint x: 628, endPoint y: 89, distance: 403.7
click at [1032, 87] on div "4738" at bounding box center [685, 92] width 1249 height 32
click at [238, 91] on input "4738" at bounding box center [373, 86] width 625 height 21
type input "4728"
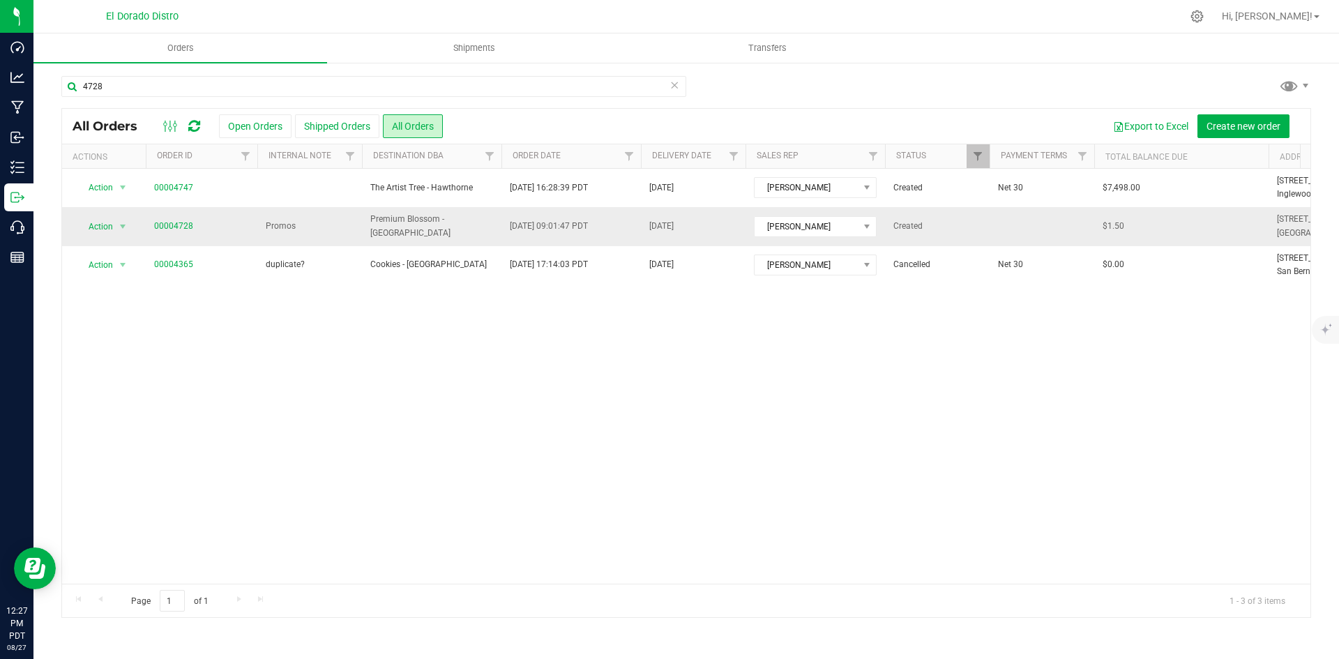
click at [176, 219] on td "00004728" at bounding box center [202, 226] width 112 height 38
click at [174, 224] on link "00004728" at bounding box center [173, 226] width 39 height 13
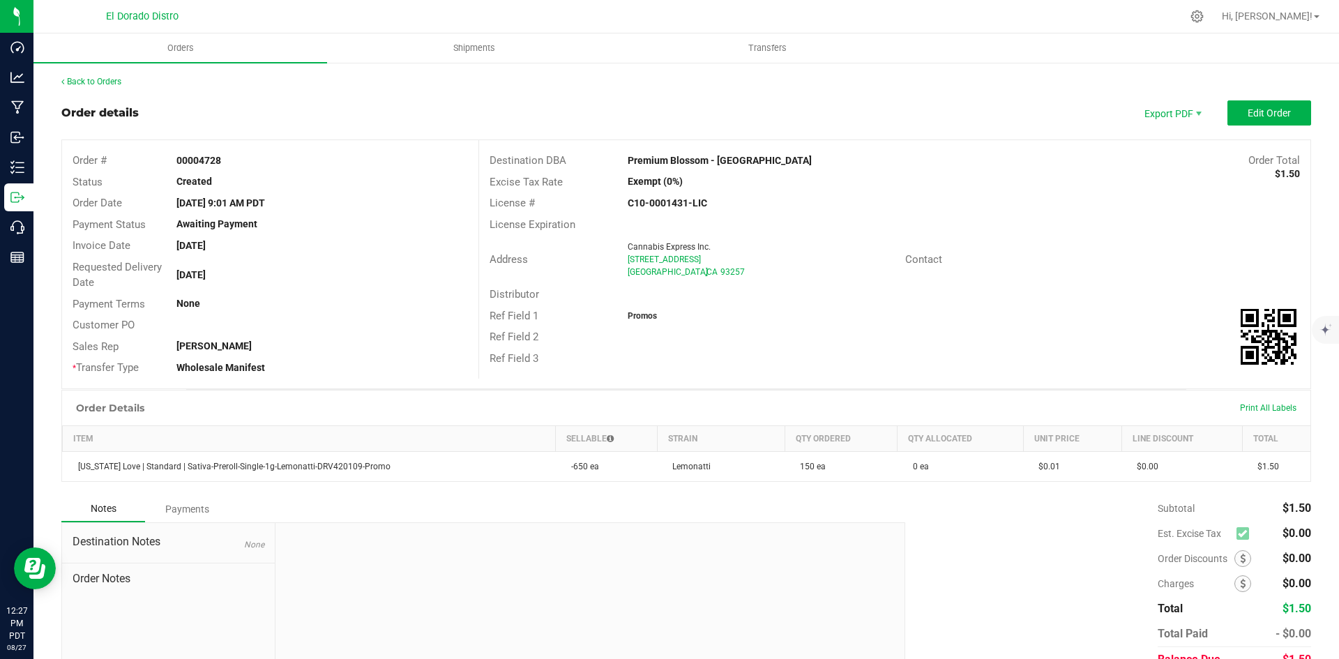
click at [775, 174] on div "Exempt (0%)" at bounding box center [755, 181] width 277 height 15
click at [109, 78] on link "Back to Orders" at bounding box center [91, 82] width 60 height 10
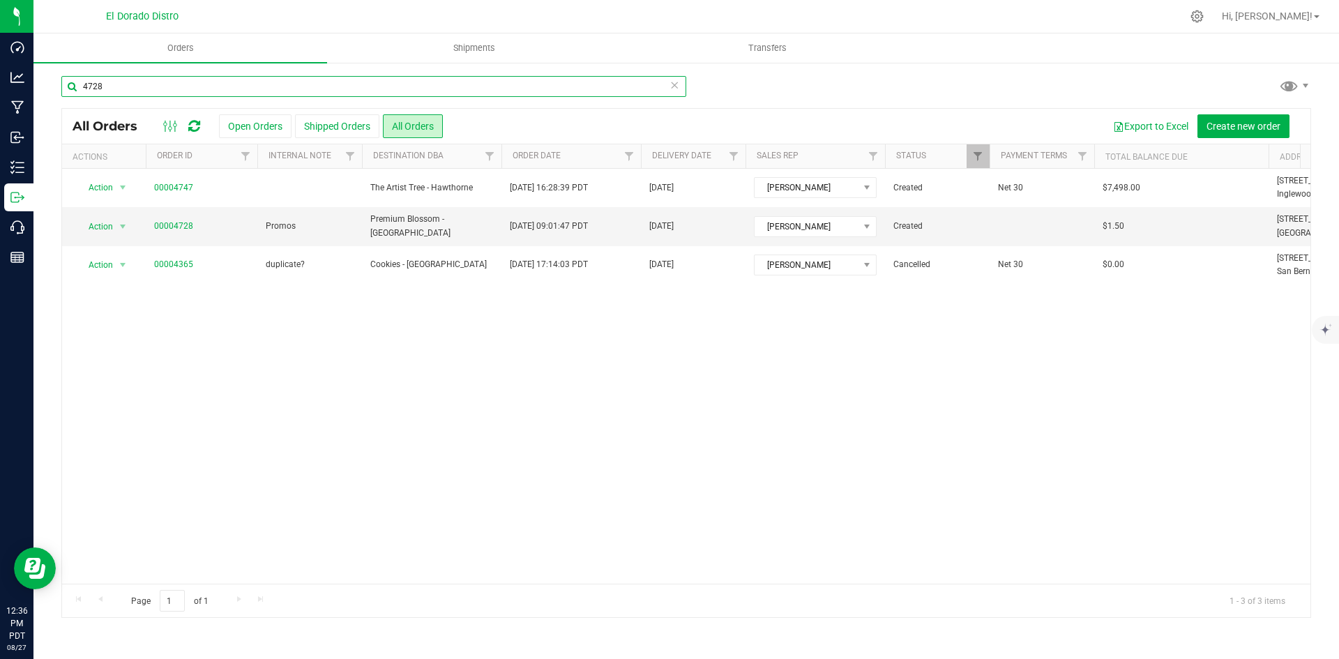
click at [162, 82] on input "4728" at bounding box center [373, 86] width 625 height 21
type input "4739"
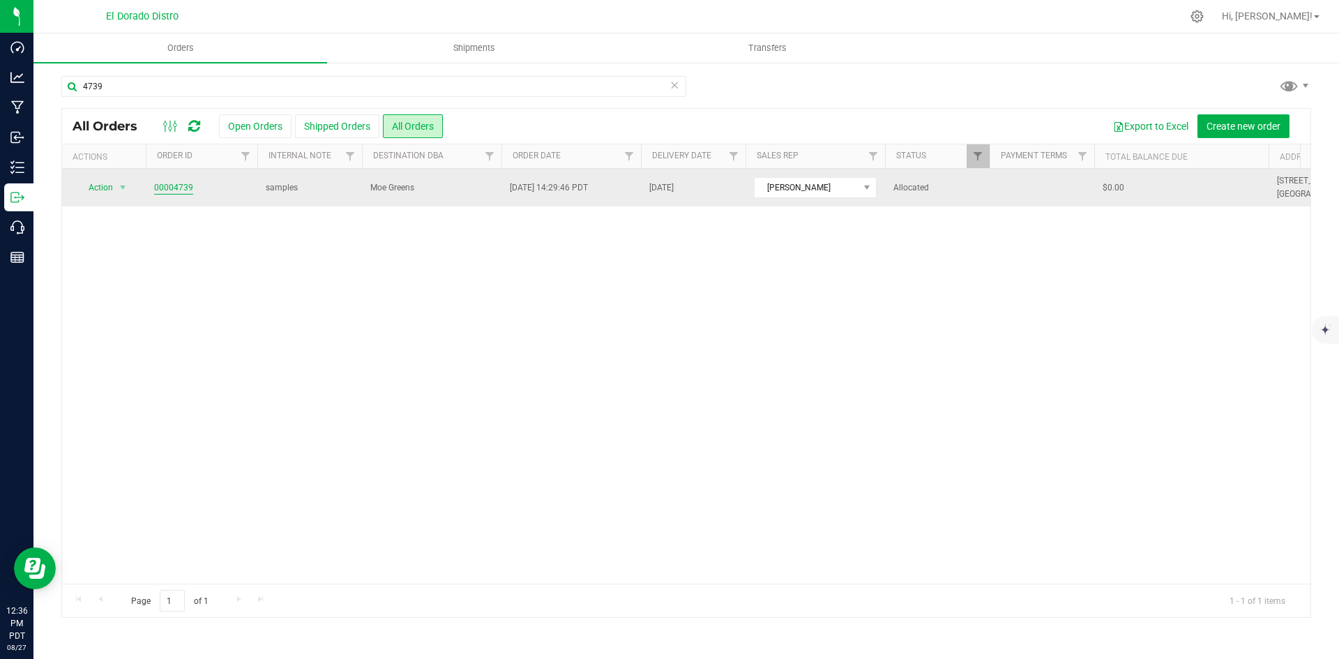
click at [170, 182] on link "00004739" at bounding box center [173, 187] width 39 height 13
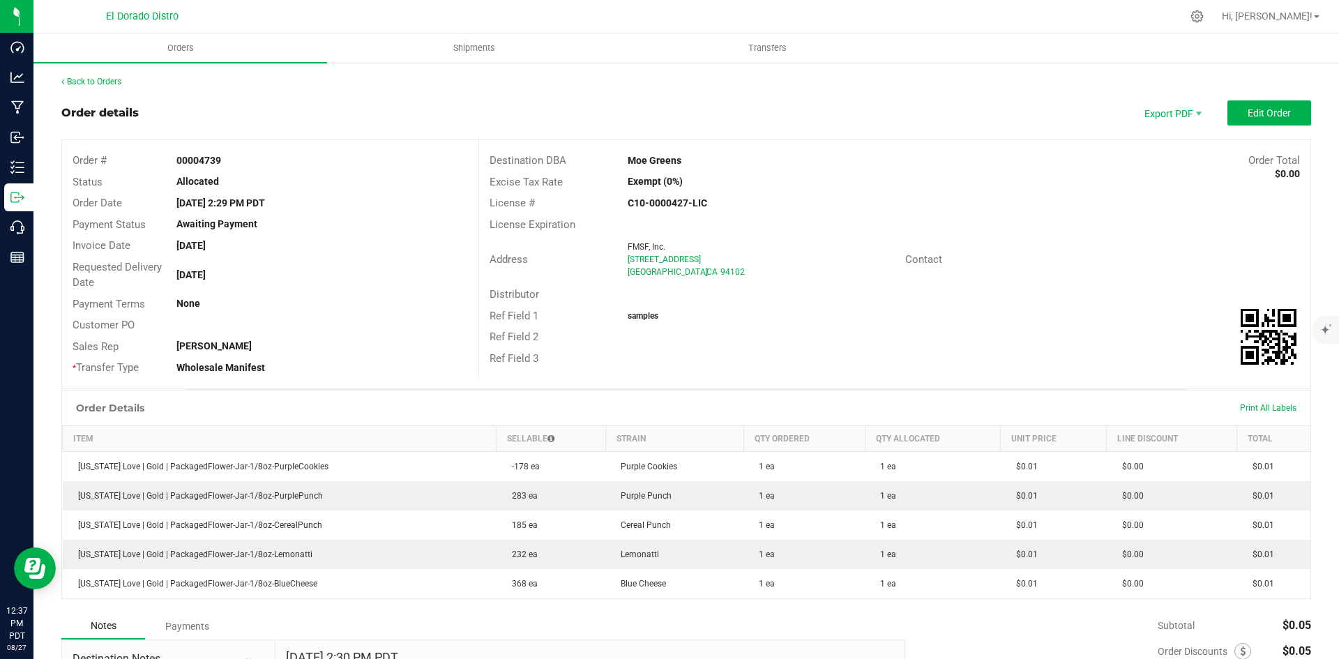
drag, startPoint x: 821, startPoint y: 397, endPoint x: 831, endPoint y: 387, distance: 14.3
click at [828, 390] on div "Order Details Print All Labels Item Sellable Strain Qty Ordered Qty Allocated U…" at bounding box center [685, 494] width 1249 height 209
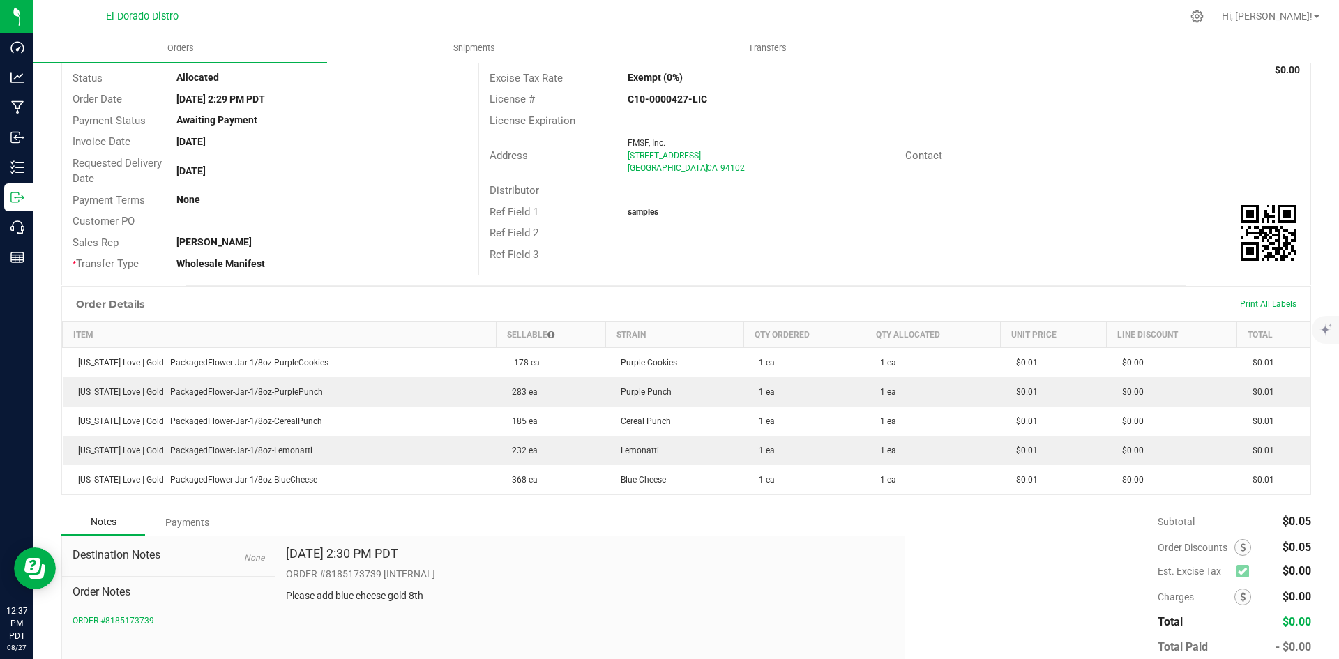
scroll to position [139, 0]
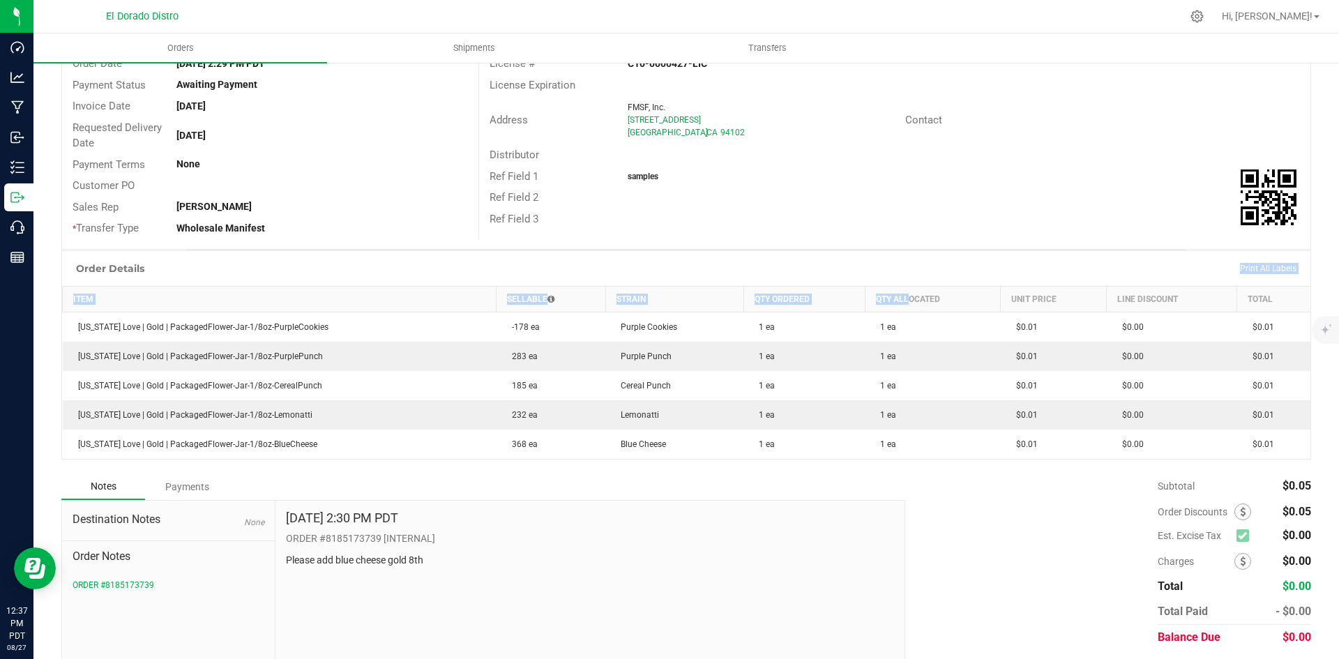
click at [897, 274] on div "Order Details Print All Labels Item Sellable Strain Qty Ordered Qty Allocated U…" at bounding box center [685, 354] width 1249 height 209
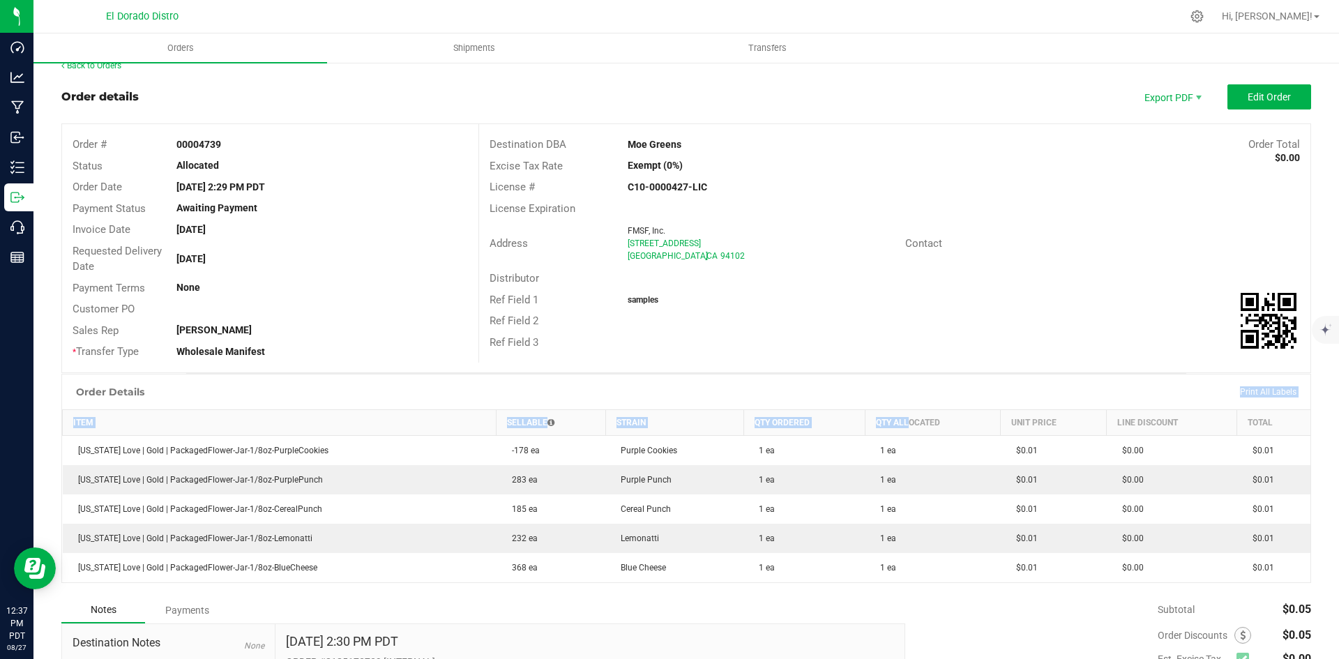
scroll to position [0, 0]
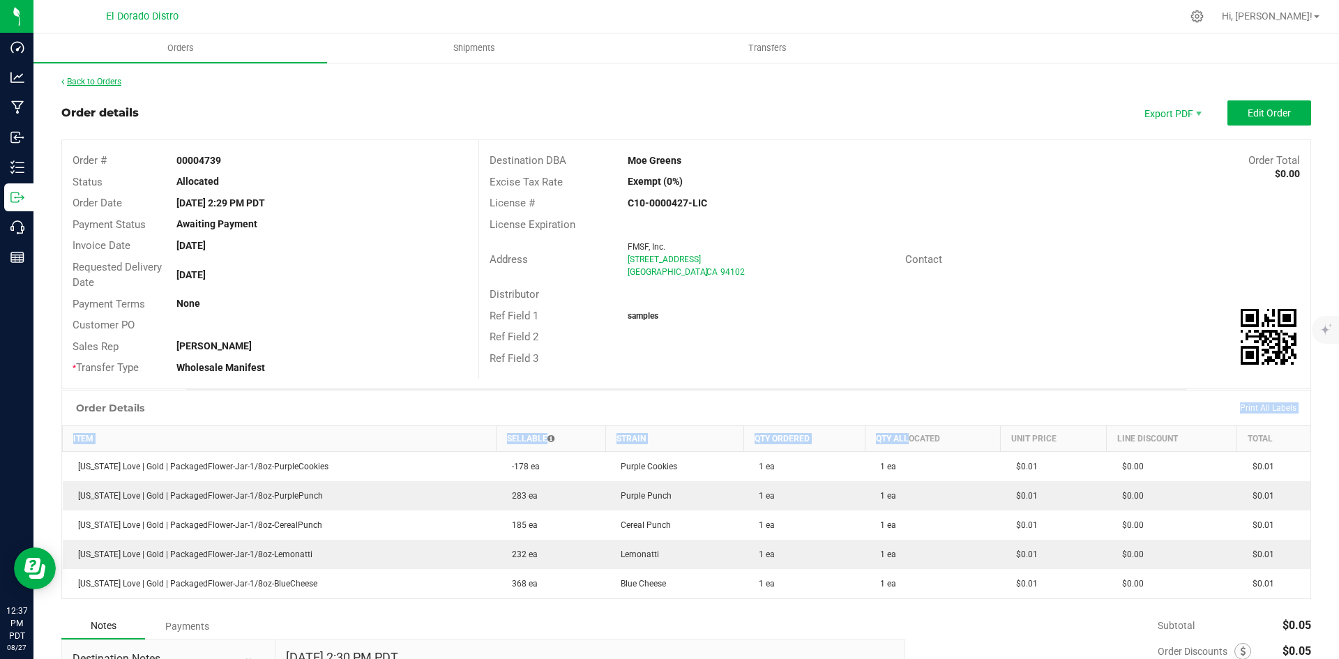
click at [88, 82] on link "Back to Orders" at bounding box center [91, 82] width 60 height 10
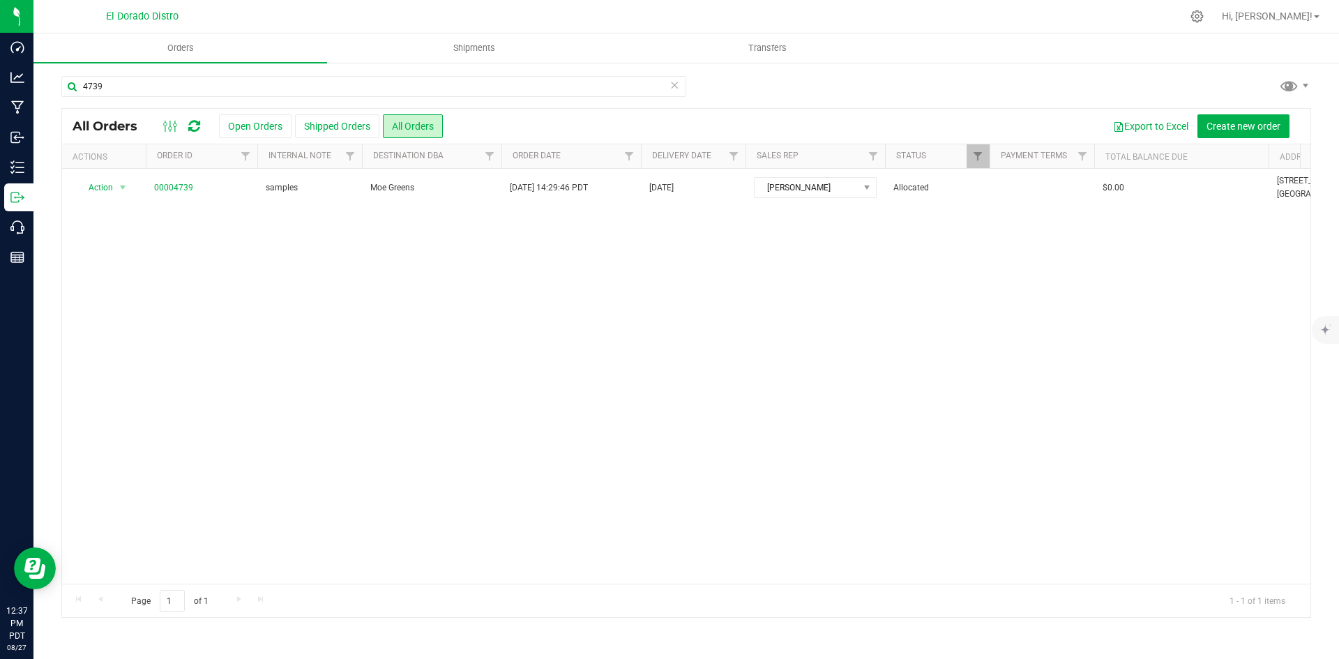
click at [1048, 84] on div "4739" at bounding box center [685, 92] width 1249 height 32
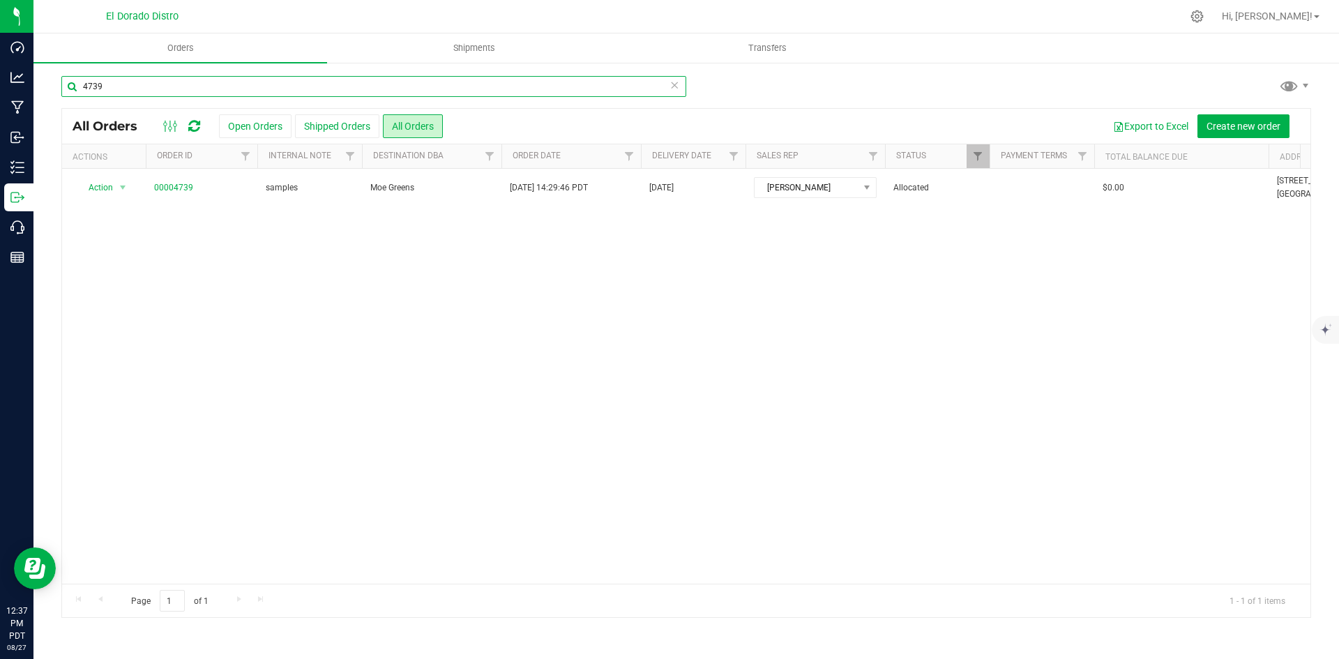
click at [241, 86] on input "4739" at bounding box center [373, 86] width 625 height 21
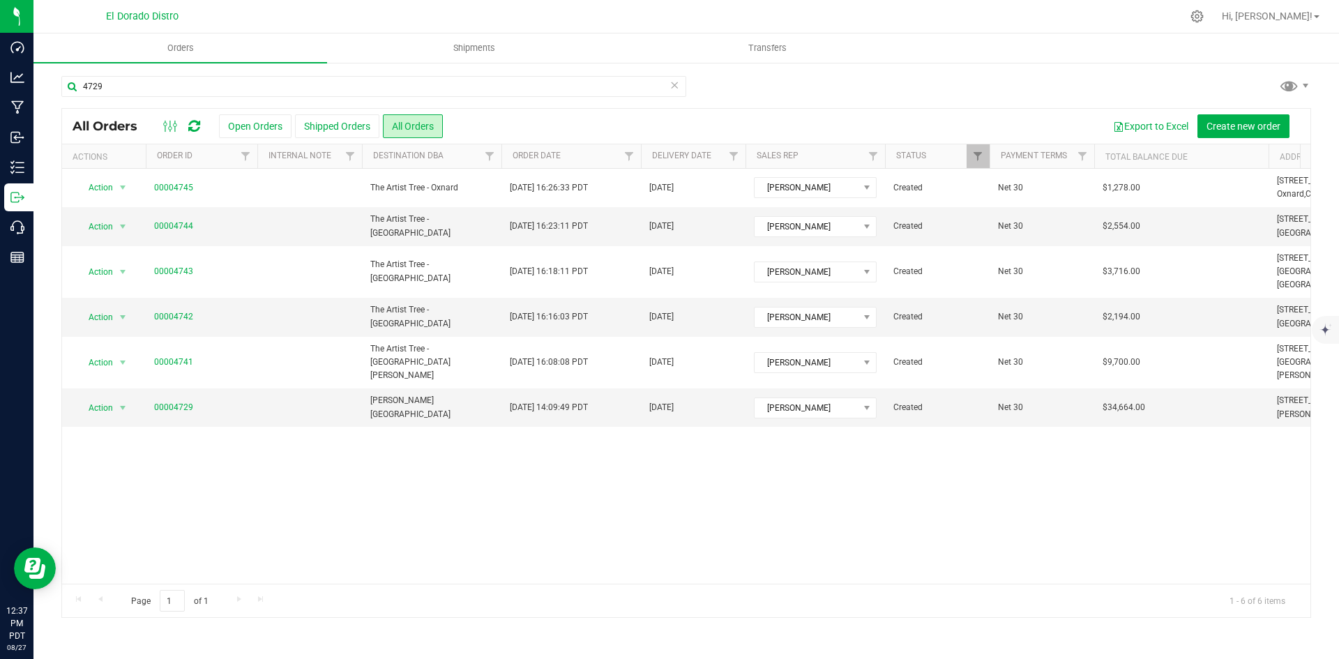
drag, startPoint x: 1031, startPoint y: 82, endPoint x: 1020, endPoint y: 84, distance: 11.3
click at [1030, 82] on div "4729" at bounding box center [685, 92] width 1249 height 32
click at [186, 75] on div "4729 All Orders Open Orders Shipped Orders All Orders Export to Excel Create ne…" at bounding box center [685, 346] width 1305 height 570
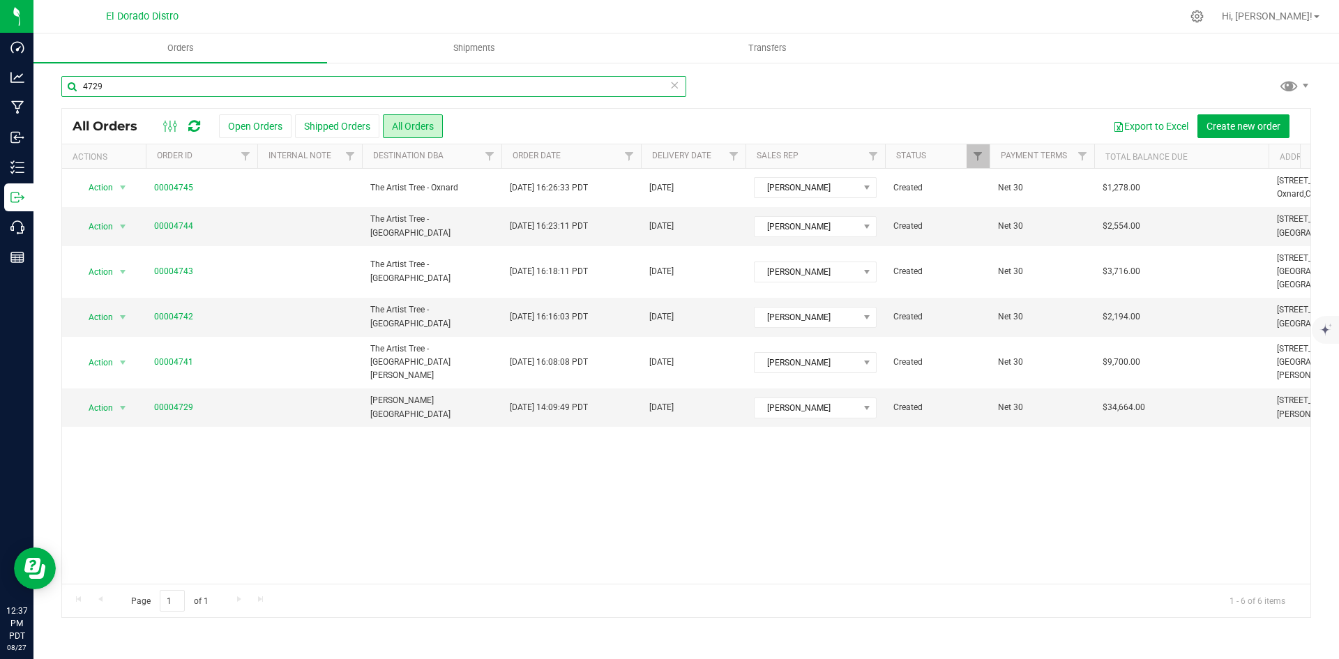
click at [189, 82] on input "4729" at bounding box center [373, 86] width 625 height 21
type input "4750"
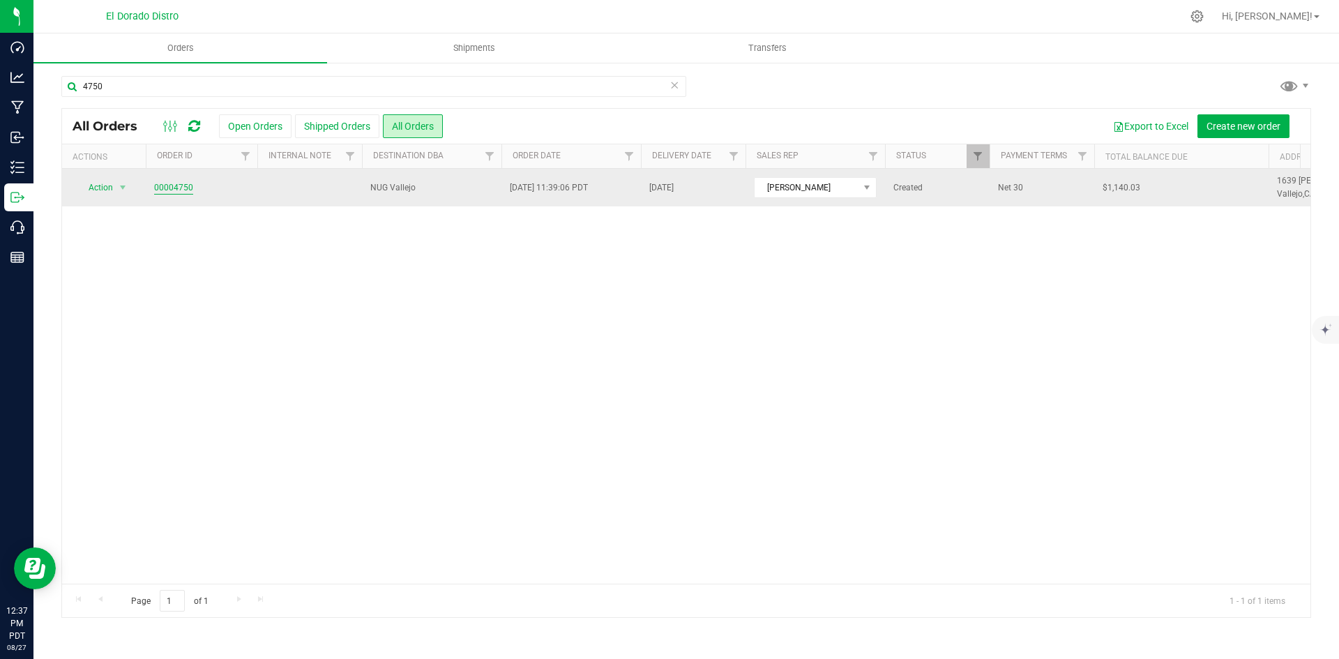
click at [175, 189] on link "00004750" at bounding box center [173, 187] width 39 height 13
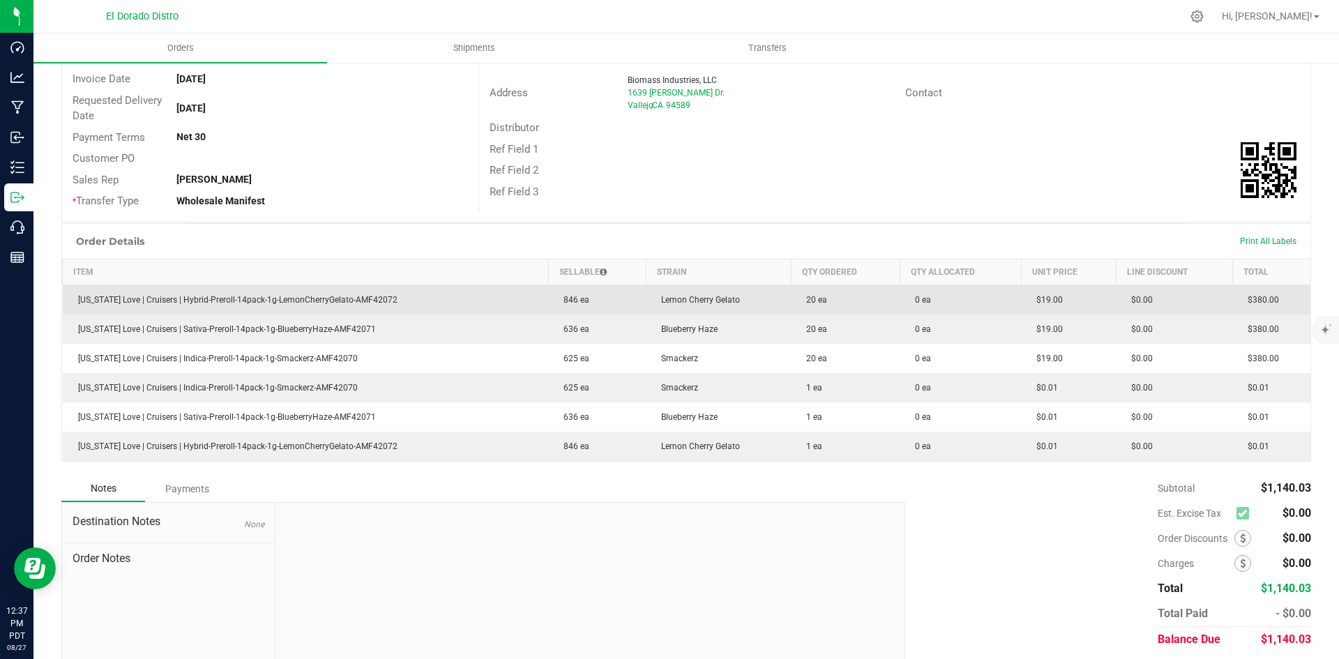
scroll to position [209, 0]
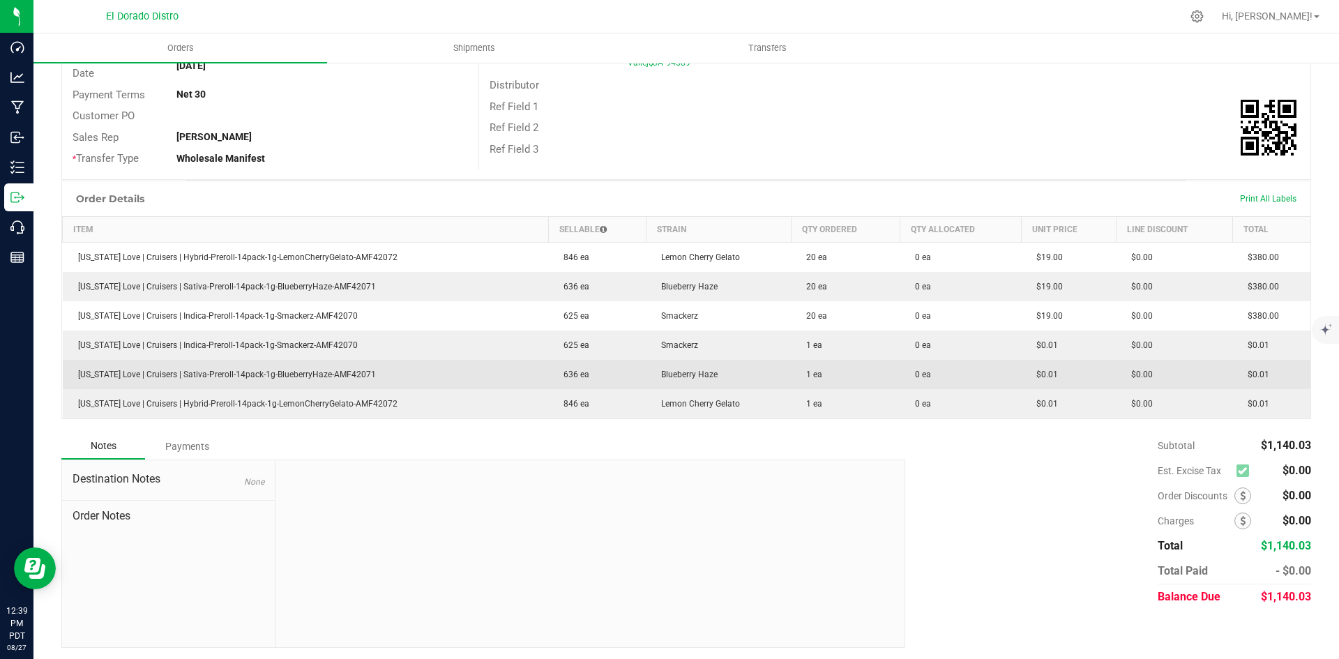
click at [800, 386] on td "1 ea" at bounding box center [845, 374] width 109 height 29
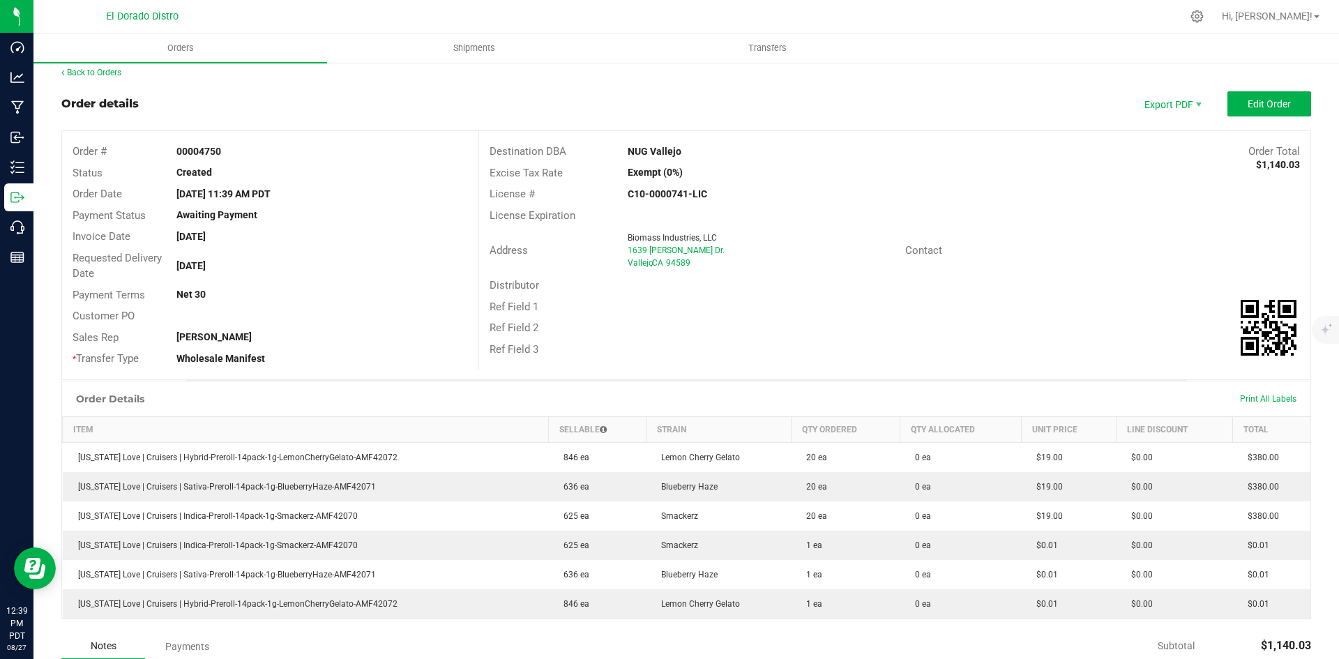
scroll to position [0, 0]
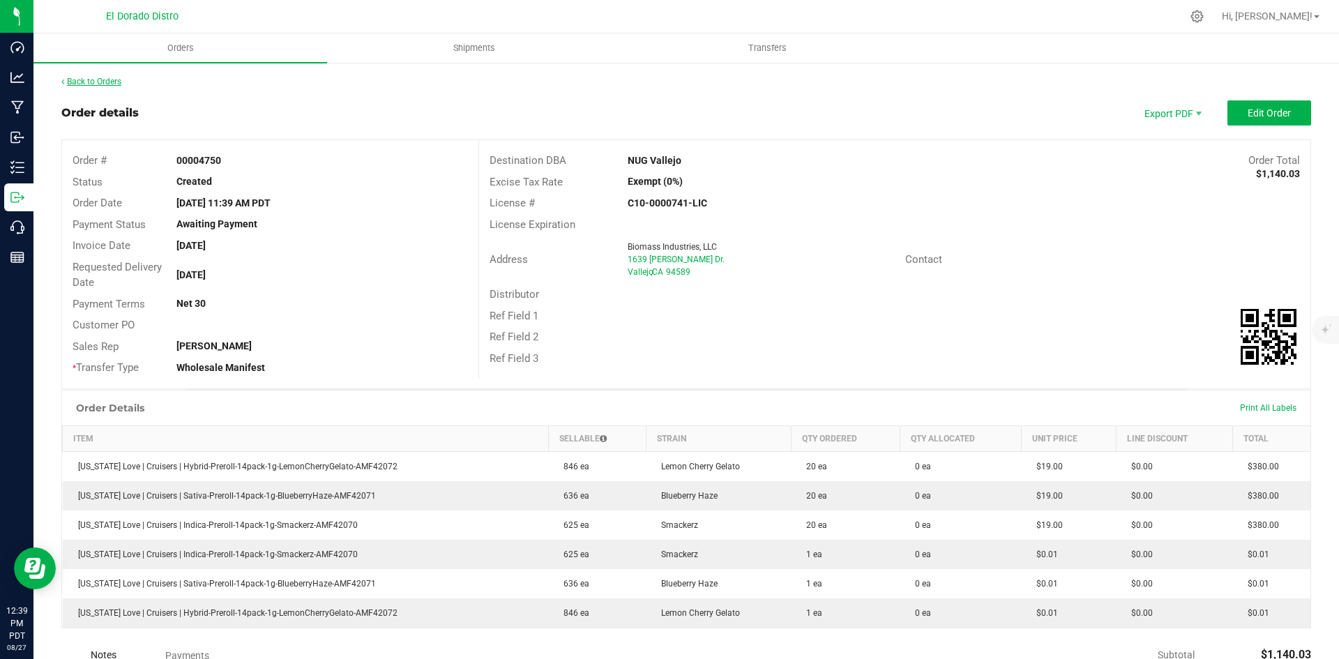
click at [116, 79] on link "Back to Orders" at bounding box center [91, 82] width 60 height 10
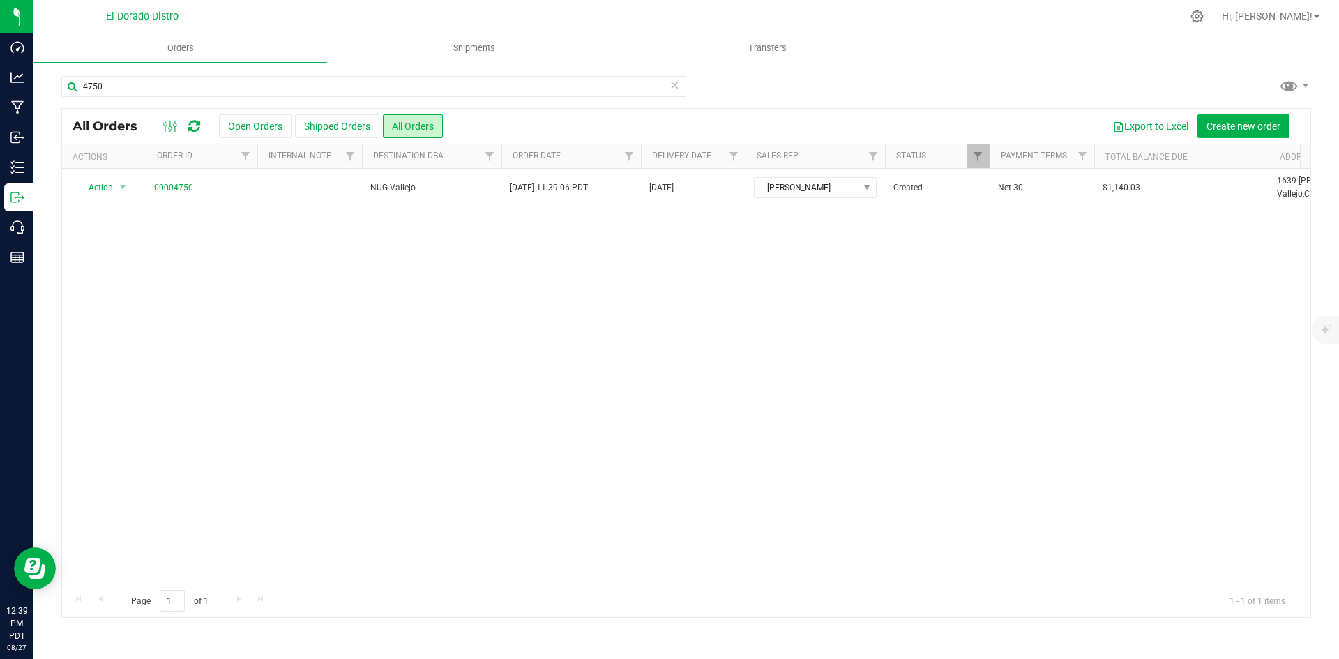
click at [1065, 77] on div "4750" at bounding box center [685, 92] width 1249 height 32
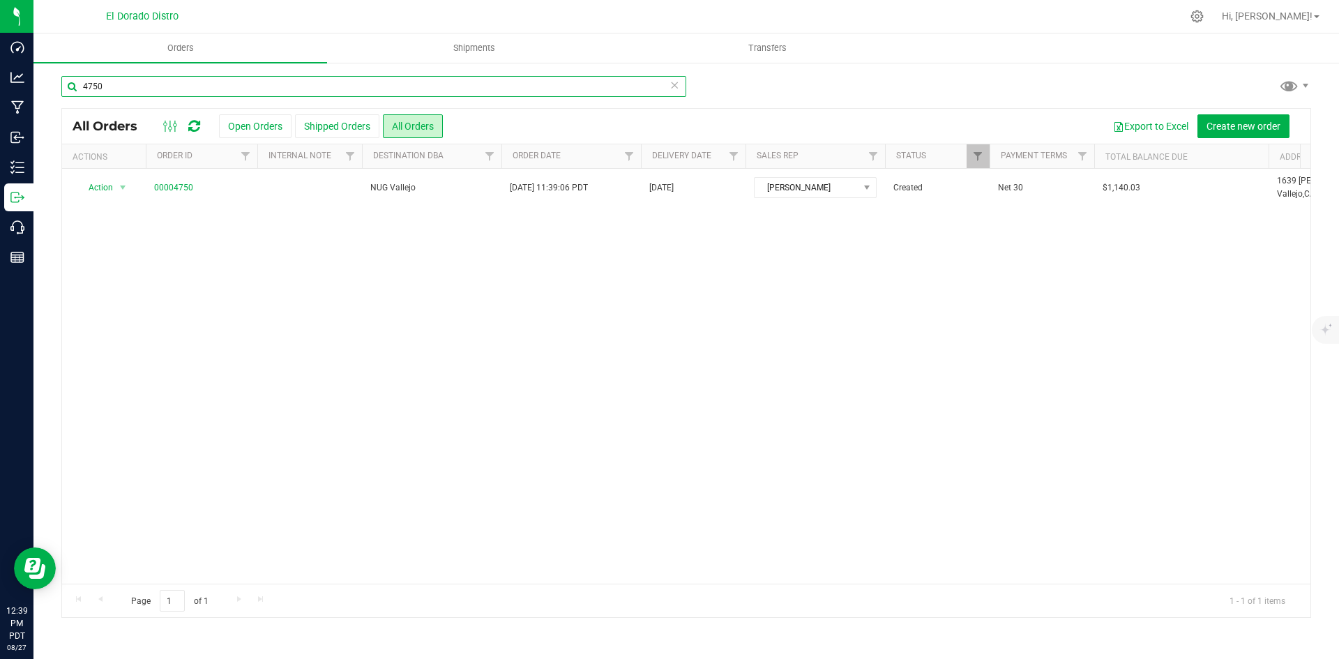
click at [193, 76] on input "4750" at bounding box center [373, 86] width 625 height 21
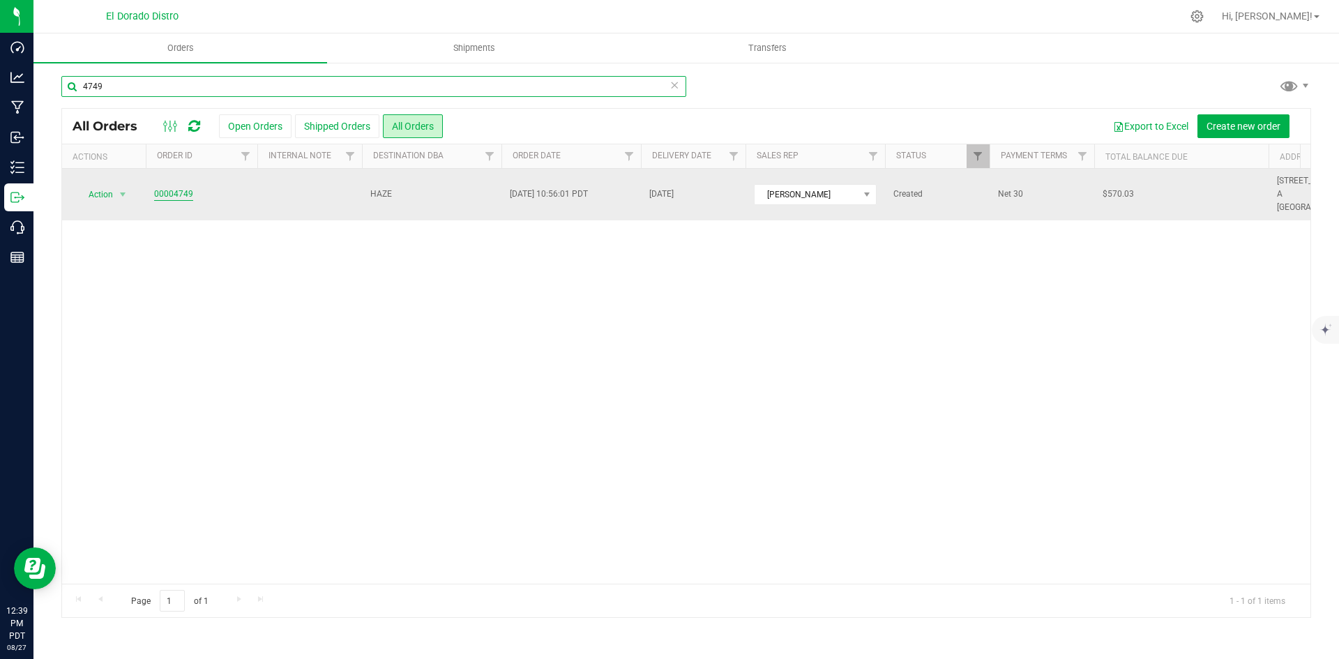
type input "4749"
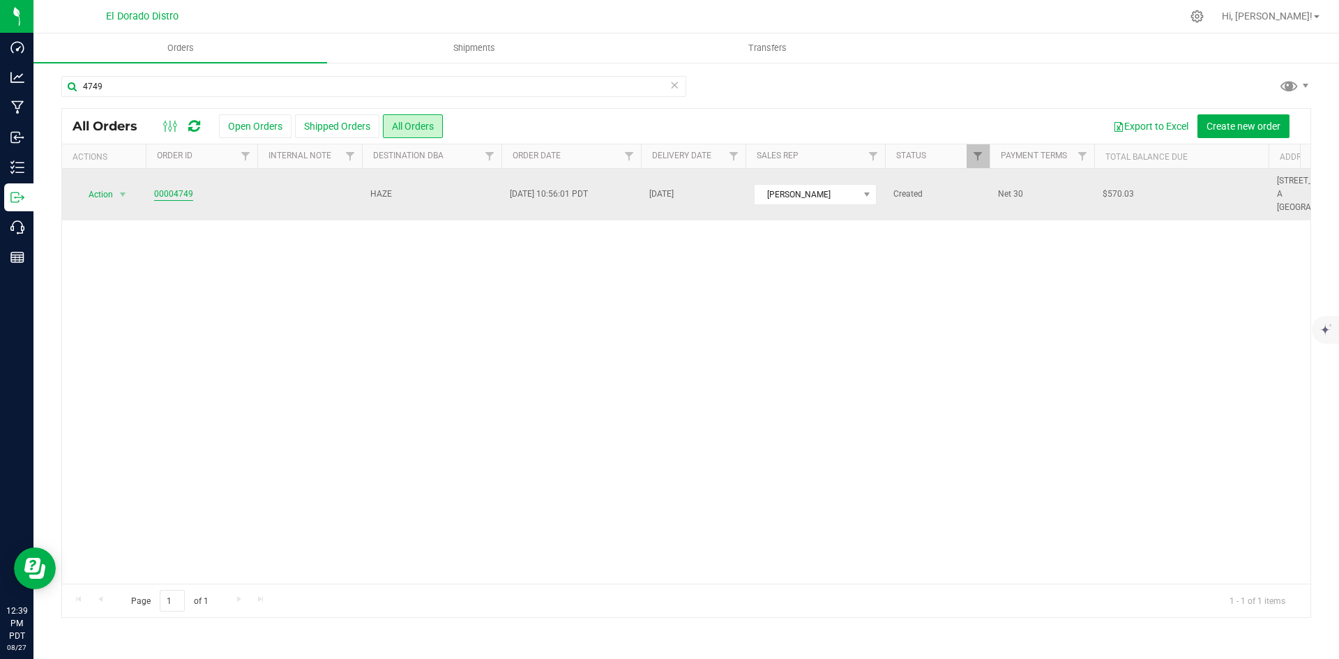
click at [171, 188] on link "00004749" at bounding box center [173, 194] width 39 height 13
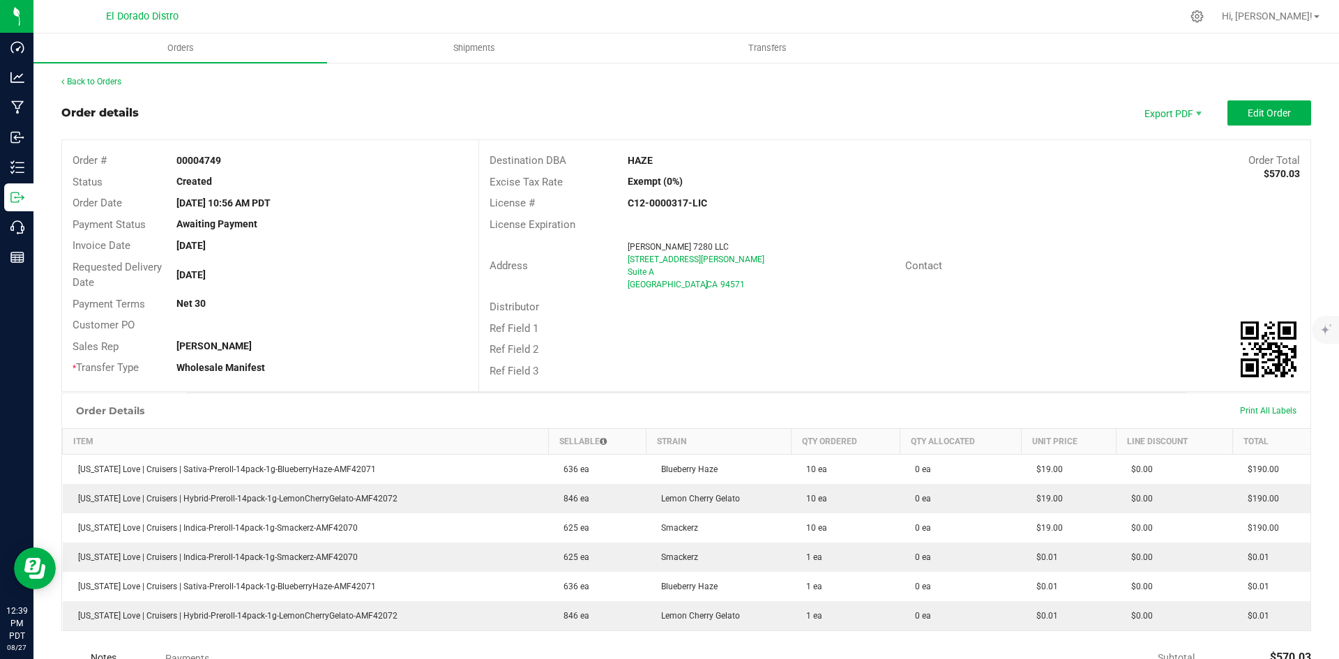
click at [428, 328] on div "Customer PO" at bounding box center [270, 325] width 416 height 22
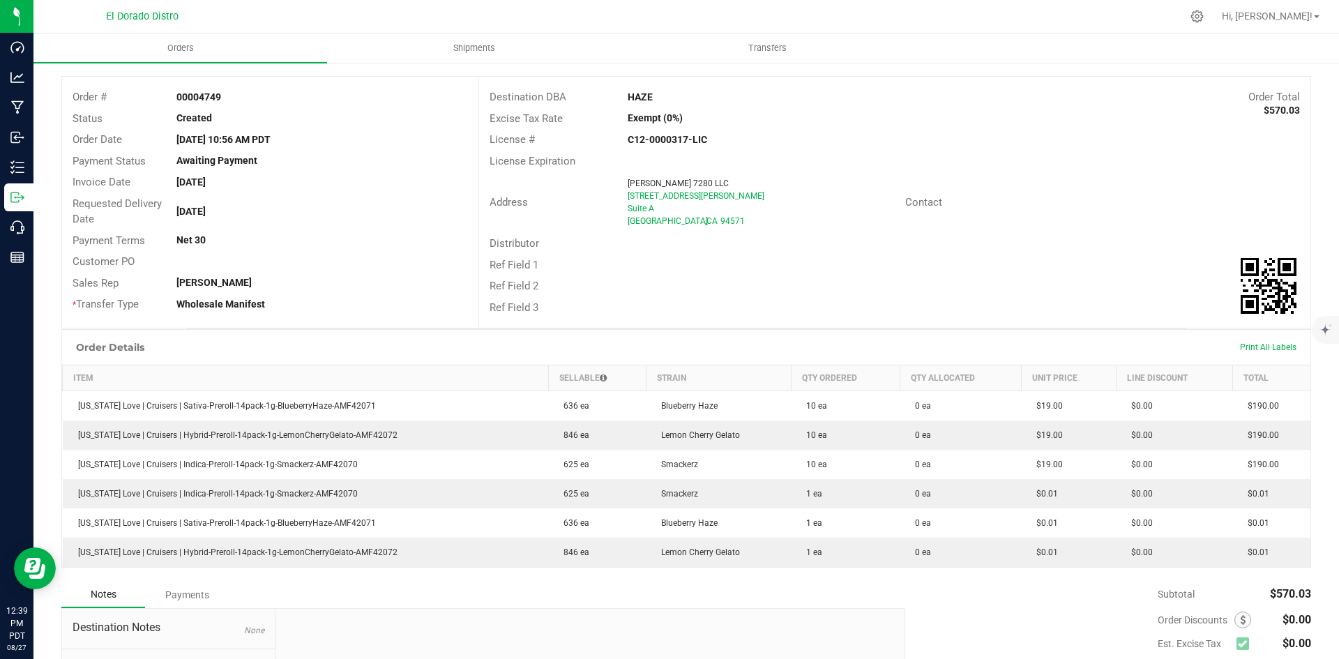
scroll to position [70, 0]
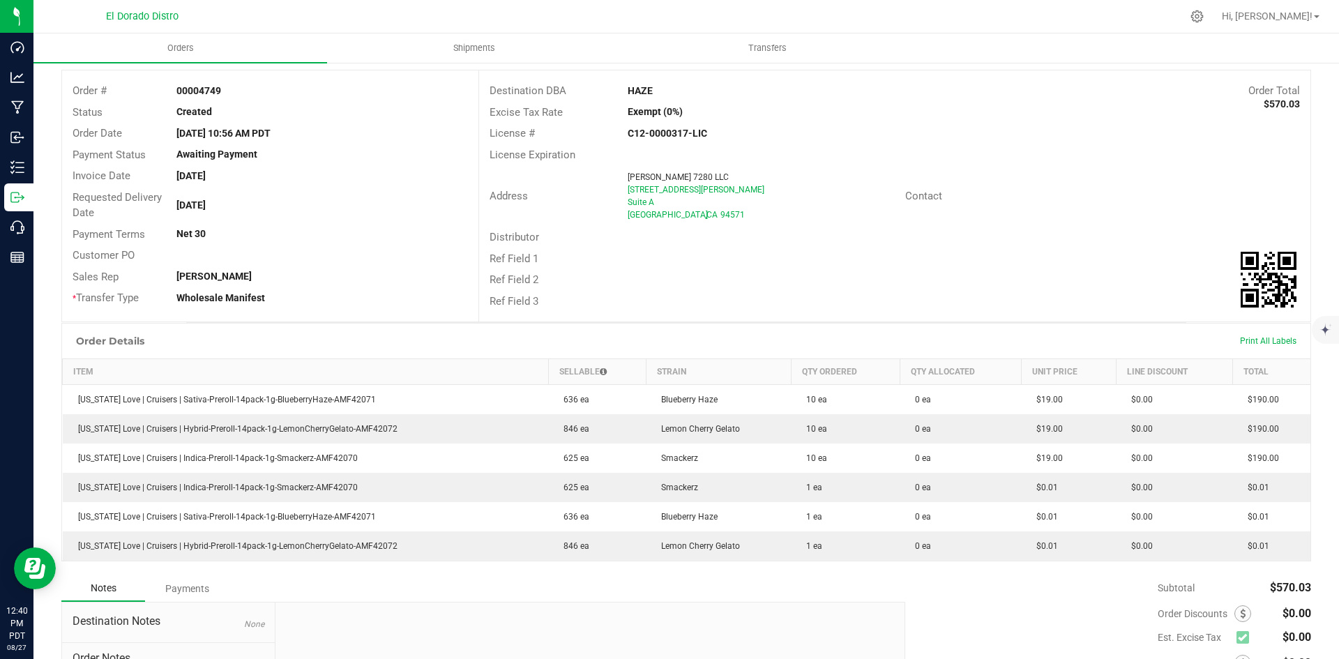
click at [976, 190] on div "Contact" at bounding box center [964, 196] width 139 height 16
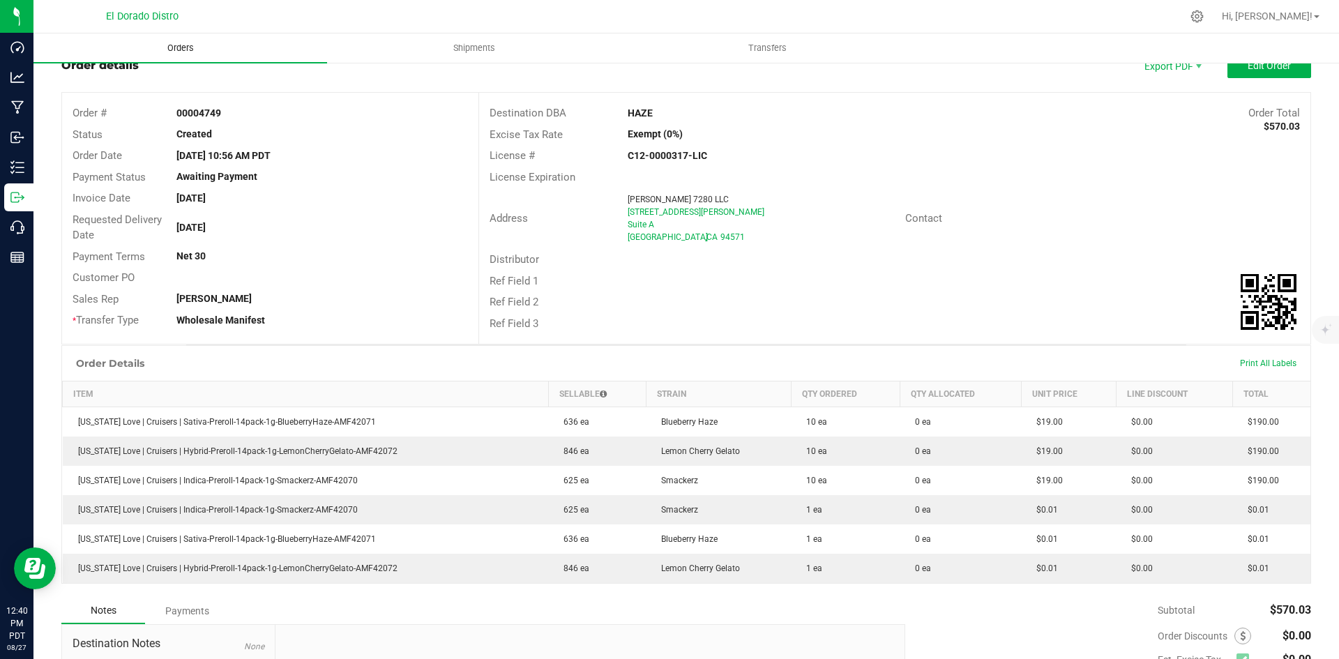
scroll to position [0, 0]
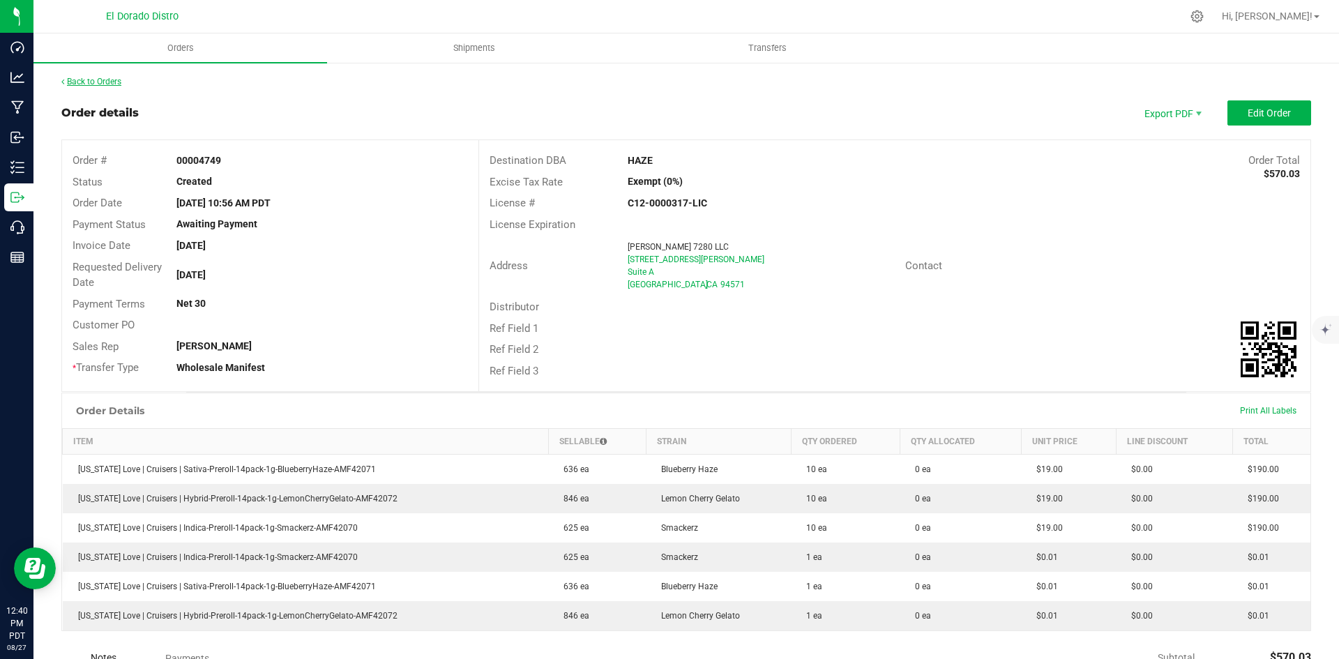
click at [99, 77] on link "Back to Orders" at bounding box center [91, 82] width 60 height 10
